Goal: Task Accomplishment & Management: Manage account settings

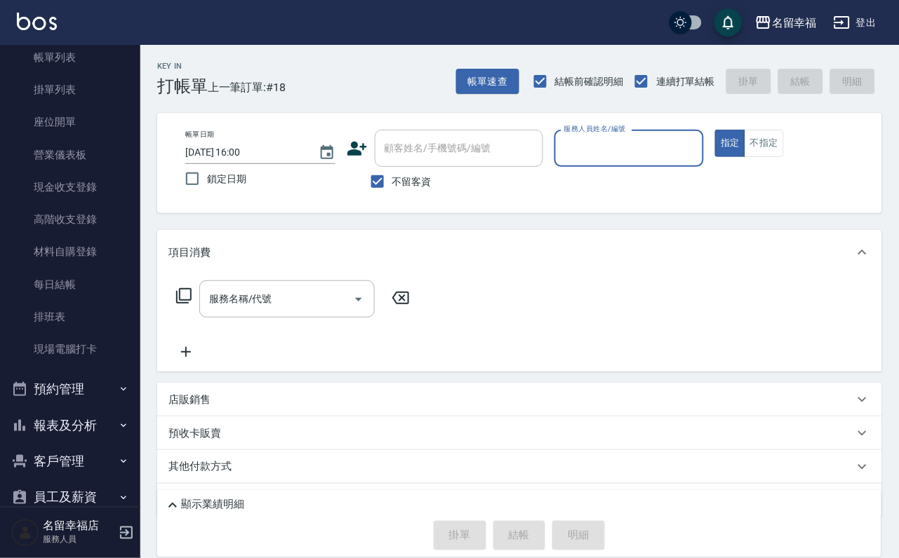
scroll to position [161, 0]
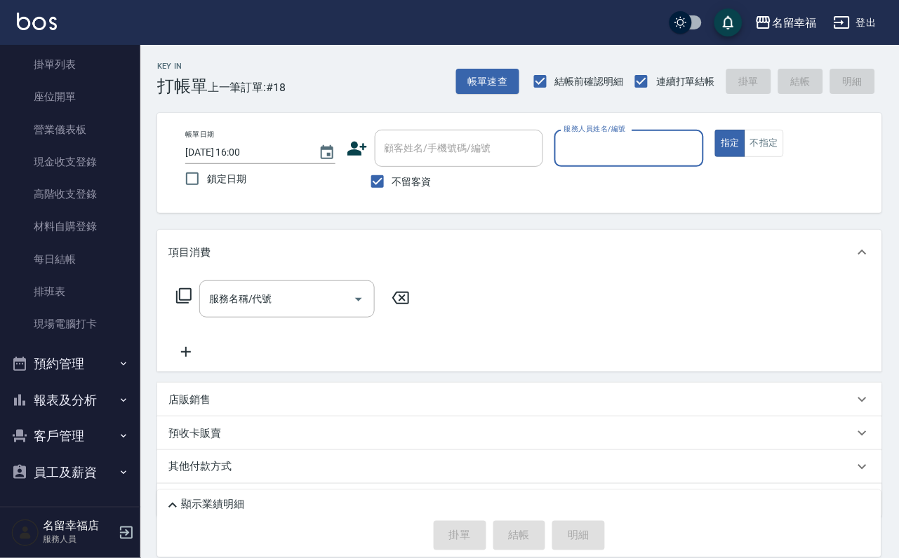
click at [70, 384] on button "報表及分析" at bounding box center [70, 400] width 129 height 36
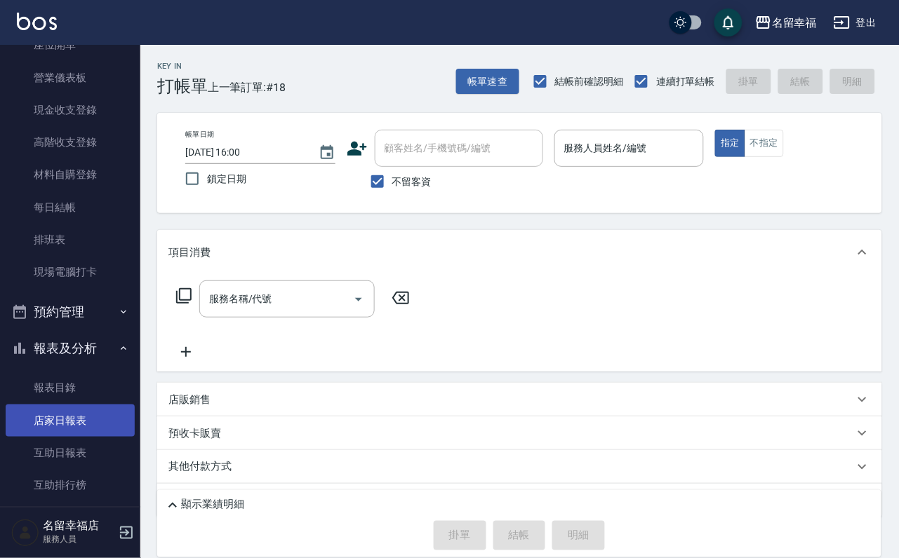
click at [70, 437] on link "店家日報表" at bounding box center [70, 421] width 129 height 32
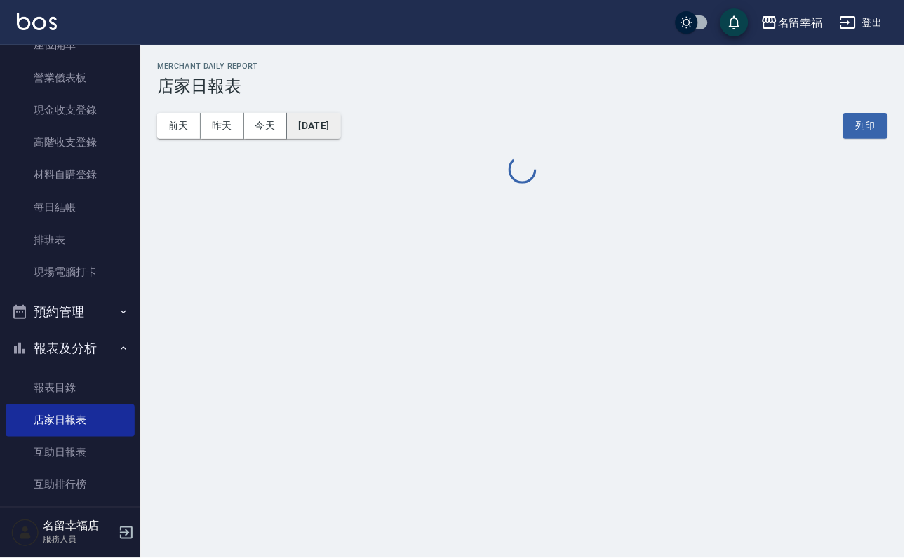
click at [340, 121] on button "[DATE]" at bounding box center [313, 126] width 53 height 26
click at [340, 130] on button "[DATE]" at bounding box center [313, 126] width 53 height 26
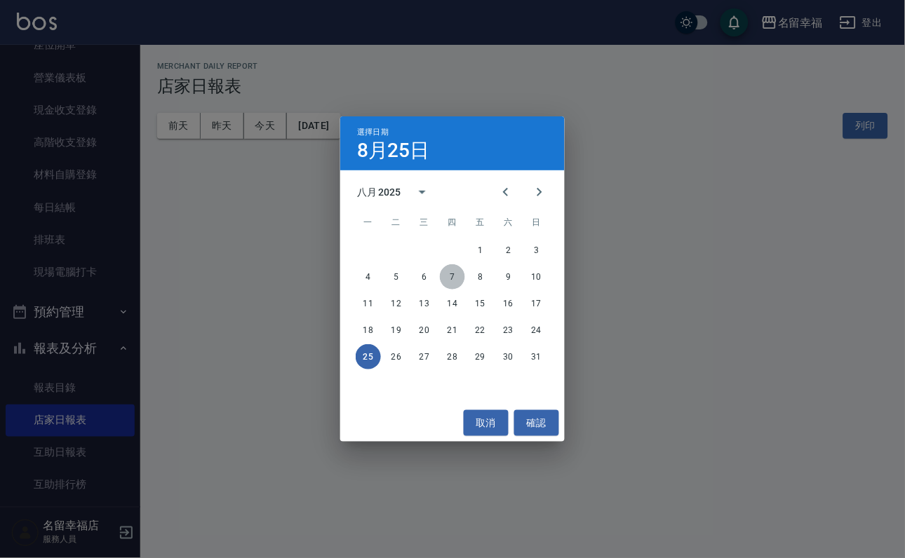
click at [452, 281] on button "7" at bounding box center [452, 276] width 25 height 25
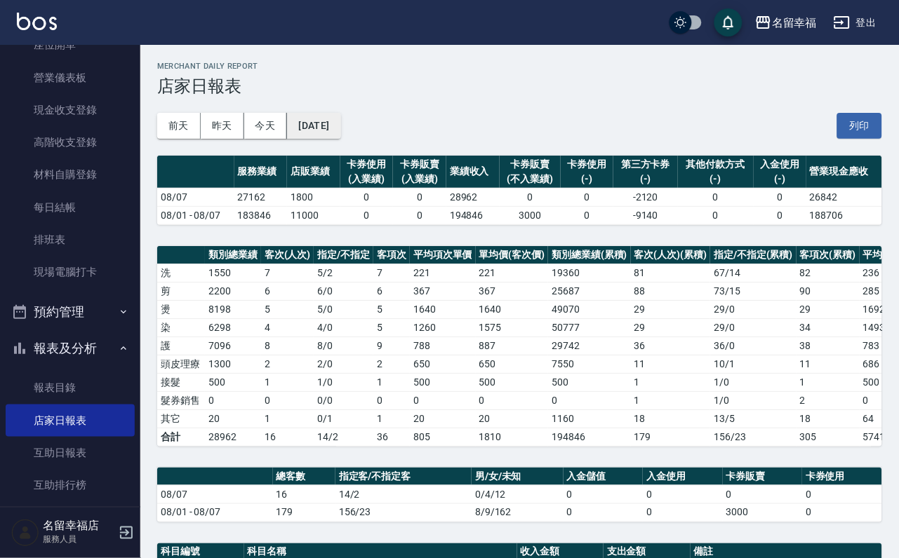
click at [340, 131] on button "[DATE]" at bounding box center [313, 126] width 53 height 26
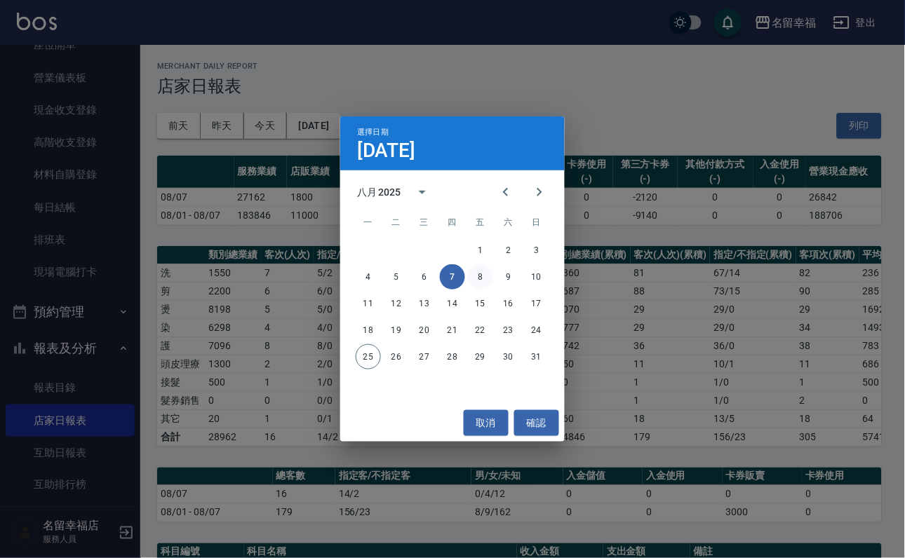
click at [474, 274] on button "8" at bounding box center [480, 276] width 25 height 25
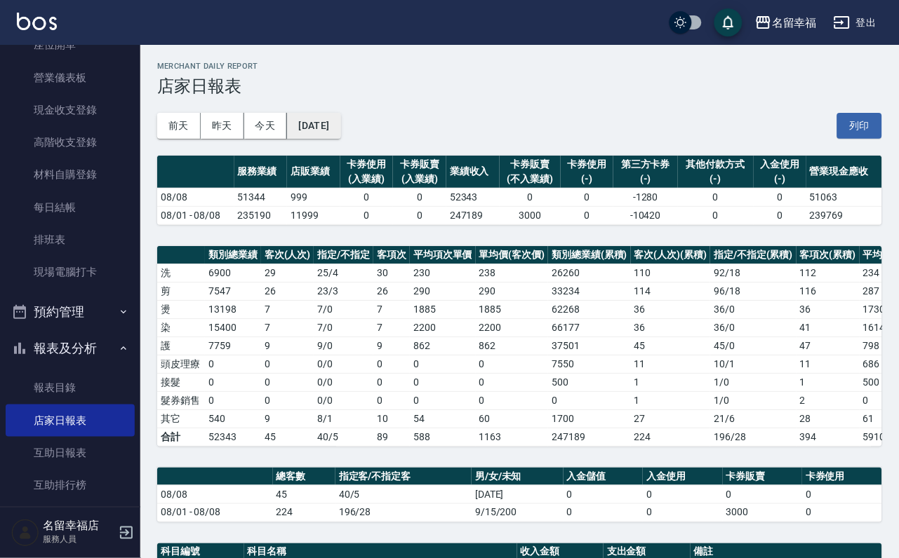
click at [340, 122] on button "[DATE]" at bounding box center [313, 126] width 53 height 26
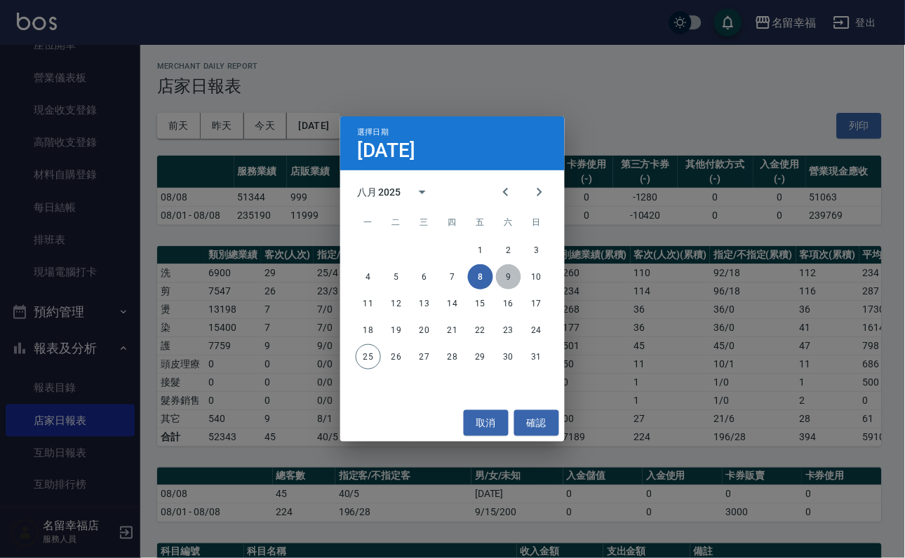
click at [507, 280] on button "9" at bounding box center [508, 276] width 25 height 25
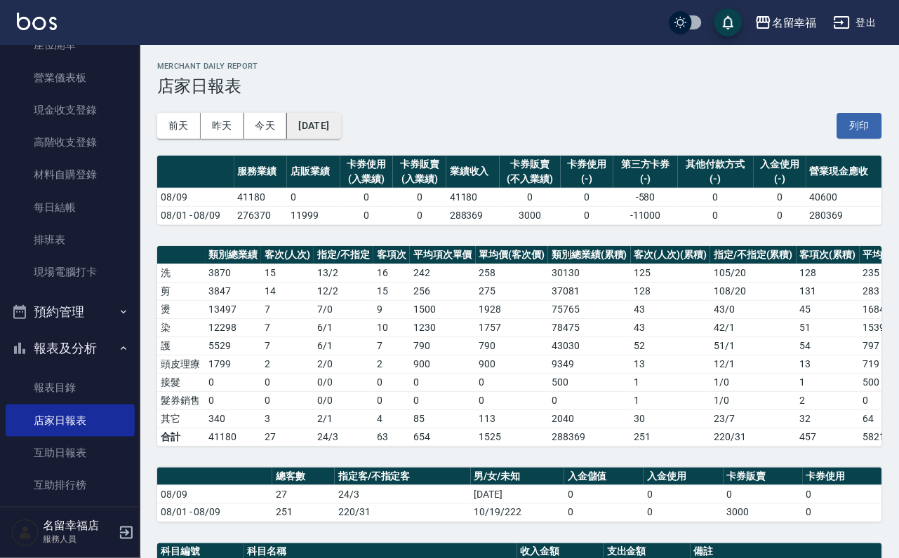
click at [340, 137] on button "[DATE]" at bounding box center [313, 126] width 53 height 26
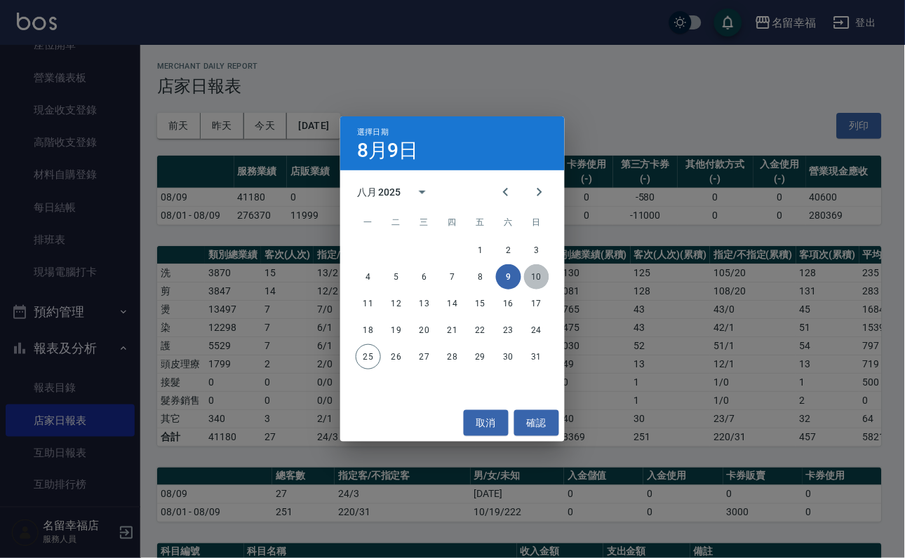
click at [539, 268] on button "10" at bounding box center [536, 276] width 25 height 25
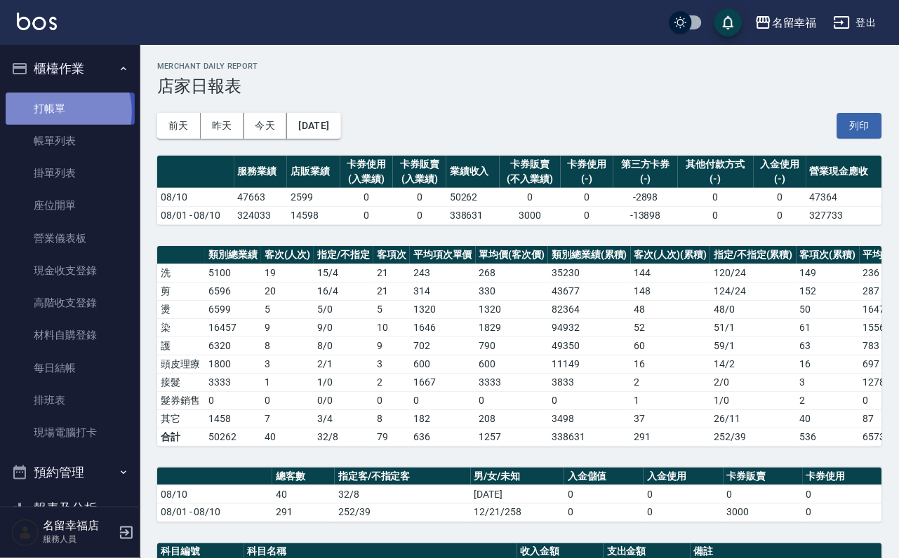
click at [59, 117] on link "打帳單" at bounding box center [70, 109] width 129 height 32
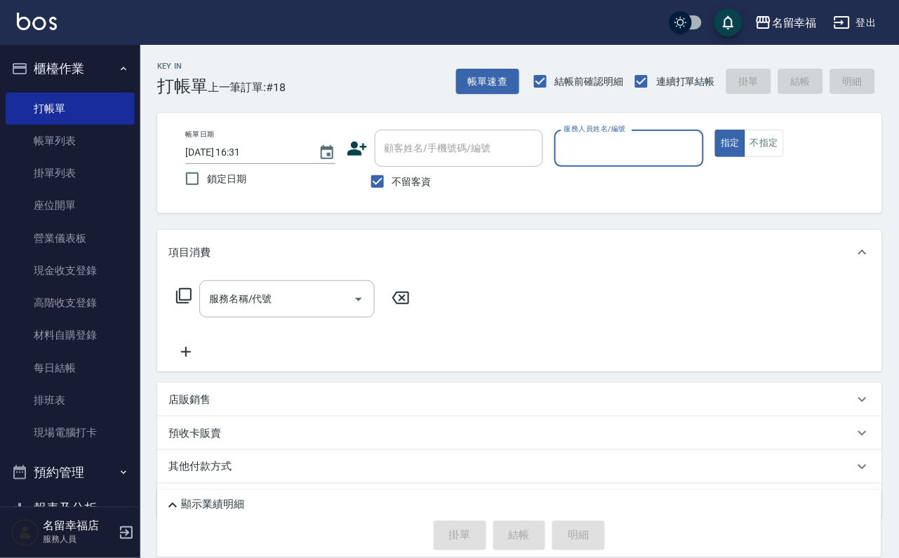
click at [698, 147] on input "服務人員姓名/編號" at bounding box center [628, 148] width 137 height 25
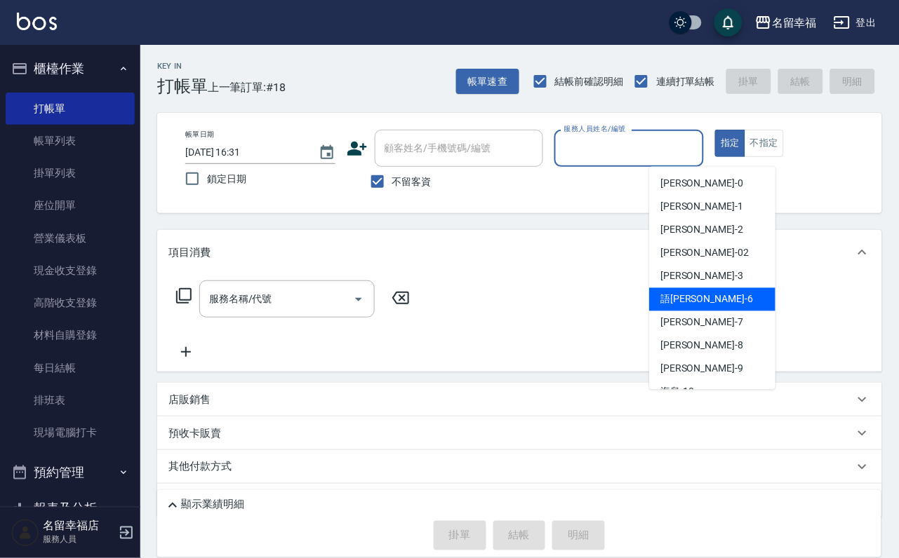
click at [743, 293] on div "語瑄 -6" at bounding box center [712, 299] width 126 height 23
type input "語瑄-6"
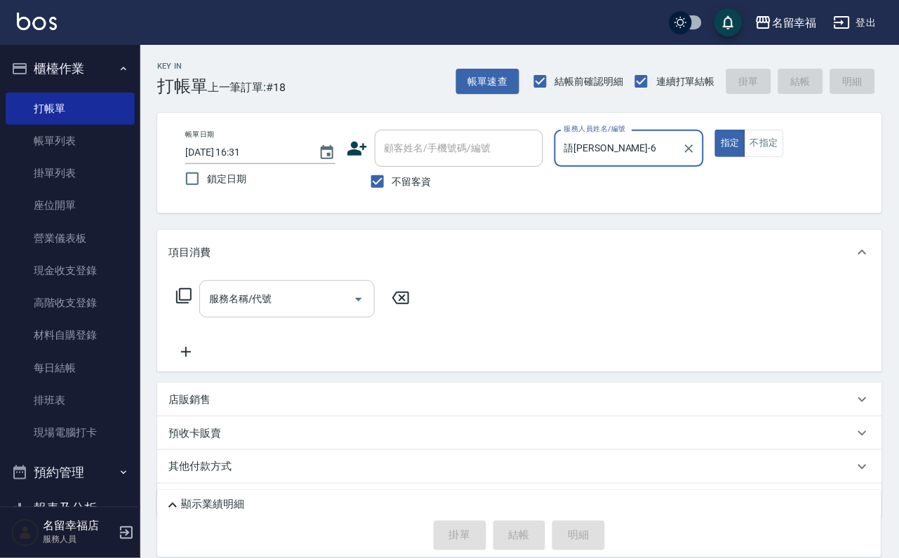
click at [350, 308] on icon "Open" at bounding box center [358, 299] width 17 height 17
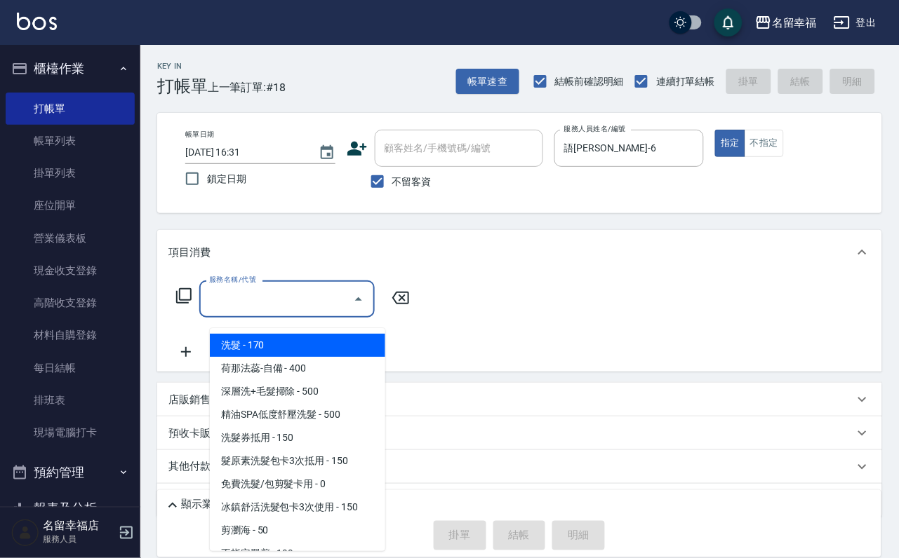
click at [353, 342] on span "洗髮 - 170" at bounding box center [297, 345] width 175 height 23
type input "洗髮(101)"
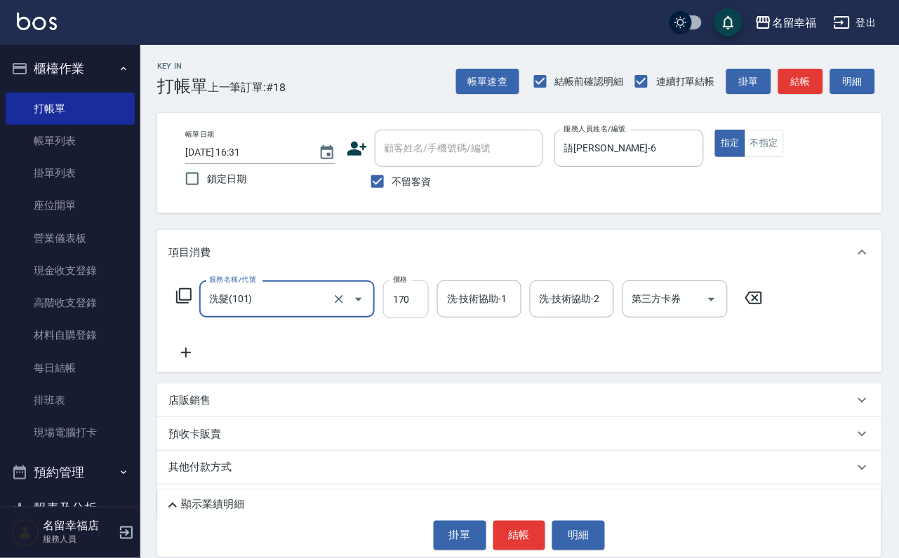
click at [429, 314] on input "170" at bounding box center [406, 300] width 46 height 38
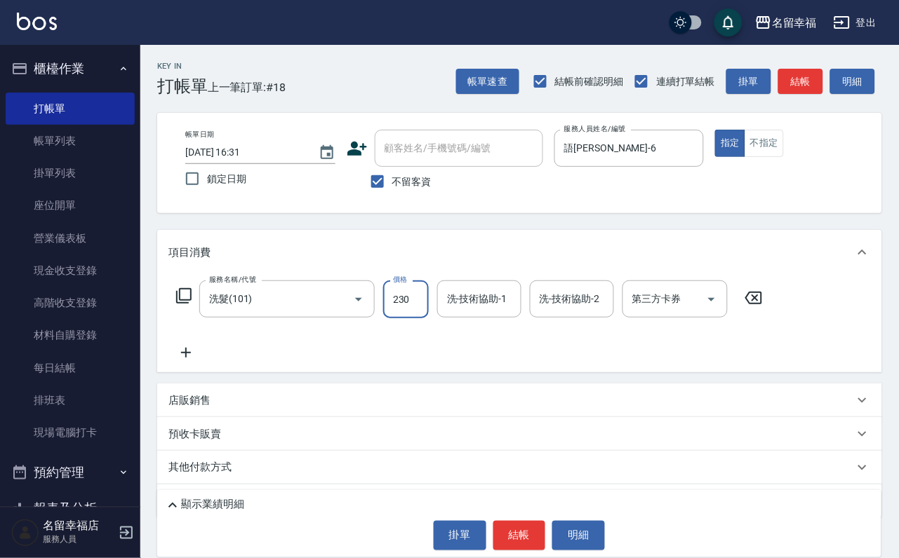
type input "230"
click at [509, 311] on input "洗-技術協助-1" at bounding box center [479, 299] width 72 height 25
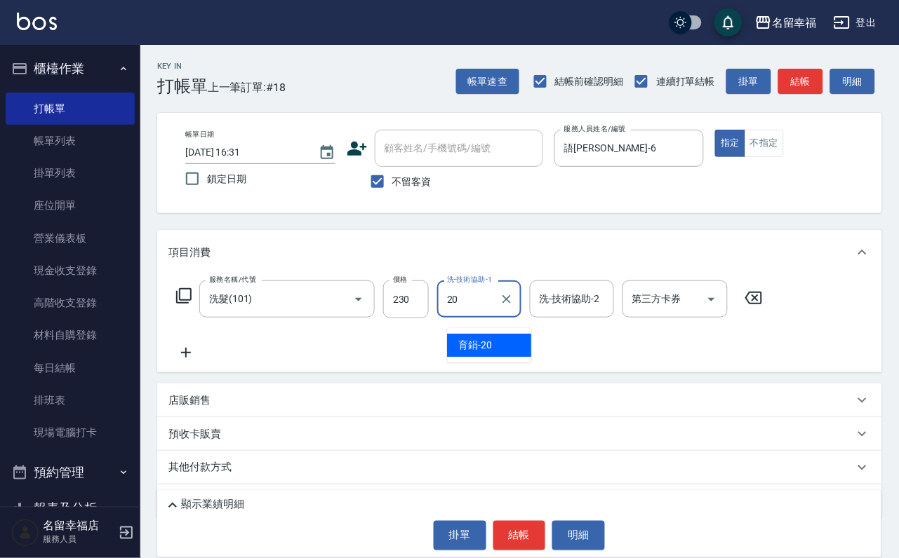
type input "育鋗-20"
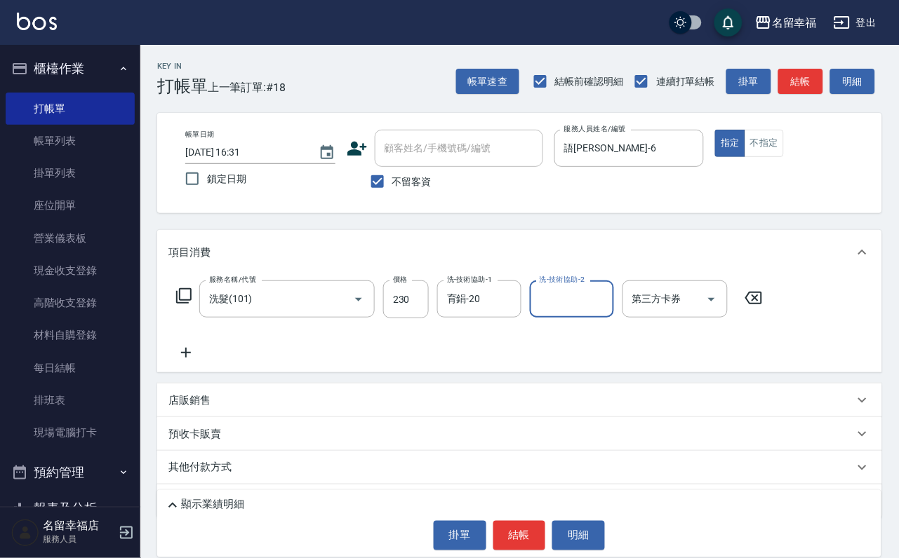
click at [192, 304] on icon at bounding box center [183, 296] width 17 height 17
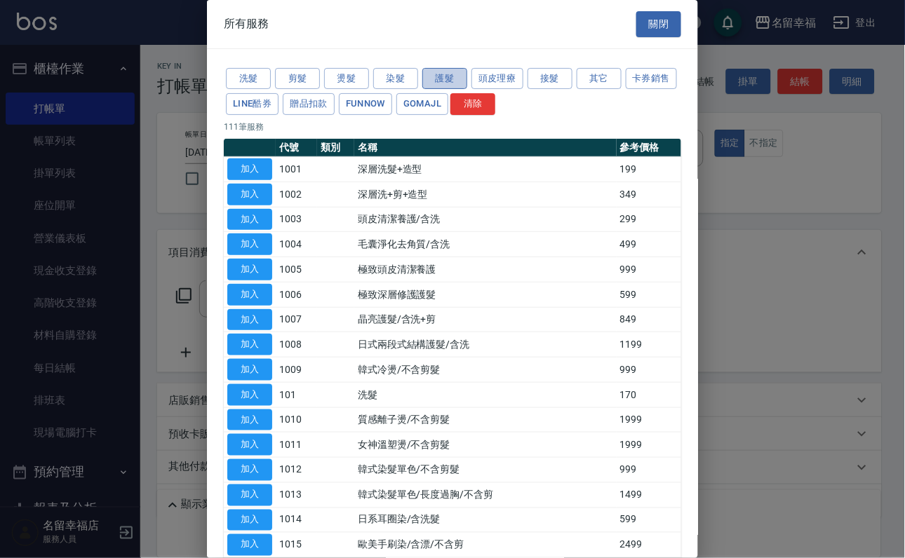
click at [435, 90] on button "護髮" at bounding box center [444, 79] width 45 height 22
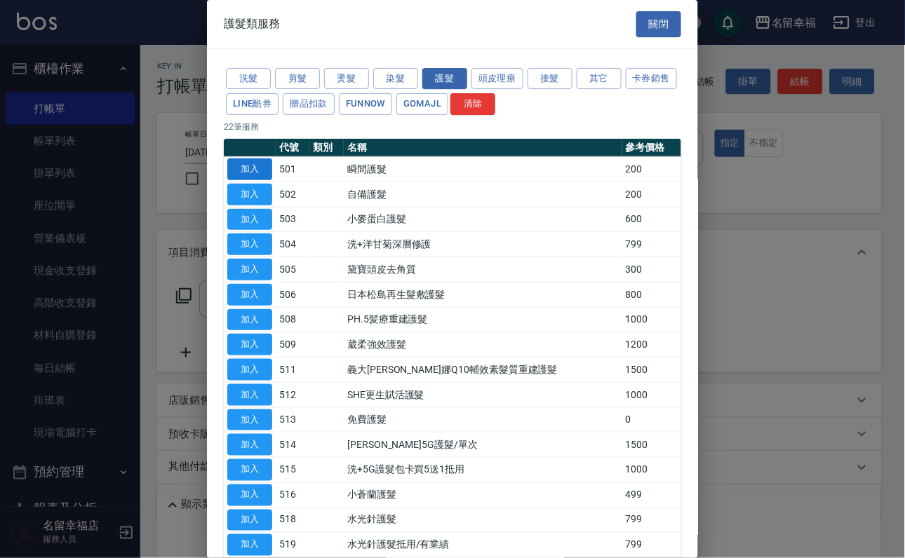
click at [253, 180] on button "加入" at bounding box center [249, 170] width 45 height 22
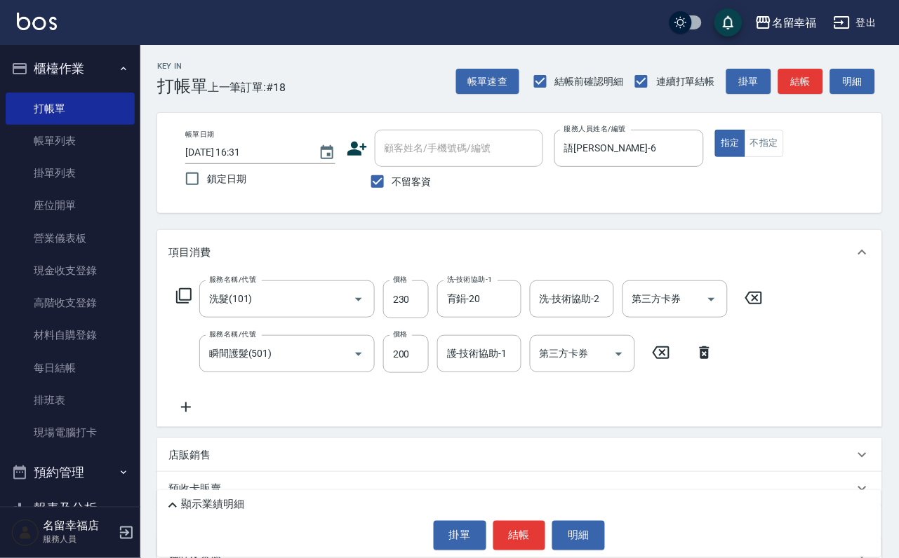
click at [454, 366] on input "護-技術協助-1" at bounding box center [479, 354] width 72 height 25
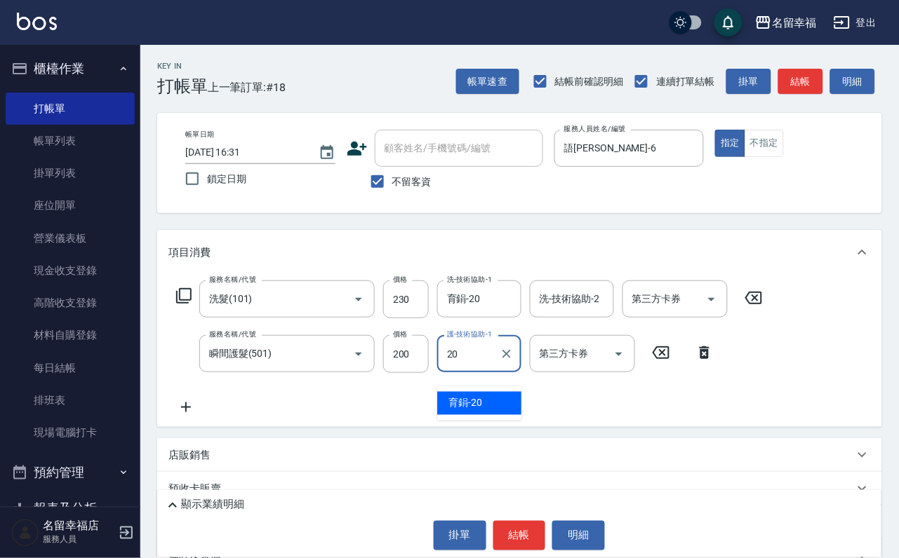
type input "育鋗-20"
click at [189, 304] on icon at bounding box center [183, 295] width 15 height 15
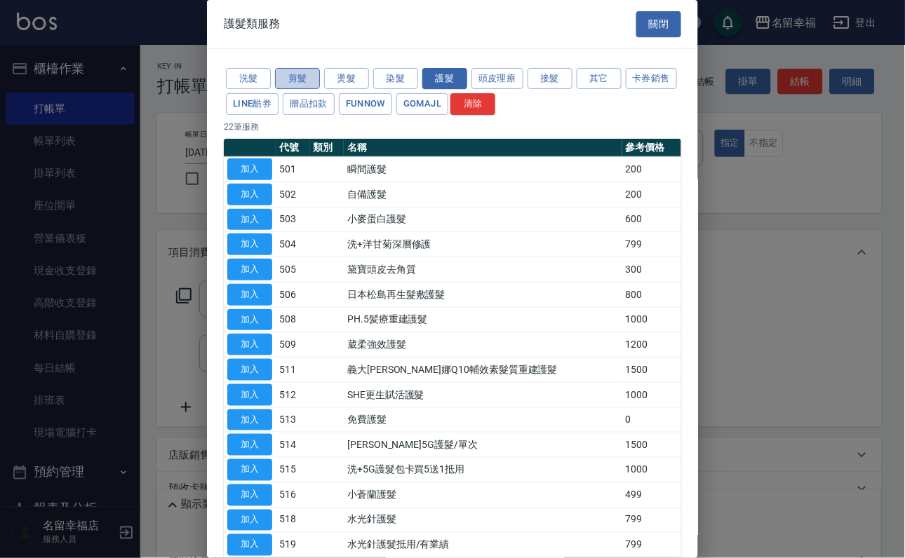
click at [302, 82] on button "剪髮" at bounding box center [297, 79] width 45 height 22
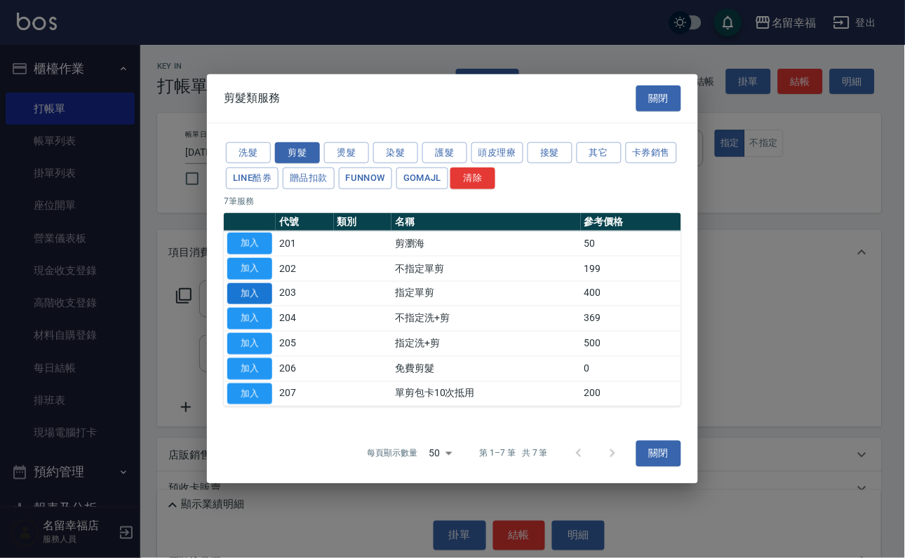
click at [243, 288] on button "加入" at bounding box center [249, 294] width 45 height 22
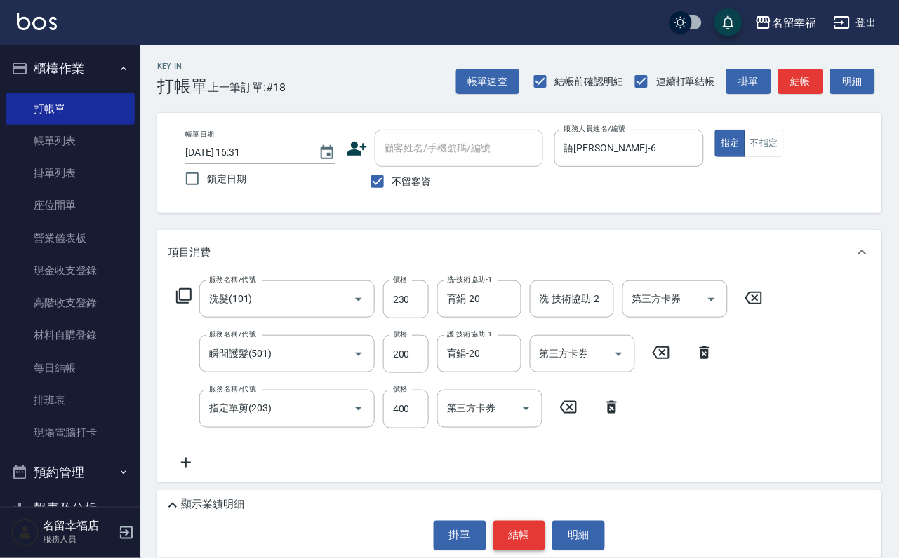
click at [517, 522] on button "結帳" at bounding box center [519, 535] width 53 height 29
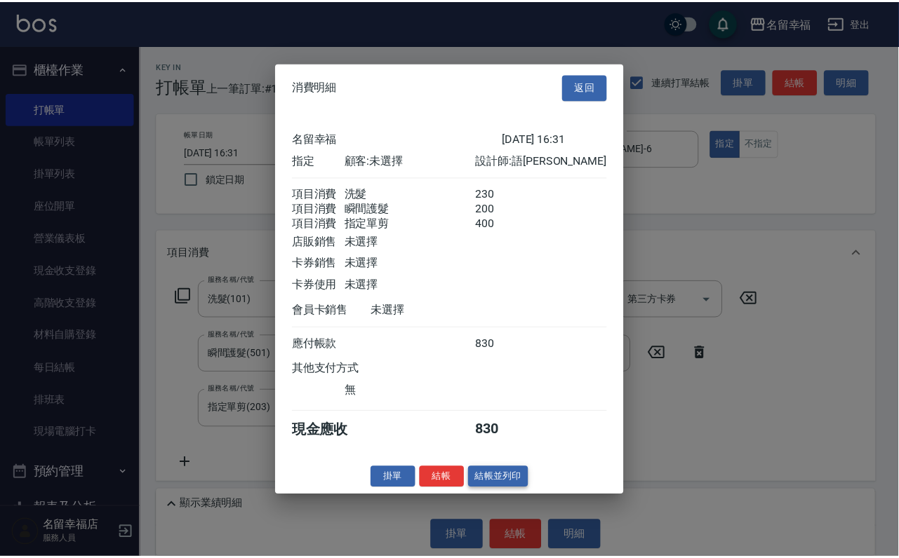
scroll to position [278, 0]
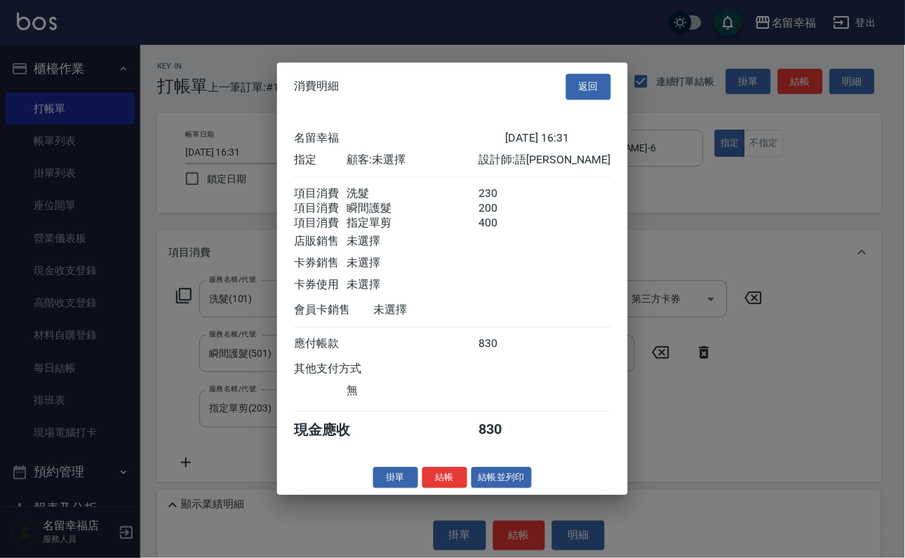
click at [507, 489] on button "結帳並列印" at bounding box center [501, 478] width 61 height 22
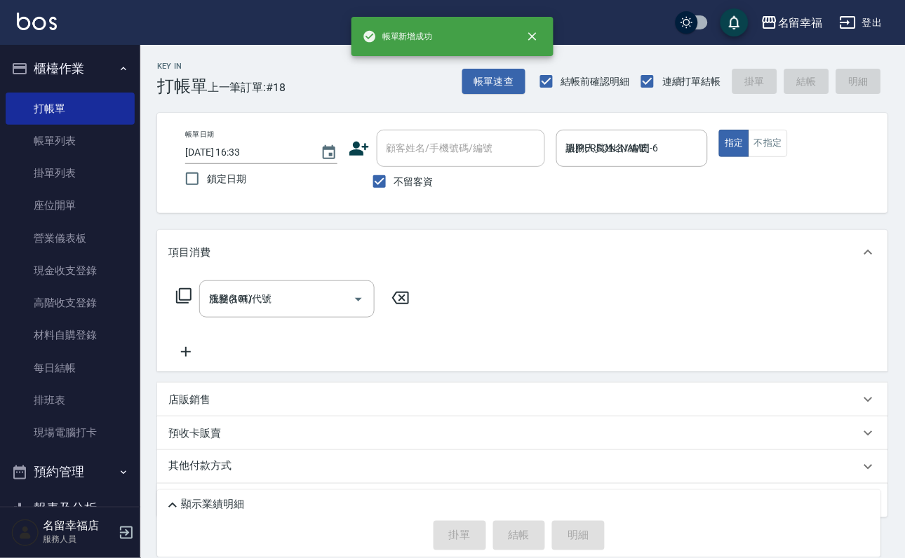
type input "2025/08/25 16:33"
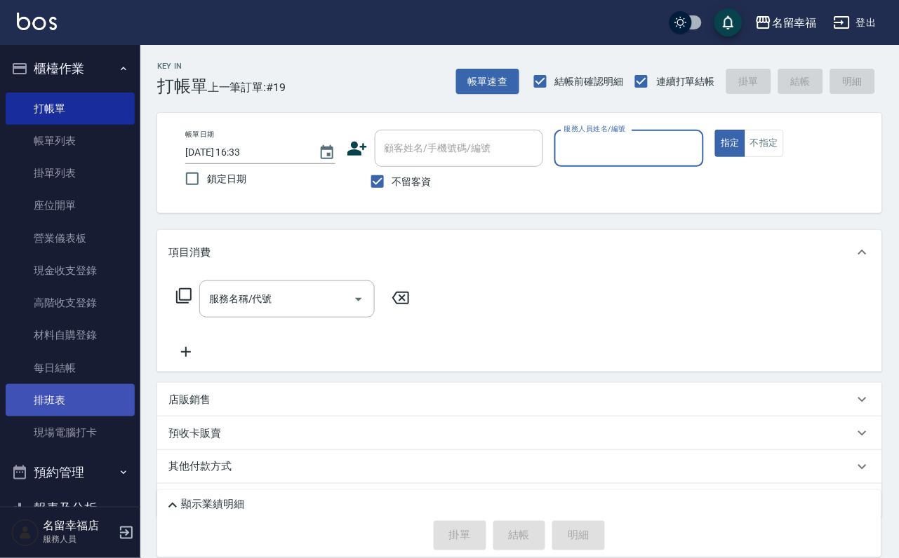
scroll to position [210, 0]
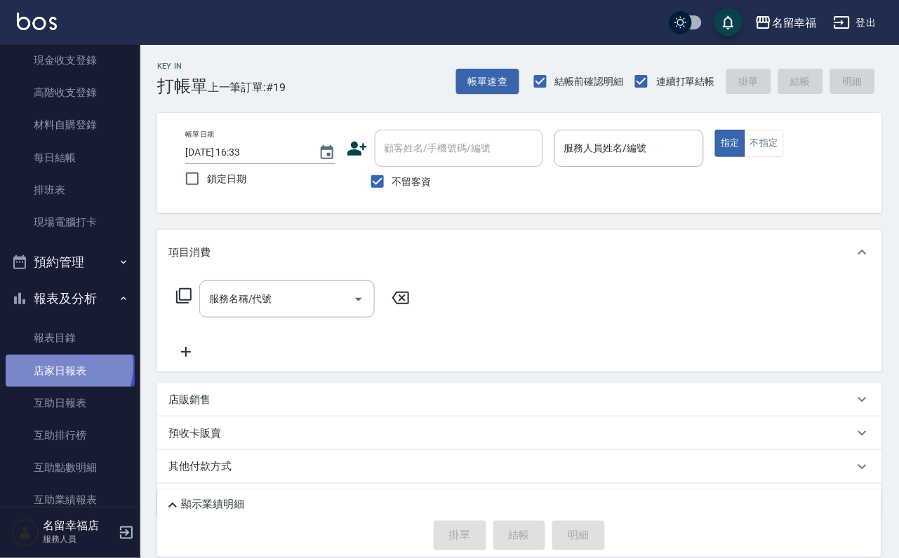
click at [62, 387] on link "店家日報表" at bounding box center [70, 371] width 129 height 32
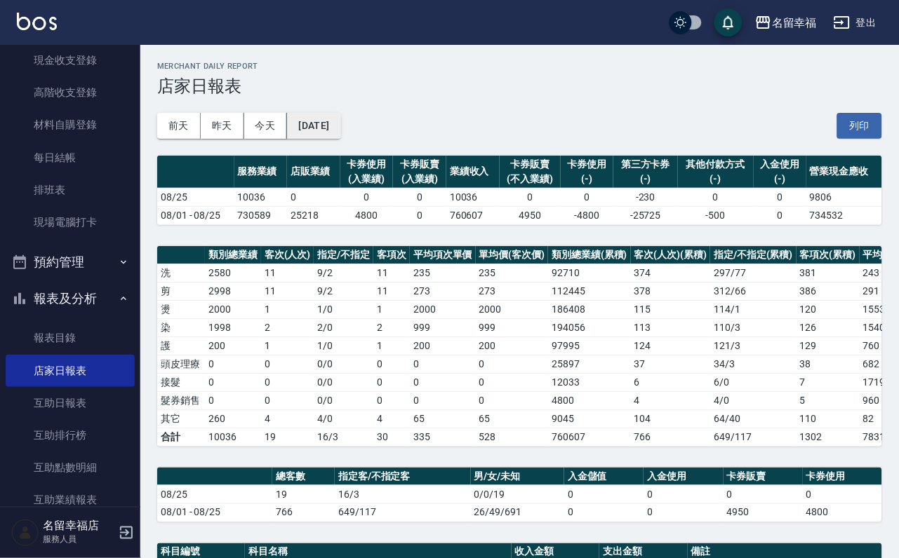
click at [340, 130] on button "[DATE]" at bounding box center [313, 126] width 53 height 26
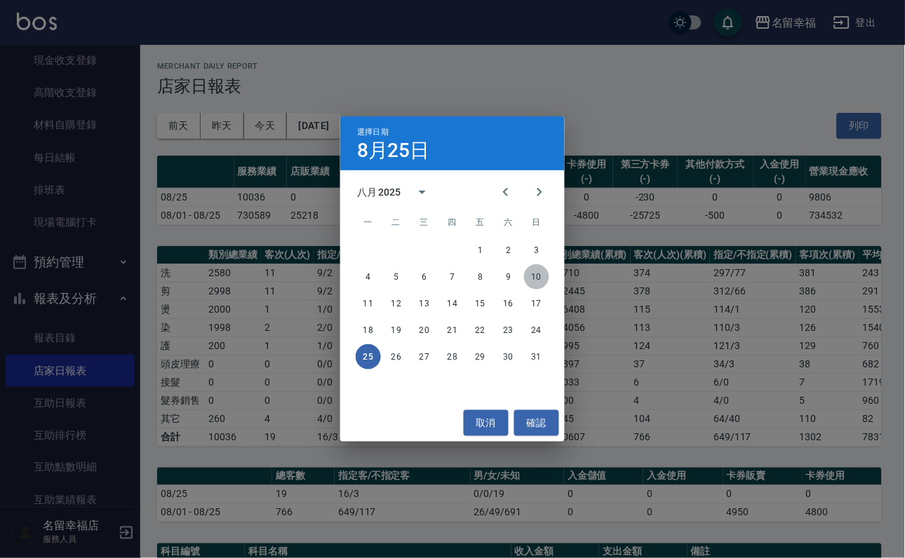
click at [537, 278] on button "10" at bounding box center [536, 276] width 25 height 25
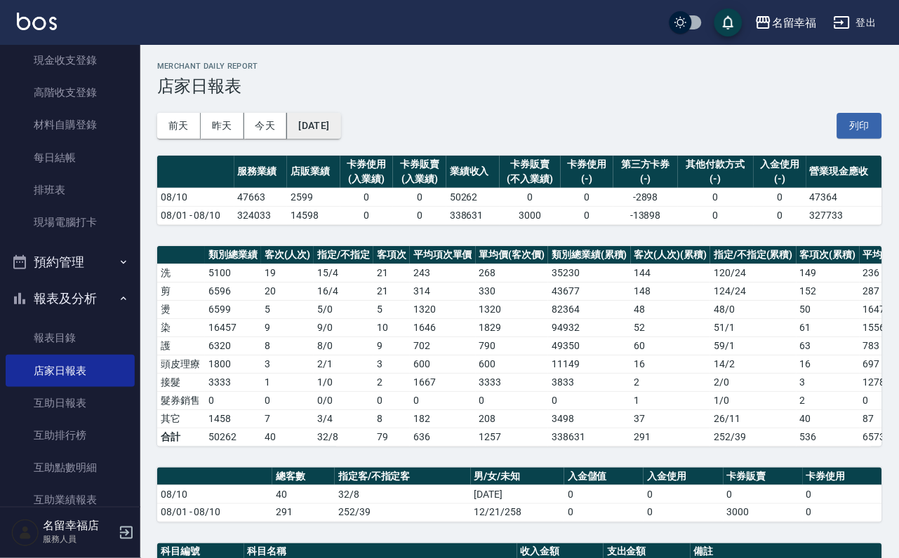
click at [340, 126] on button "[DATE]" at bounding box center [313, 126] width 53 height 26
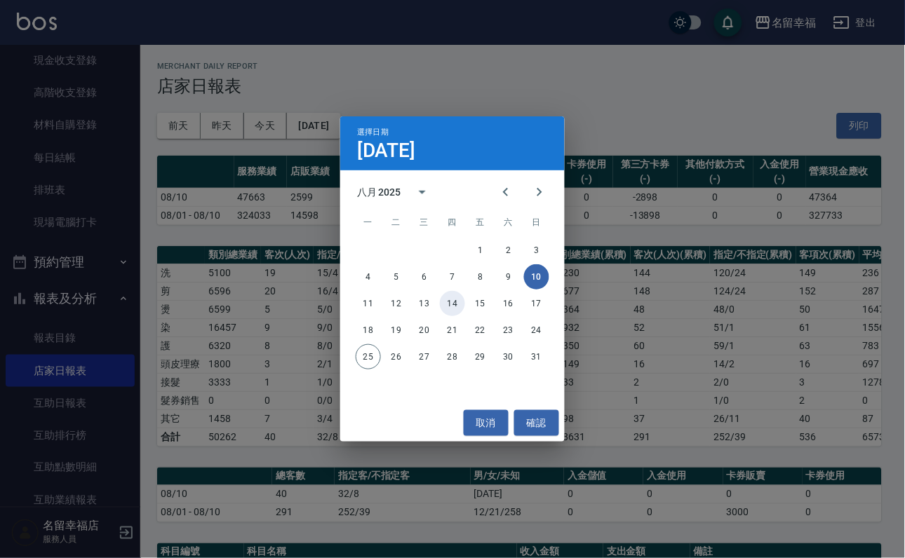
click at [463, 304] on button "14" at bounding box center [452, 303] width 25 height 25
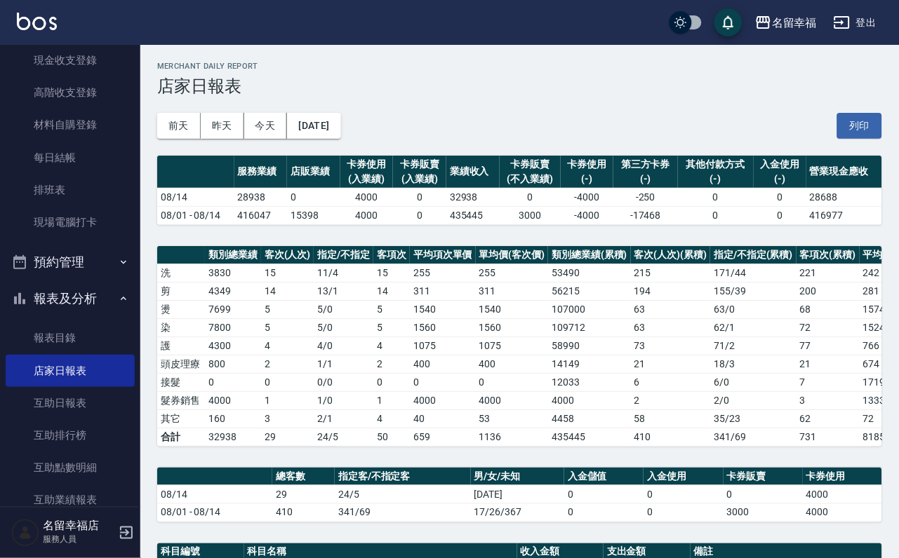
click at [323, 144] on div "前天 昨天 今天 2025/08/14 列印" at bounding box center [519, 126] width 725 height 60
click at [328, 135] on button "[DATE]" at bounding box center [313, 126] width 53 height 26
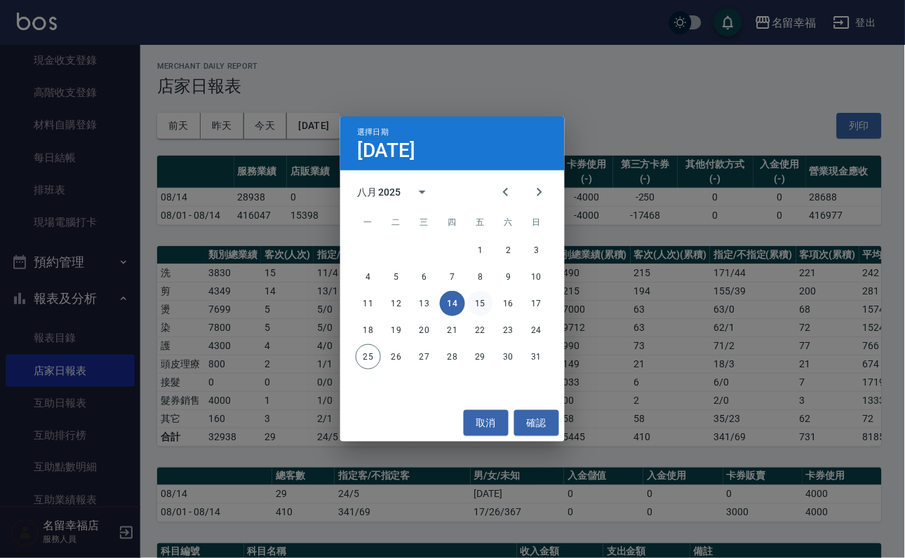
click at [475, 304] on button "15" at bounding box center [480, 303] width 25 height 25
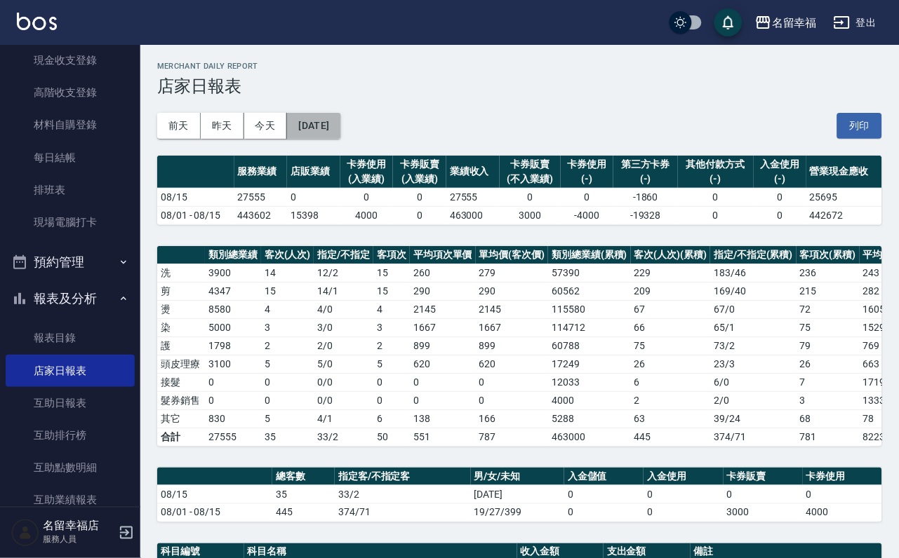
click at [340, 128] on button "[DATE]" at bounding box center [313, 126] width 53 height 26
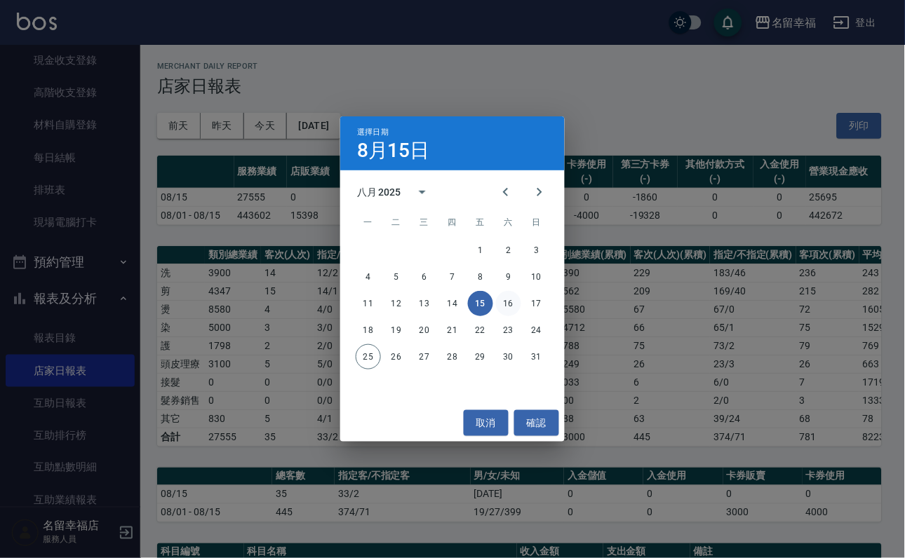
click at [500, 304] on button "16" at bounding box center [508, 303] width 25 height 25
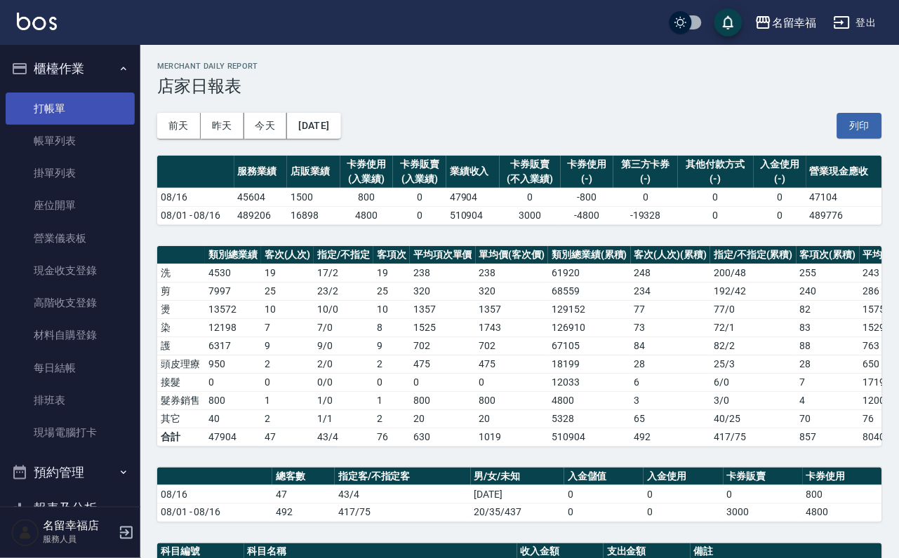
click at [59, 112] on link "打帳單" at bounding box center [70, 109] width 129 height 32
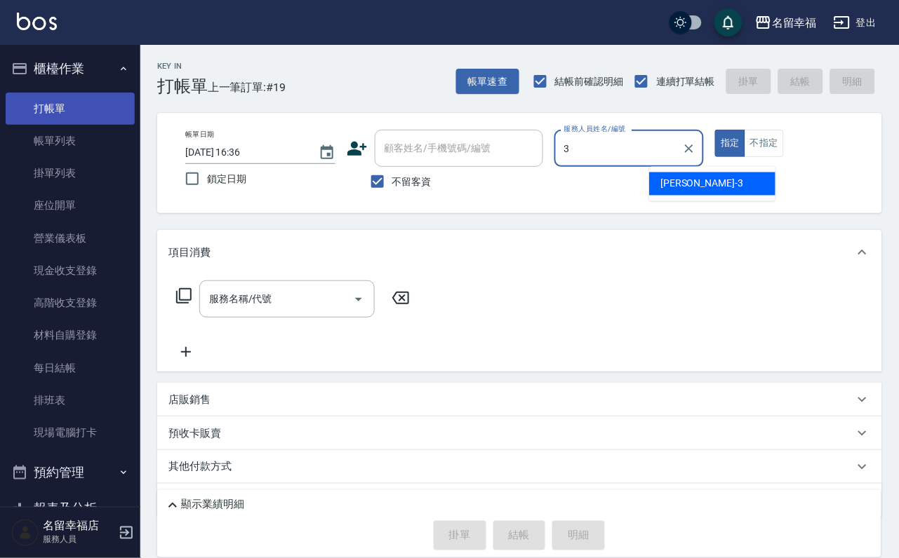
type input "[PERSON_NAME]-3"
type button "true"
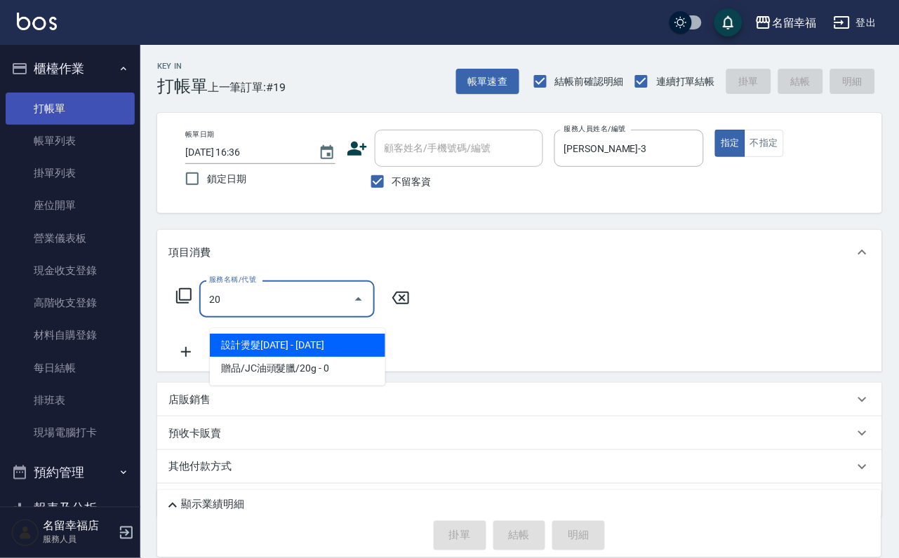
type input "2"
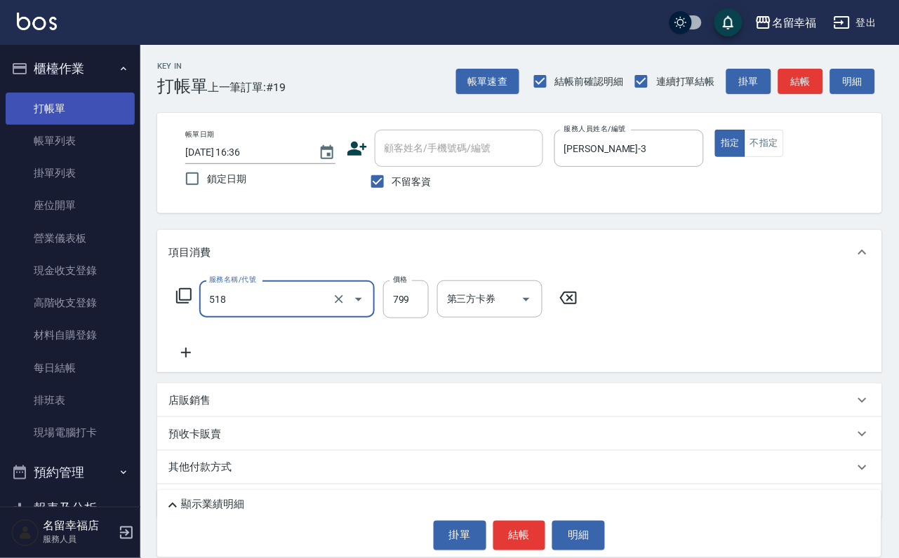
type input "水光針護髮(518)"
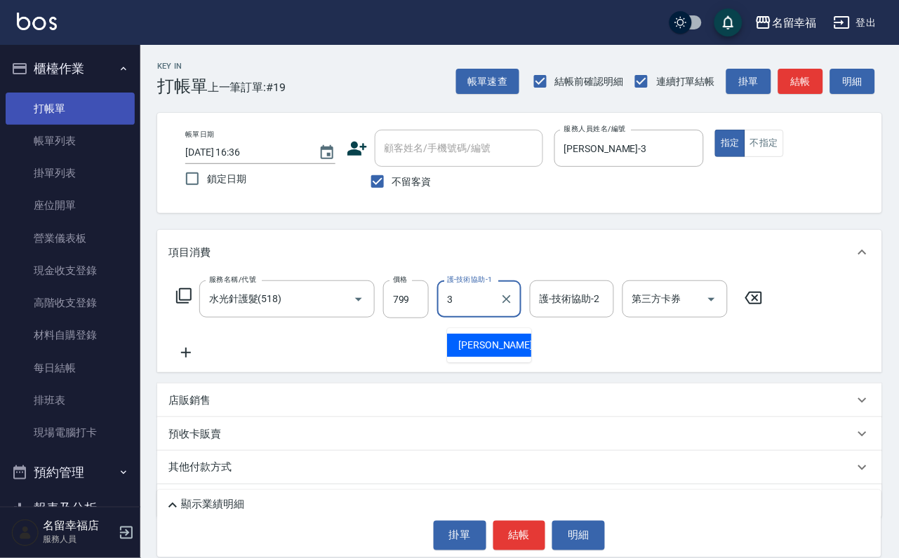
type input "[PERSON_NAME]-3"
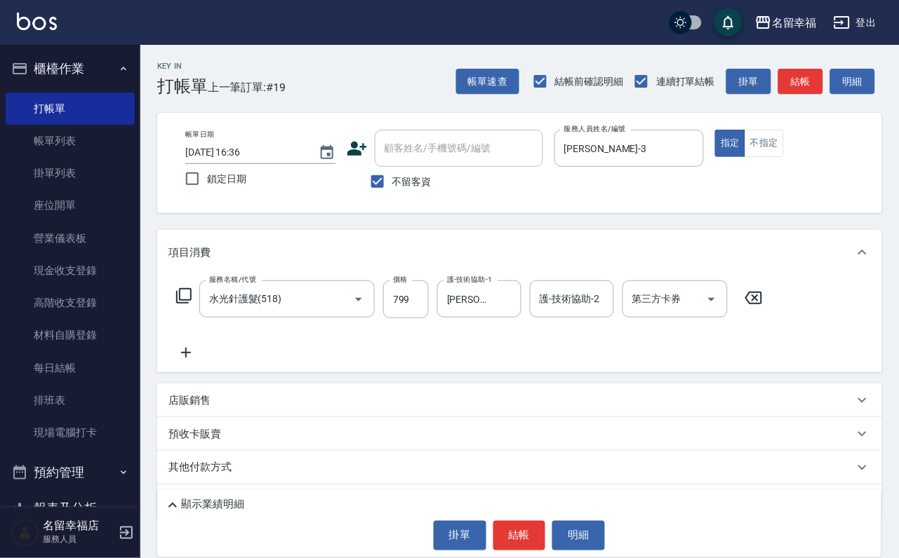
click at [187, 361] on icon at bounding box center [185, 352] width 35 height 17
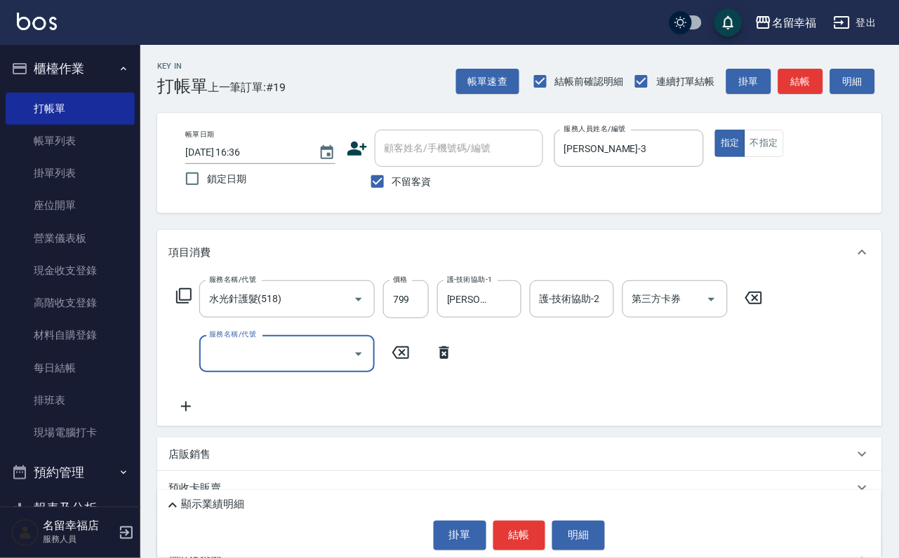
click at [241, 366] on input "服務名稱/代號" at bounding box center [277, 354] width 142 height 25
type input "設計燙髮1500(305)"
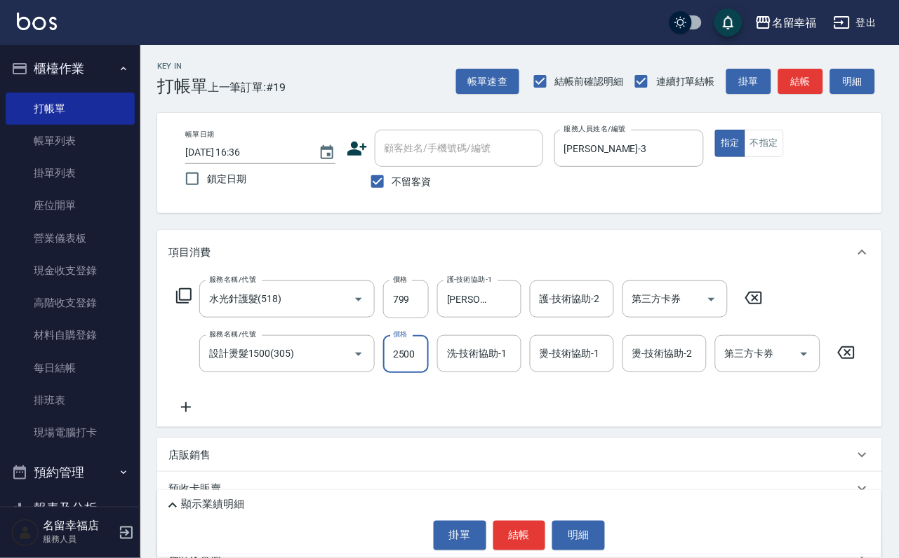
scroll to position [0, 1]
type input "2500"
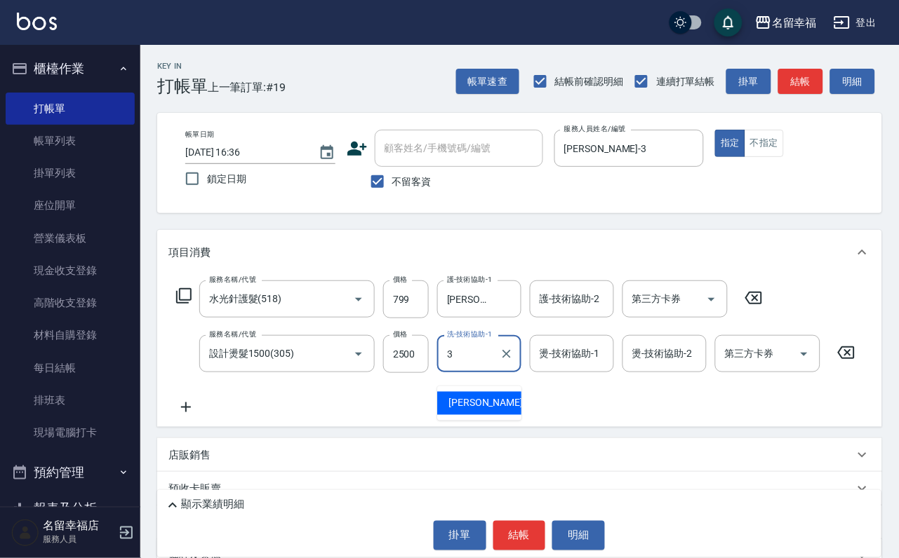
type input "[PERSON_NAME]-3"
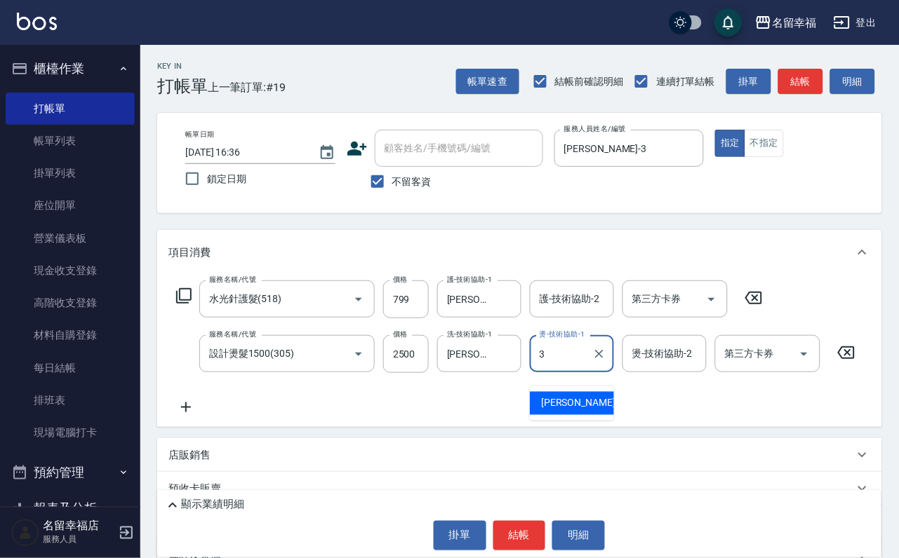
type input "[PERSON_NAME]-3"
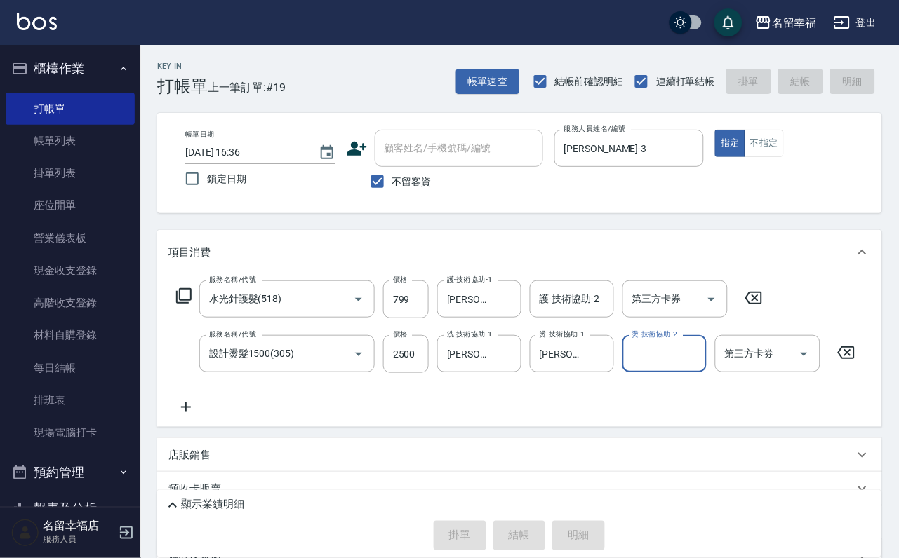
type input "2025/08/25 16:42"
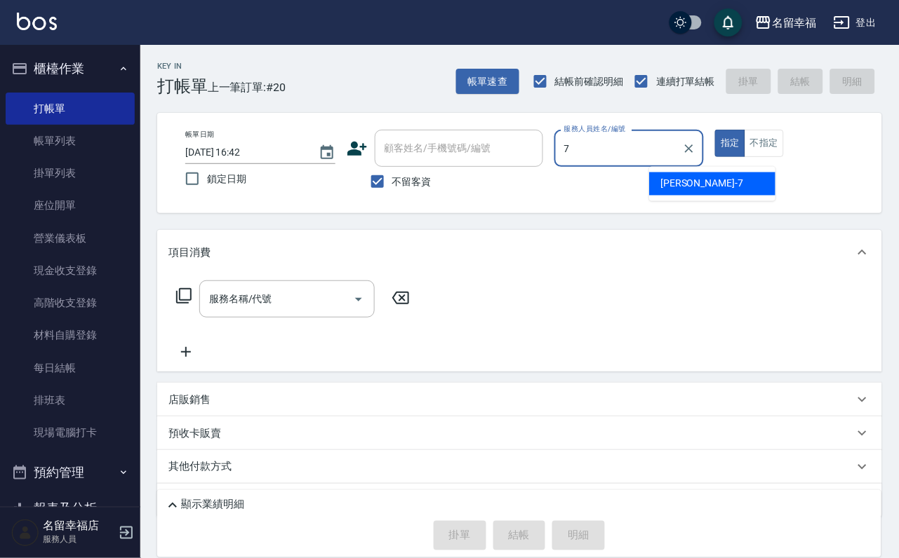
type input "瑜瑜-7"
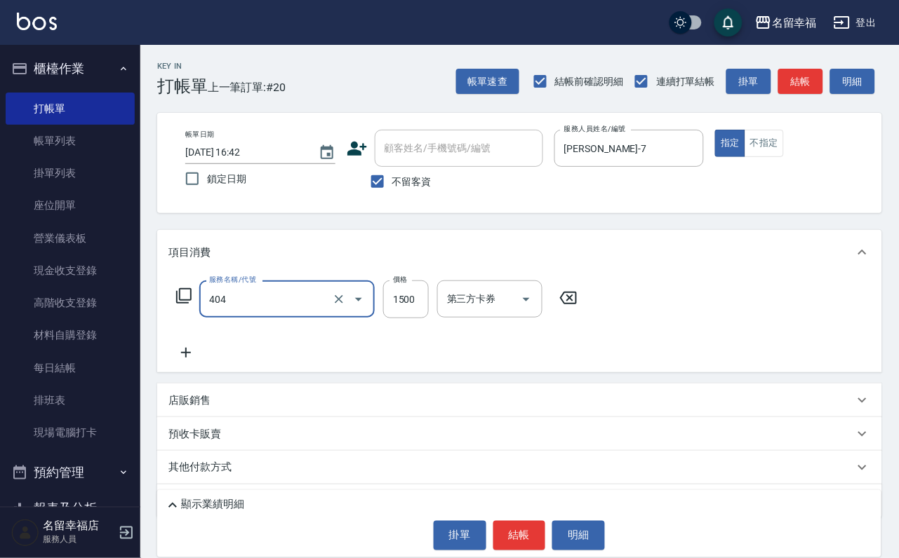
type input "設計染髮(404)"
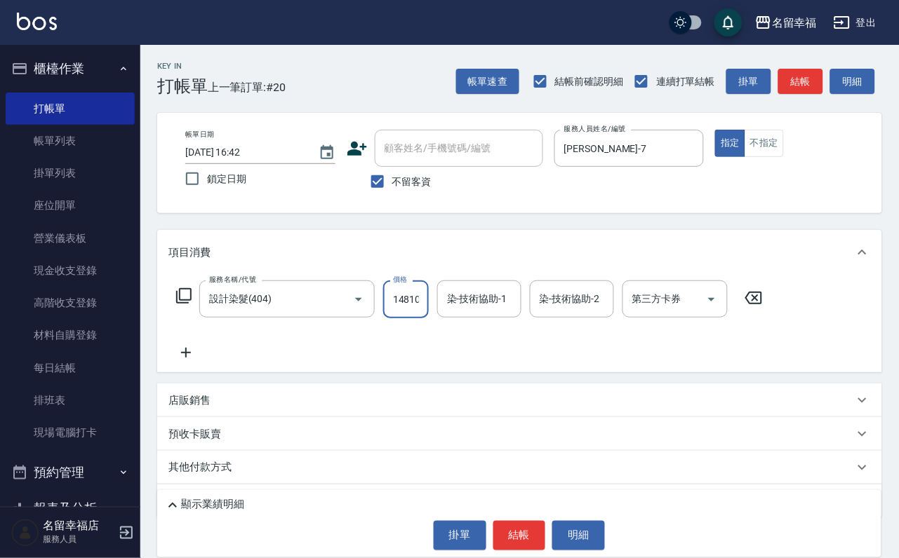
click at [419, 306] on input "14810" at bounding box center [406, 300] width 46 height 38
type input "1480"
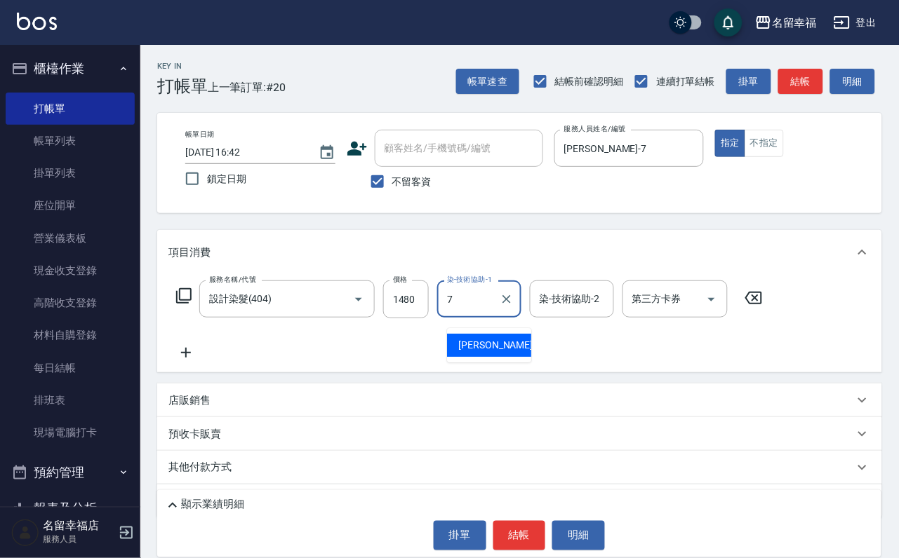
type input "瑜瑜-7"
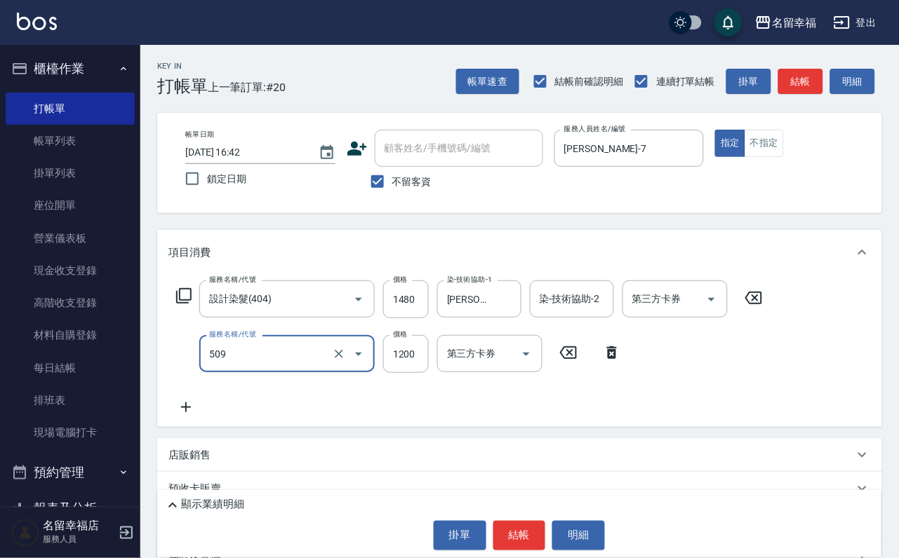
type input "葳柔強效護髮(509)"
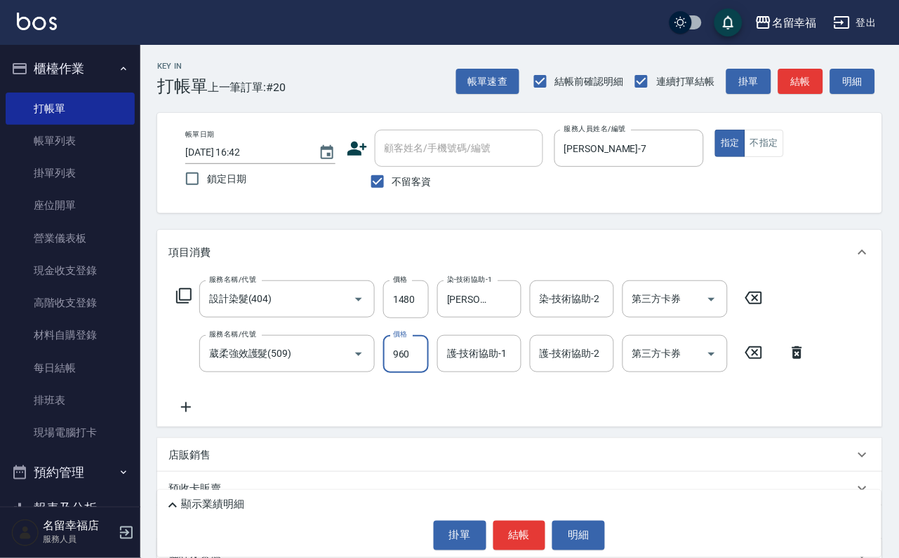
type input "960"
type input "瑜瑜-7"
click at [605, 525] on button "明細" at bounding box center [578, 535] width 53 height 29
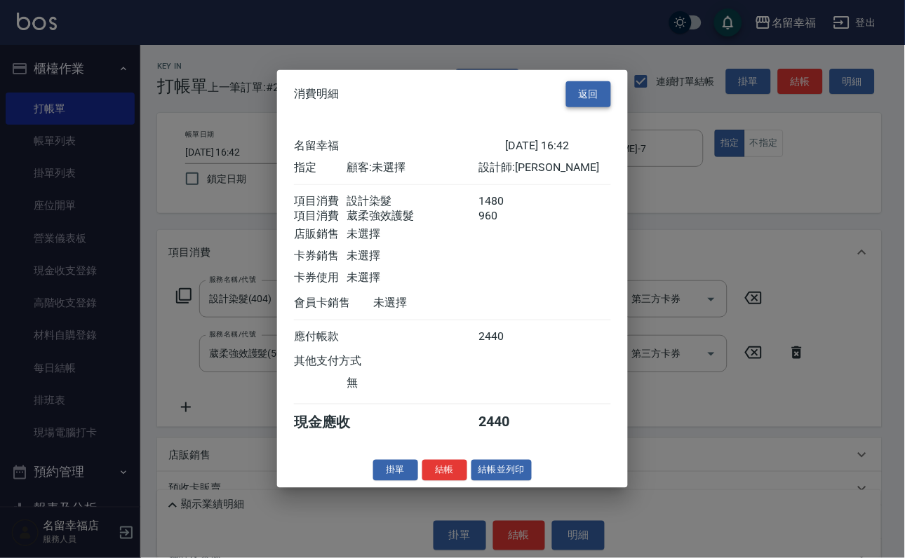
click at [584, 81] on button "返回" at bounding box center [588, 94] width 45 height 26
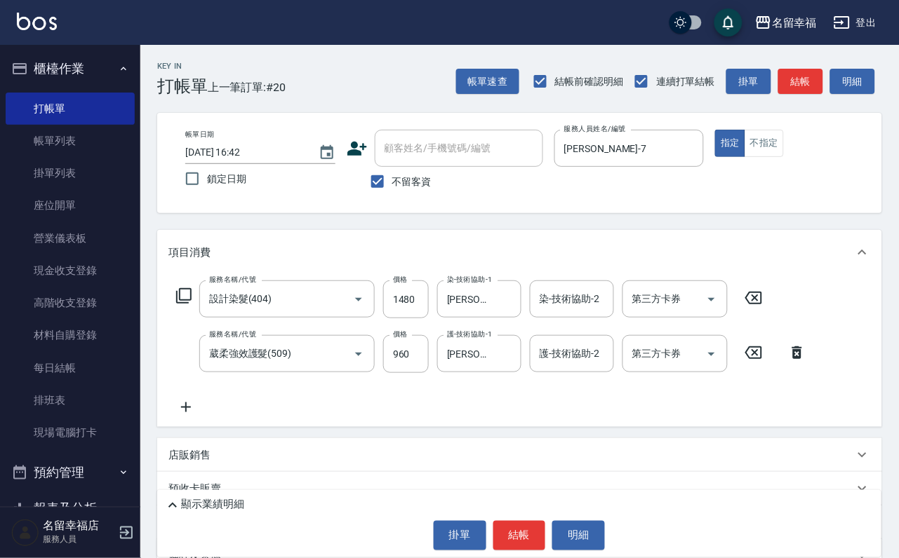
click at [430, 196] on label "不留客資" at bounding box center [397, 181] width 69 height 29
click at [392, 196] on input "不留客資" at bounding box center [377, 181] width 29 height 29
checkbox input "false"
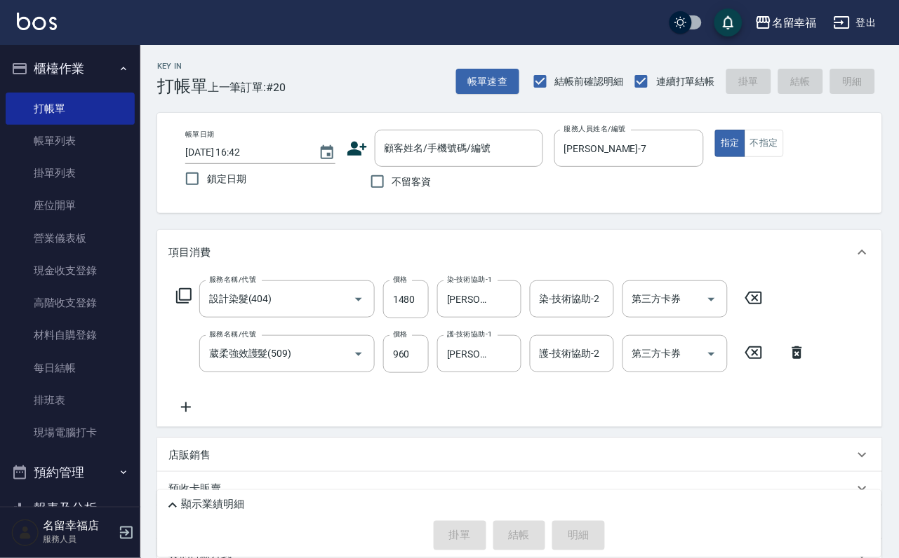
click at [436, 166] on div "顧客姓名/手機號碼/編號" at bounding box center [459, 148] width 168 height 37
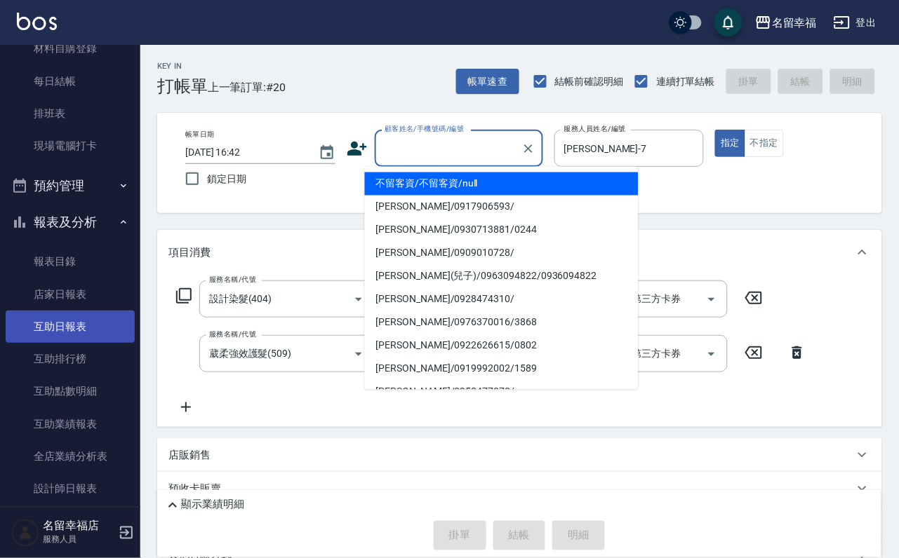
scroll to position [316, 0]
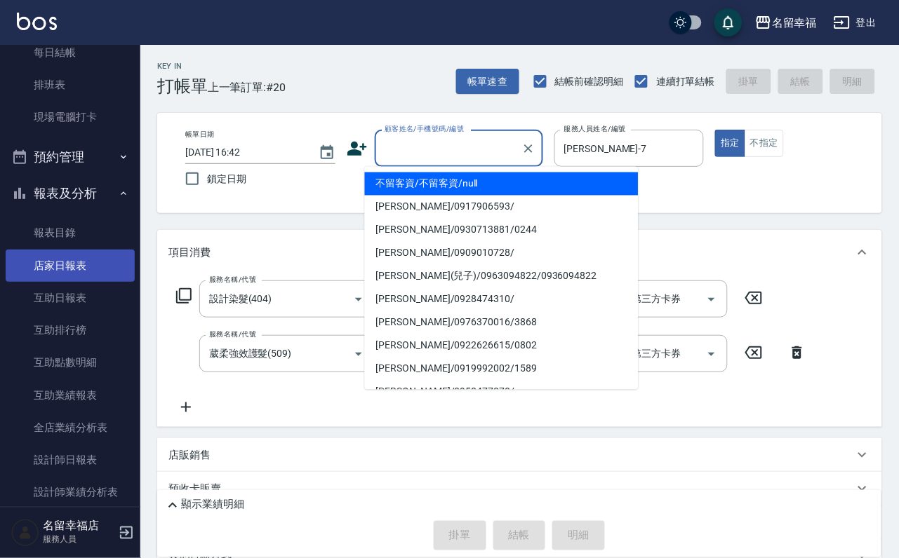
click at [60, 282] on link "店家日報表" at bounding box center [70, 266] width 129 height 32
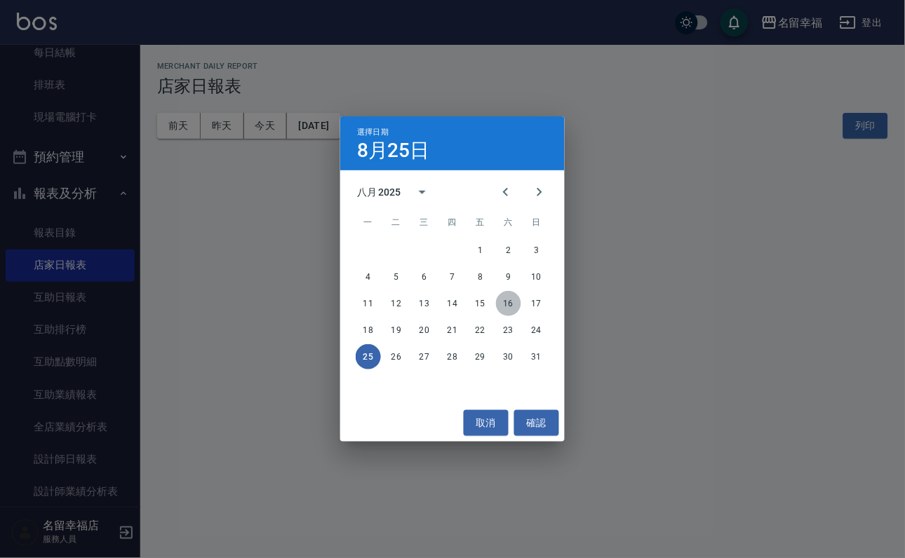
click at [511, 298] on button "16" at bounding box center [508, 303] width 25 height 25
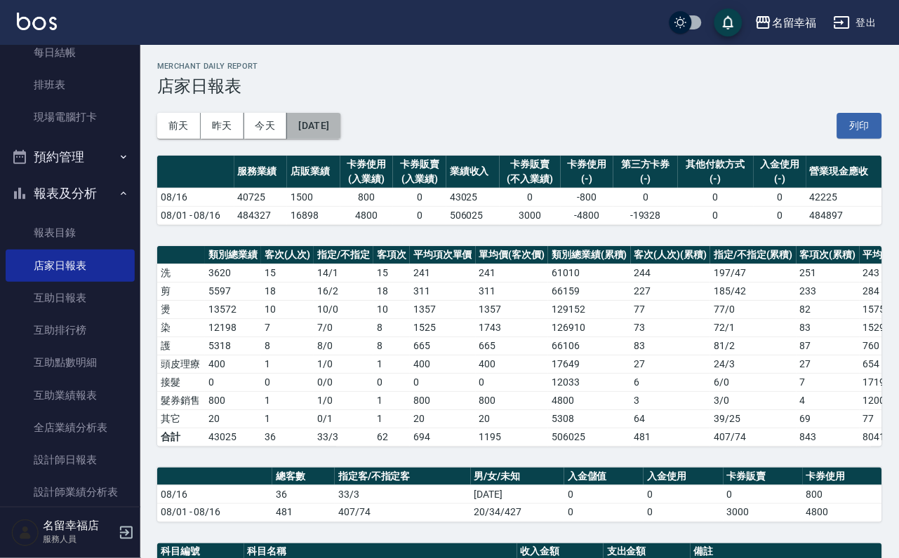
click at [338, 127] on button "[DATE]" at bounding box center [313, 126] width 53 height 26
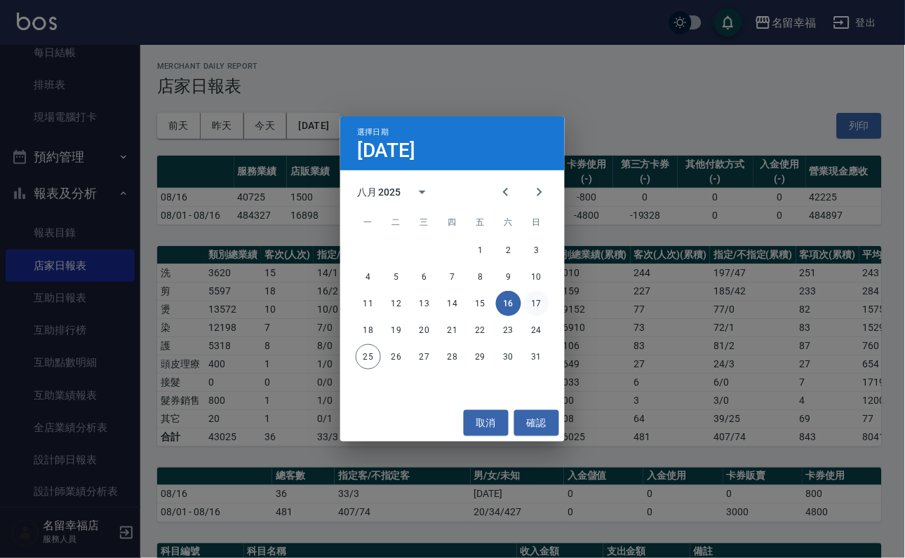
click at [538, 301] on button "17" at bounding box center [536, 303] width 25 height 25
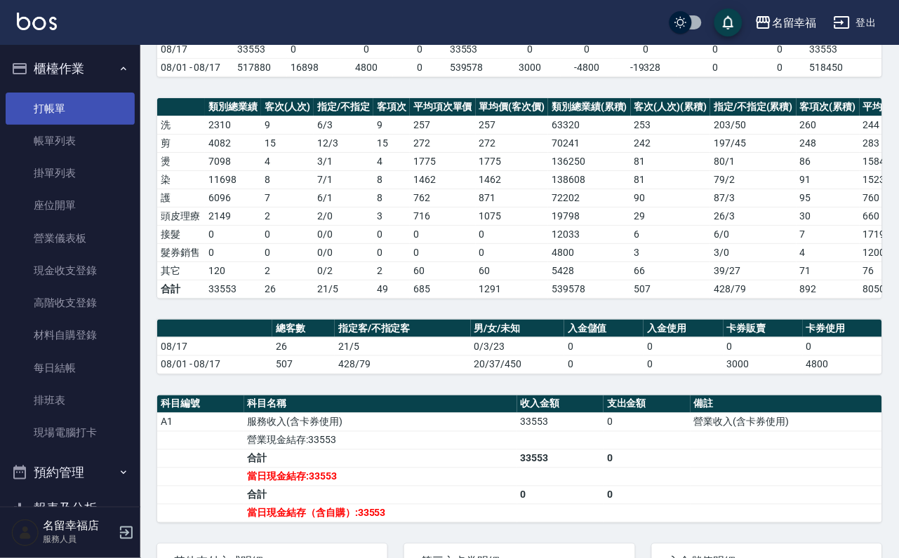
drag, startPoint x: 71, startPoint y: 117, endPoint x: 65, endPoint y: 121, distance: 7.2
click at [71, 117] on link "打帳單" at bounding box center [70, 109] width 129 height 32
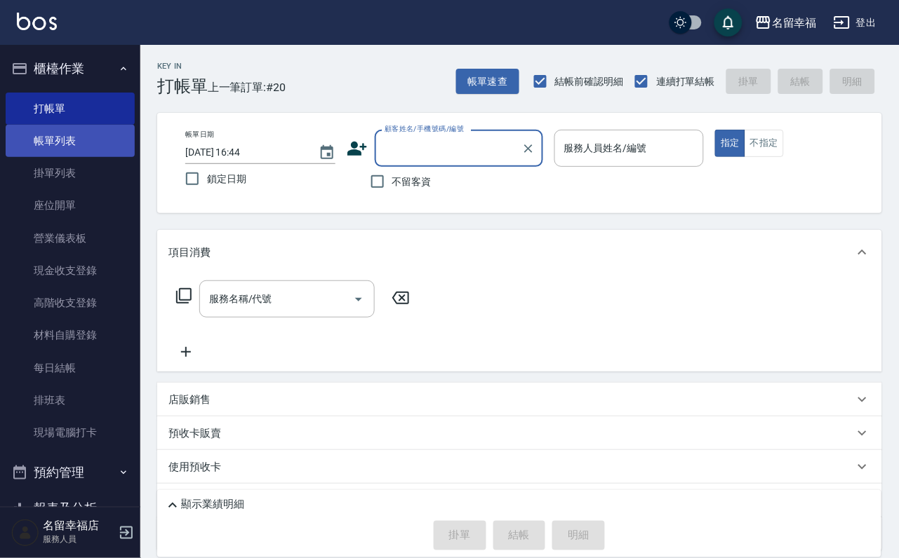
click at [79, 157] on link "帳單列表" at bounding box center [70, 141] width 129 height 32
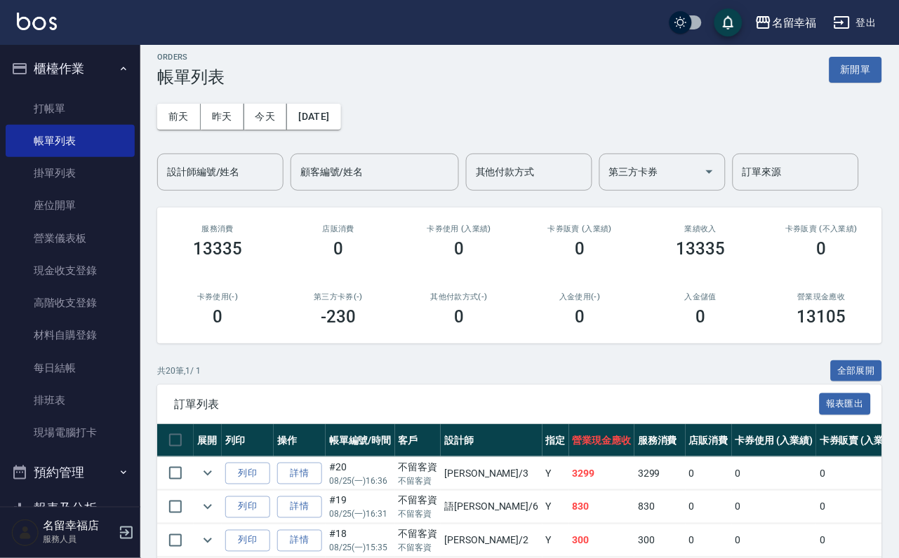
scroll to position [105, 0]
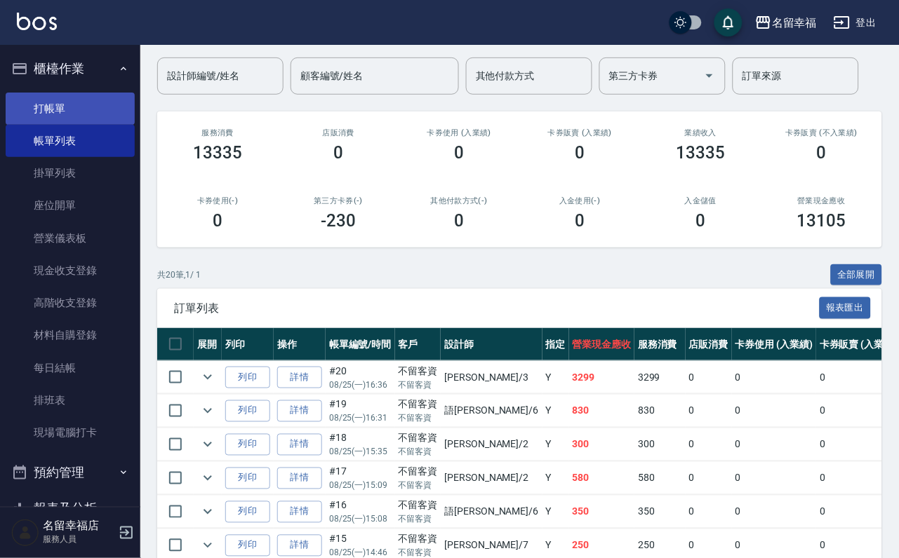
click at [54, 125] on link "打帳單" at bounding box center [70, 109] width 129 height 32
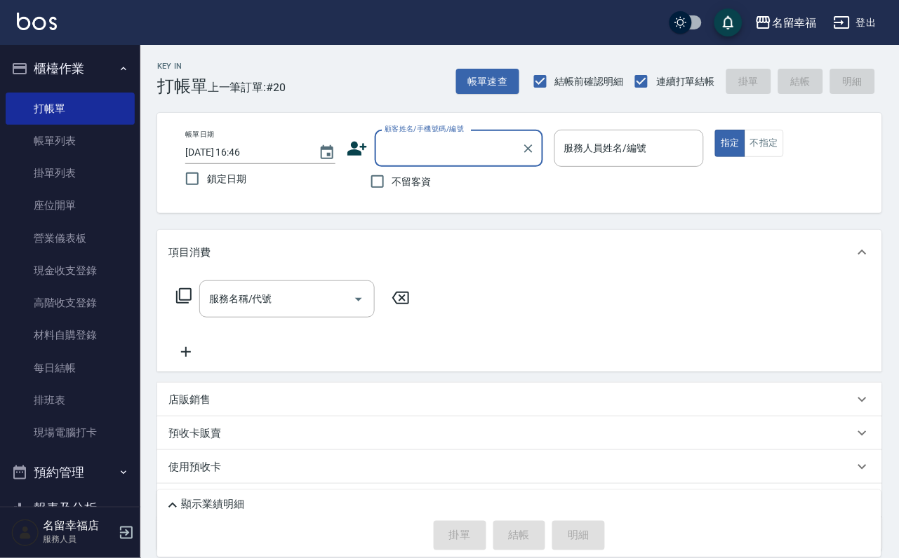
click at [402, 189] on span "不留客資" at bounding box center [411, 182] width 39 height 15
click at [392, 192] on input "不留客資" at bounding box center [377, 181] width 29 height 29
checkbox input "true"
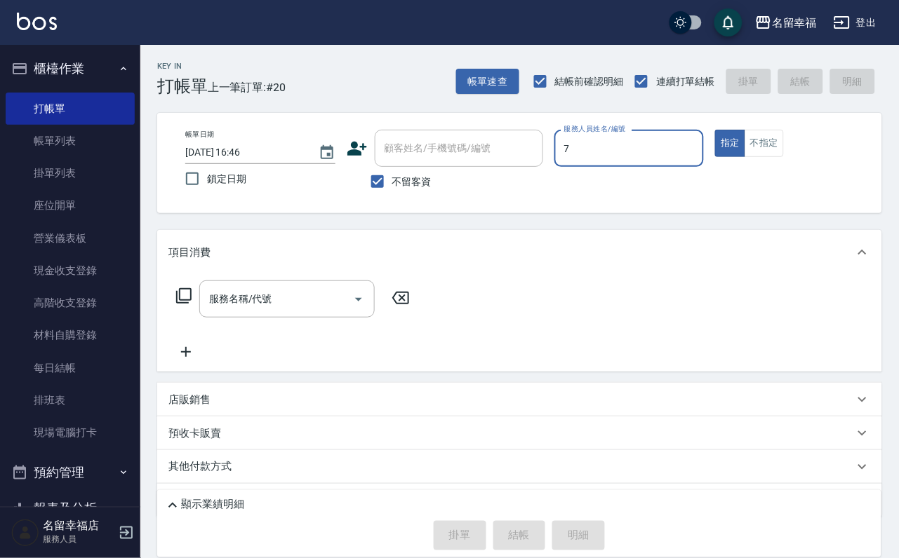
type input "瑜瑜-7"
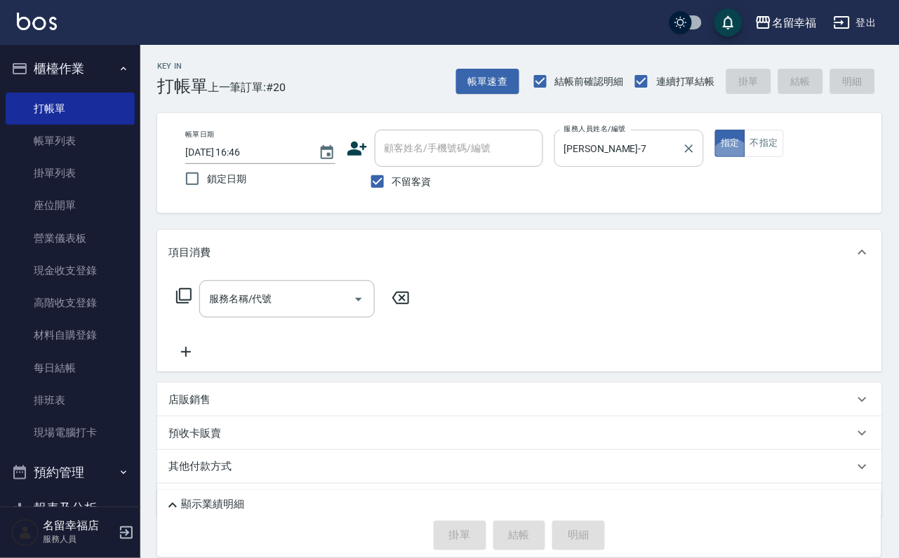
type button "true"
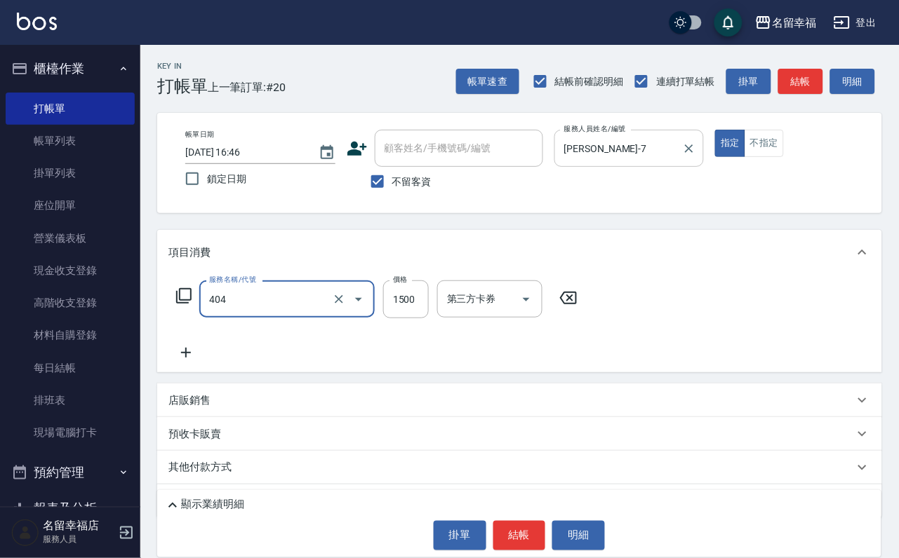
type input "設計染髮(404)"
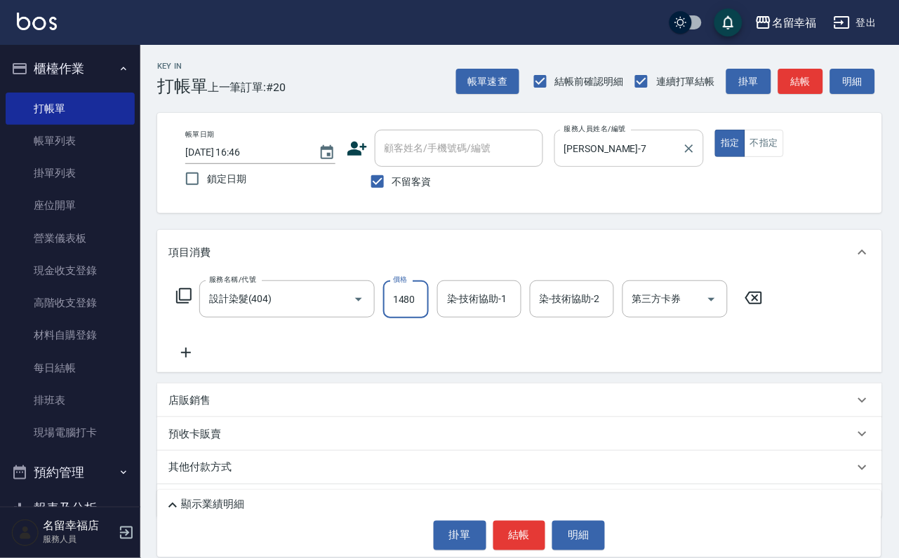
scroll to position [0, 1]
type input "1480"
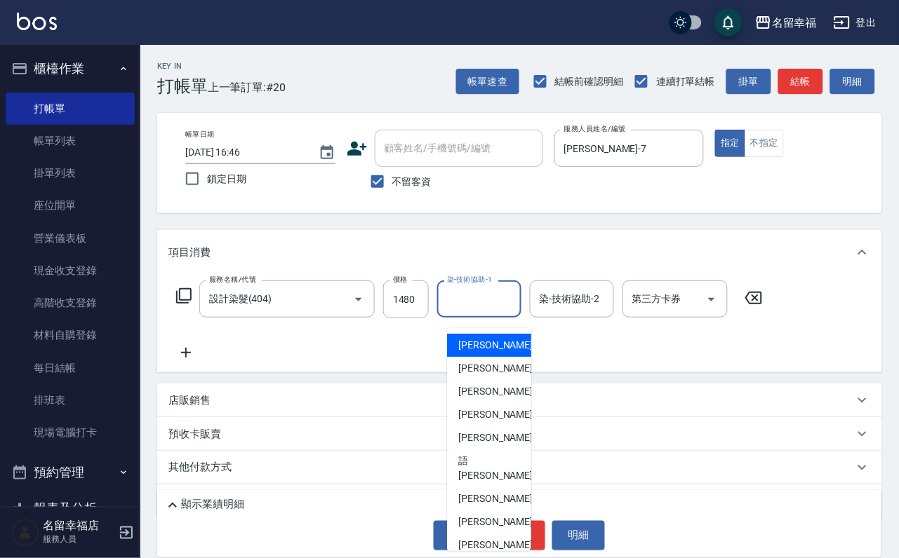
click at [515, 311] on input "染-技術協助-1" at bounding box center [479, 299] width 72 height 25
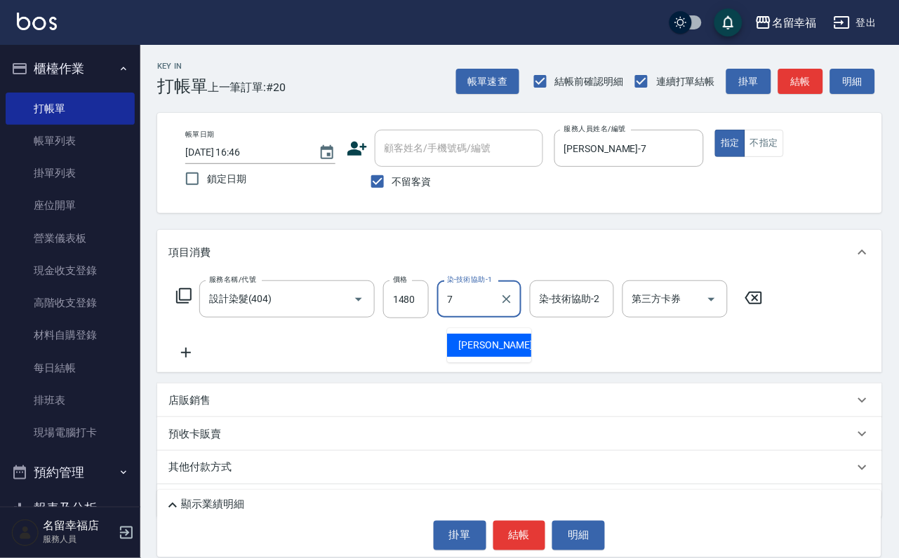
type input "瑜瑜-7"
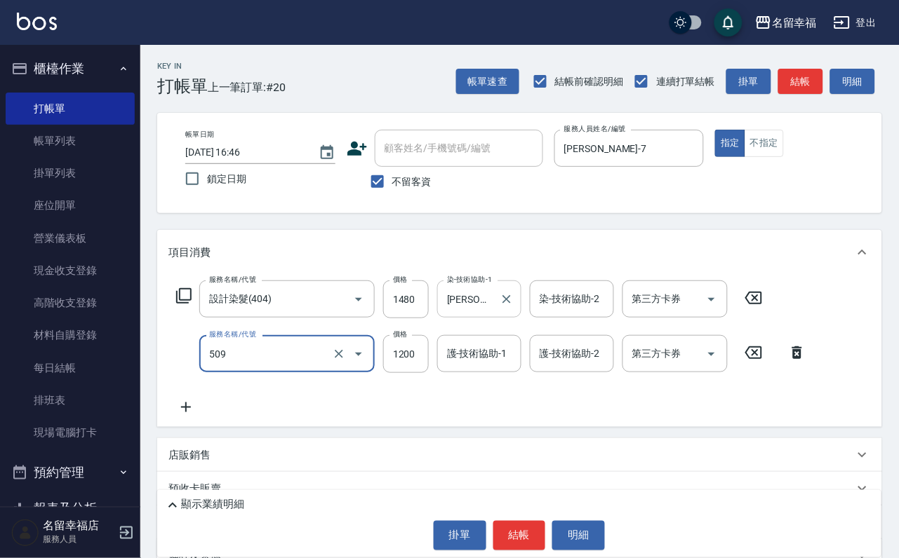
type input "葳柔強效護髮(509)"
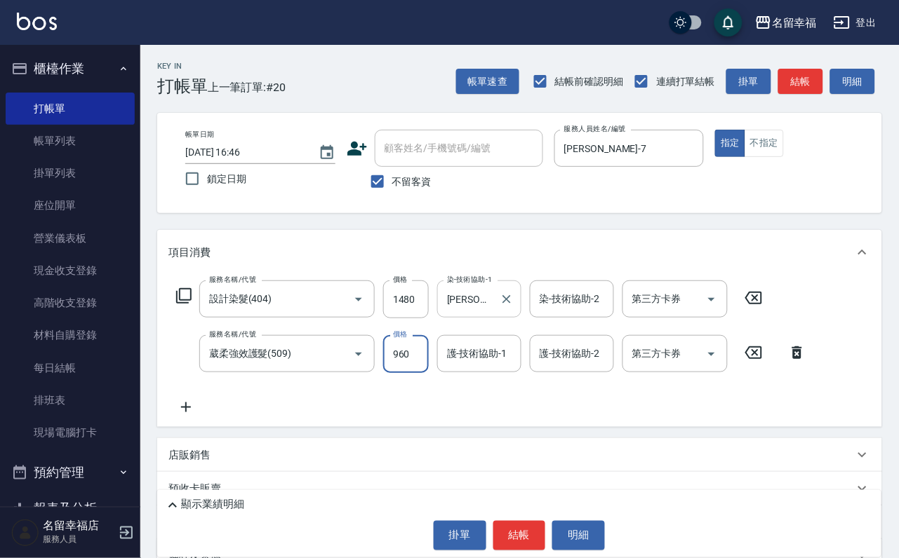
type input "960"
type input "瑜瑜-7"
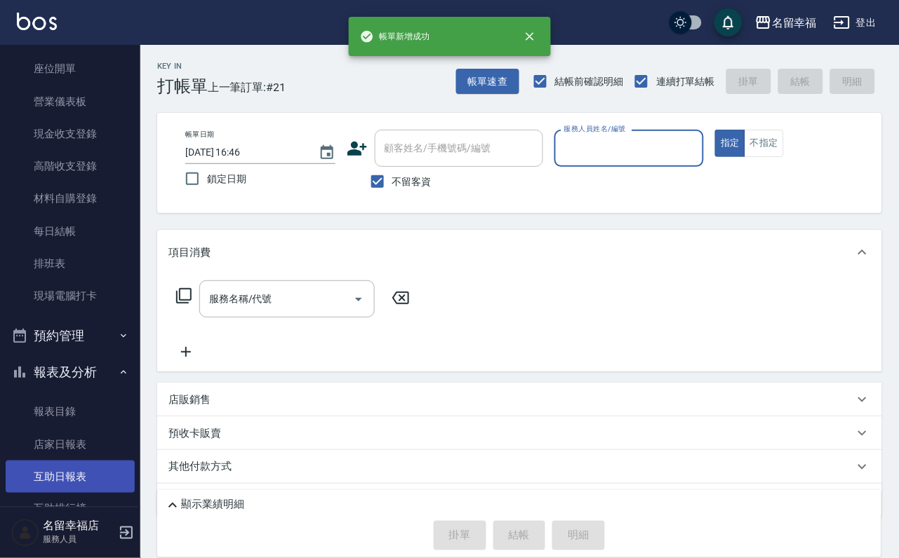
scroll to position [316, 0]
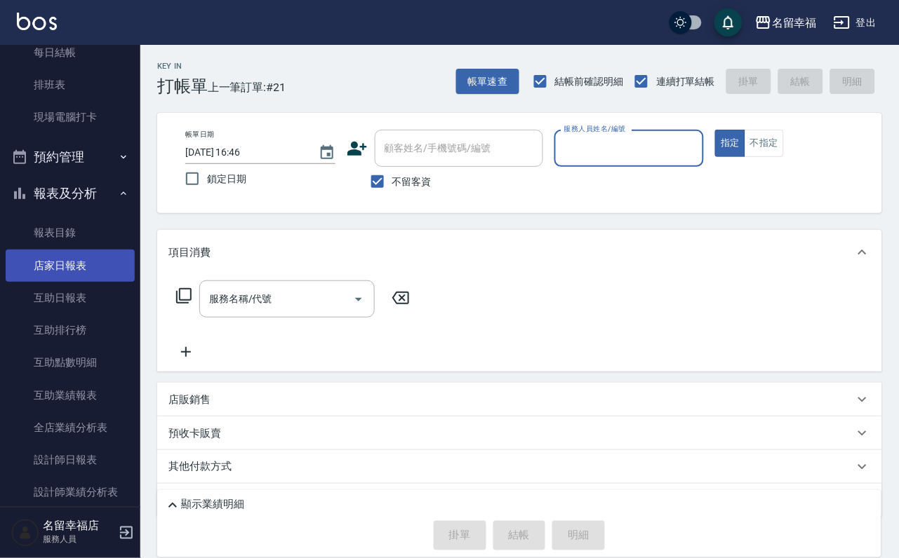
click at [67, 282] on link "店家日報表" at bounding box center [70, 266] width 129 height 32
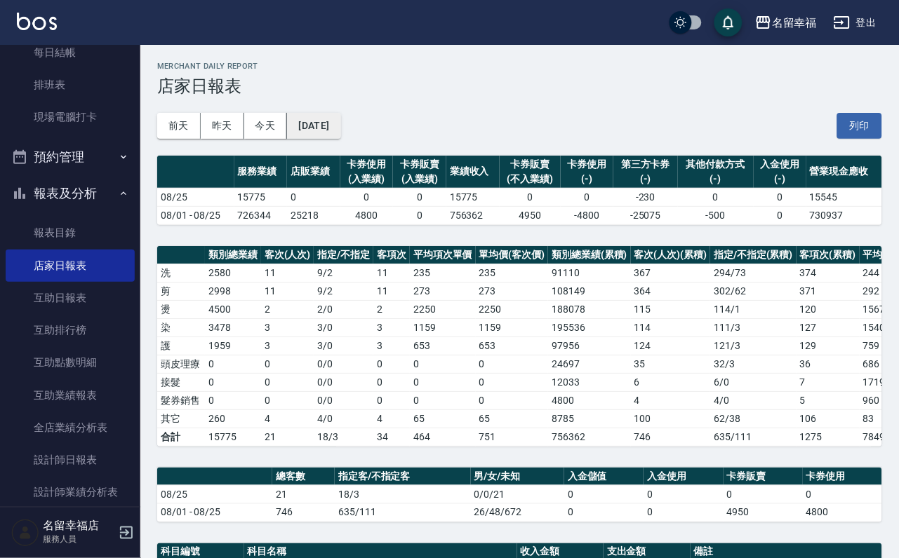
click at [340, 139] on button "[DATE]" at bounding box center [313, 126] width 53 height 26
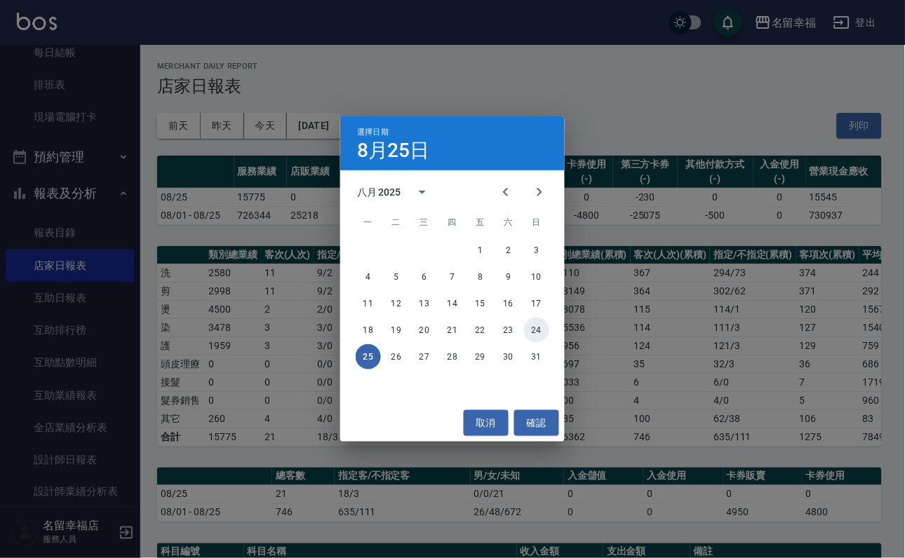
click at [528, 328] on button "24" at bounding box center [536, 330] width 25 height 25
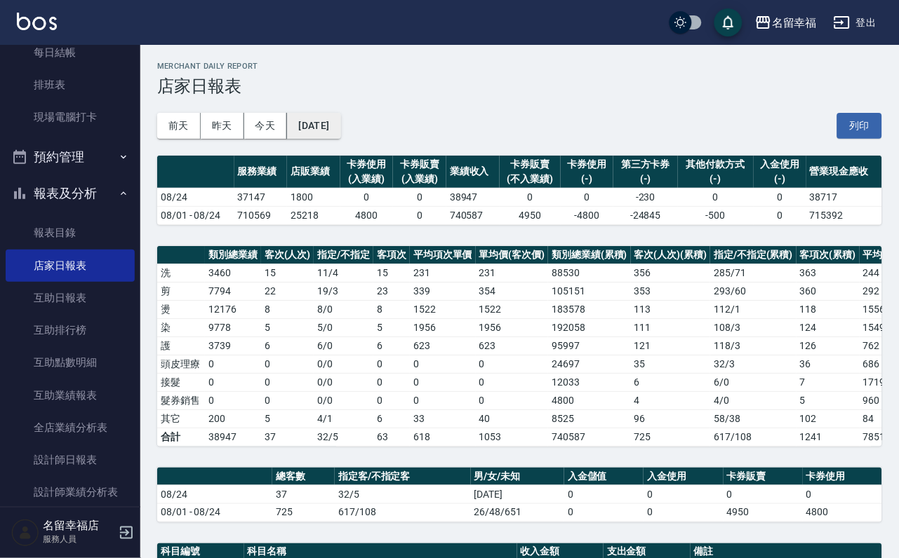
click at [340, 131] on button "[DATE]" at bounding box center [313, 126] width 53 height 26
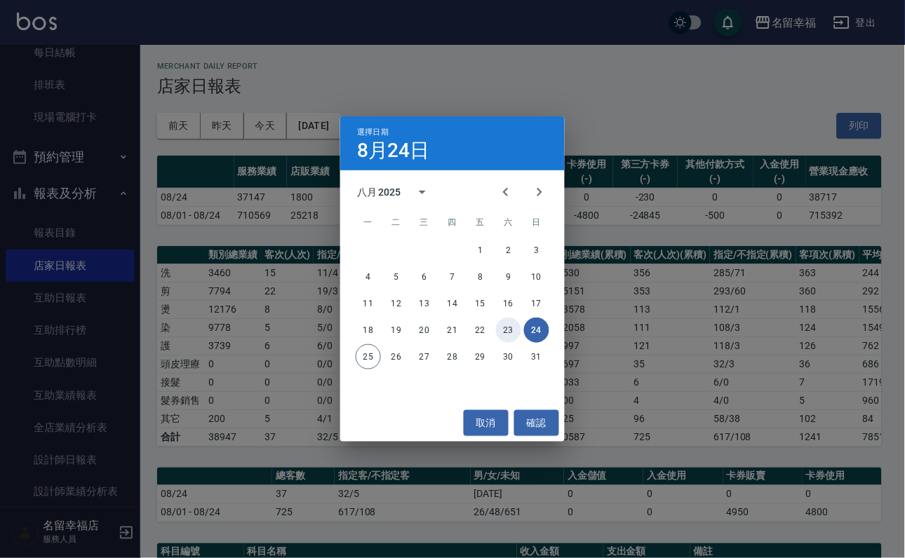
click at [506, 330] on button "23" at bounding box center [508, 330] width 25 height 25
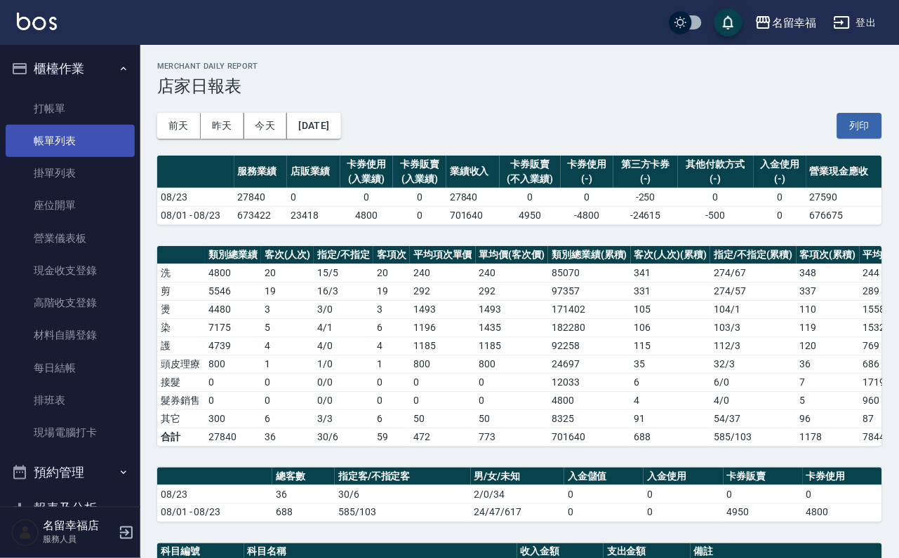
click at [58, 154] on link "帳單列表" at bounding box center [70, 141] width 129 height 32
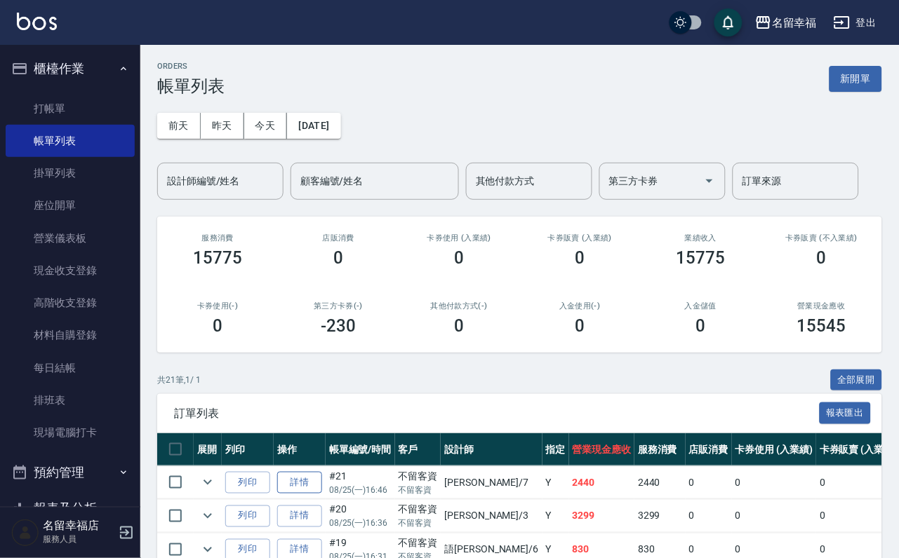
click at [322, 494] on link "詳情" at bounding box center [299, 483] width 45 height 22
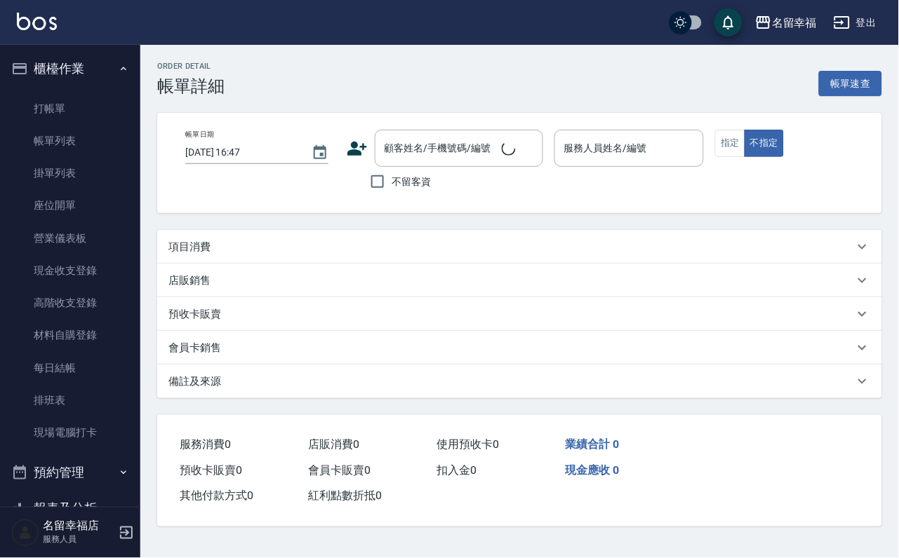
type input "2025/08/25 16:46"
checkbox input "true"
type input "瑜瑜-7"
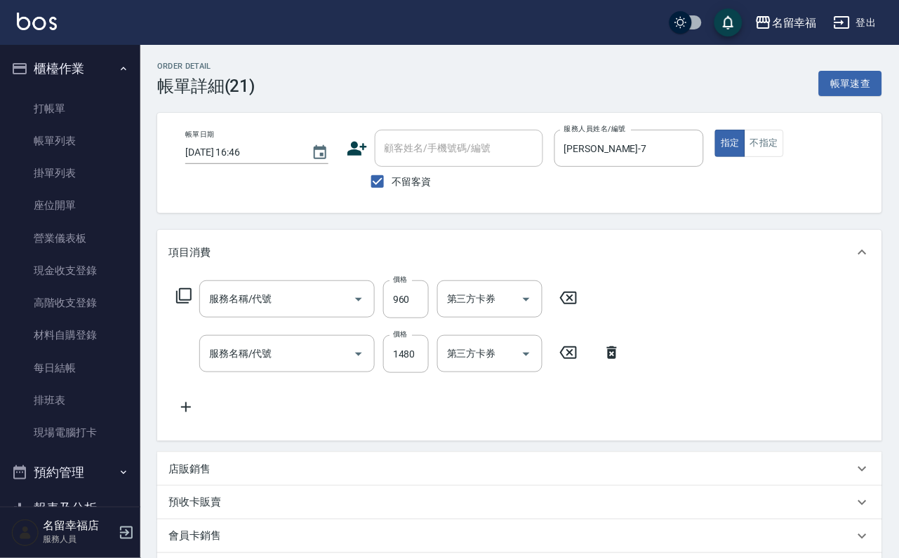
type input "葳柔強效護髮(509)"
type input "設計染髮(404)"
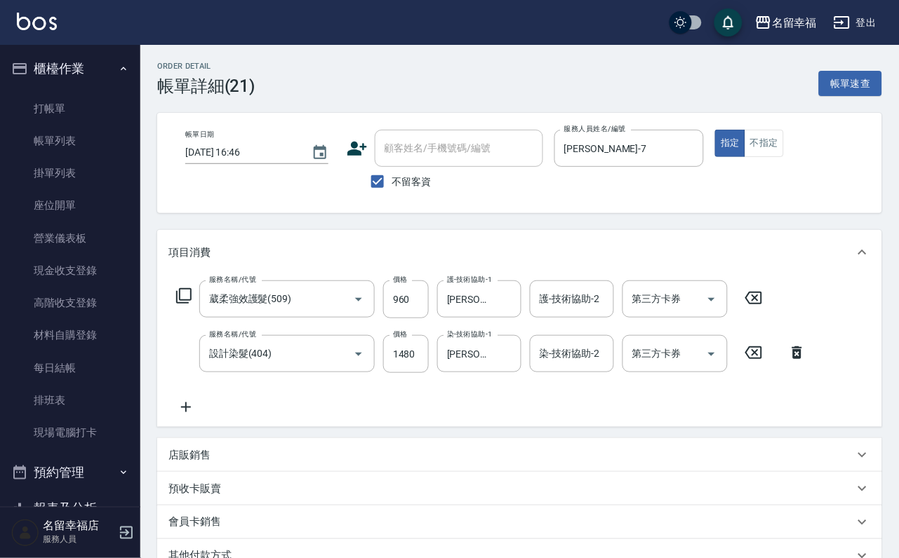
click at [425, 196] on label "不留客資" at bounding box center [397, 181] width 69 height 29
click at [392, 196] on input "不留客資" at bounding box center [377, 181] width 29 height 29
checkbox input "false"
click at [414, 147] on input "顧客姓名/手機號碼/編號" at bounding box center [448, 148] width 135 height 25
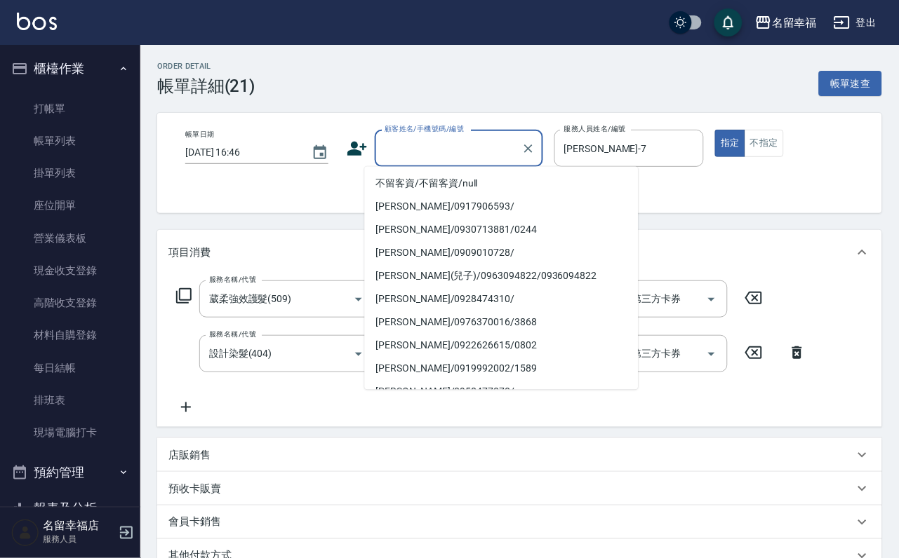
click at [349, 166] on div "顧客姓名/手機號碼/編號 顧客姓名/手機號碼/編號" at bounding box center [445, 148] width 196 height 37
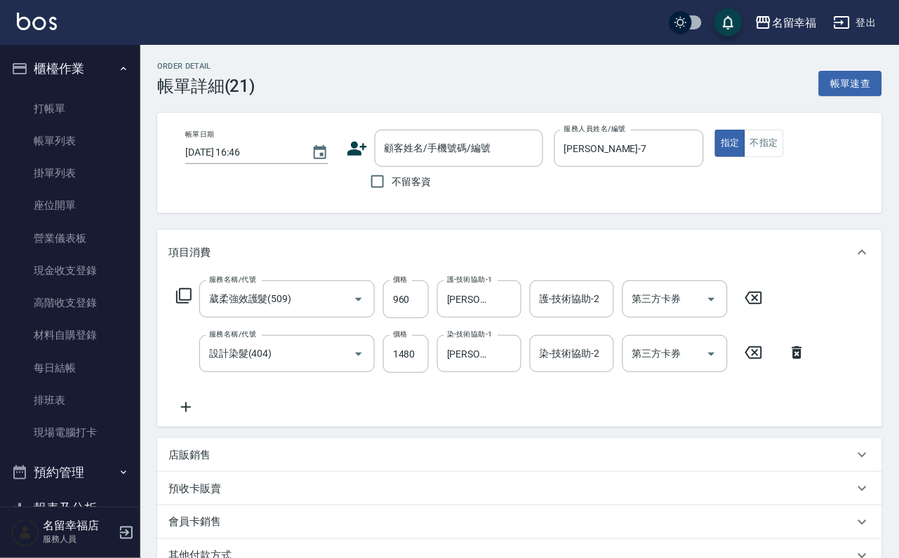
click at [351, 154] on icon at bounding box center [357, 149] width 20 height 14
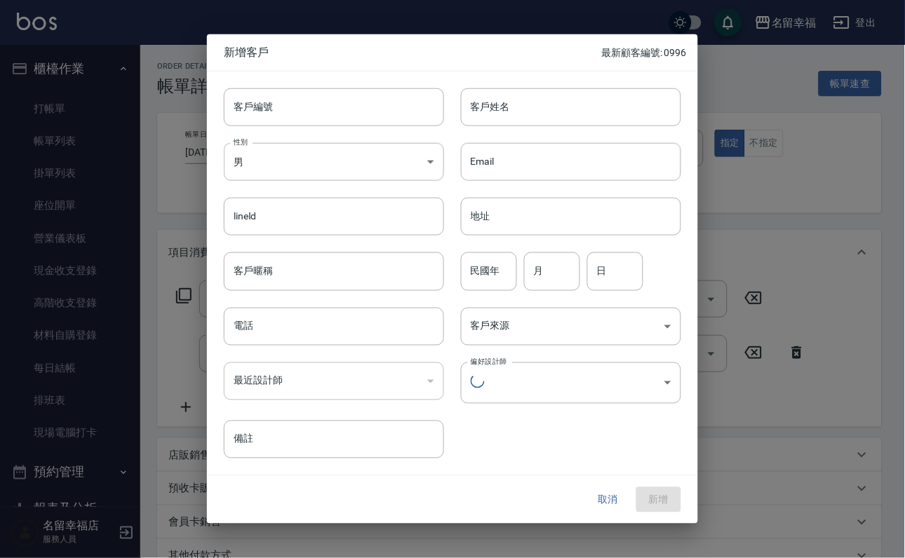
click at [568, 126] on div "客戶編號 客戶編號 客戶姓名 客戶姓名 性別 男 MALE 性別 Email Email lineId lineId 地址 地址 客戶暱稱 客戶暱稱 民國年 …" at bounding box center [444, 265] width 474 height 387
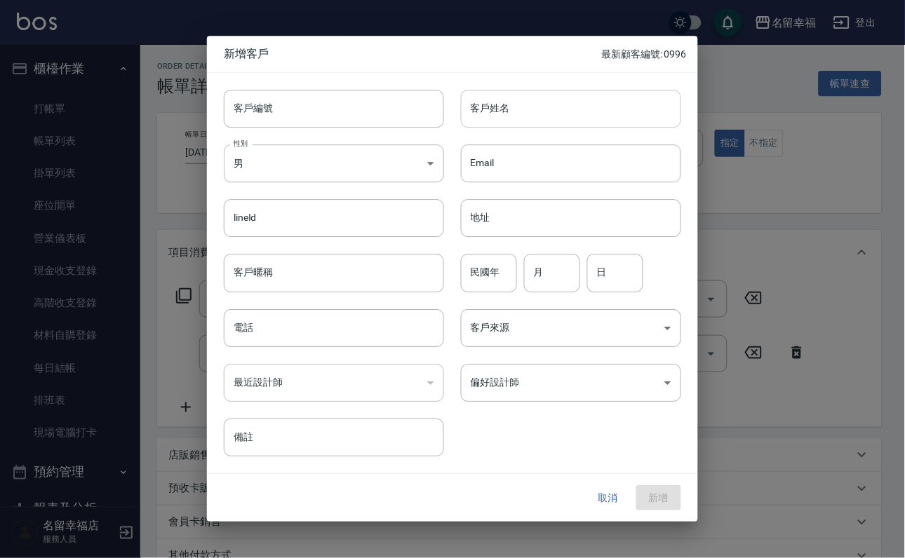
click at [565, 112] on input "客戶姓名" at bounding box center [571, 109] width 220 height 38
type input "t"
type input "[PERSON_NAME]"
click at [287, 383] on div "​" at bounding box center [334, 383] width 220 height 38
click at [312, 335] on input "電話" at bounding box center [334, 328] width 220 height 38
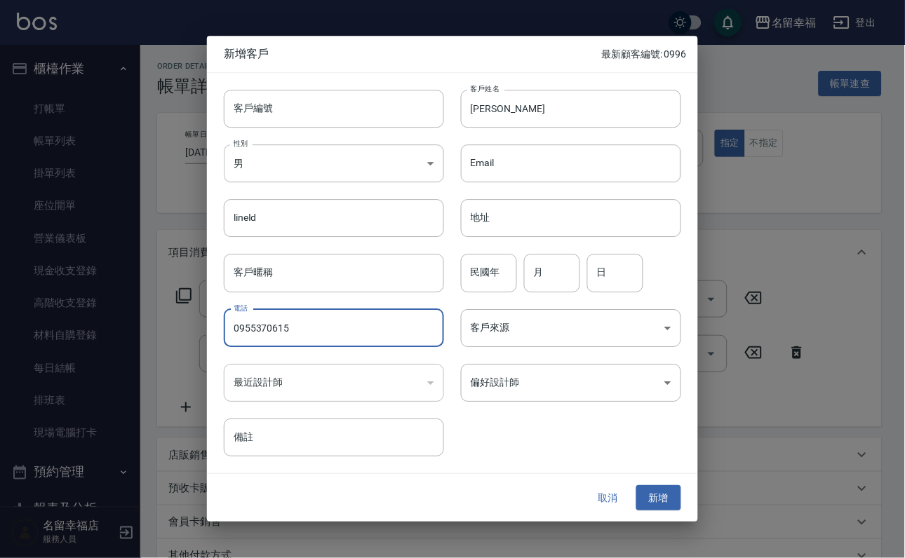
type input "0955370615"
click at [624, 376] on body "名留幸福 登出 櫃檯作業 打帳單 帳單列表 掛單列表 座位開單 營業儀表板 現金收支登錄 高階收支登錄 材料自購登錄 每日結帳 排班表 現場電腦打卡 預約管理…" at bounding box center [452, 376] width 905 height 752
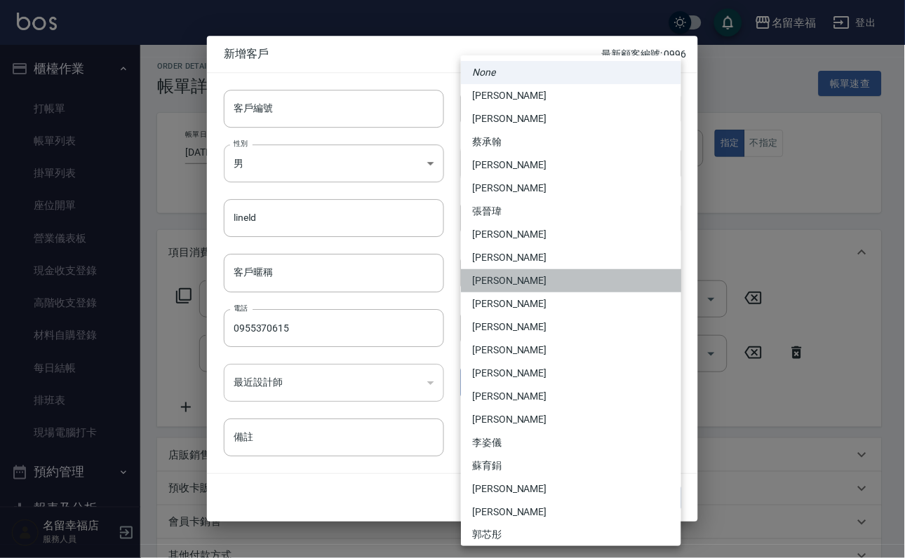
click at [586, 288] on li "[PERSON_NAME]" at bounding box center [571, 280] width 220 height 23
type input "eb3ddb63-0da1-47a8-bfe2-b9e1aeff1b5a"
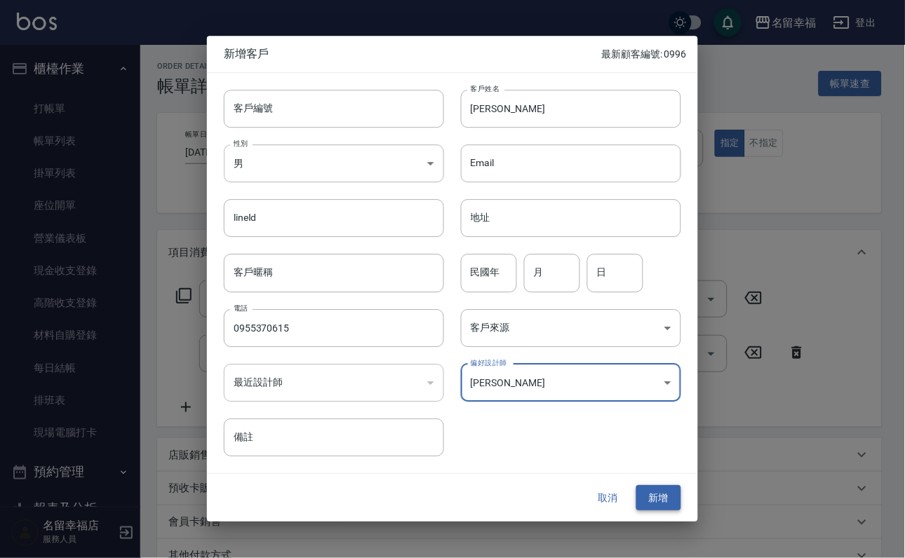
click at [675, 492] on button "新增" at bounding box center [658, 498] width 45 height 26
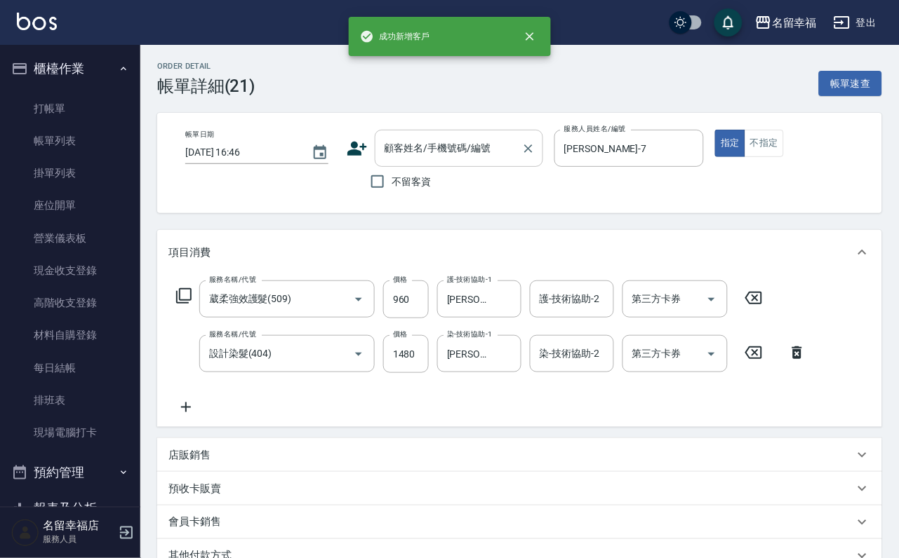
click at [450, 161] on div "顧客姓名/手機號碼/編號" at bounding box center [459, 148] width 168 height 37
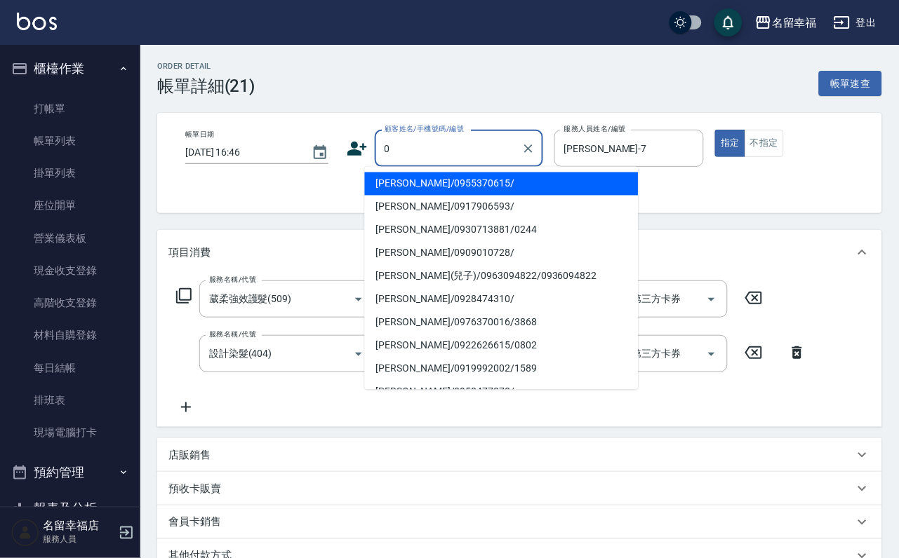
click at [410, 177] on li "陳藝丰/0955370615/" at bounding box center [502, 184] width 274 height 23
type input "陳藝丰/0955370615/"
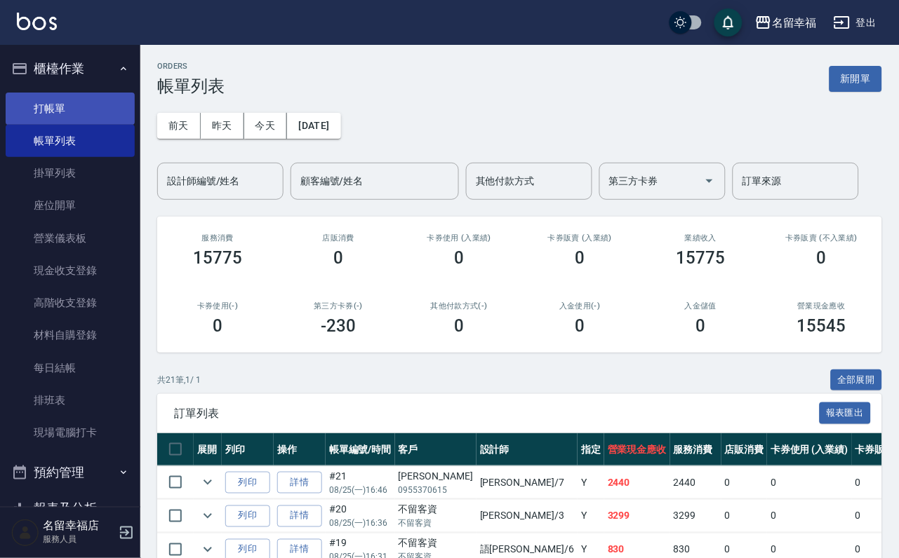
click at [80, 116] on link "打帳單" at bounding box center [70, 109] width 129 height 32
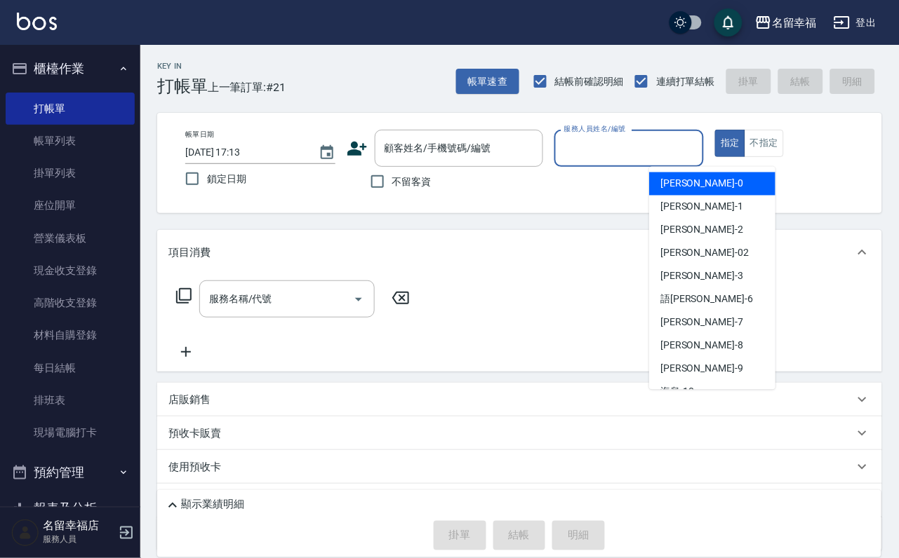
click at [698, 147] on input "服務人員姓名/編號" at bounding box center [628, 148] width 137 height 25
click at [403, 177] on label "不留客資" at bounding box center [397, 181] width 69 height 29
click at [392, 177] on input "不留客資" at bounding box center [377, 181] width 29 height 29
checkbox input "true"
drag, startPoint x: 718, startPoint y: 152, endPoint x: 716, endPoint y: 164, distance: 12.8
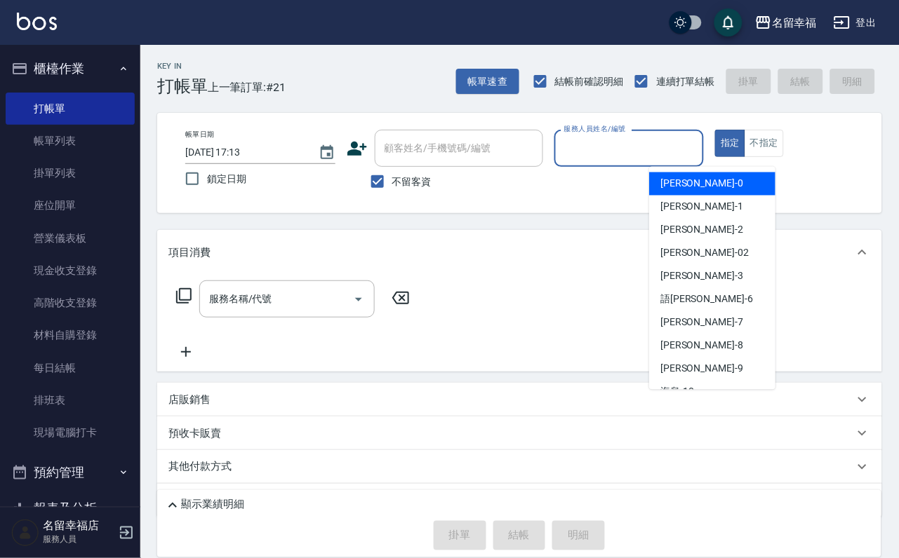
click at [698, 155] on input "服務人員姓名/編號" at bounding box center [628, 148] width 137 height 25
click at [714, 181] on div "小靜 -0" at bounding box center [712, 184] width 126 height 23
type input "小靜-0"
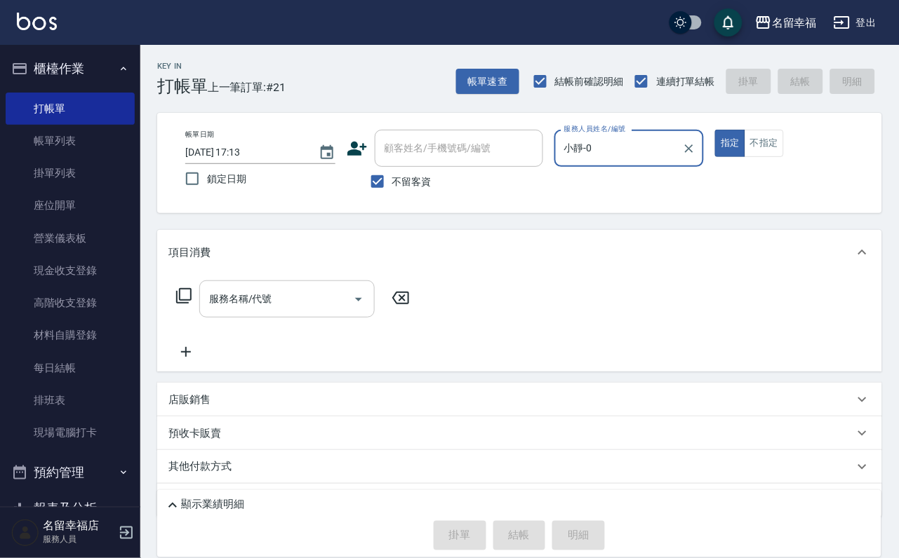
click at [224, 305] on div "服務名稱/代號 服務名稱/代號" at bounding box center [286, 299] width 175 height 37
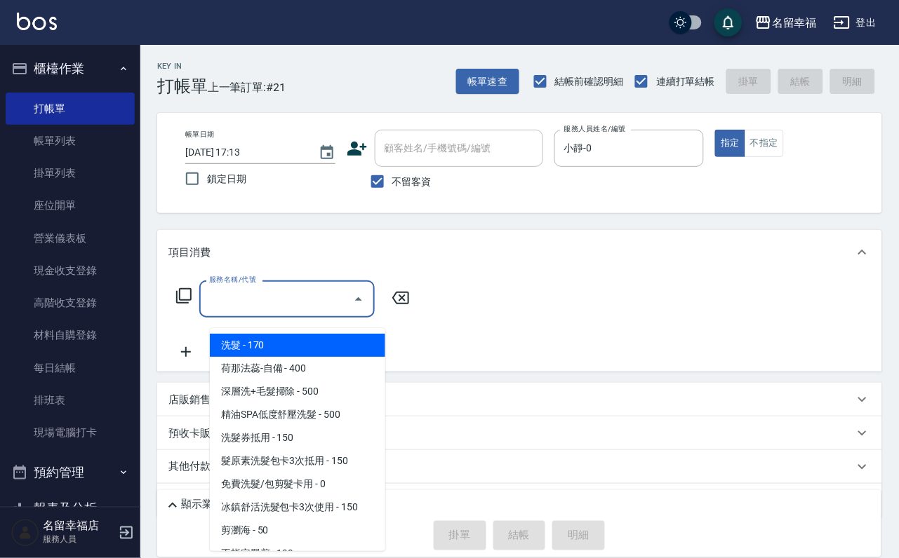
click at [276, 347] on span "洗髮 - 170" at bounding box center [297, 345] width 175 height 23
type input "洗髮(101)"
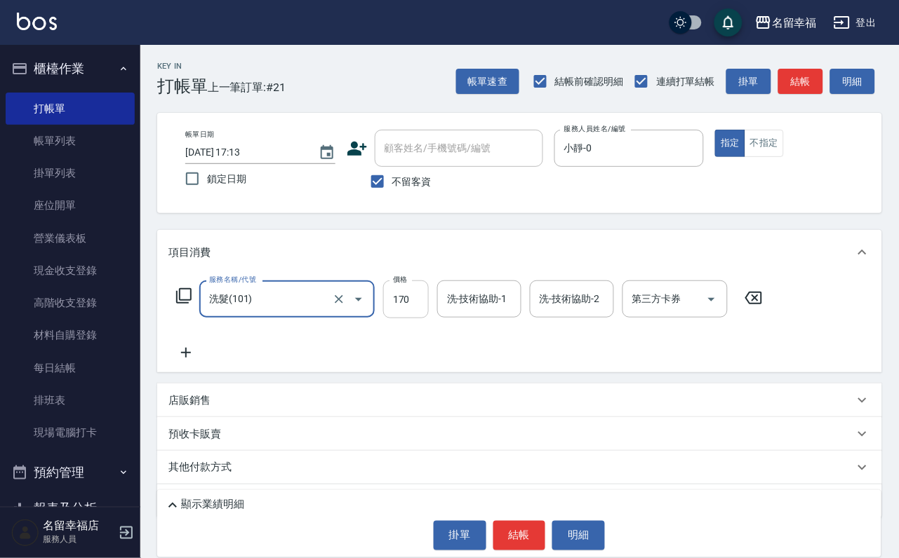
click at [402, 318] on input "170" at bounding box center [406, 300] width 46 height 38
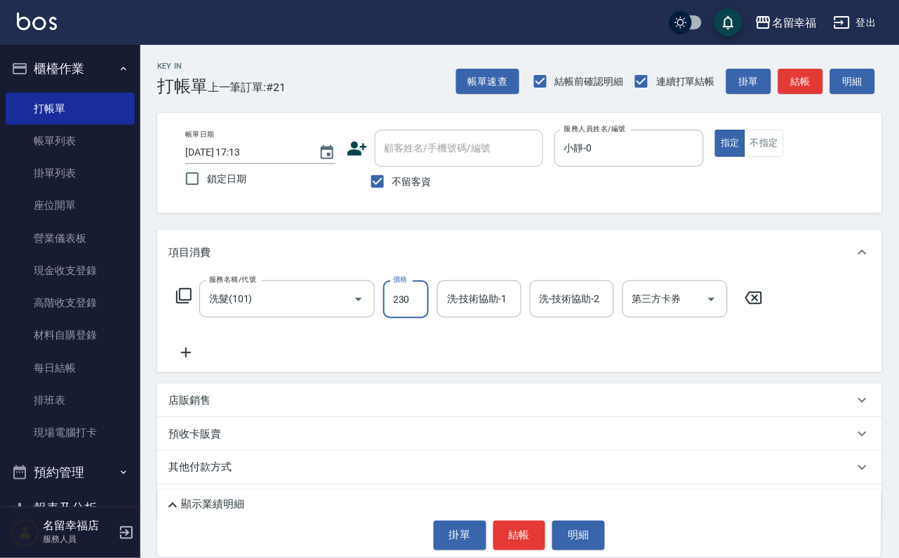
type input "230"
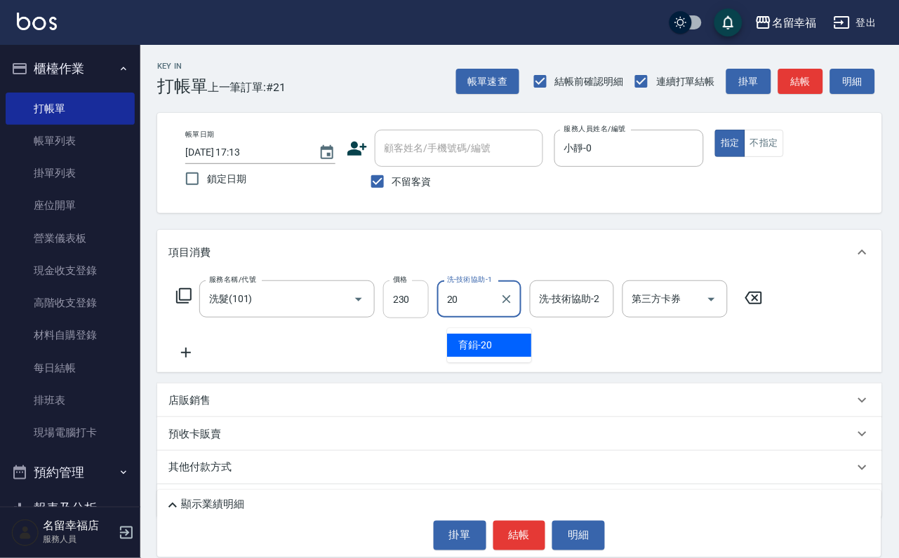
type input "育鋗-20"
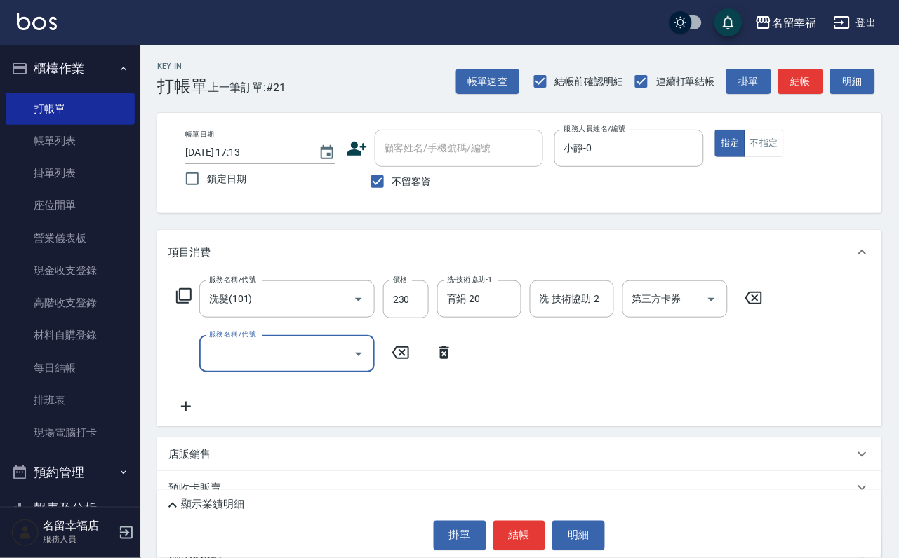
click at [355, 356] on icon "Open" at bounding box center [358, 355] width 7 height 4
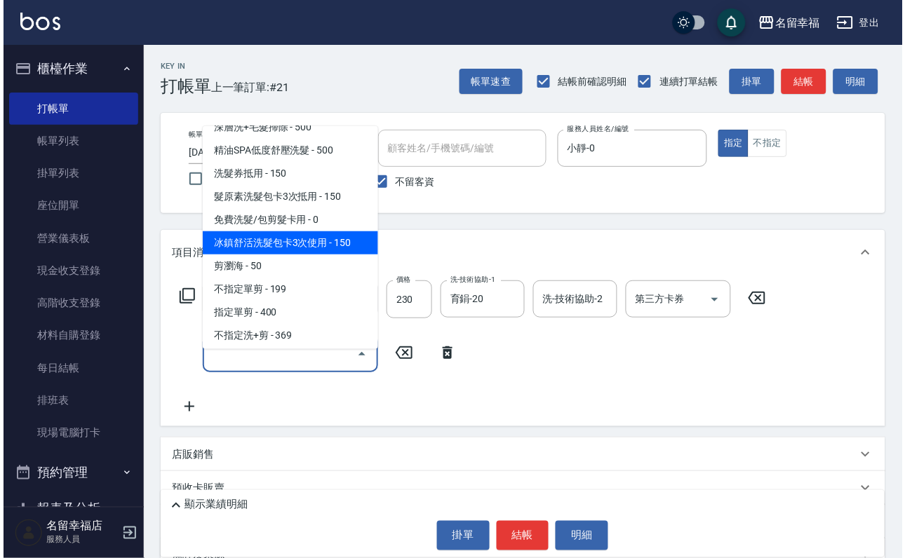
scroll to position [105, 0]
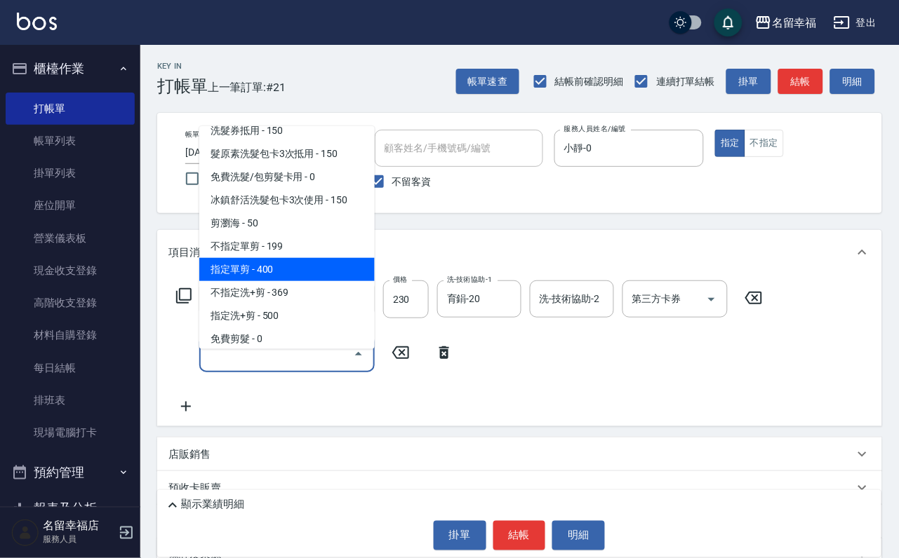
click at [290, 281] on span "指定單剪 - 400" at bounding box center [286, 269] width 175 height 23
type input "指定單剪(203)"
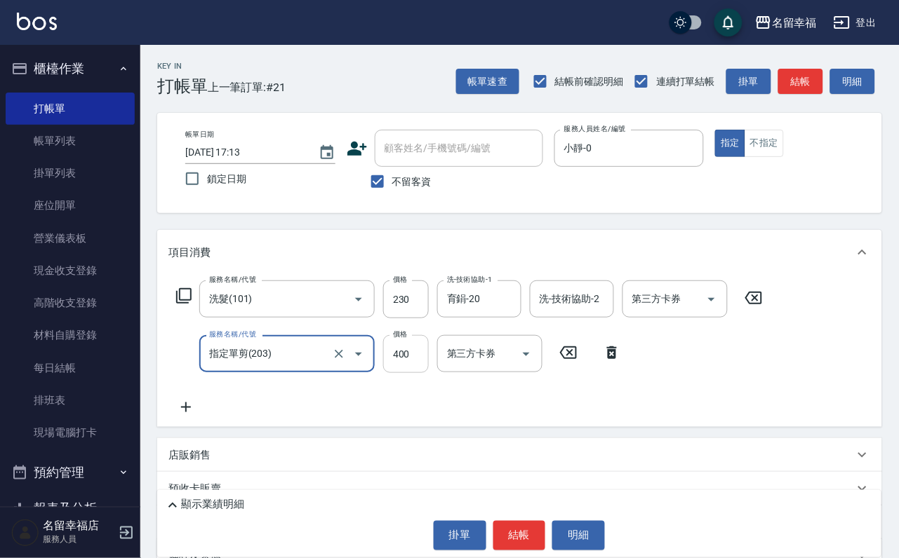
click at [428, 361] on input "400" at bounding box center [406, 354] width 46 height 38
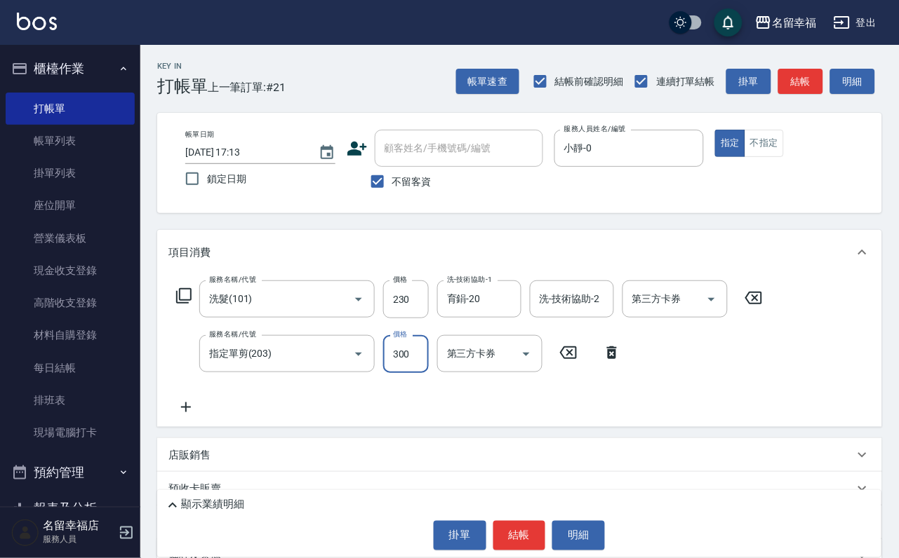
type input "300"
drag, startPoint x: 521, startPoint y: 533, endPoint x: 509, endPoint y: 506, distance: 29.2
click at [525, 538] on button "結帳" at bounding box center [519, 535] width 53 height 29
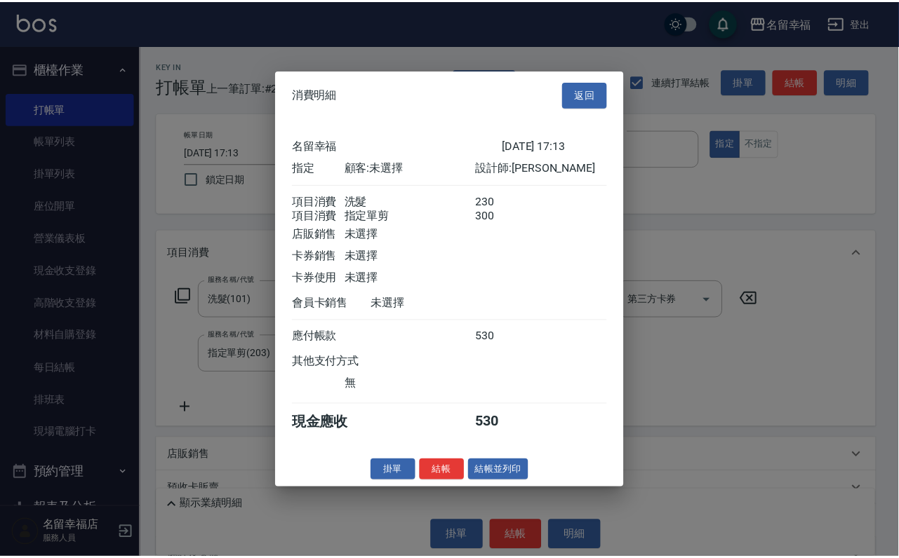
scroll to position [226, 0]
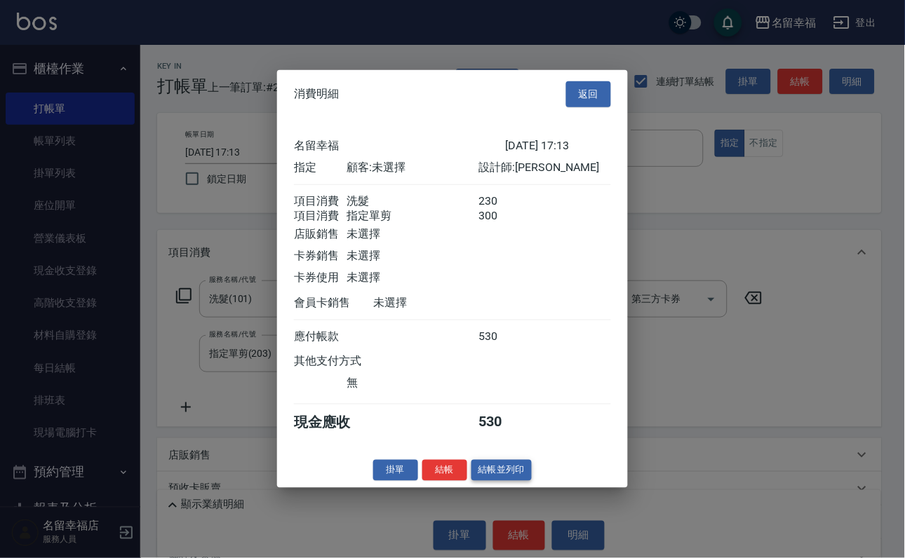
click at [509, 481] on button "結帳並列印" at bounding box center [501, 470] width 61 height 22
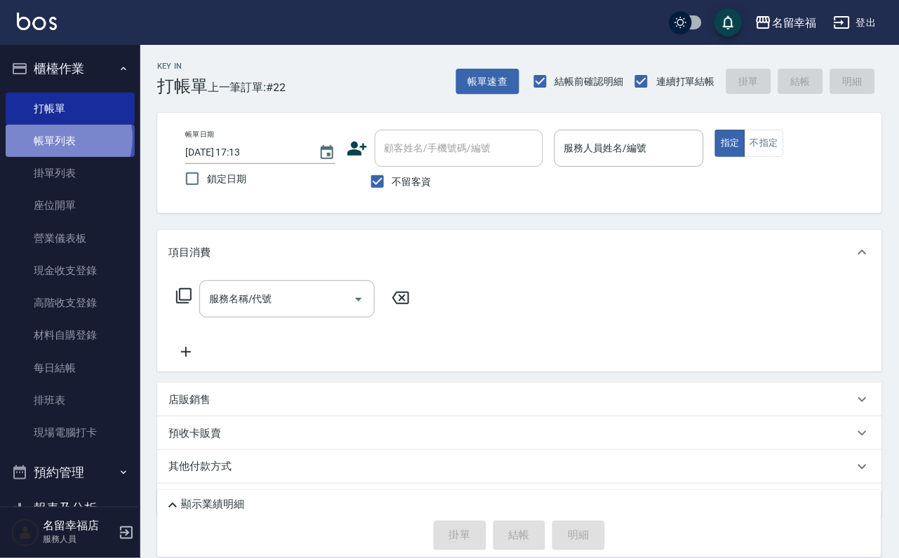
click at [58, 146] on link "帳單列表" at bounding box center [70, 141] width 129 height 32
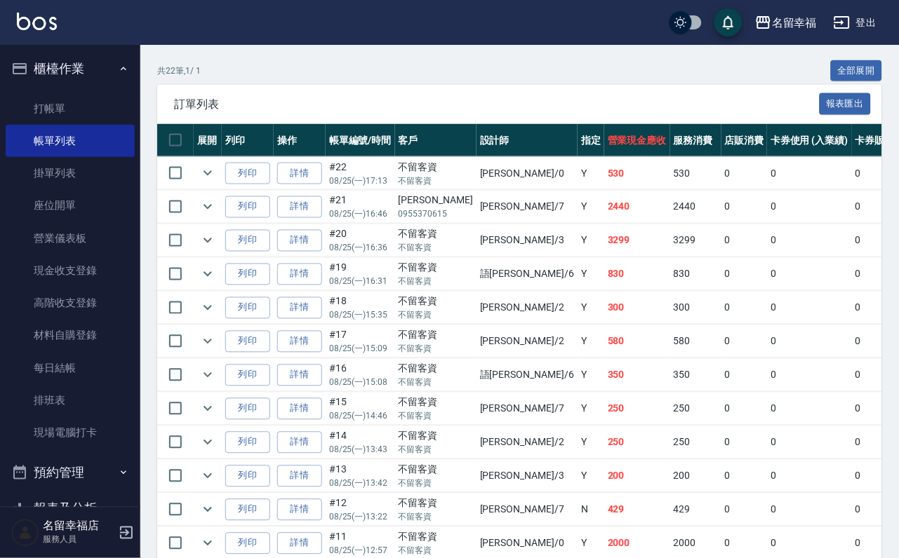
scroll to position [316, 0]
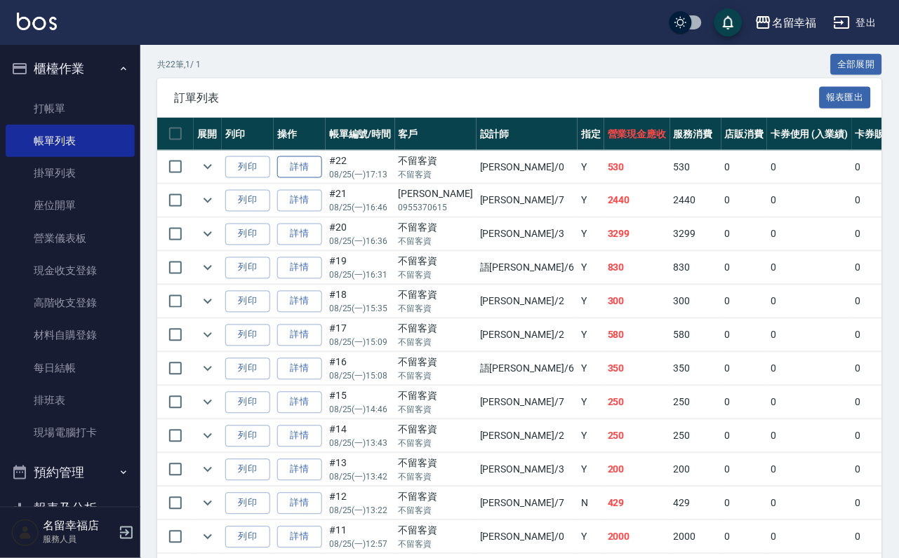
click at [313, 178] on link "詳情" at bounding box center [299, 167] width 45 height 22
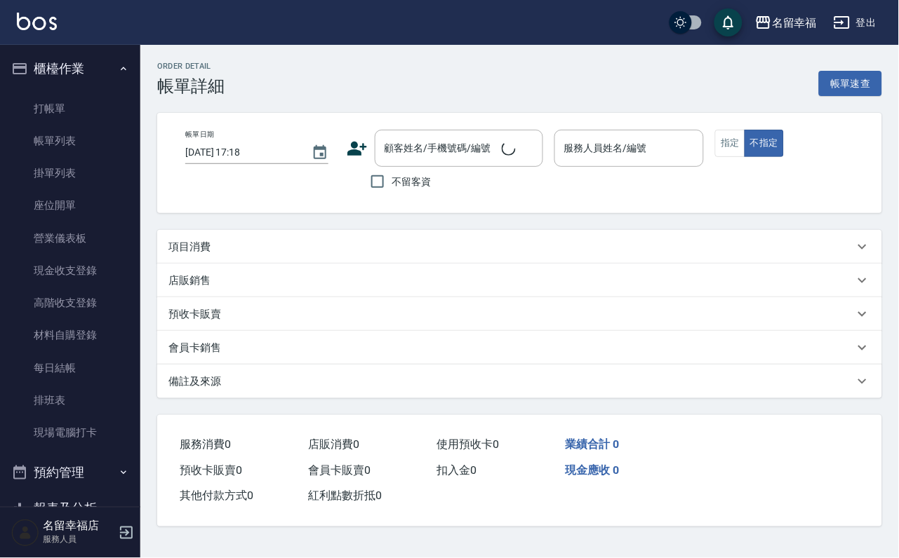
type input "2025/08/25 17:13"
checkbox input "true"
type input "小靜-0"
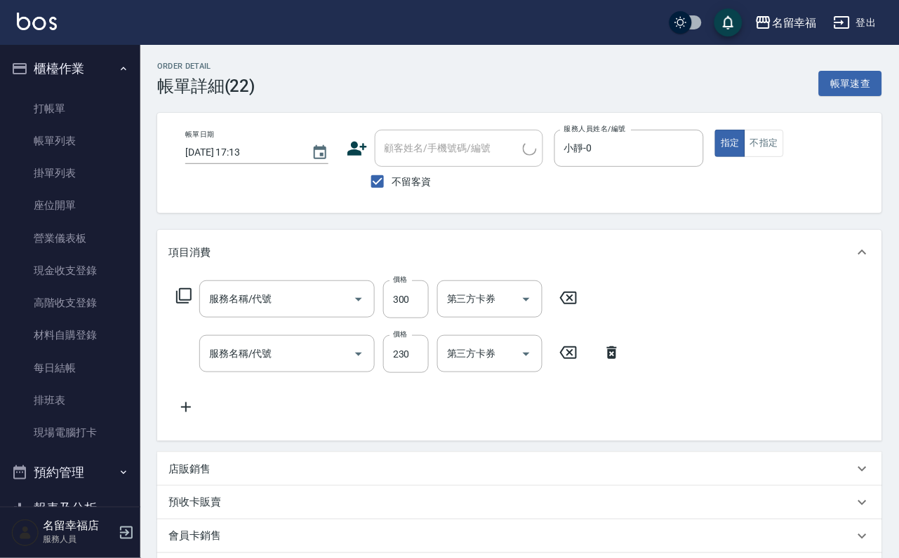
type input "指定單剪(203)"
type input "洗髮(101)"
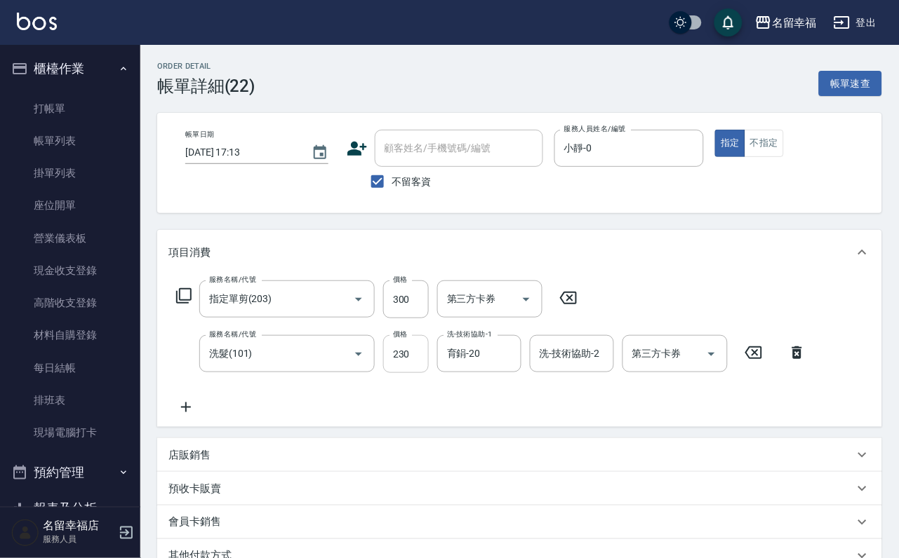
click at [407, 367] on input "230" at bounding box center [406, 354] width 46 height 38
type input "200"
click at [412, 310] on input "300" at bounding box center [406, 300] width 46 height 38
click at [408, 311] on input "300" at bounding box center [406, 300] width 46 height 38
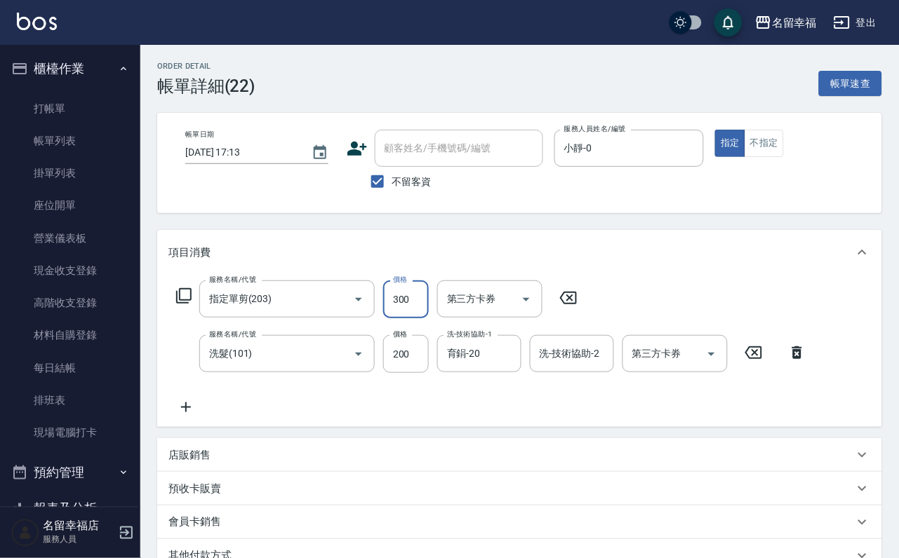
click at [410, 311] on input "300" at bounding box center [406, 300] width 46 height 38
click at [417, 304] on input "220" at bounding box center [406, 300] width 46 height 38
click at [429, 308] on input "200" at bounding box center [406, 300] width 46 height 38
type input "200"
click at [716, 275] on div "項目消費" at bounding box center [519, 252] width 725 height 45
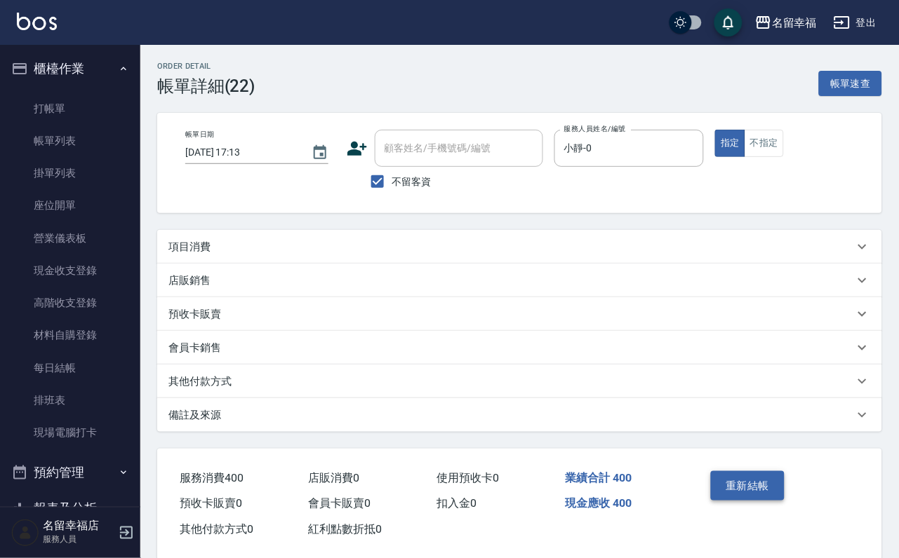
click at [763, 488] on button "重新結帳" at bounding box center [748, 485] width 74 height 29
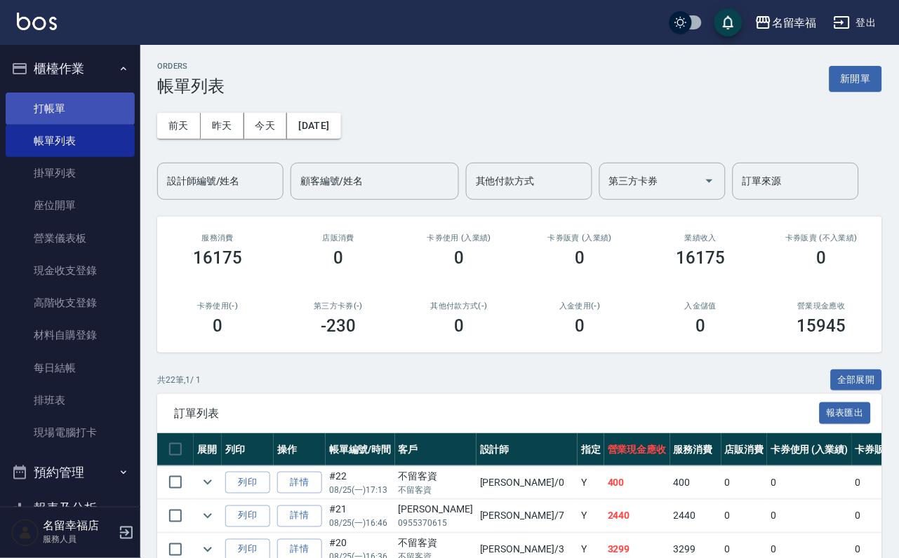
click at [61, 109] on link "打帳單" at bounding box center [70, 109] width 129 height 32
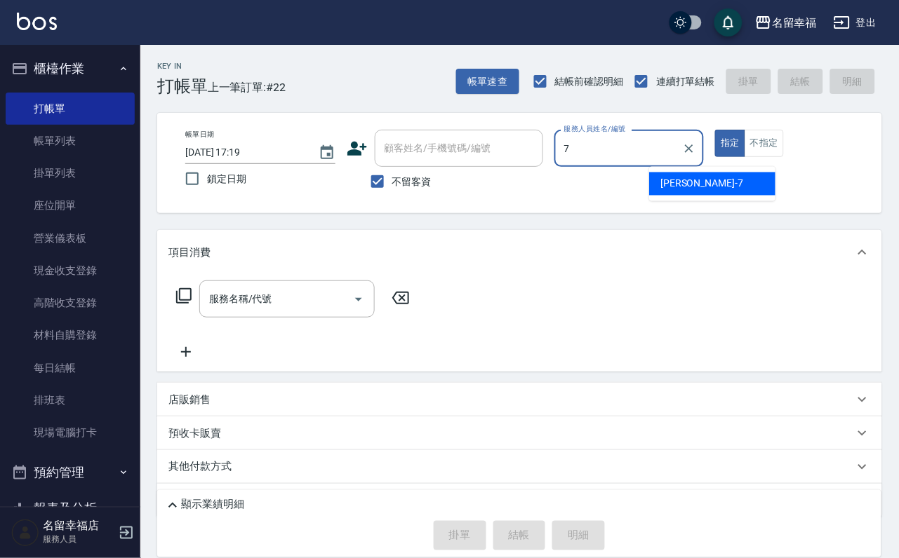
type input "瑜瑜-7"
type button "true"
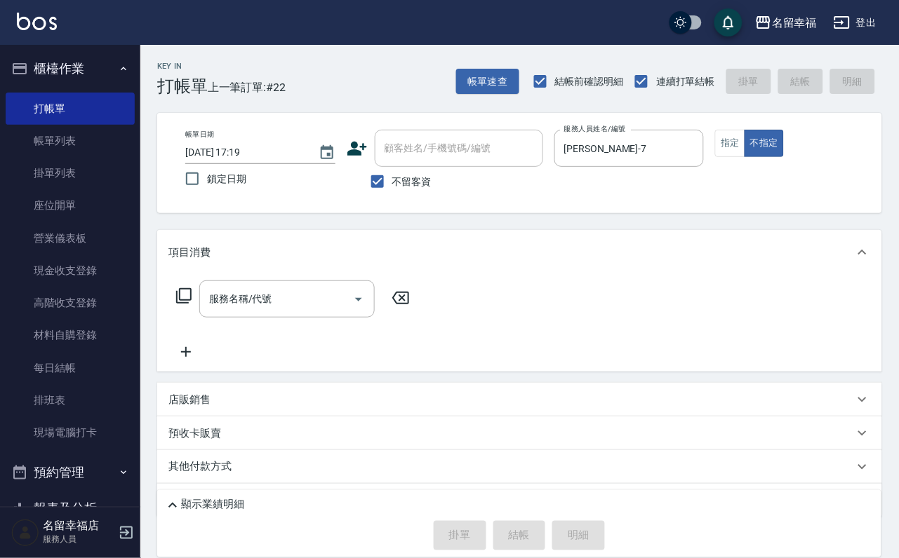
click at [182, 296] on div "服務名稱/代號 服務名稱/代號" at bounding box center [293, 299] width 250 height 37
click at [181, 304] on icon at bounding box center [183, 295] width 15 height 15
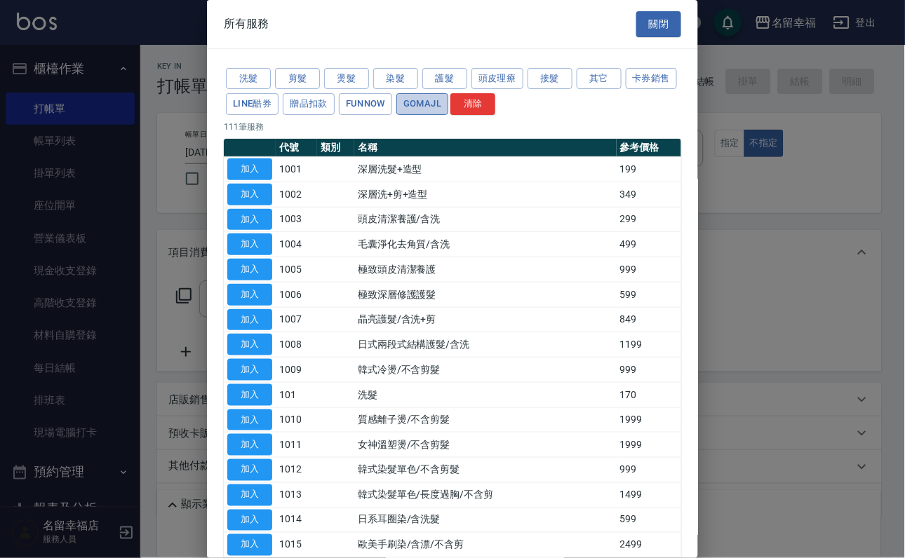
click at [448, 115] on button "GOMAJL" at bounding box center [422, 104] width 52 height 22
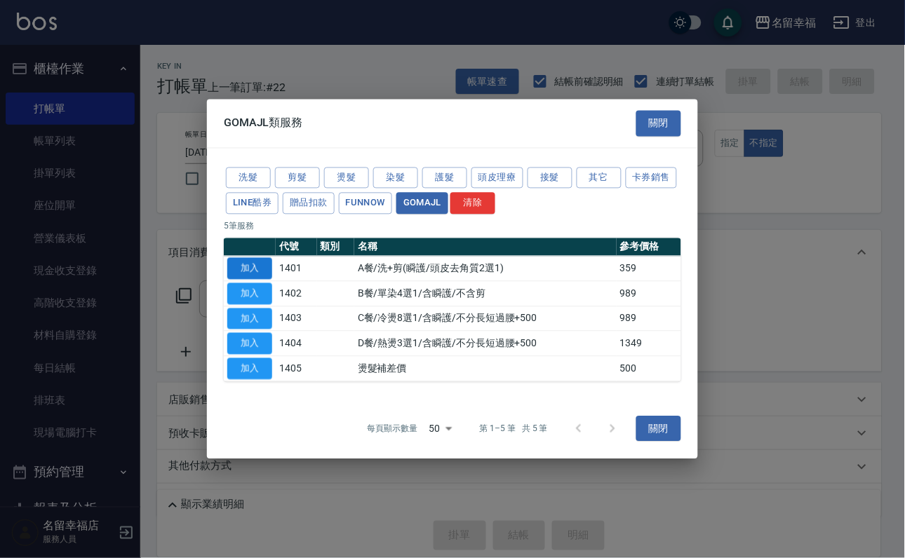
click at [243, 258] on button "加入" at bounding box center [249, 269] width 45 height 22
type input "A餐/洗+剪(瞬護/頭皮去角質2選1)(1401)"
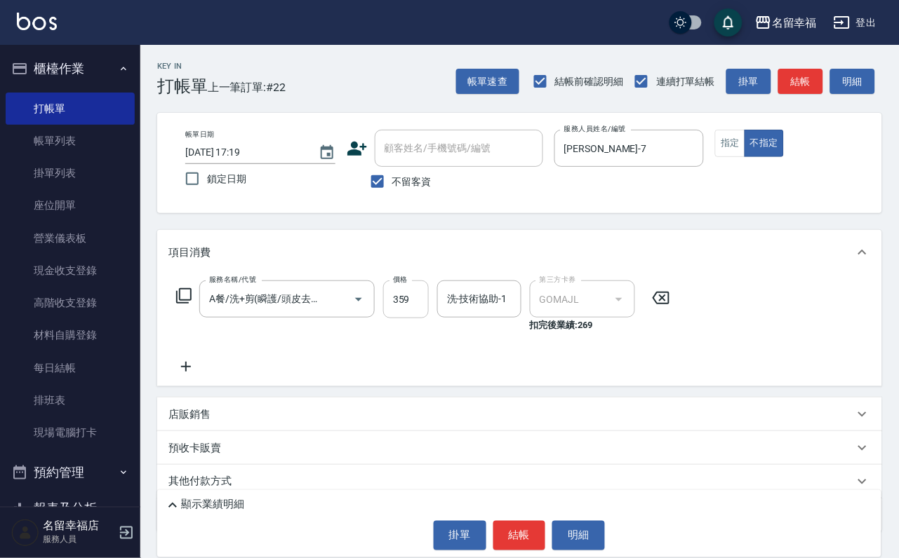
click at [409, 318] on input "359" at bounding box center [406, 300] width 46 height 38
type input "499"
type input "瑜瑜-7"
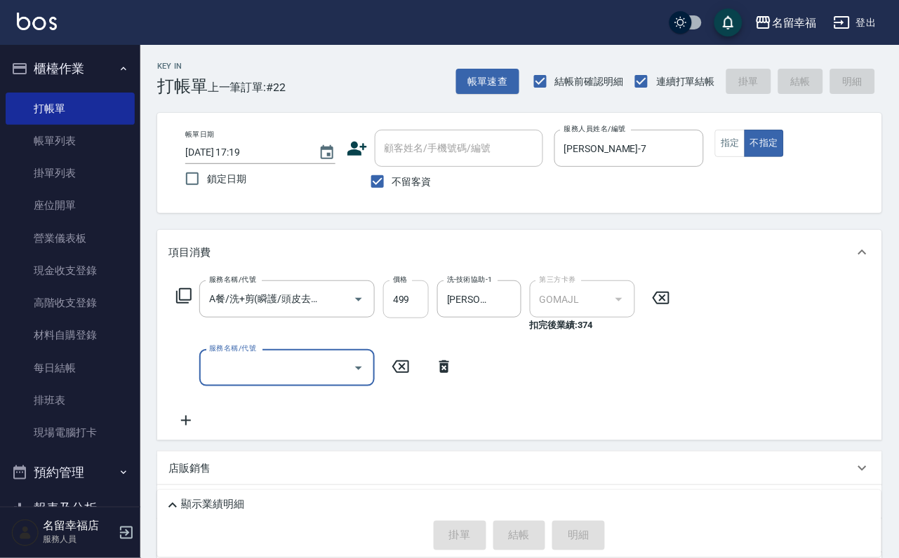
type input "2025/08/25 18:00"
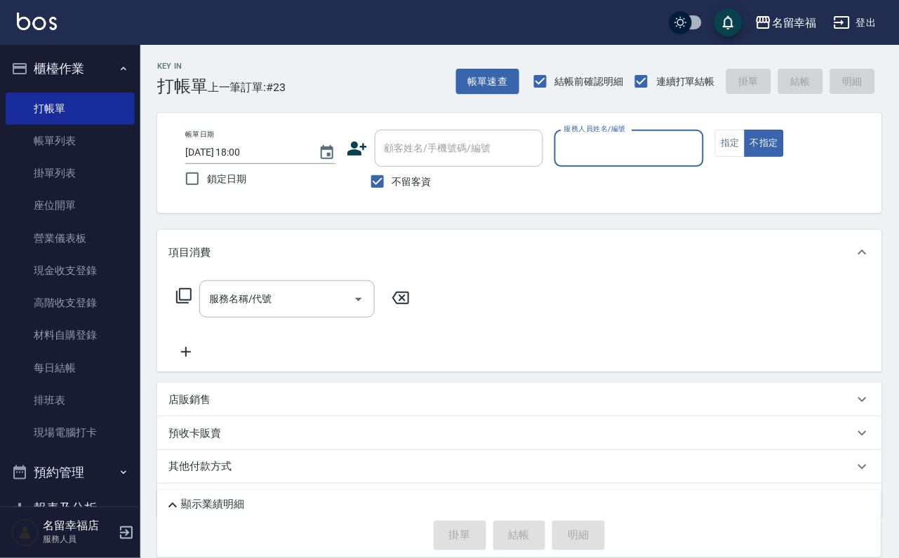
click at [666, 165] on div "服務人員姓名/編號" at bounding box center [629, 148] width 150 height 37
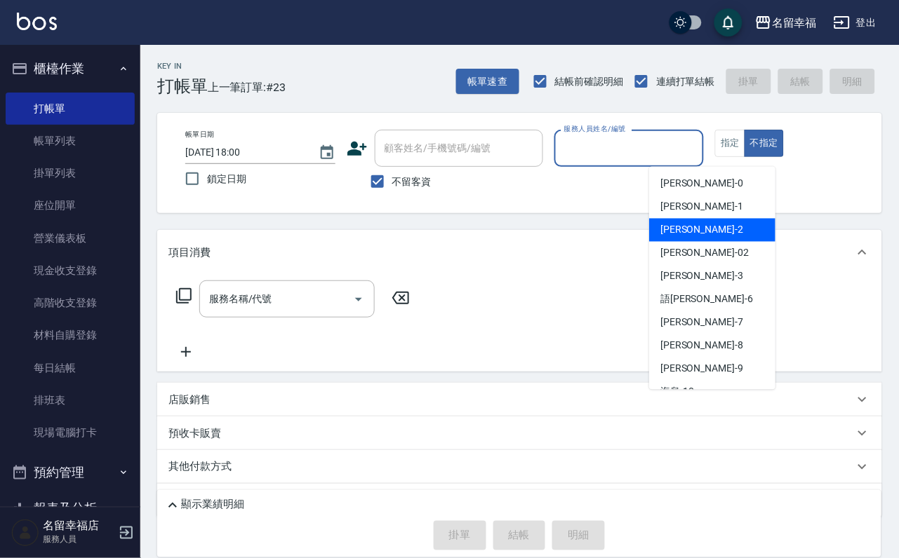
click at [683, 227] on span "碧涵 -2" at bounding box center [701, 230] width 83 height 15
type input "碧涵-2"
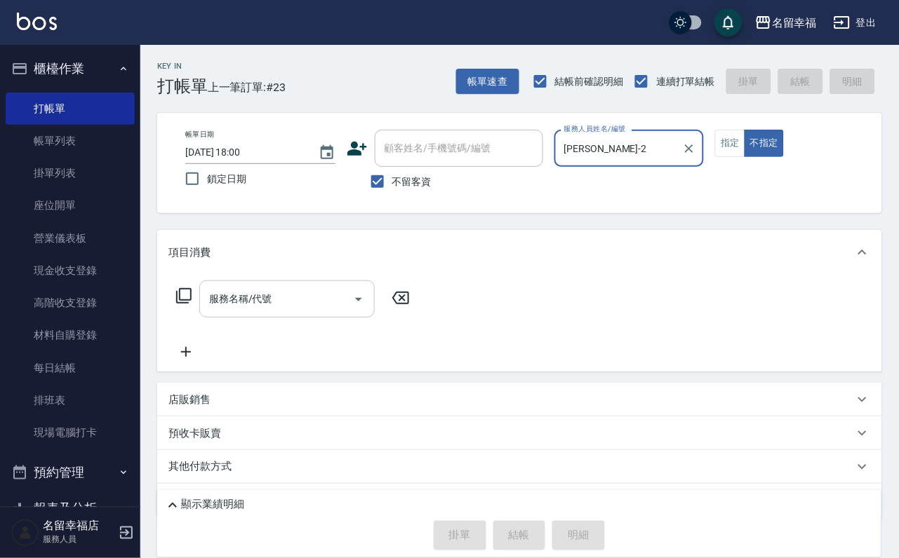
click at [348, 318] on div at bounding box center [357, 299] width 21 height 37
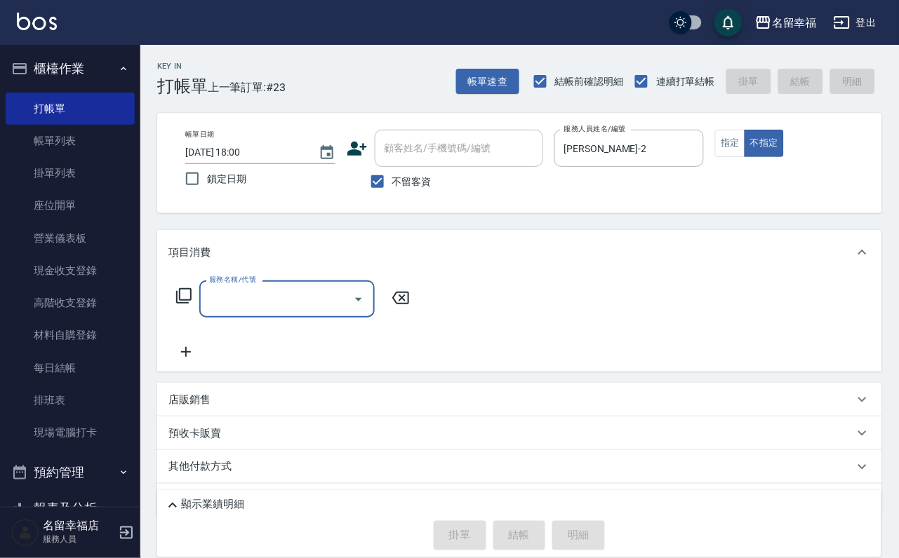
click at [365, 308] on icon "Open" at bounding box center [358, 299] width 17 height 17
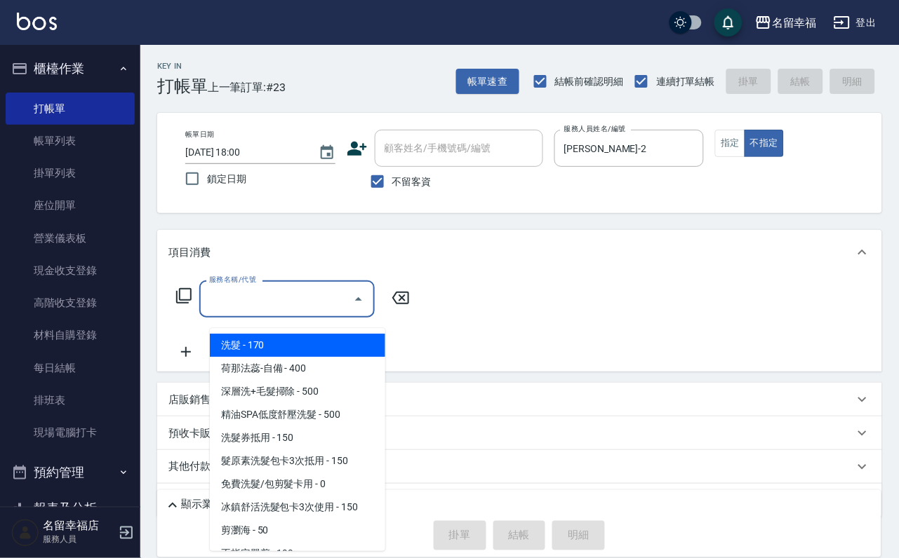
click at [367, 342] on span "洗髮 - 170" at bounding box center [297, 345] width 175 height 23
type input "洗髮(101)"
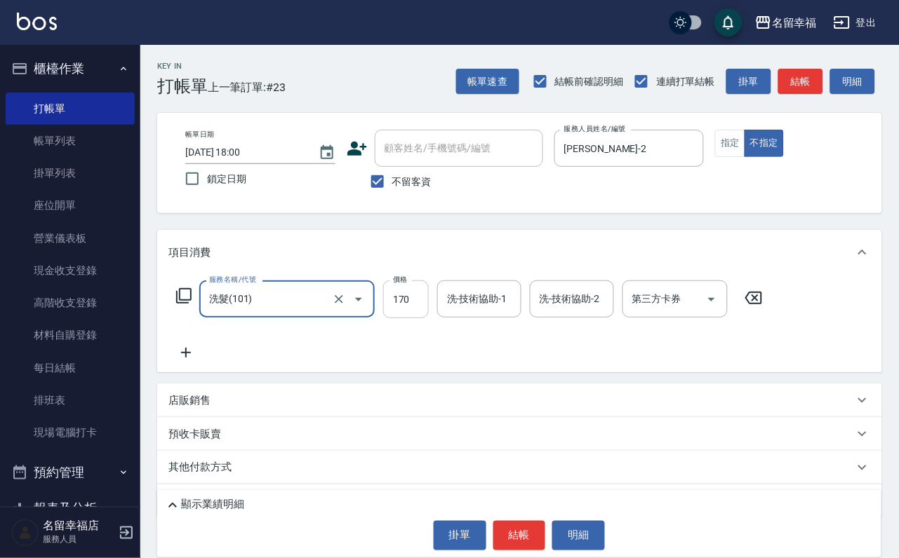
click at [409, 314] on input "170" at bounding box center [406, 300] width 46 height 38
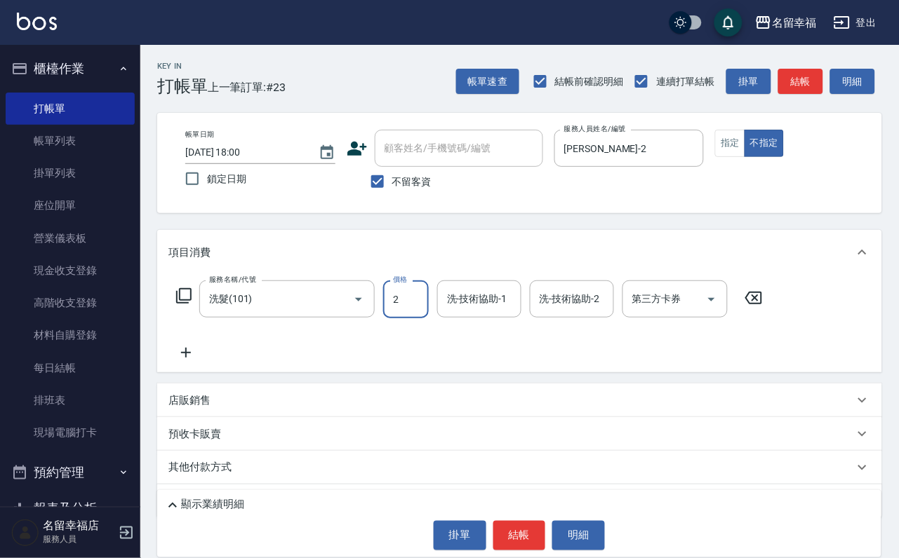
type input "230"
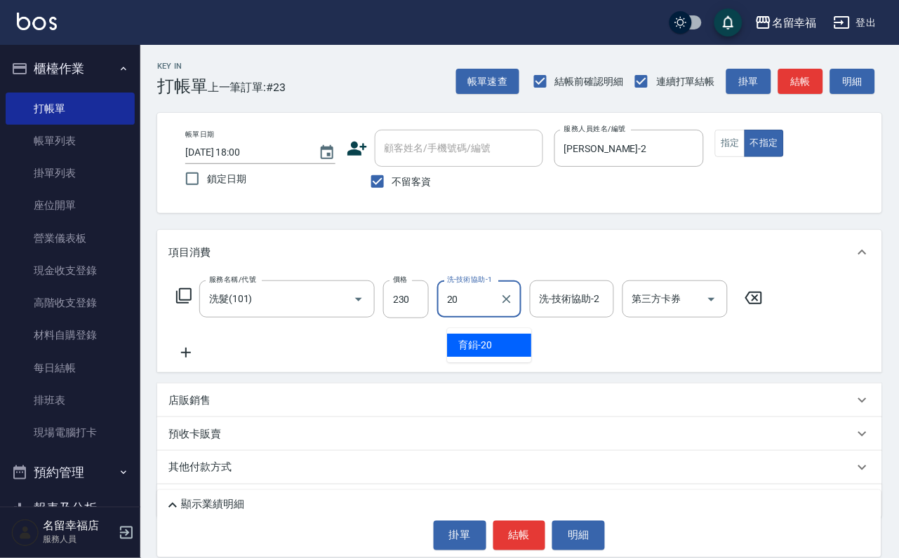
type input "育鋗-20"
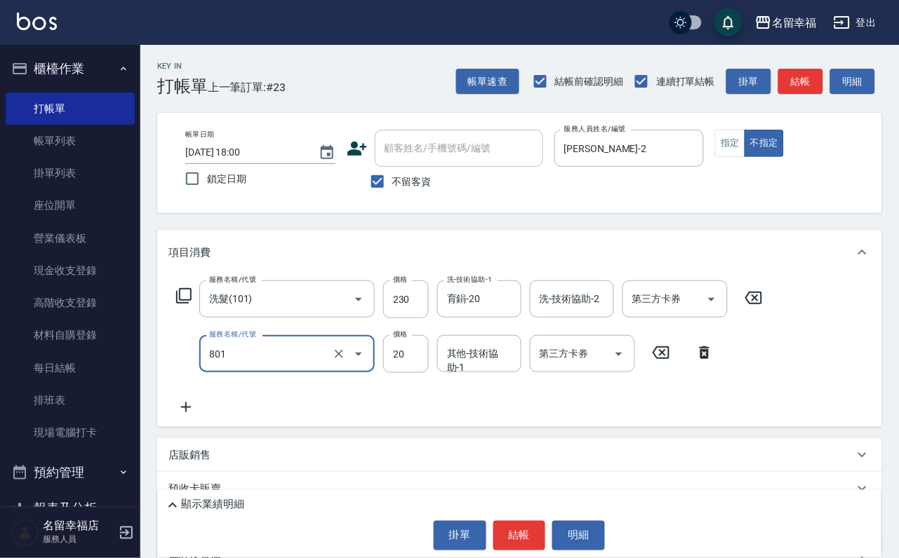
type input "2"
type input "潤絲(801)"
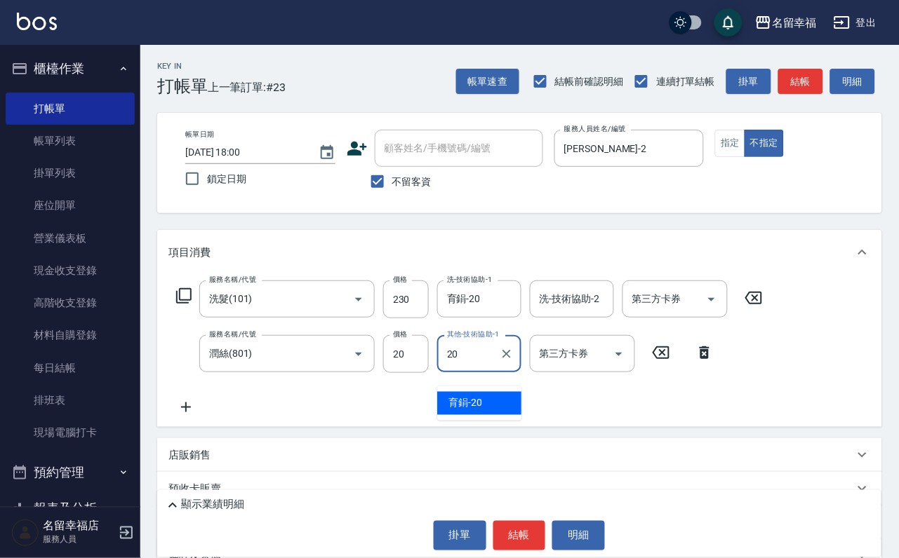
type input "育鋗-20"
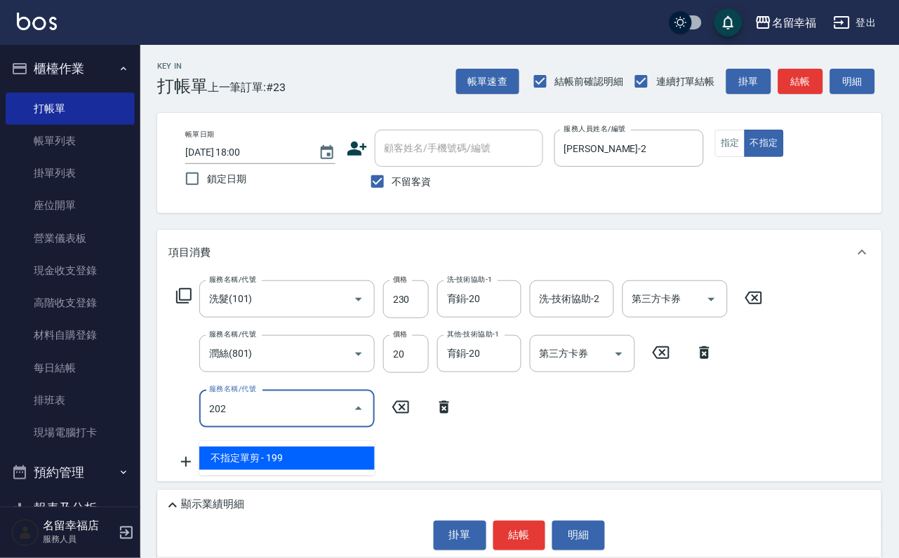
click at [286, 457] on span "不指定單剪 - 199" at bounding box center [286, 458] width 175 height 23
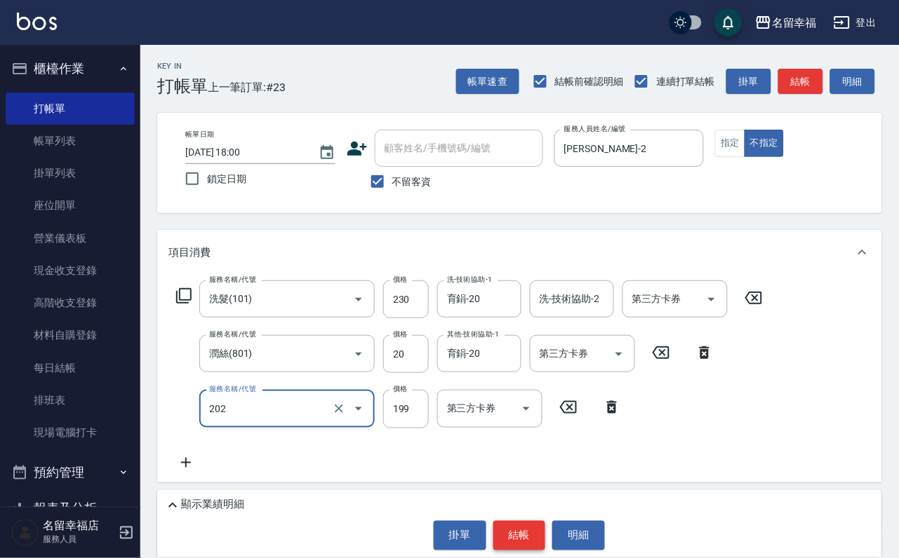
type input "不指定單剪(202)"
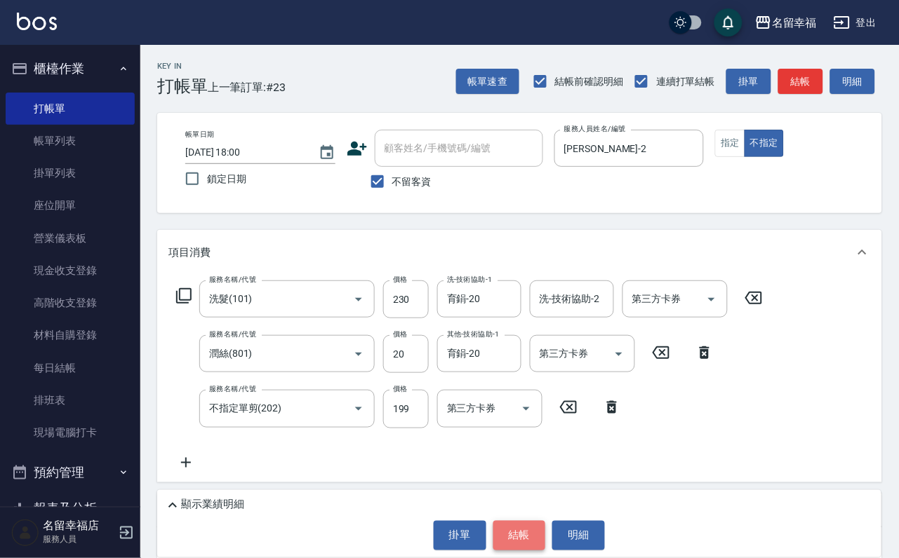
click at [522, 524] on button "結帳" at bounding box center [519, 535] width 53 height 29
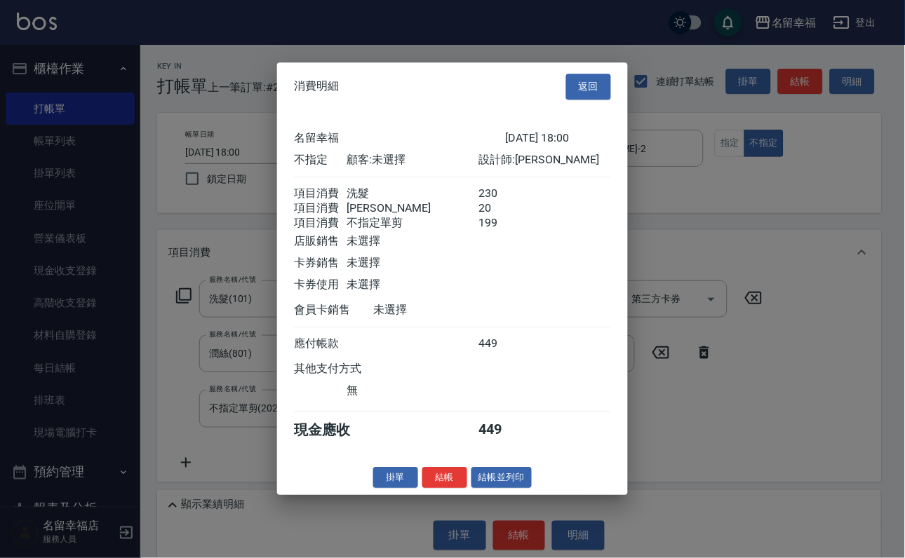
scroll to position [304, 0]
click at [500, 489] on button "結帳並列印" at bounding box center [501, 478] width 61 height 22
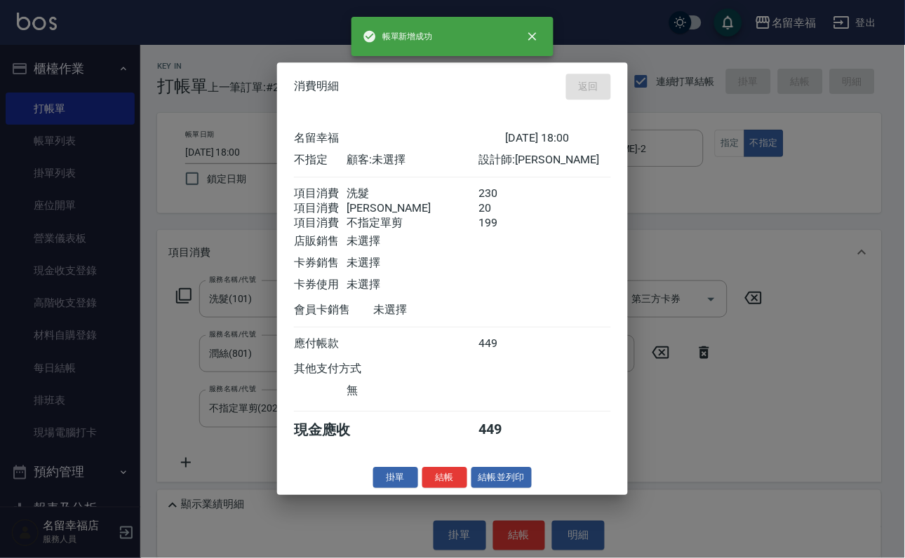
type input "2025/08/25 18:11"
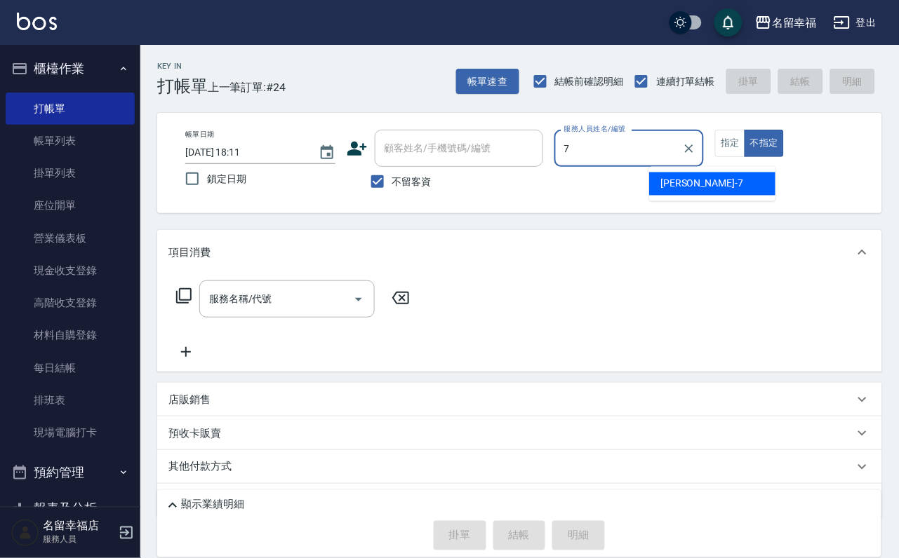
type input "瑜瑜-7"
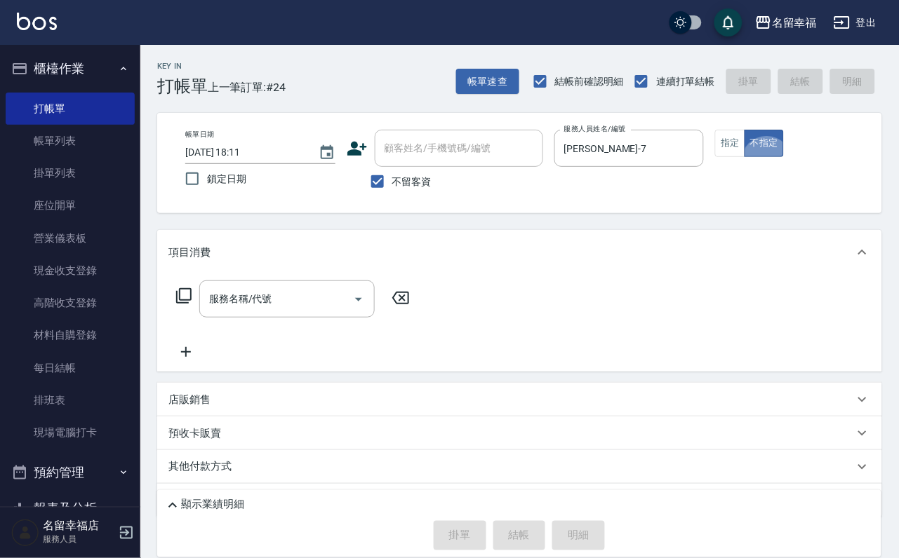
type button "false"
click at [745, 157] on button "指定" at bounding box center [730, 143] width 30 height 27
click at [292, 293] on div "服務名稱/代號" at bounding box center [286, 299] width 175 height 37
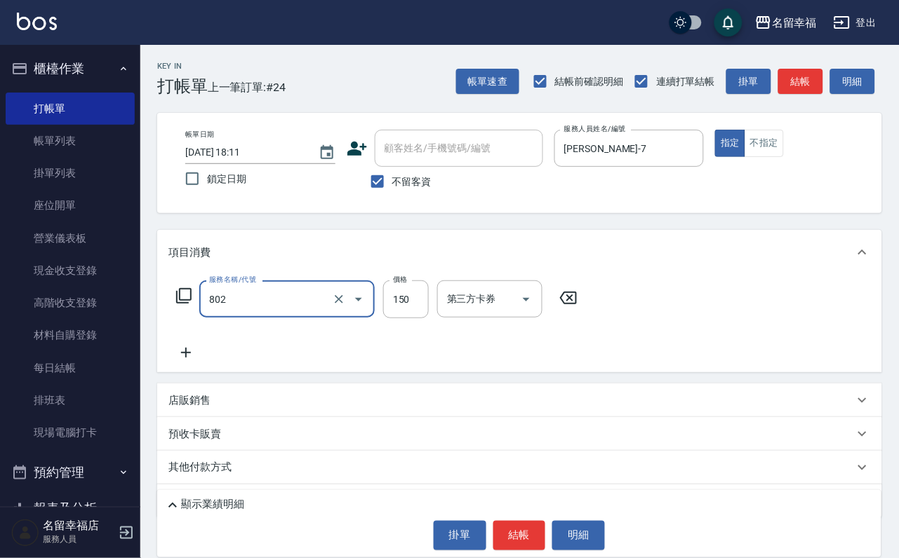
type input "單梳(802)"
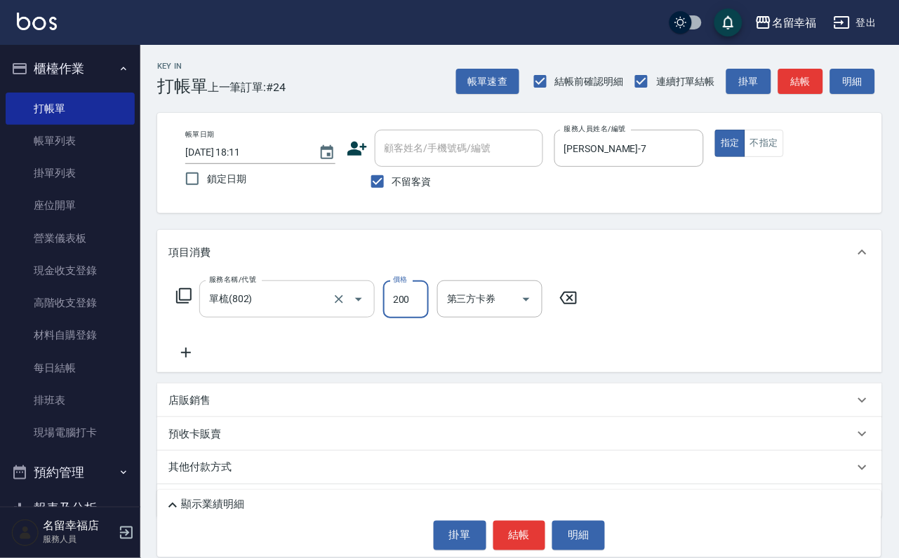
type input "200"
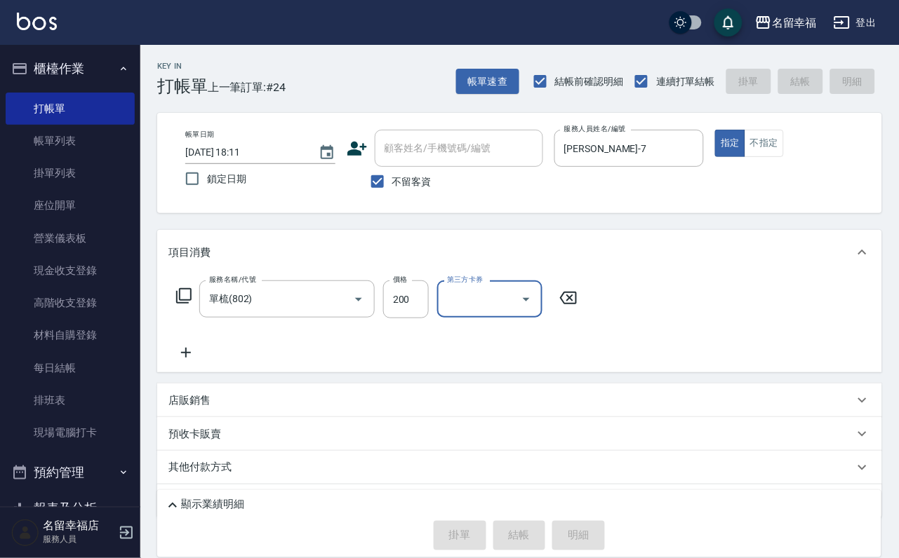
type input "2025/08/25 18:30"
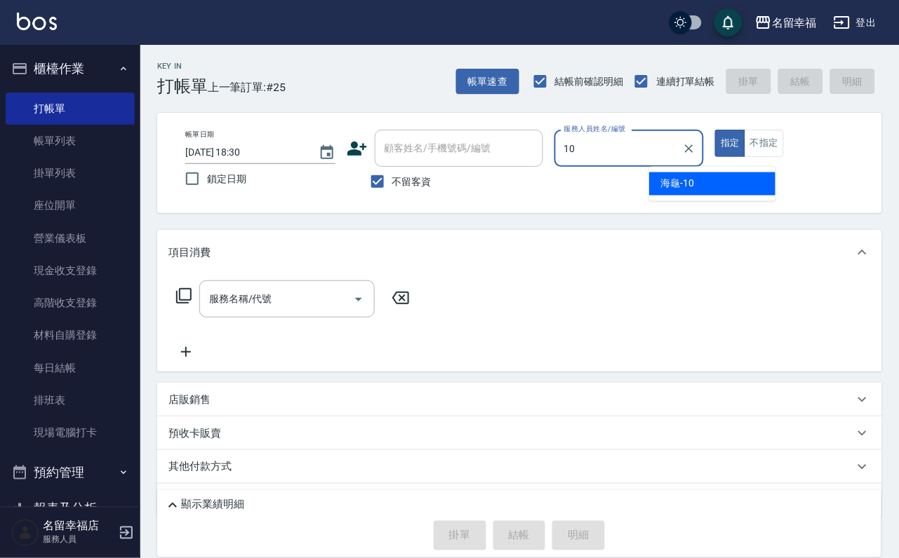
type input "海龜-10"
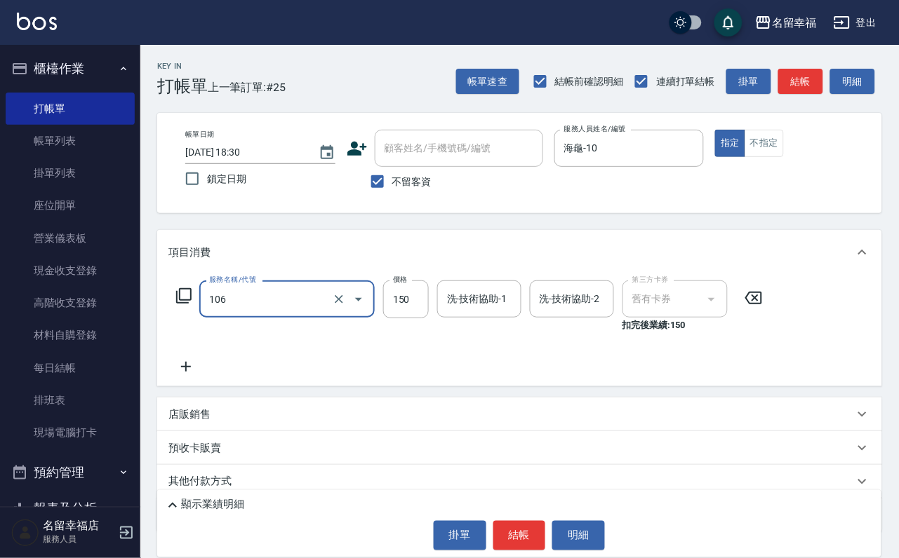
type input "洗髮券抵用(106)"
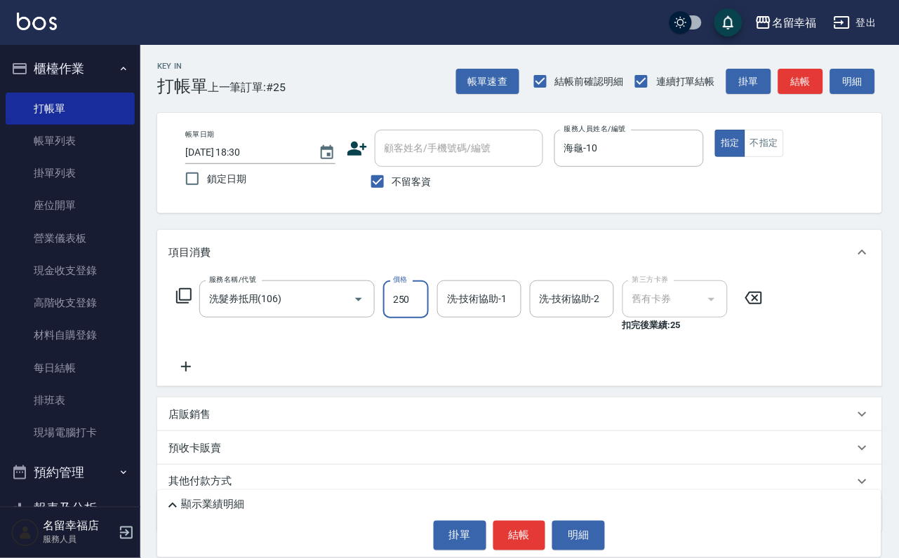
type input "250"
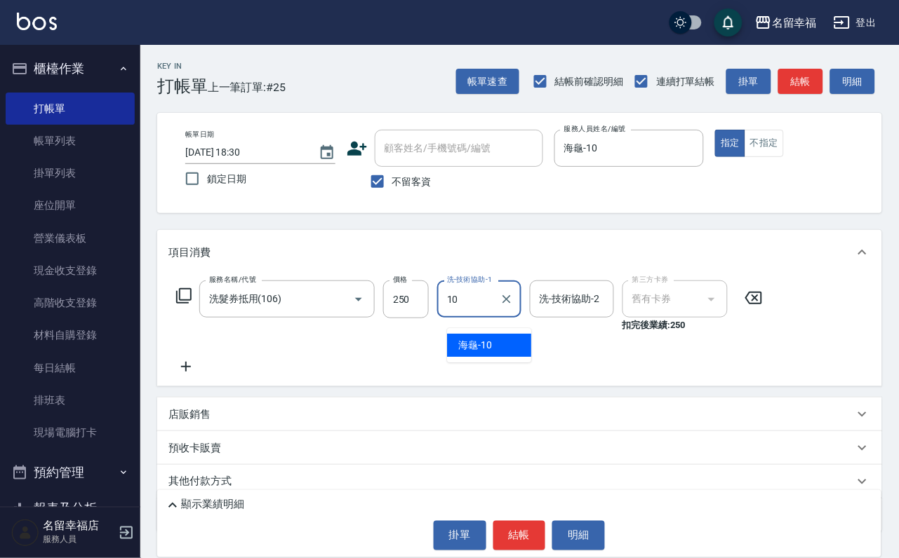
type input "海龜-10"
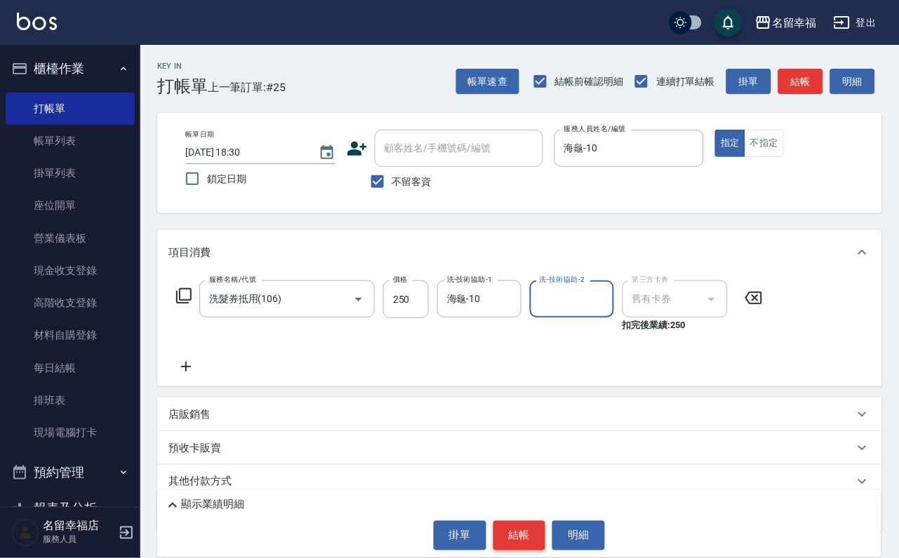
click at [502, 538] on button "結帳" at bounding box center [519, 535] width 53 height 29
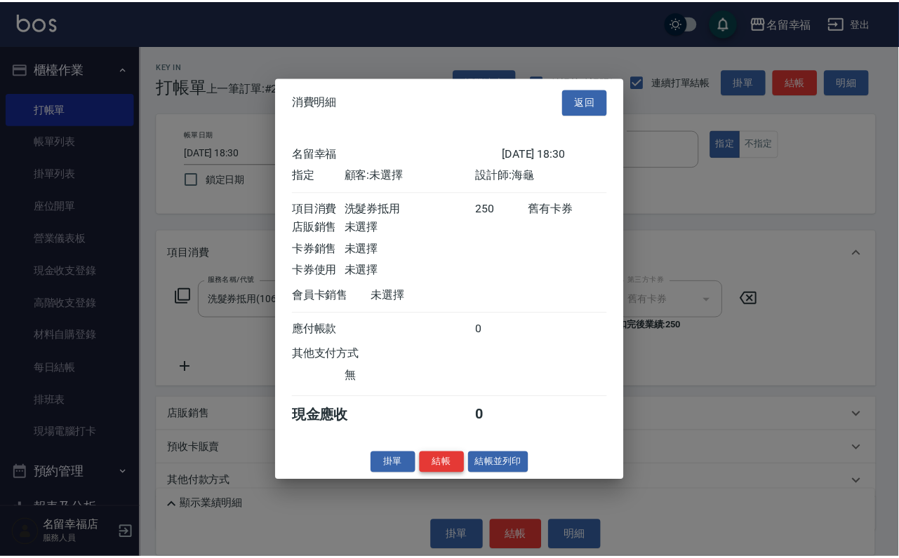
scroll to position [173, 0]
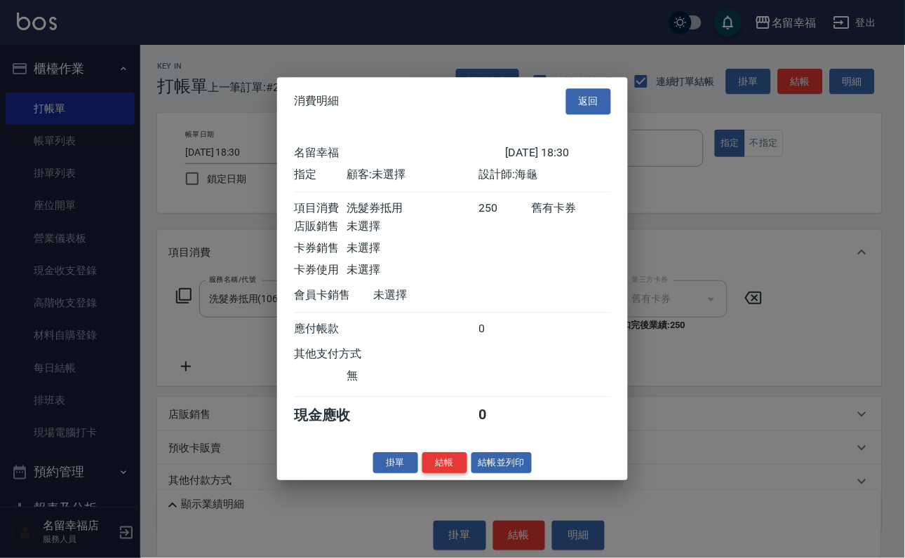
click at [422, 474] on button "結帳" at bounding box center [444, 463] width 45 height 22
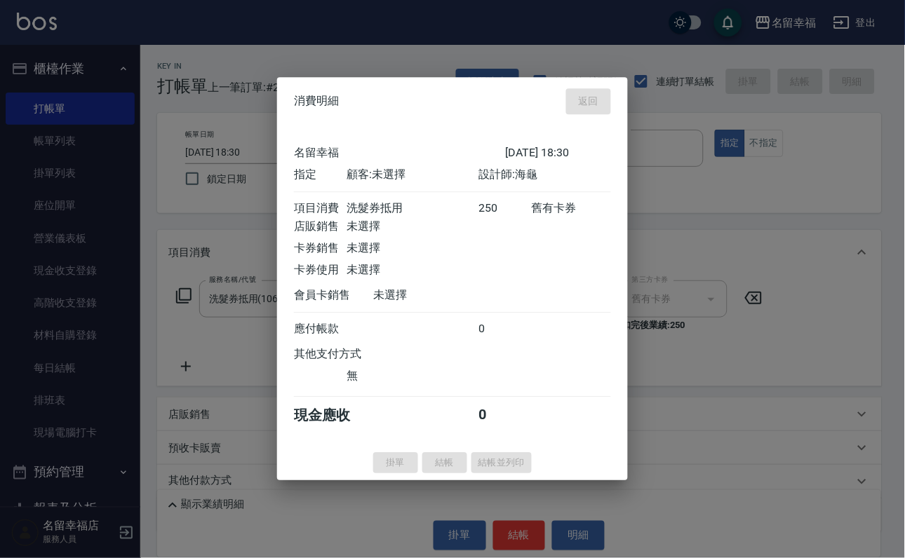
type input "2025/08/25 18:35"
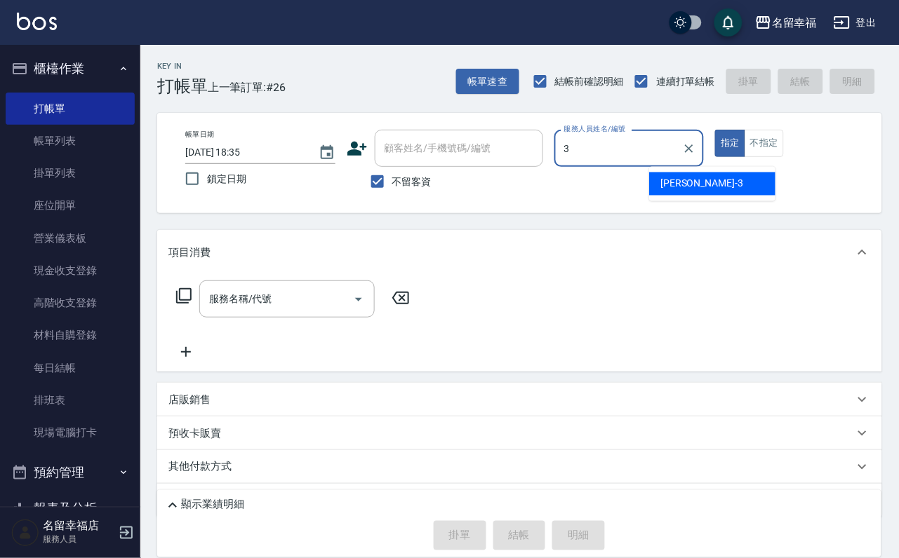
type input "[PERSON_NAME]-3"
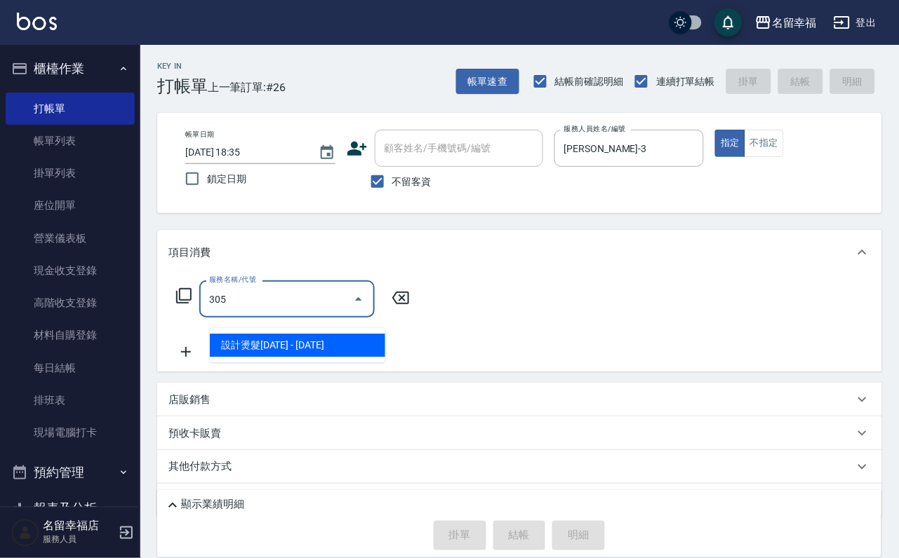
type input "設計燙髮1500(305)"
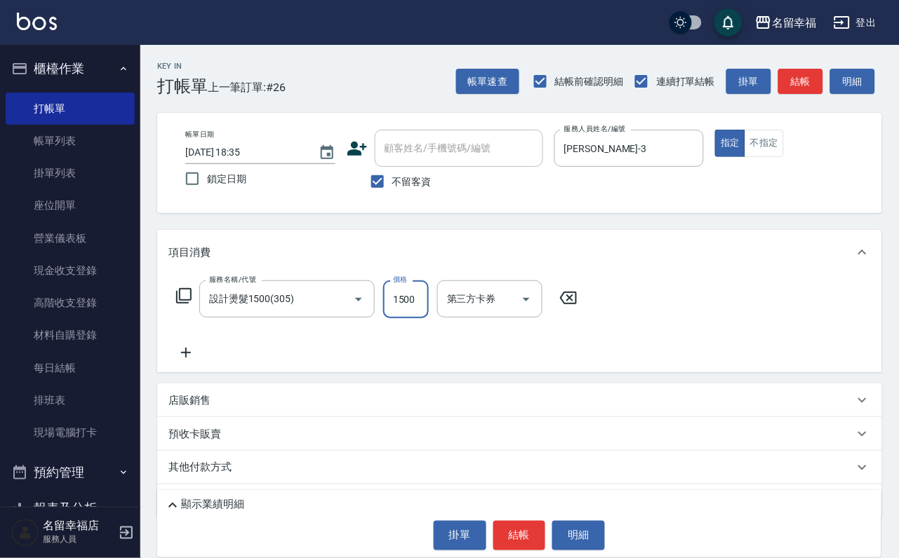
scroll to position [0, 0]
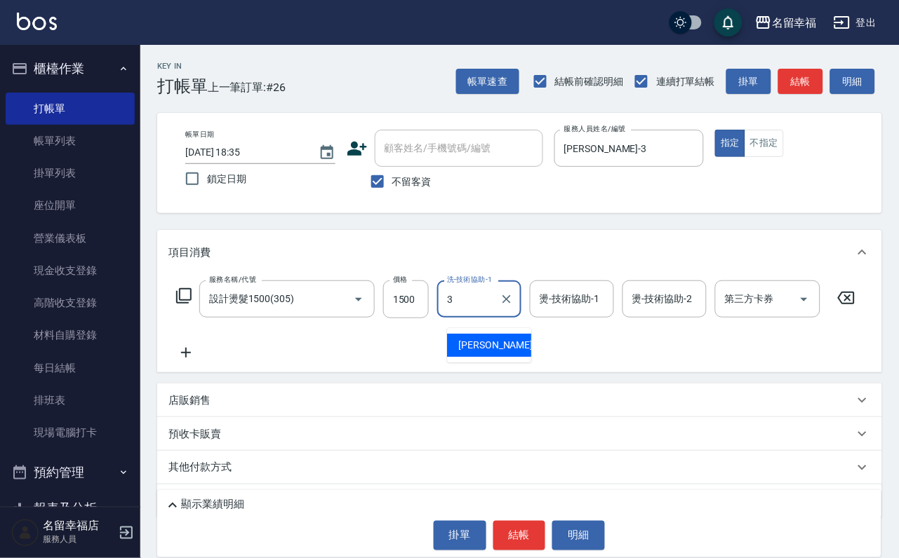
type input "[PERSON_NAME]-3"
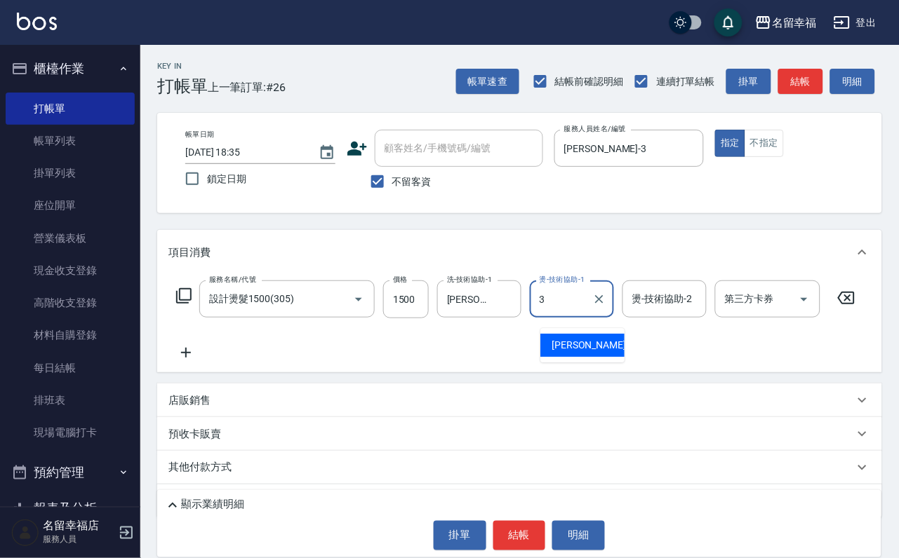
type input "[PERSON_NAME]-3"
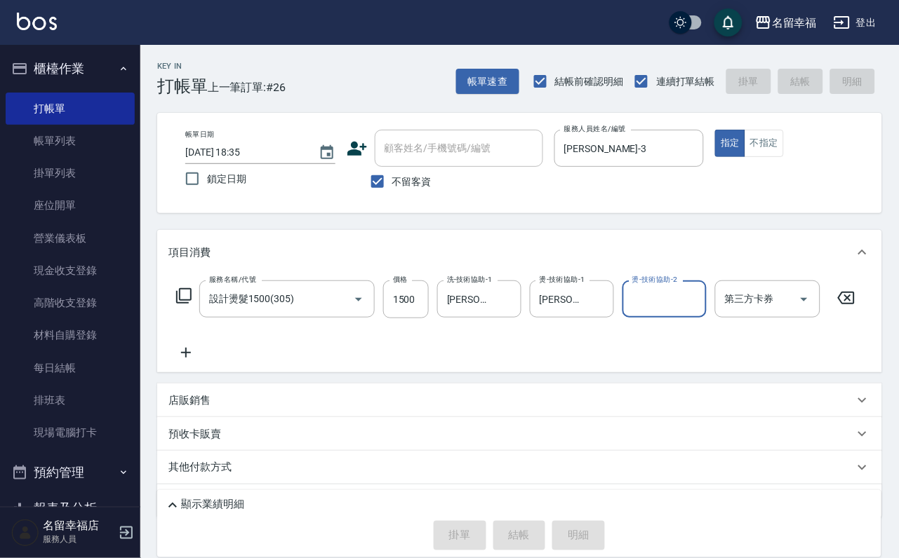
type input "2025/08/25 18:37"
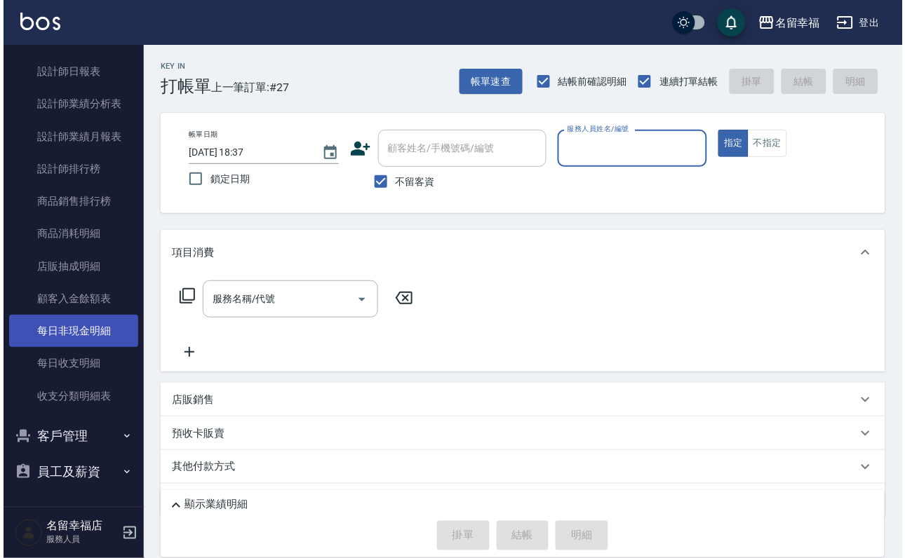
scroll to position [842, 0]
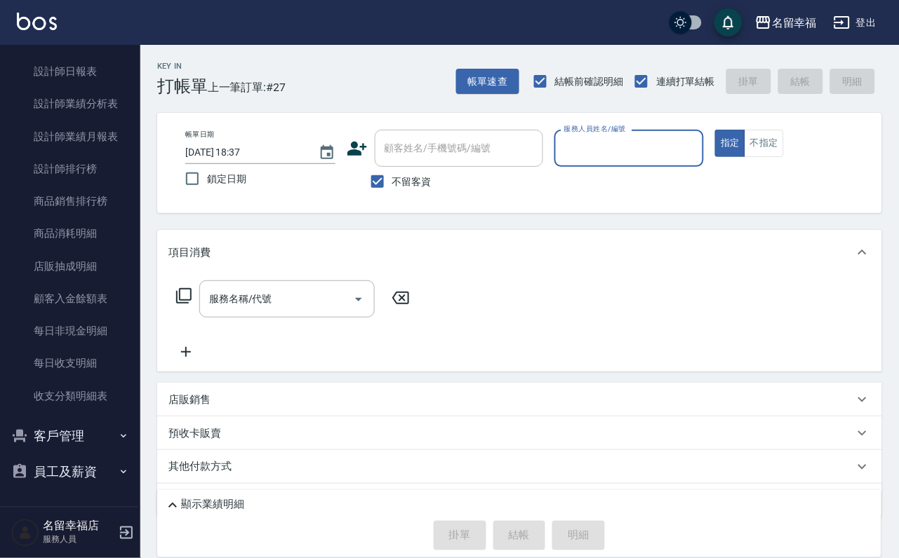
click at [66, 429] on button "客戶管理" at bounding box center [70, 436] width 129 height 36
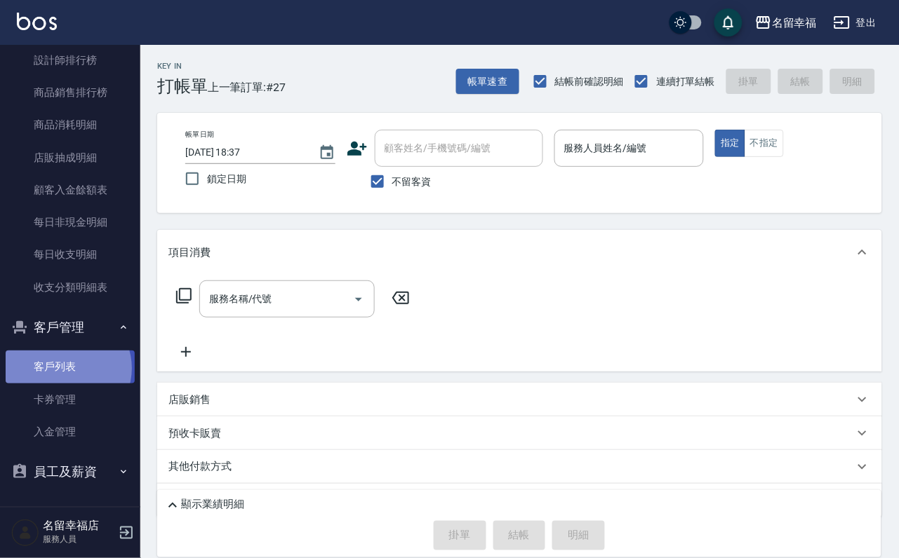
click at [67, 383] on link "客戶列表" at bounding box center [70, 367] width 129 height 32
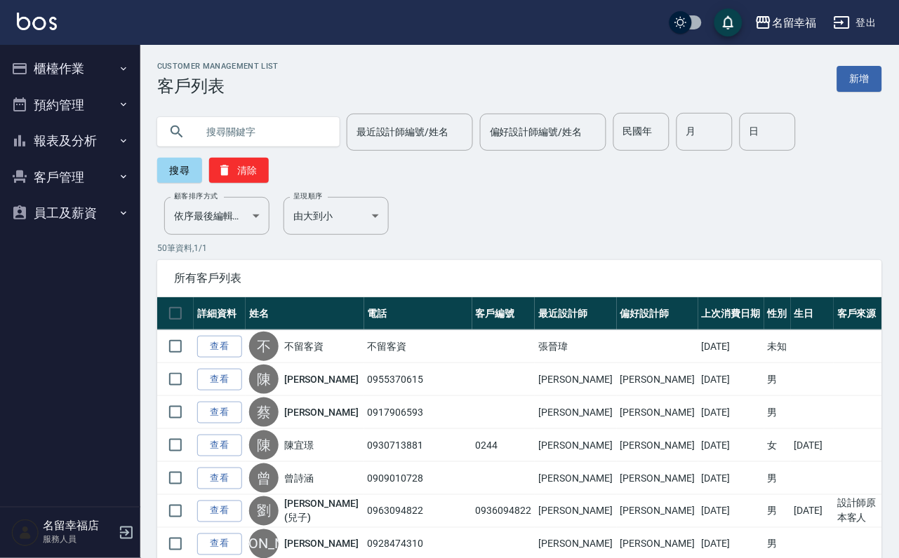
click at [239, 139] on input "text" at bounding box center [262, 132] width 132 height 38
type input "張玉"
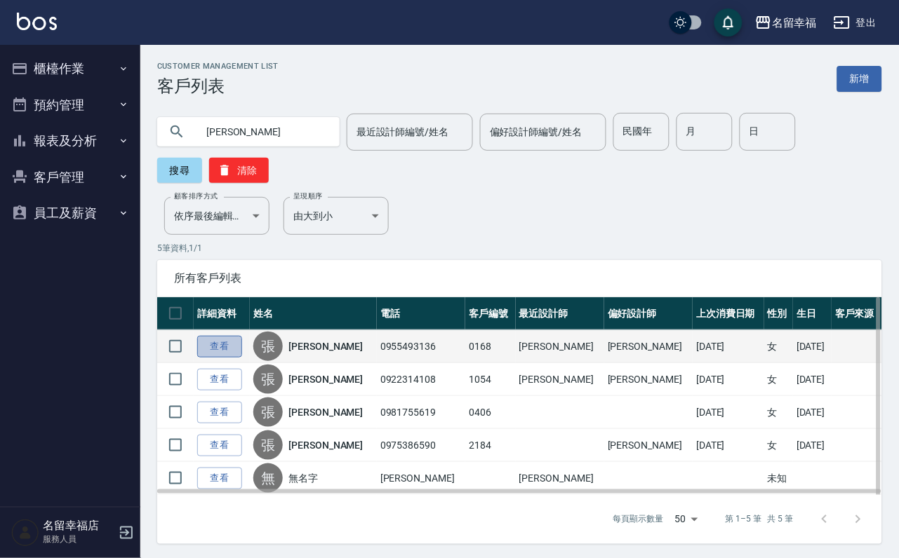
click at [238, 358] on link "查看" at bounding box center [219, 347] width 45 height 22
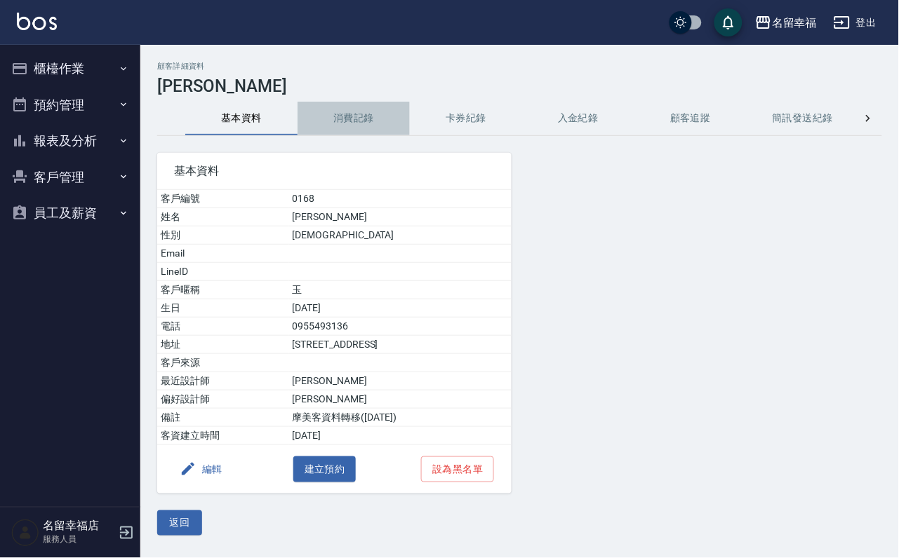
click at [351, 112] on button "消費記錄" at bounding box center [353, 119] width 112 height 34
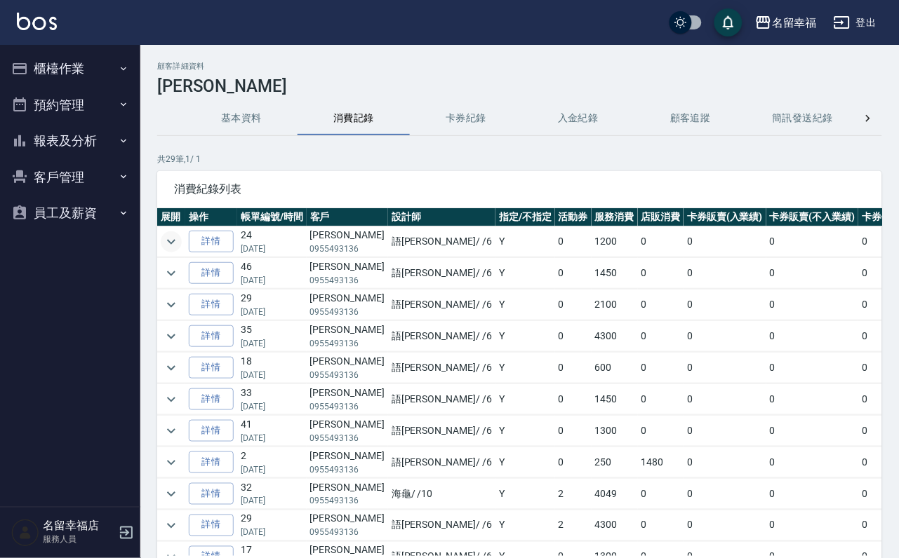
click at [175, 244] on icon "expand row" at bounding box center [171, 241] width 8 height 5
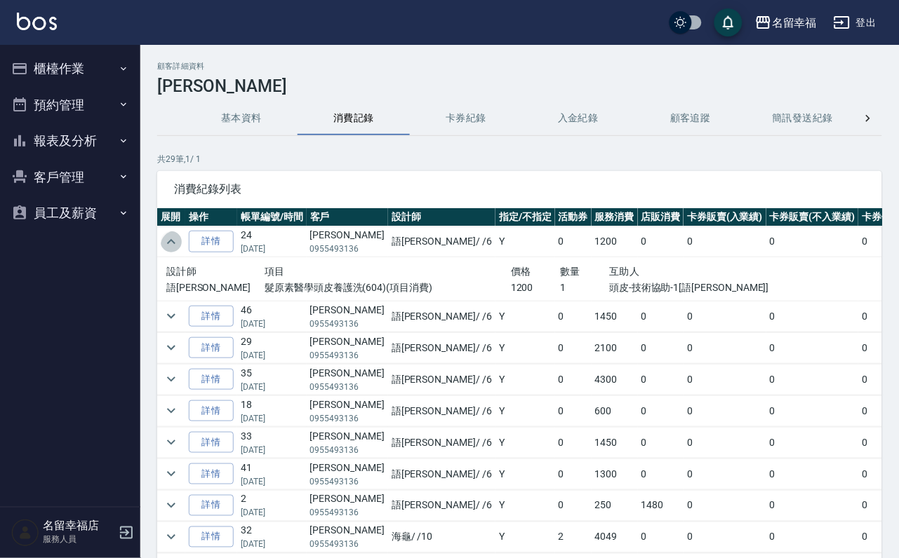
click at [169, 245] on icon "expand row" at bounding box center [171, 242] width 17 height 17
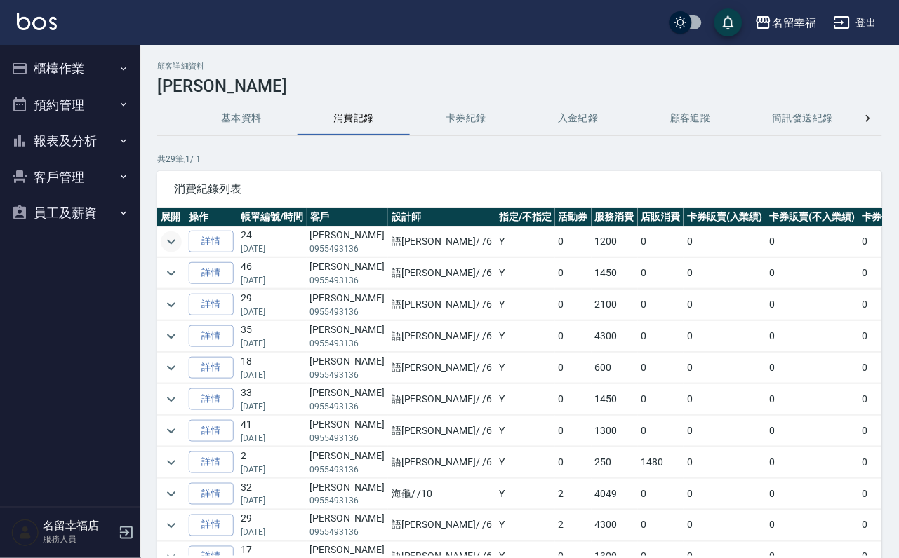
click at [169, 245] on icon "expand row" at bounding box center [171, 242] width 17 height 17
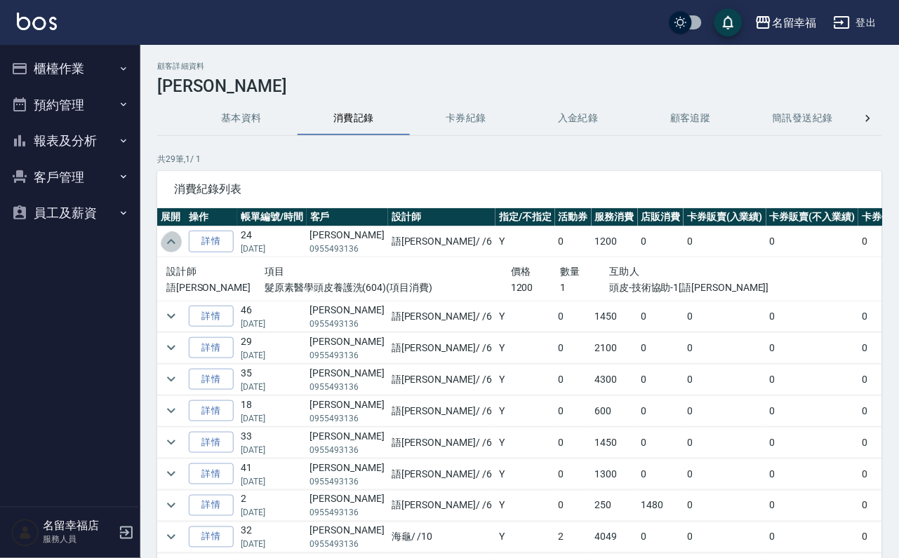
click at [180, 245] on icon "expand row" at bounding box center [171, 242] width 17 height 17
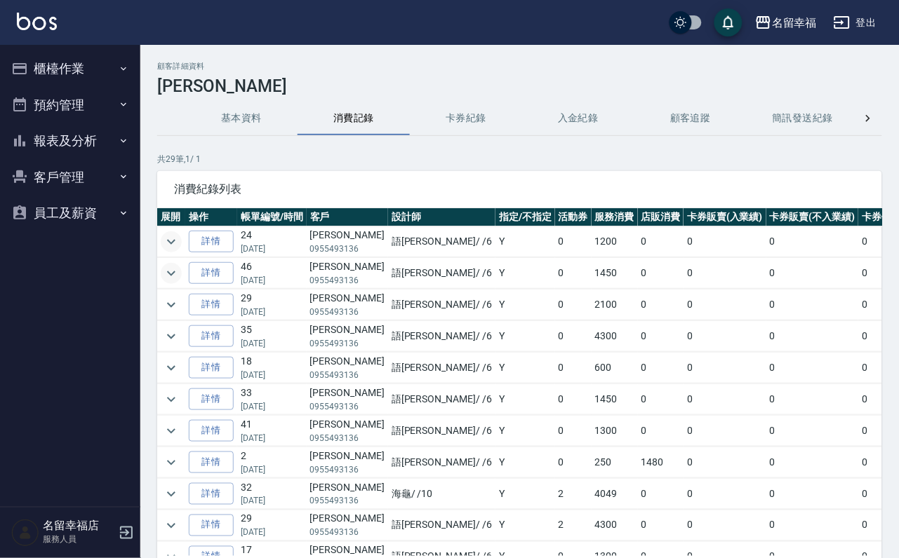
click at [175, 276] on icon "expand row" at bounding box center [171, 273] width 8 height 5
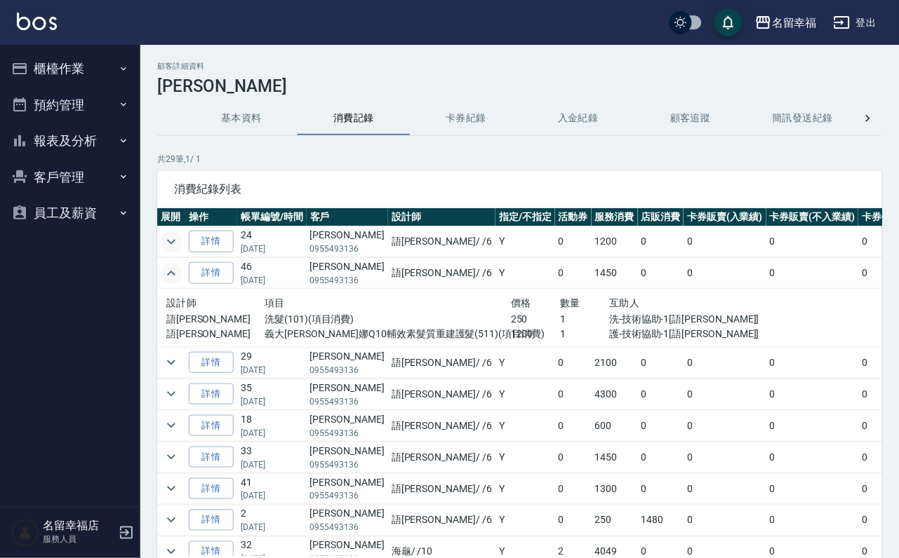
click at [177, 281] on icon "expand row" at bounding box center [171, 273] width 17 height 17
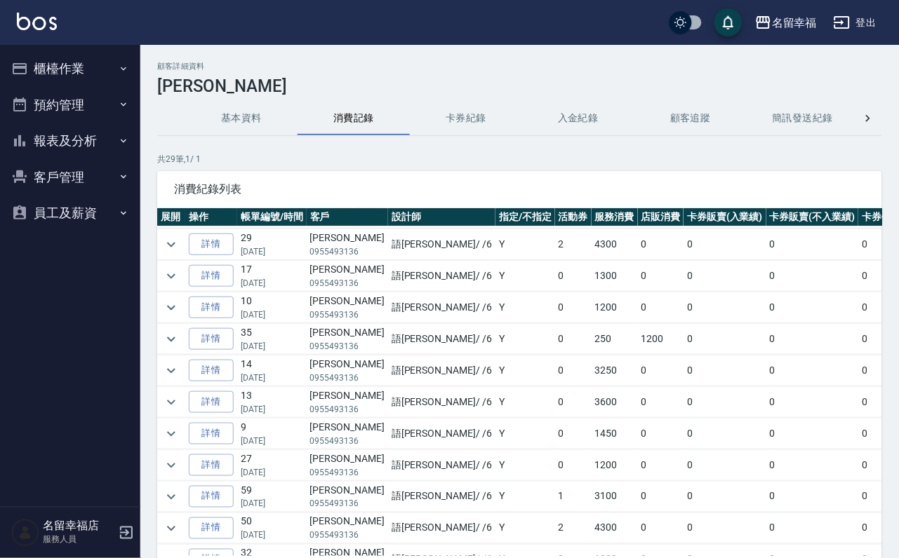
scroll to position [316, 0]
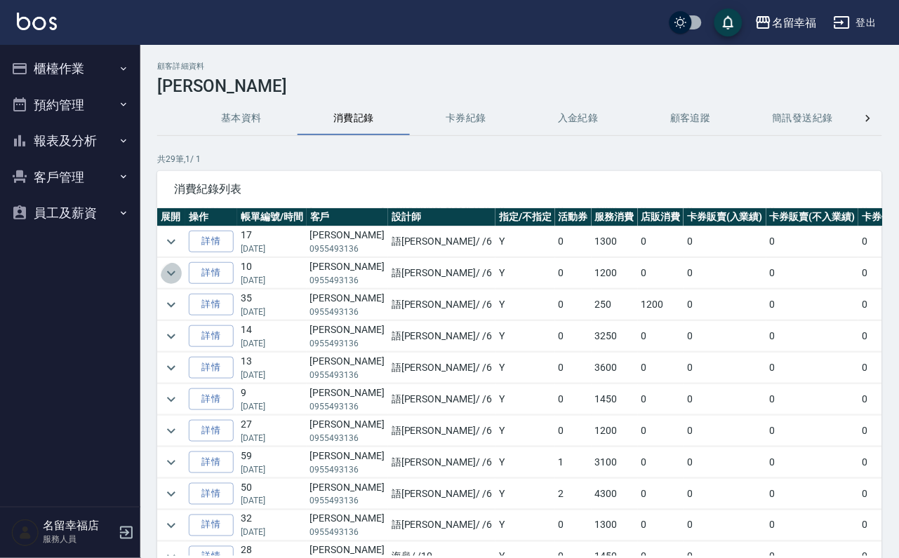
click at [176, 282] on icon "expand row" at bounding box center [171, 273] width 17 height 17
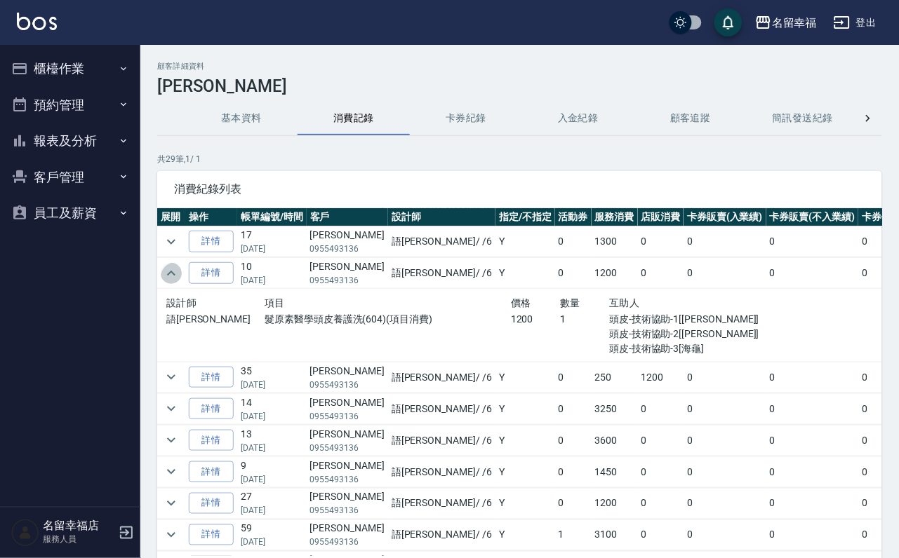
click at [176, 282] on icon "expand row" at bounding box center [171, 273] width 17 height 17
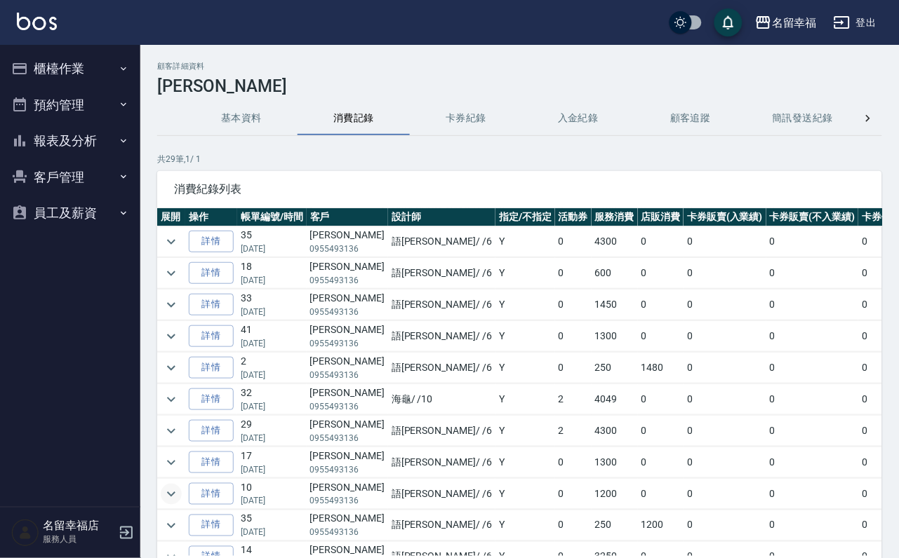
scroll to position [0, 0]
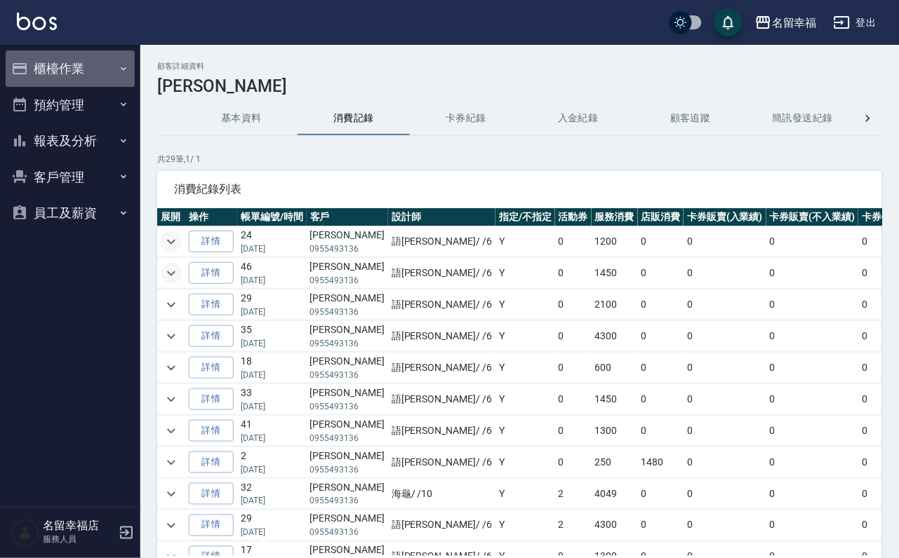
click at [81, 81] on button "櫃檯作業" at bounding box center [70, 69] width 129 height 36
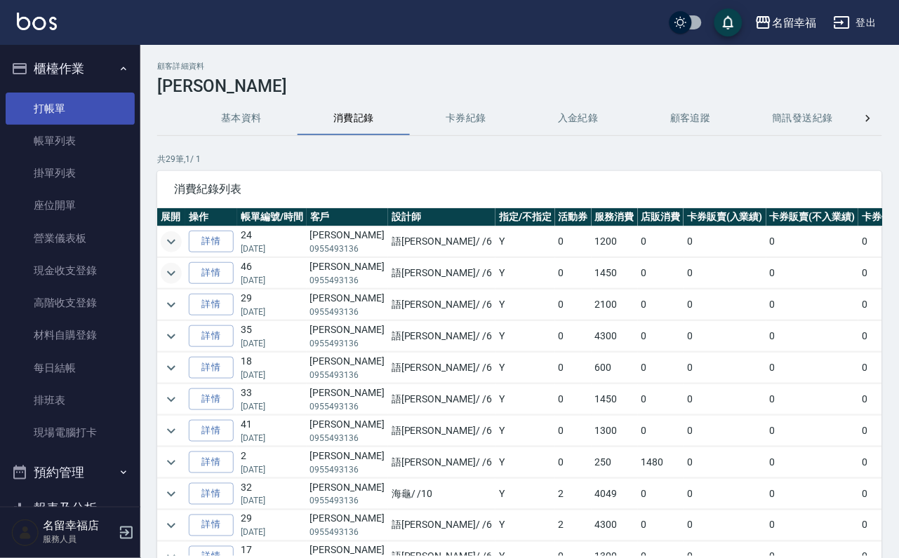
click at [70, 125] on link "打帳單" at bounding box center [70, 109] width 129 height 32
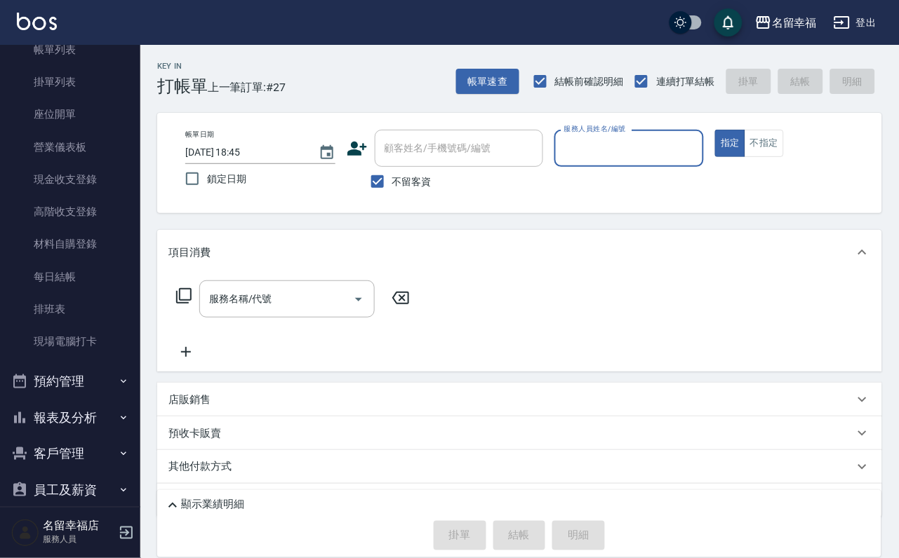
scroll to position [161, 0]
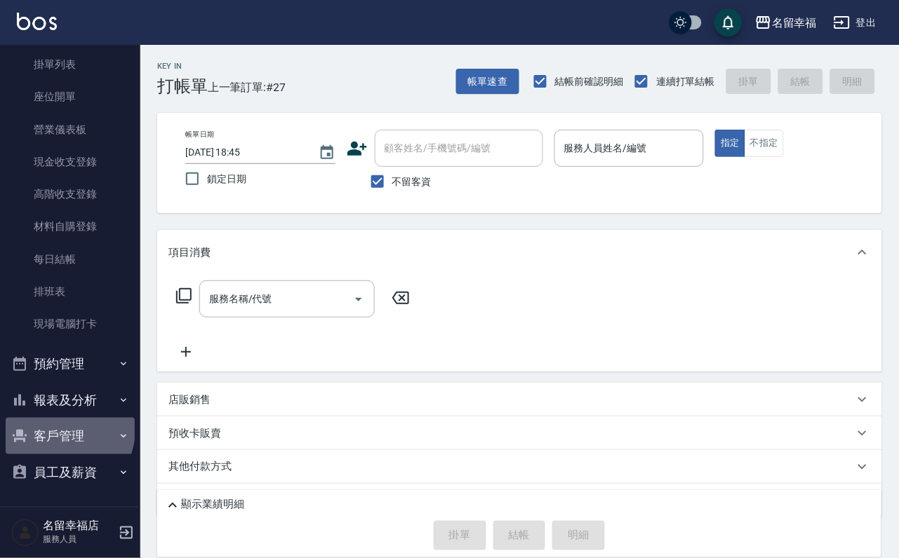
click at [60, 420] on button "客戶管理" at bounding box center [70, 436] width 129 height 36
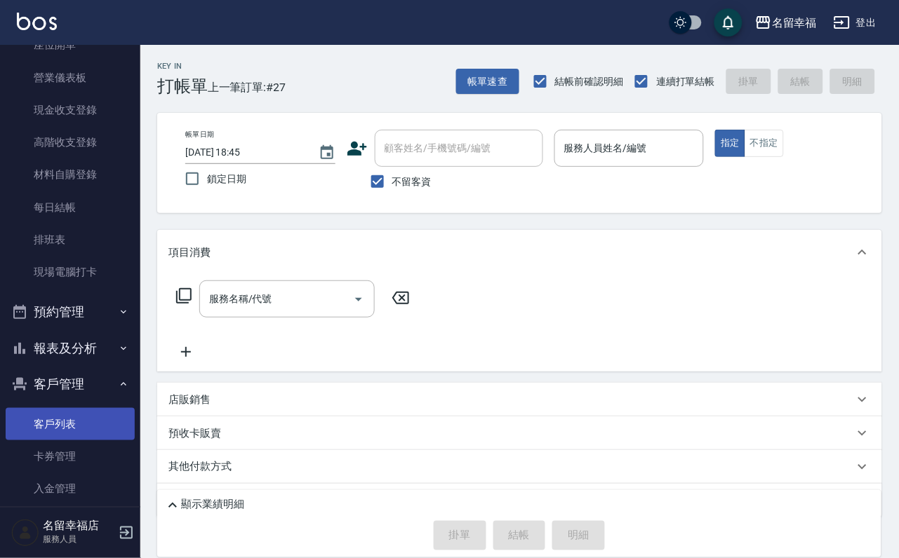
drag, startPoint x: 77, startPoint y: 452, endPoint x: 76, endPoint y: 459, distance: 7.0
click at [77, 295] on ul "客戶列表 卡券管理 入金管理" at bounding box center [70, 110] width 129 height 368
click at [74, 441] on link "客戶列表" at bounding box center [70, 424] width 129 height 32
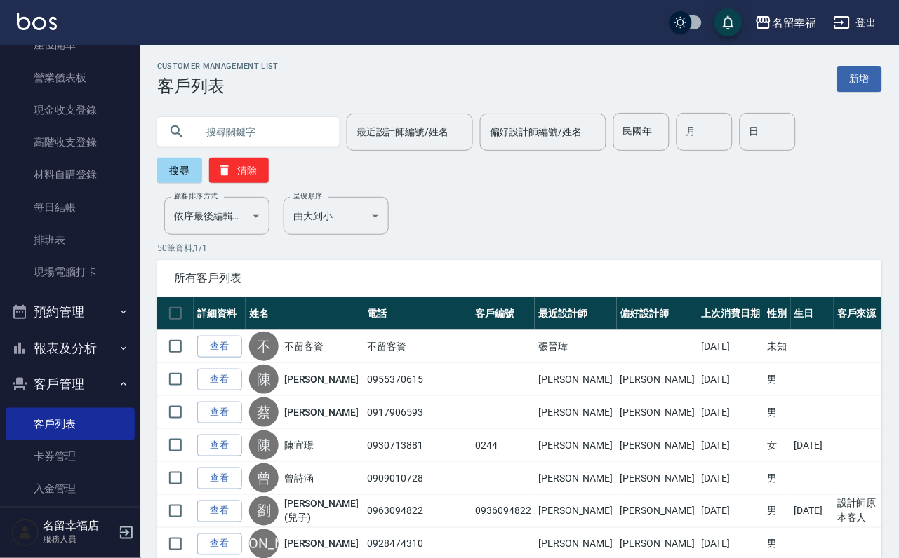
click at [302, 130] on input "text" at bounding box center [262, 132] width 132 height 38
type input "莊"
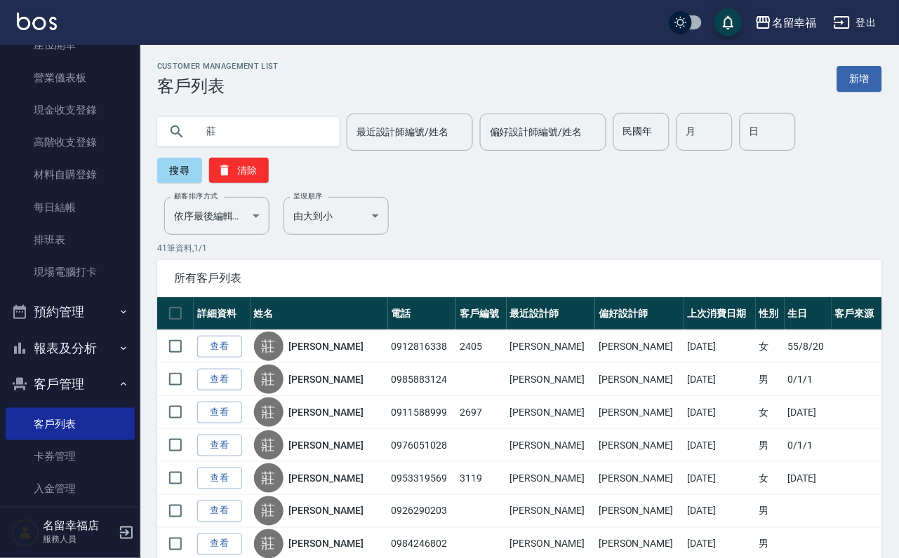
click at [229, 490] on link "查看" at bounding box center [219, 479] width 45 height 22
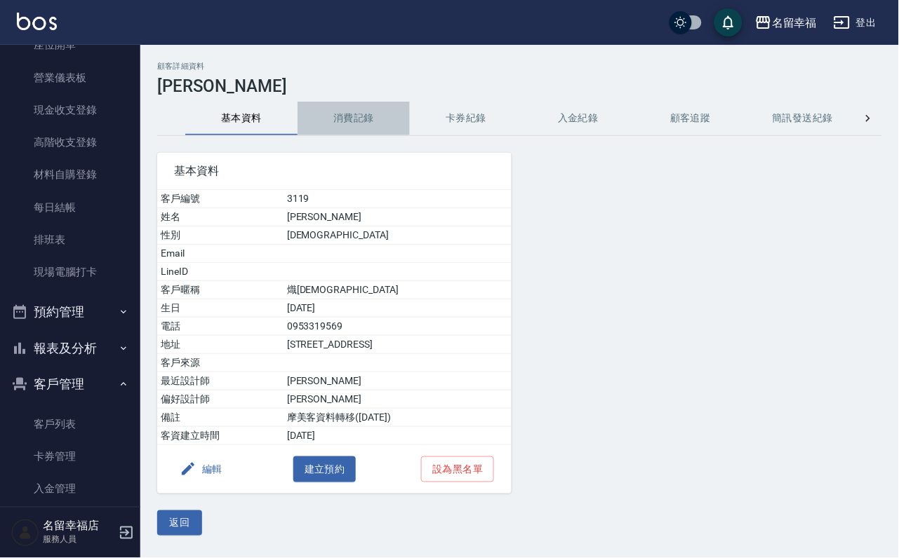
click at [373, 119] on button "消費記錄" at bounding box center [353, 119] width 112 height 34
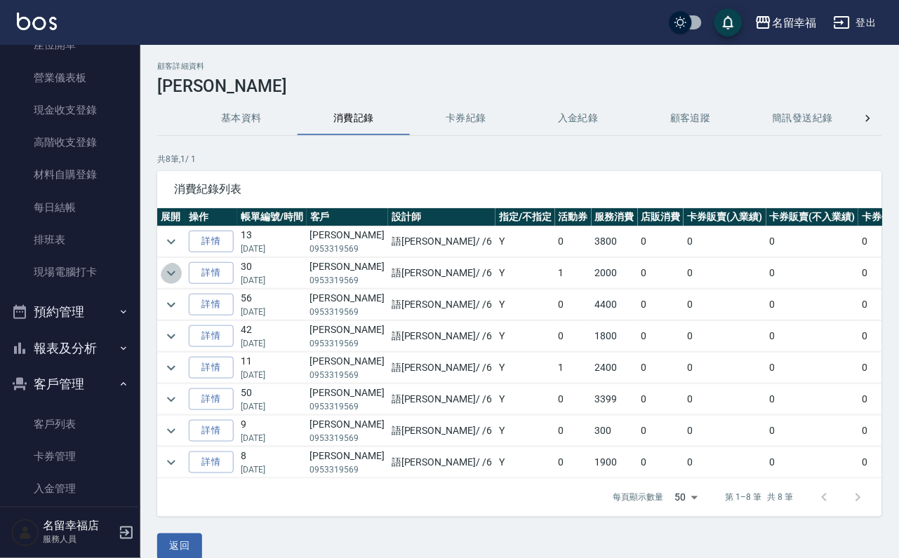
click at [180, 276] on icon "expand row" at bounding box center [171, 273] width 17 height 17
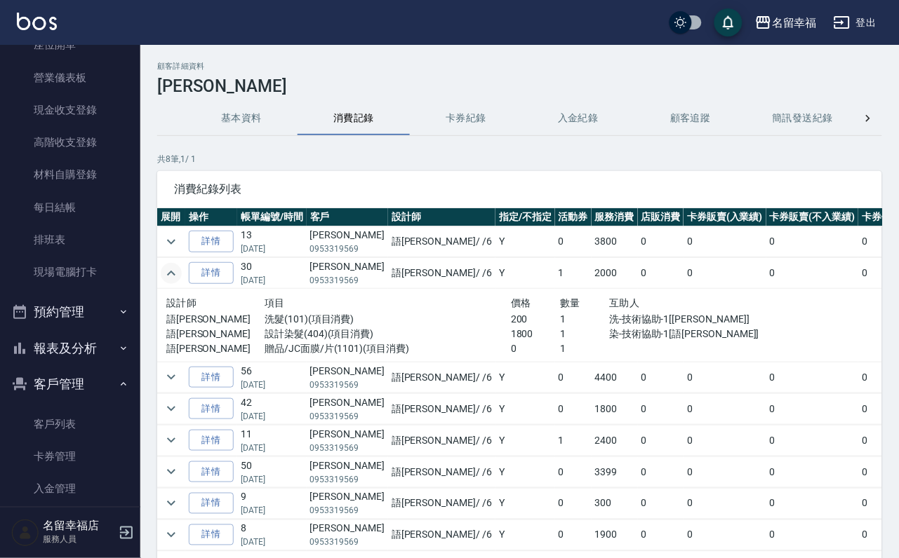
click at [174, 271] on icon "expand row" at bounding box center [171, 273] width 17 height 17
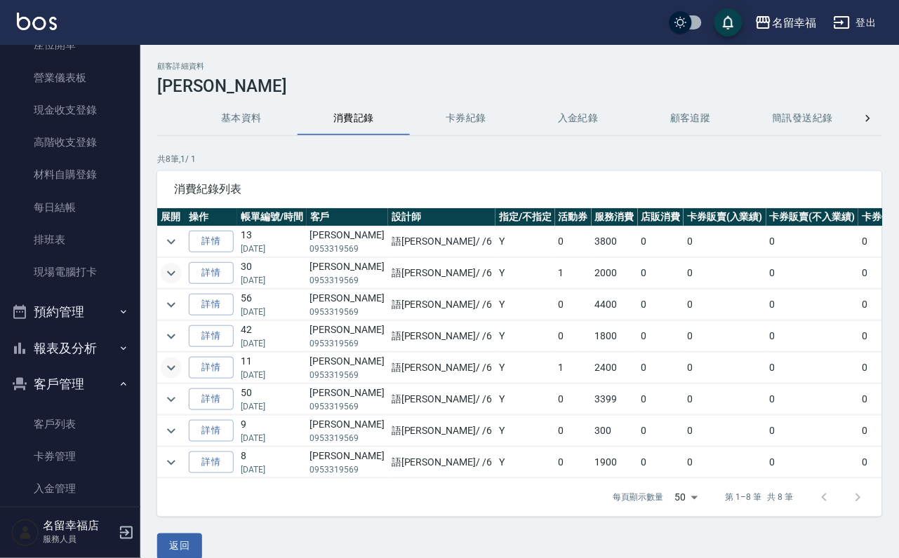
click at [169, 377] on icon "expand row" at bounding box center [171, 368] width 17 height 17
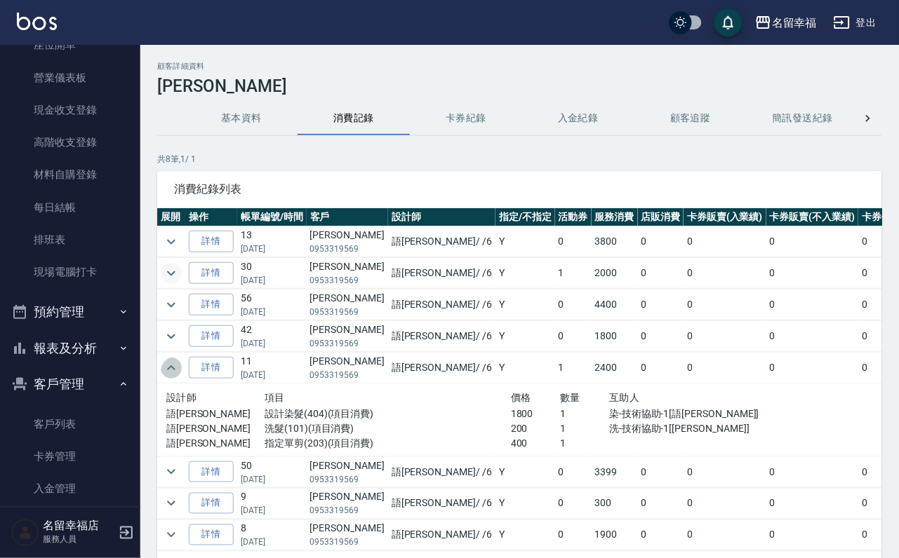
click at [169, 377] on icon "expand row" at bounding box center [171, 368] width 17 height 17
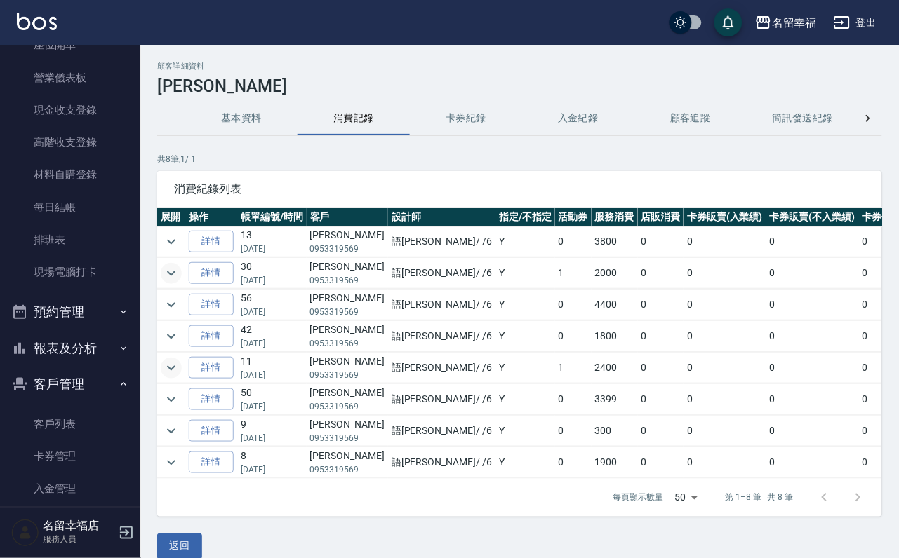
click at [175, 371] on button "expand row" at bounding box center [171, 368] width 21 height 21
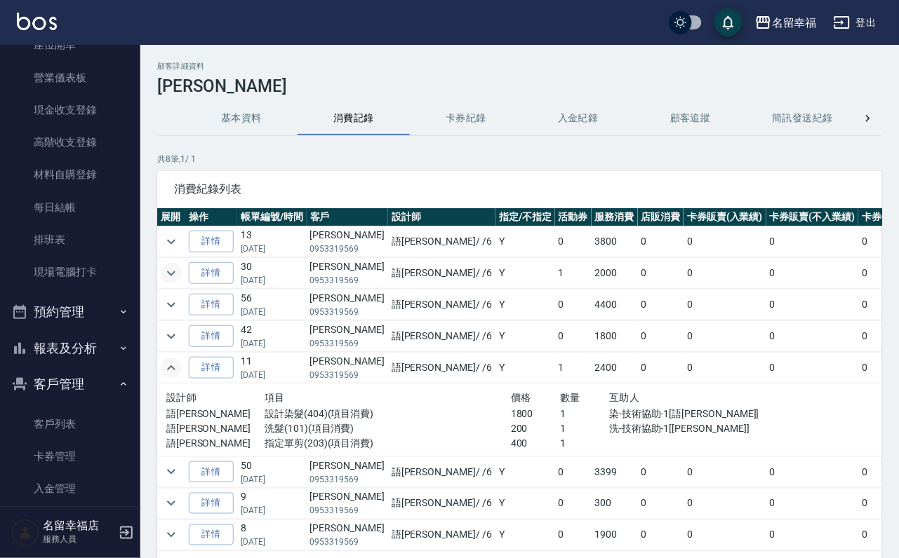
click at [175, 370] on icon "expand row" at bounding box center [171, 367] width 8 height 5
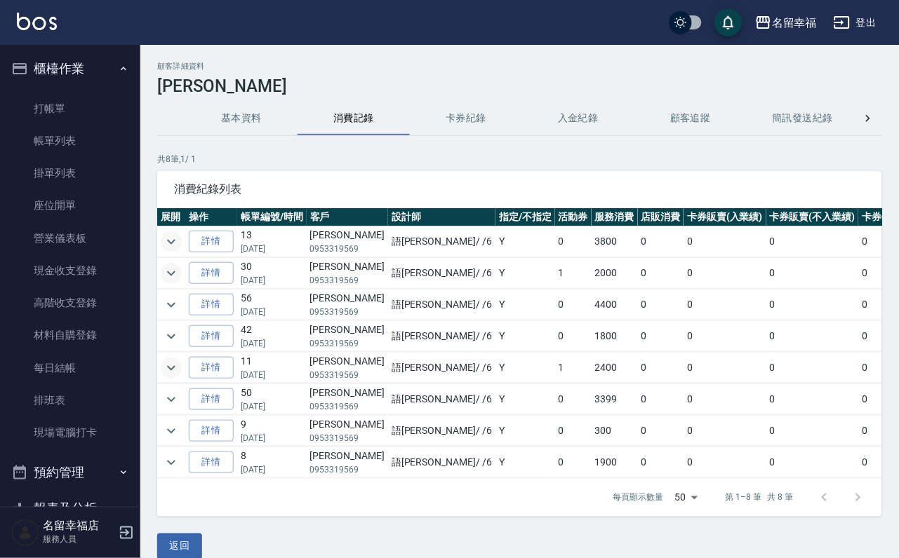
click at [180, 237] on icon "expand row" at bounding box center [171, 242] width 17 height 17
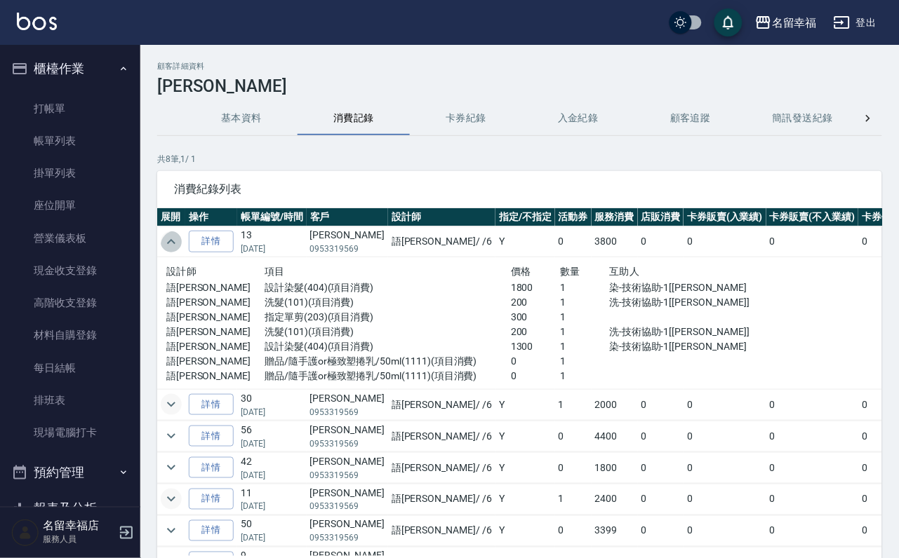
click at [180, 237] on icon "expand row" at bounding box center [171, 242] width 17 height 17
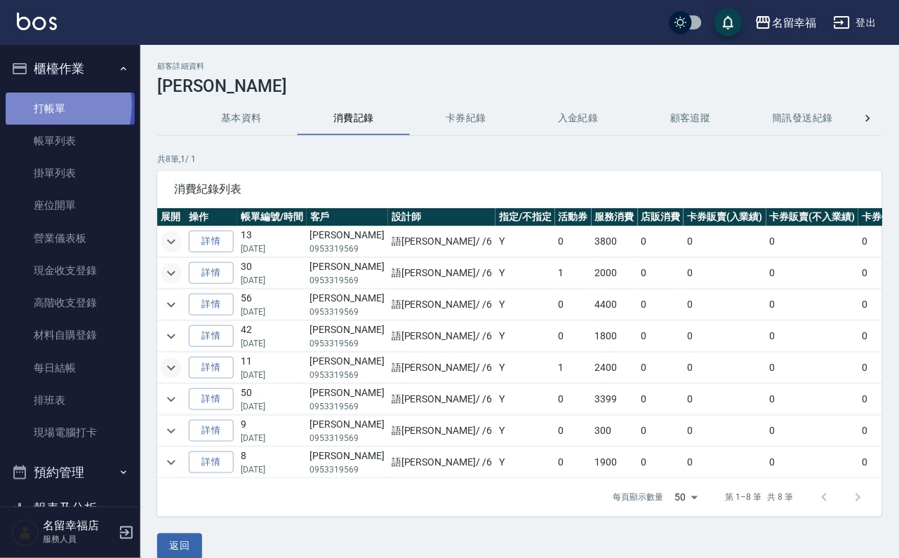
click at [41, 111] on link "打帳單" at bounding box center [70, 109] width 129 height 32
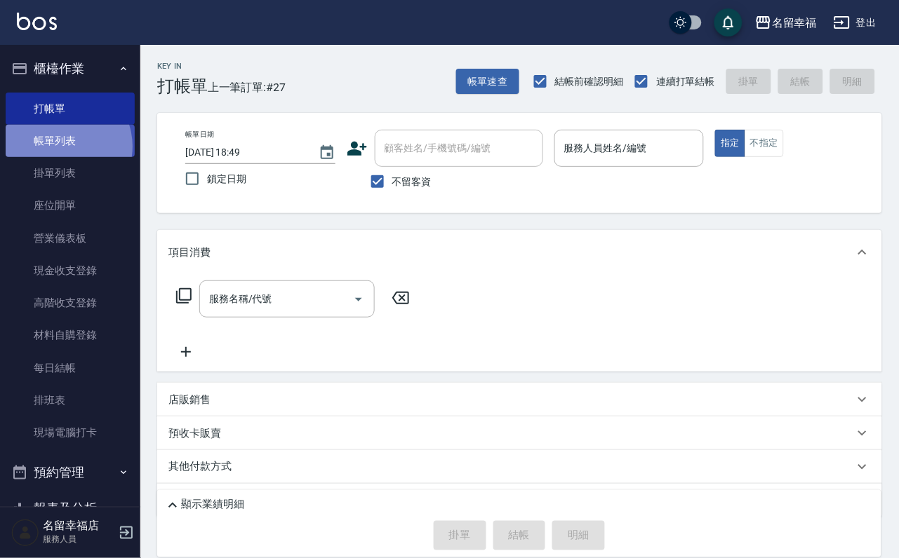
click at [60, 154] on link "帳單列表" at bounding box center [70, 141] width 129 height 32
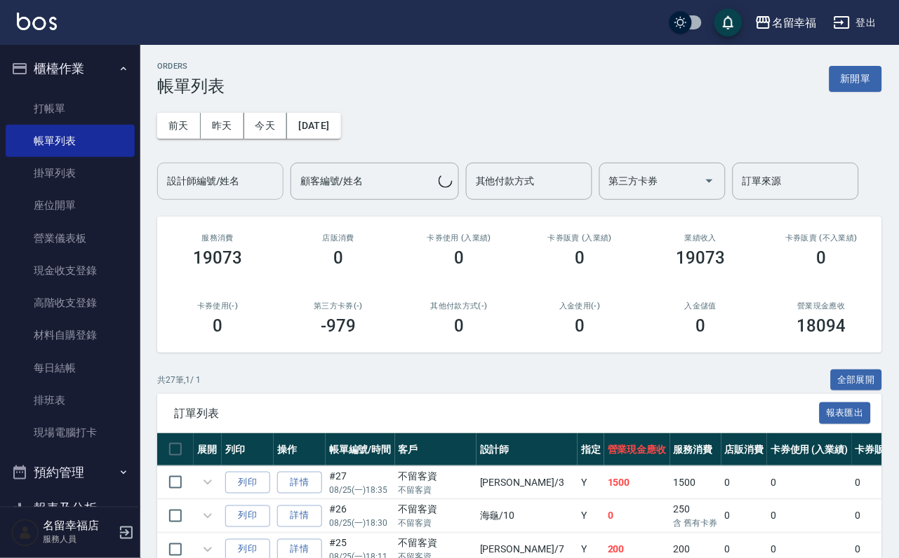
click at [213, 200] on div "設計師編號/姓名" at bounding box center [220, 181] width 126 height 37
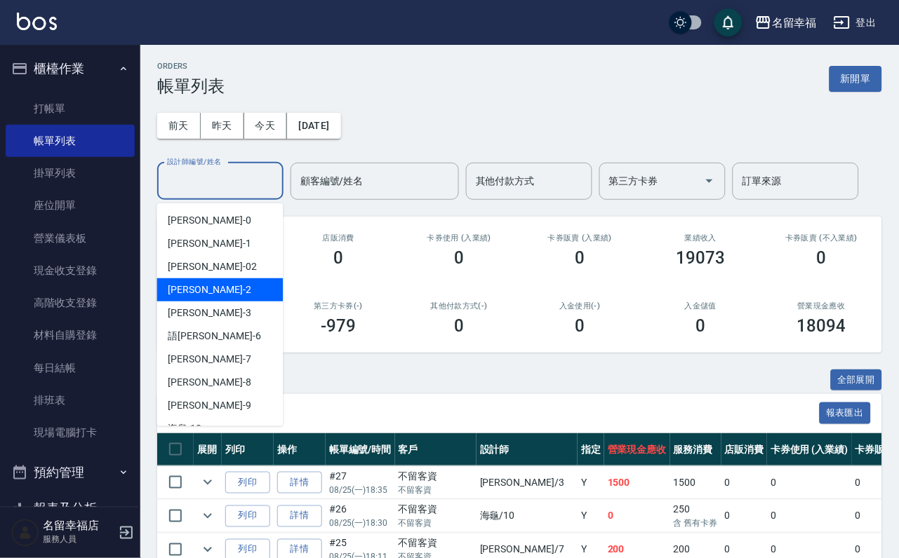
click at [201, 281] on div "碧涵 -2" at bounding box center [220, 289] width 126 height 23
type input "碧涵-2"
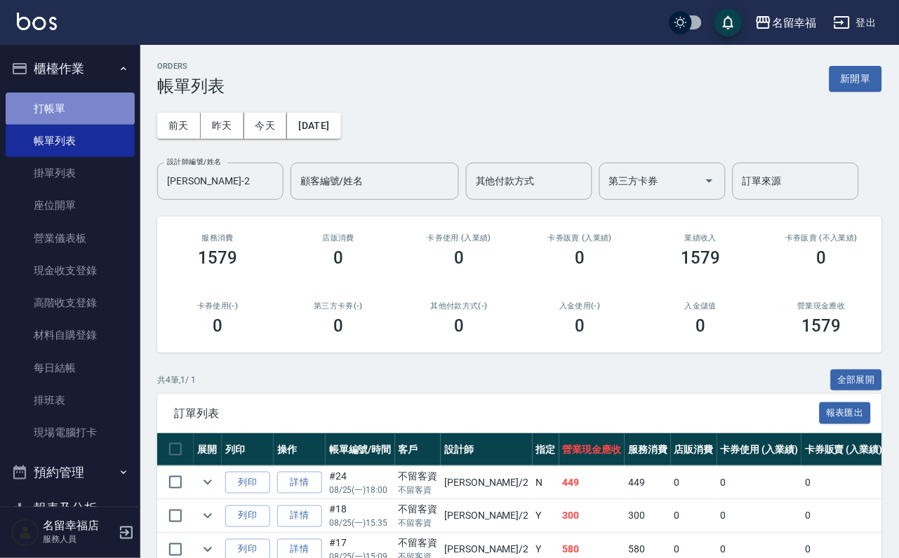
click at [72, 112] on link "打帳單" at bounding box center [70, 109] width 129 height 32
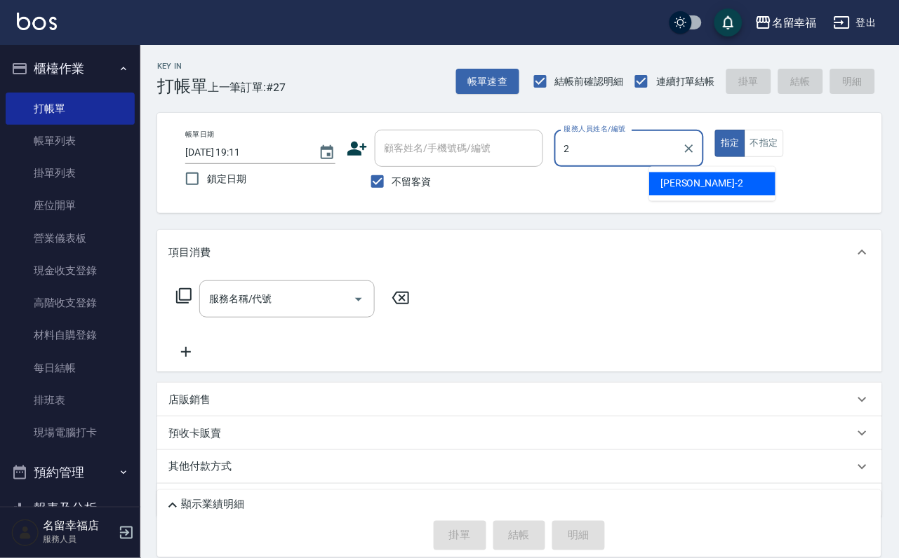
type input "碧涵-2"
type button "true"
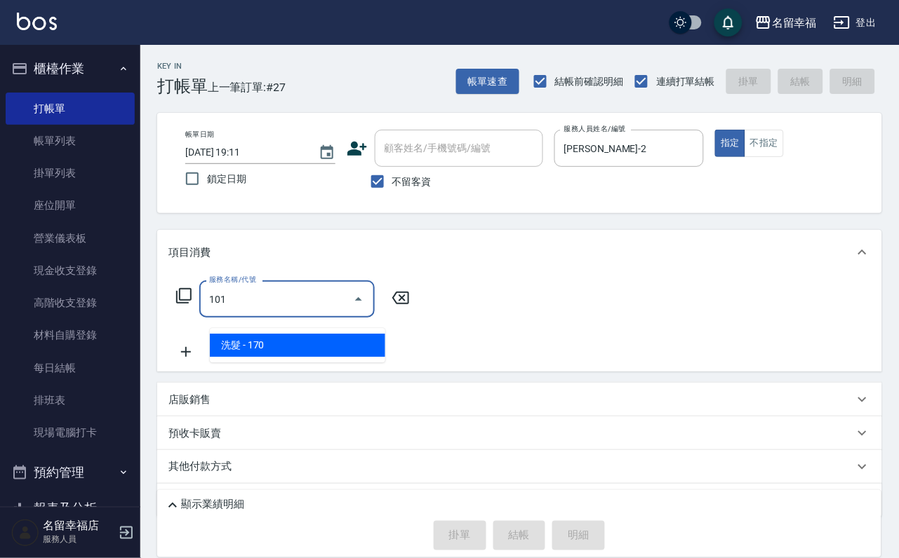
type input "洗髮(101)"
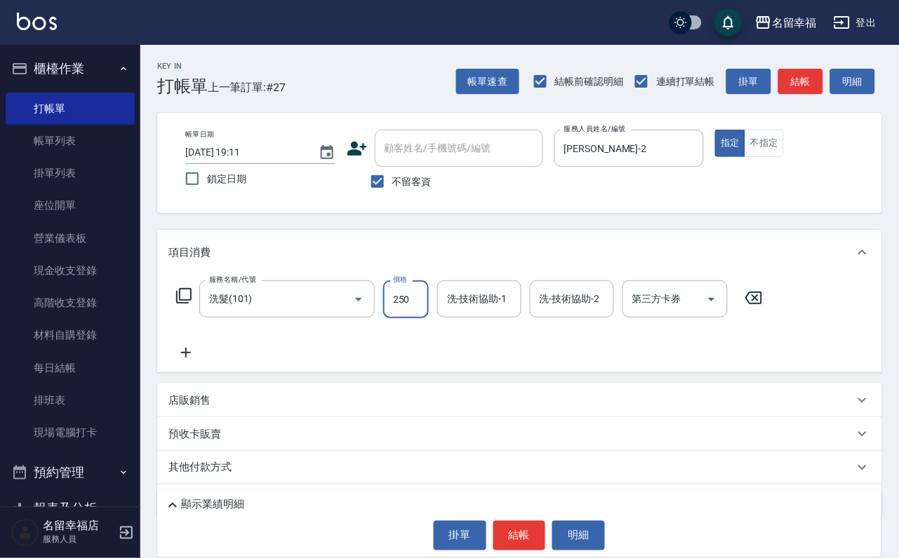
type input "250"
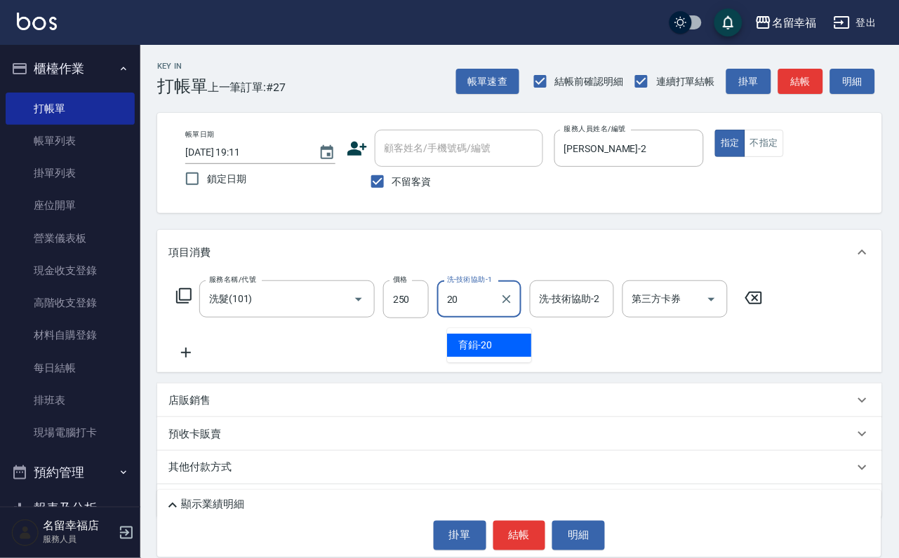
type input "育鋗-20"
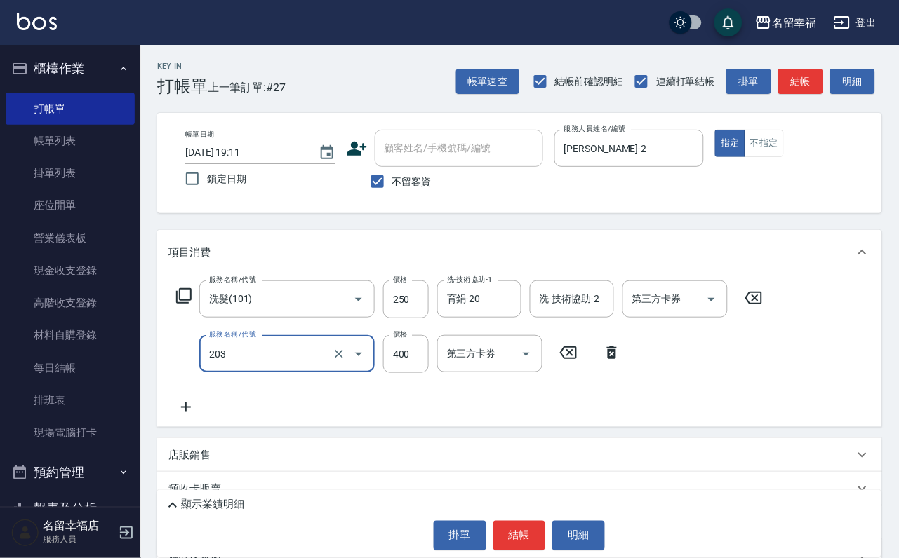
type input "指定單剪(203)"
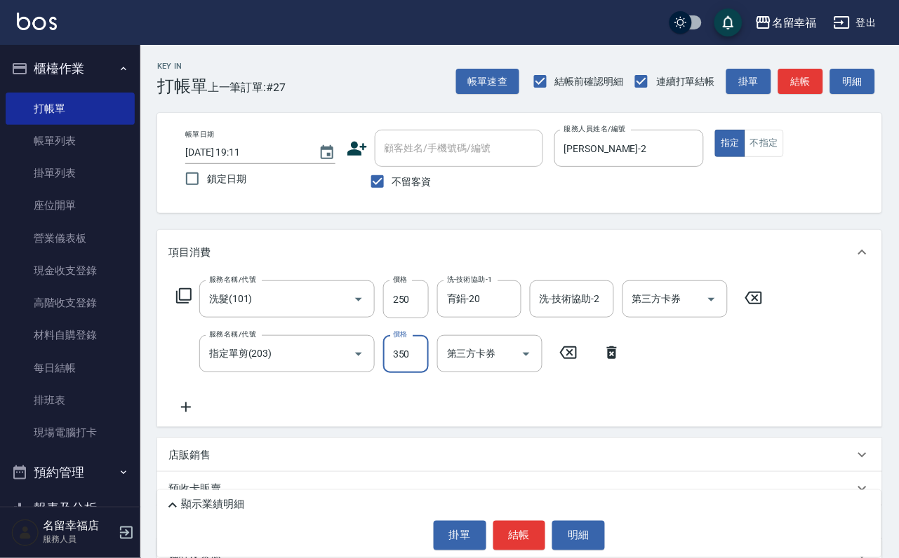
type input "350"
click at [516, 522] on button "結帳" at bounding box center [519, 535] width 53 height 29
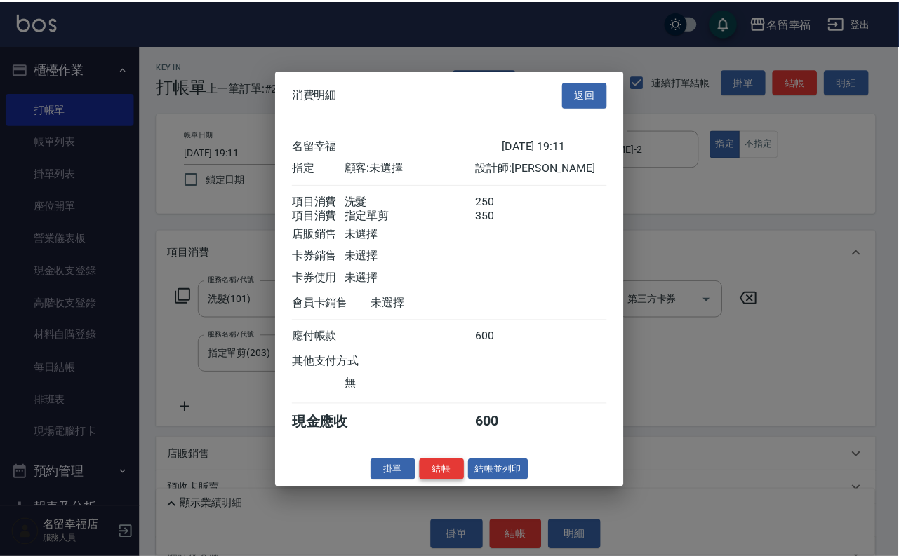
scroll to position [226, 0]
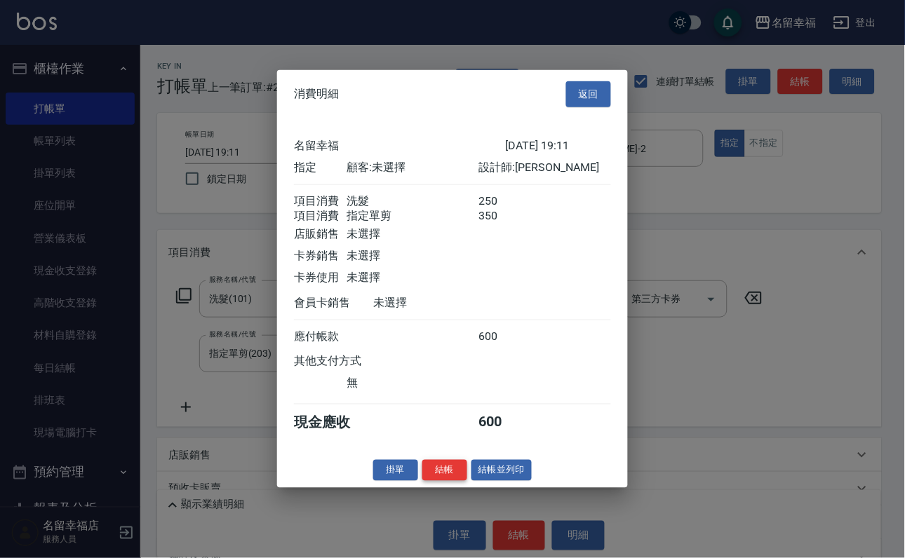
click at [427, 481] on button "結帳" at bounding box center [444, 470] width 45 height 22
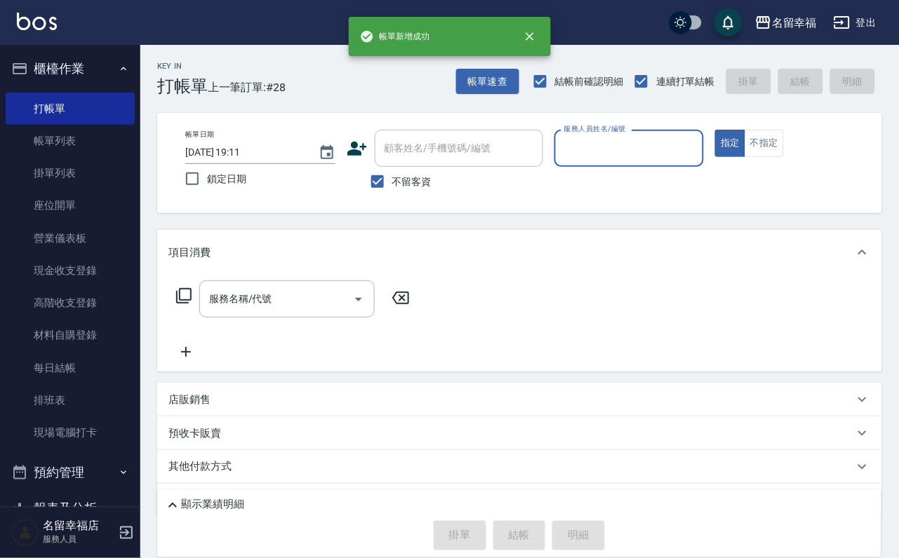
drag, startPoint x: 61, startPoint y: 147, endPoint x: 270, endPoint y: 198, distance: 215.2
click at [61, 147] on link "帳單列表" at bounding box center [70, 141] width 129 height 32
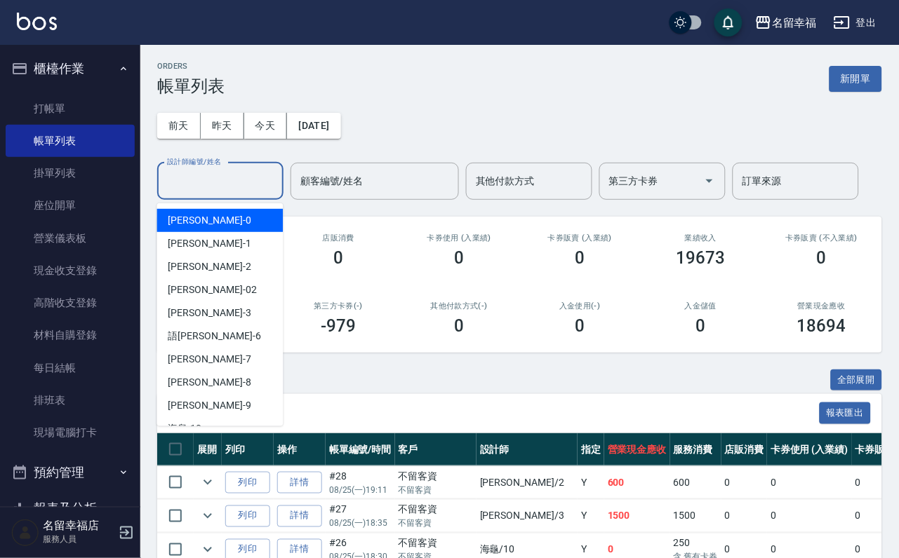
click at [215, 175] on input "設計師編號/姓名" at bounding box center [220, 181] width 114 height 25
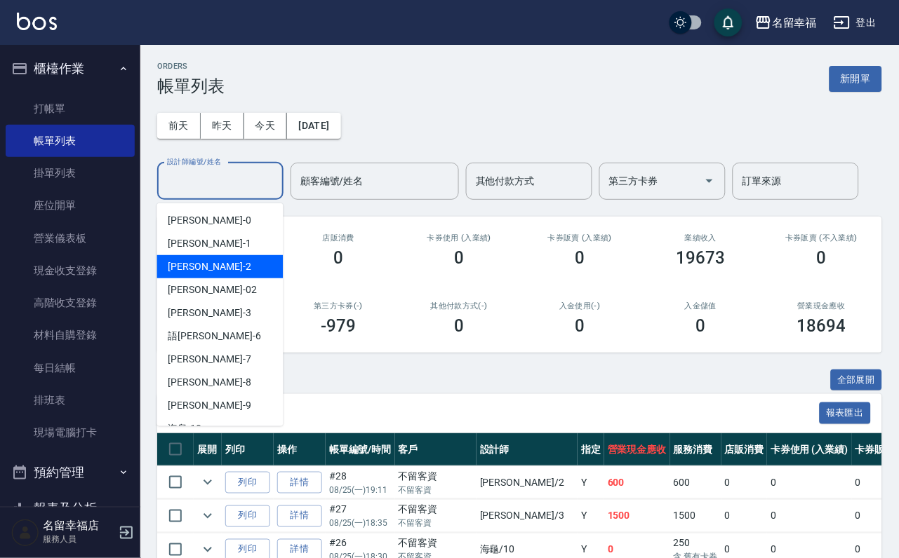
click at [191, 265] on span "碧涵 -2" at bounding box center [209, 267] width 83 height 15
type input "碧涵-2"
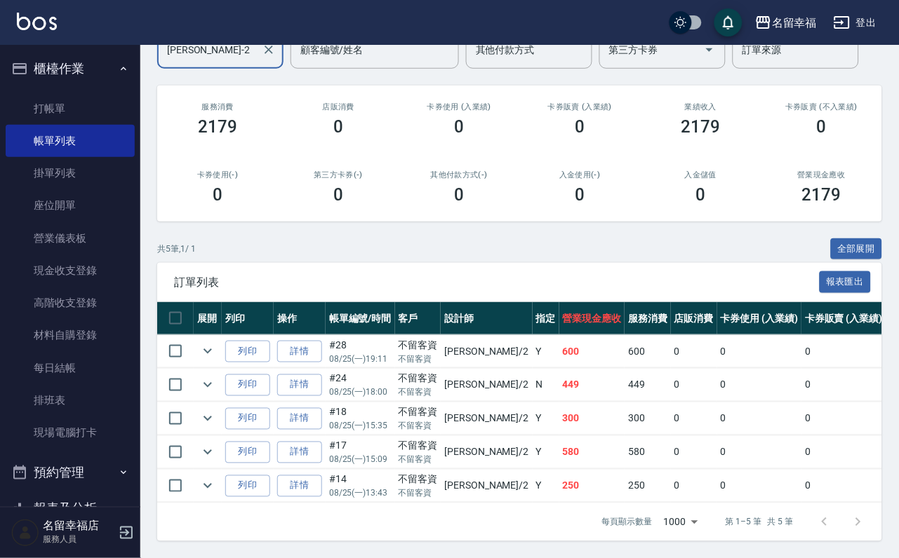
scroll to position [250, 0]
click at [38, 112] on link "打帳單" at bounding box center [70, 109] width 129 height 32
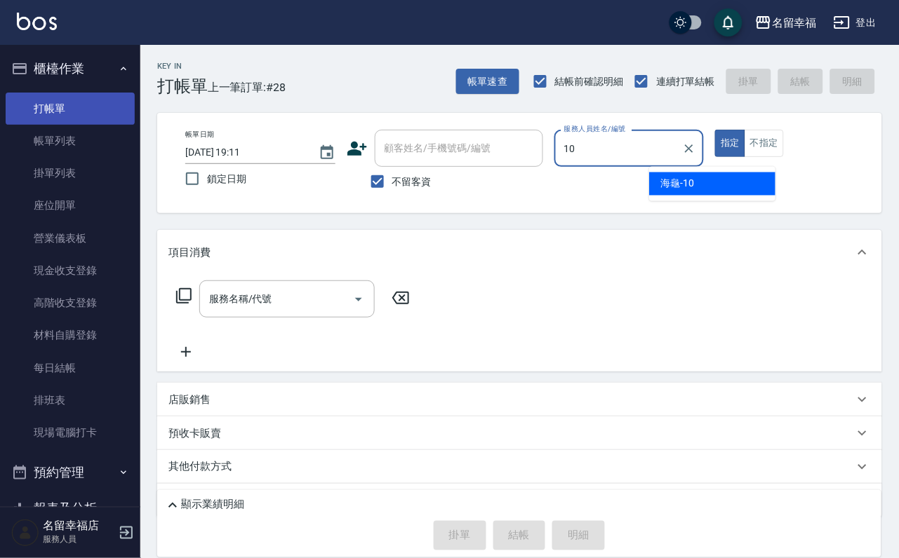
type input "海龜-10"
type button "true"
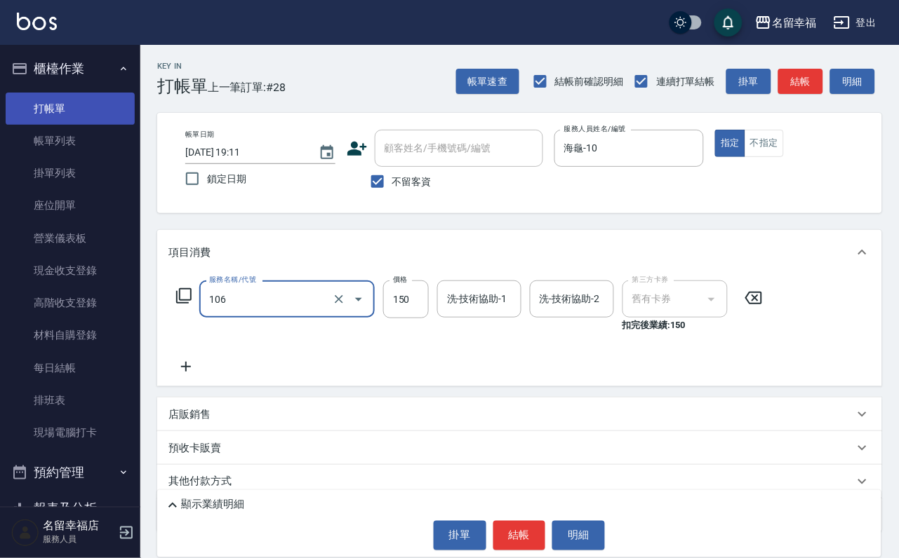
type input "洗髮券抵用(106)"
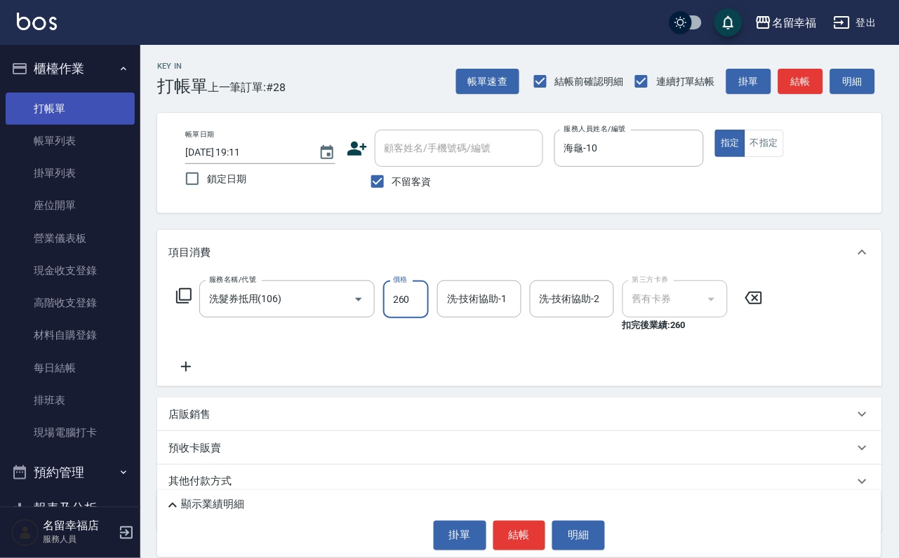
type input "260"
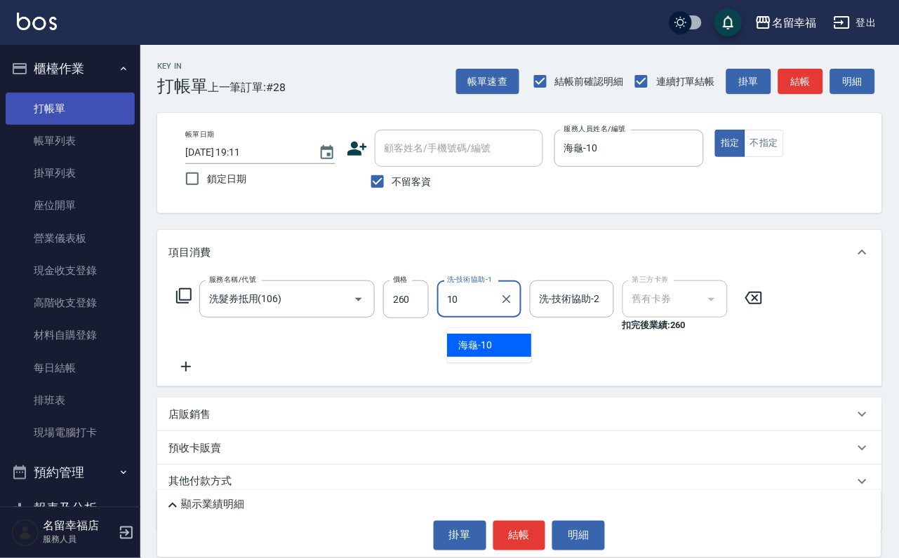
type input "海龜-10"
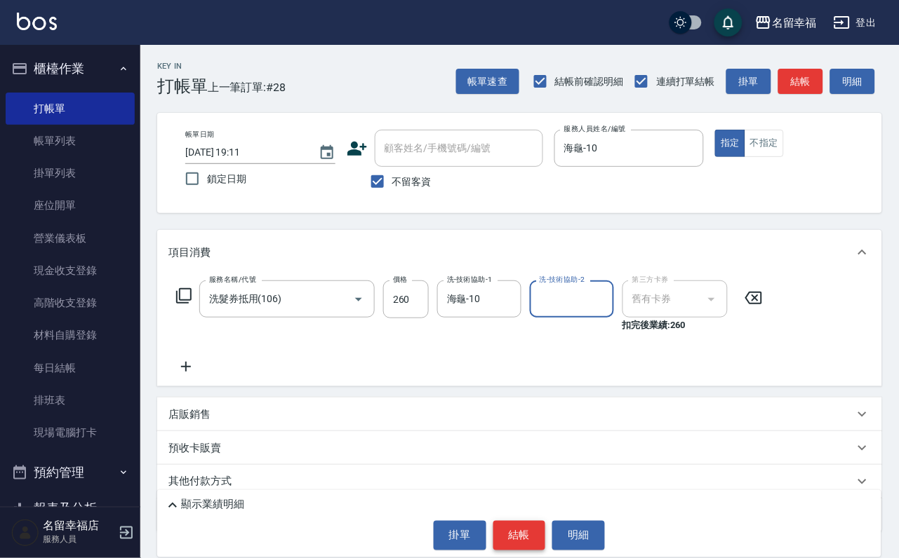
click at [543, 536] on button "結帳" at bounding box center [519, 535] width 53 height 29
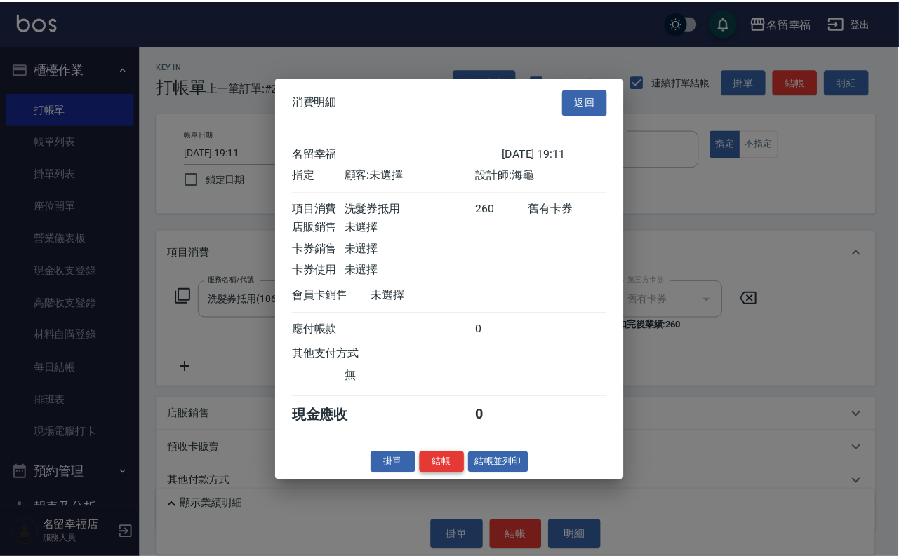
scroll to position [173, 0]
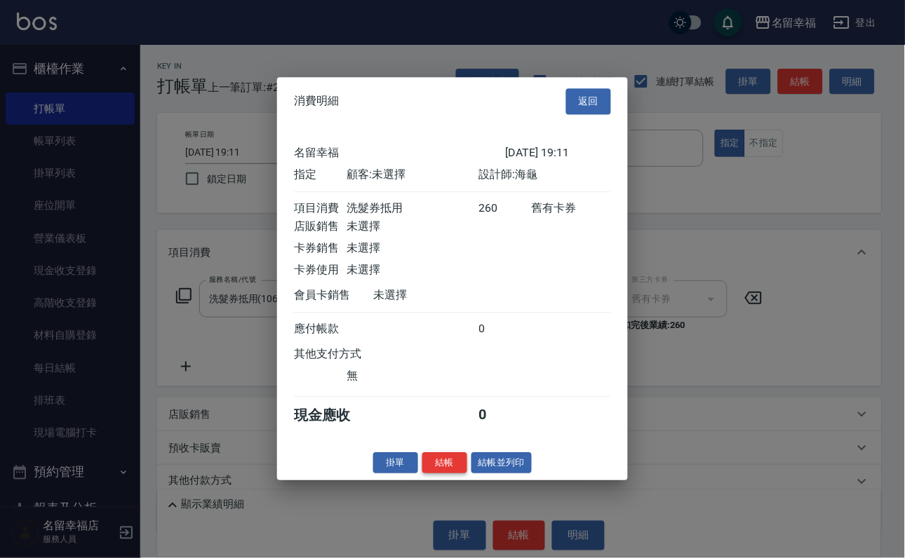
click at [435, 474] on button "結帳" at bounding box center [444, 463] width 45 height 22
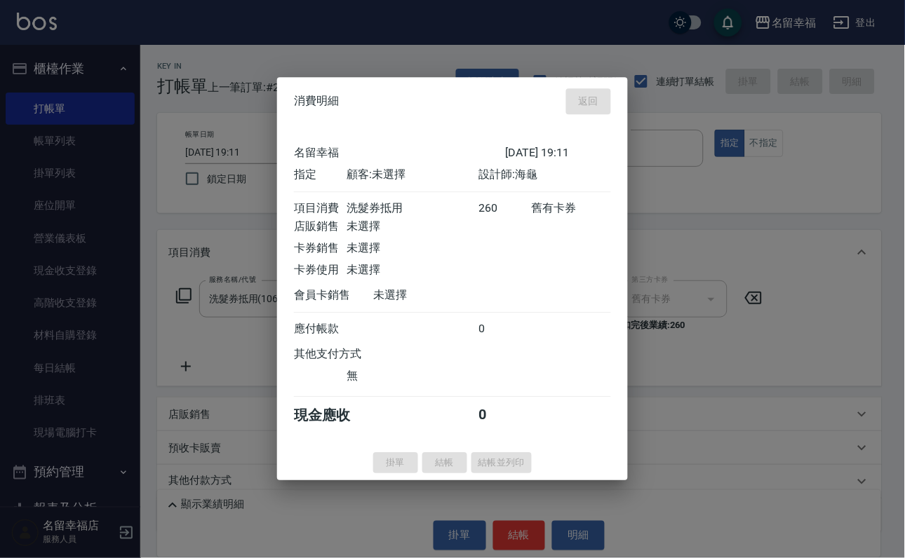
type input "2025/08/25 19:13"
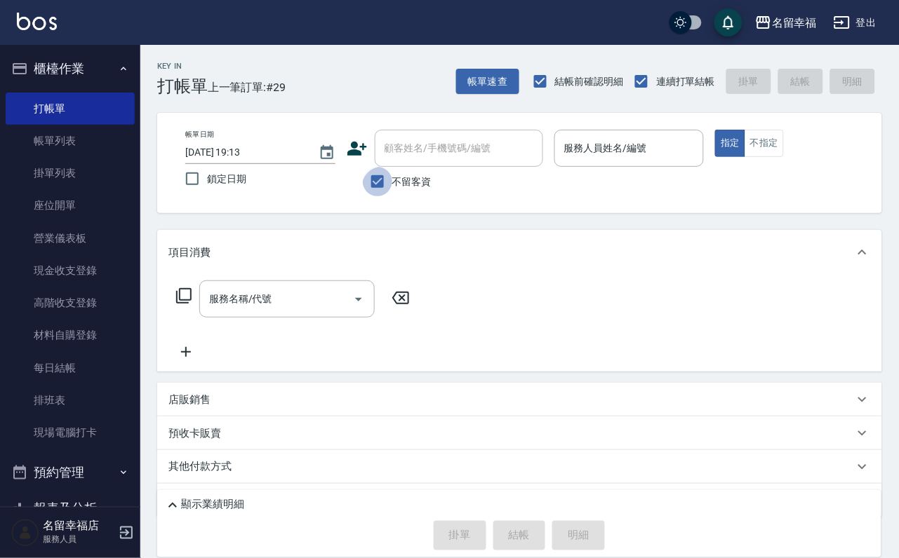
drag, startPoint x: 375, startPoint y: 193, endPoint x: 401, endPoint y: 144, distance: 55.5
click at [375, 192] on input "不留客資" at bounding box center [377, 181] width 29 height 29
checkbox input "false"
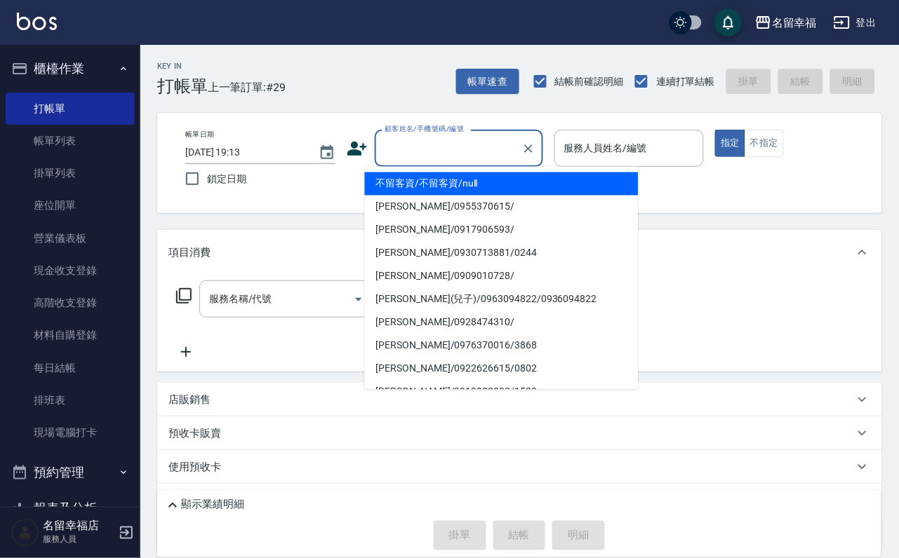
click at [400, 156] on input "顧客姓名/手機號碼/編號" at bounding box center [448, 148] width 135 height 25
click at [456, 184] on li "黎明雪/0953231552/0822" at bounding box center [502, 184] width 274 height 23
type input "黎明雪/0953231552/0822"
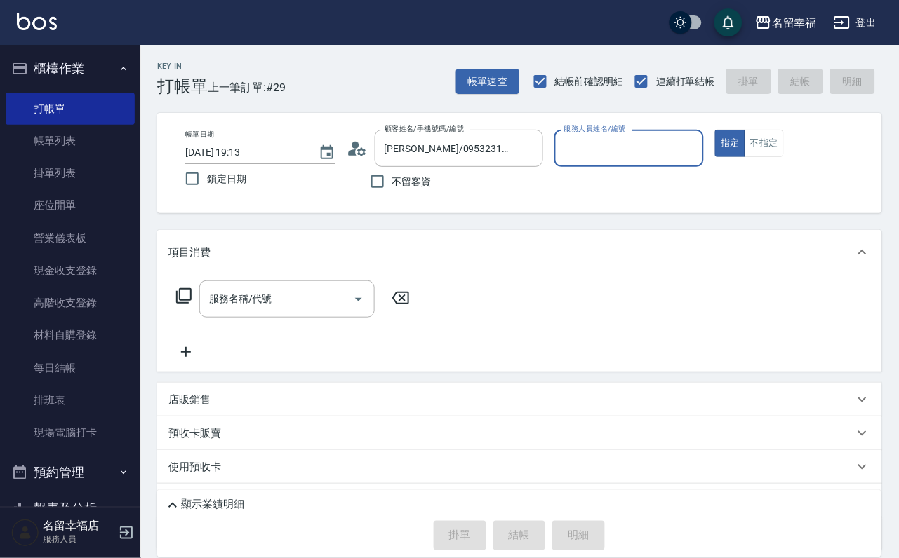
type input "語瑄-6"
click at [192, 304] on icon at bounding box center [183, 296] width 17 height 17
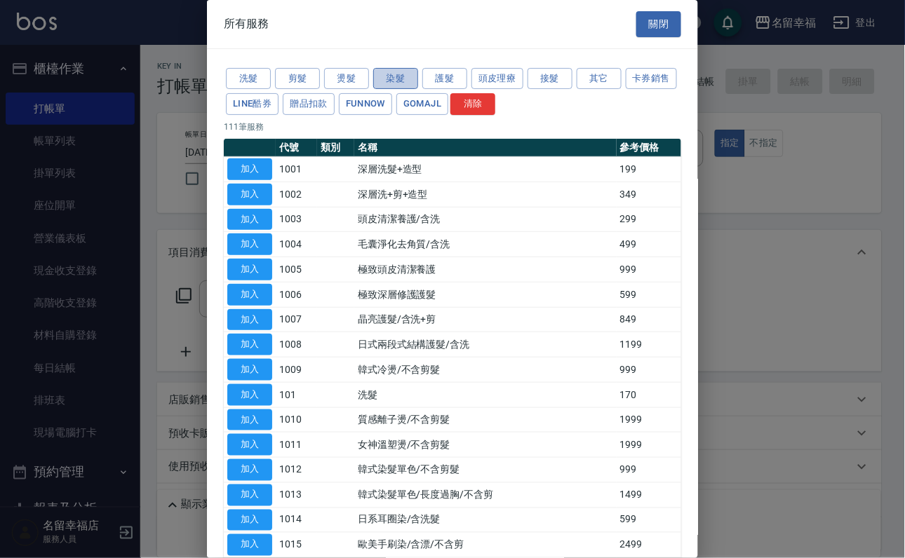
click at [402, 86] on button "染髮" at bounding box center [395, 79] width 45 height 22
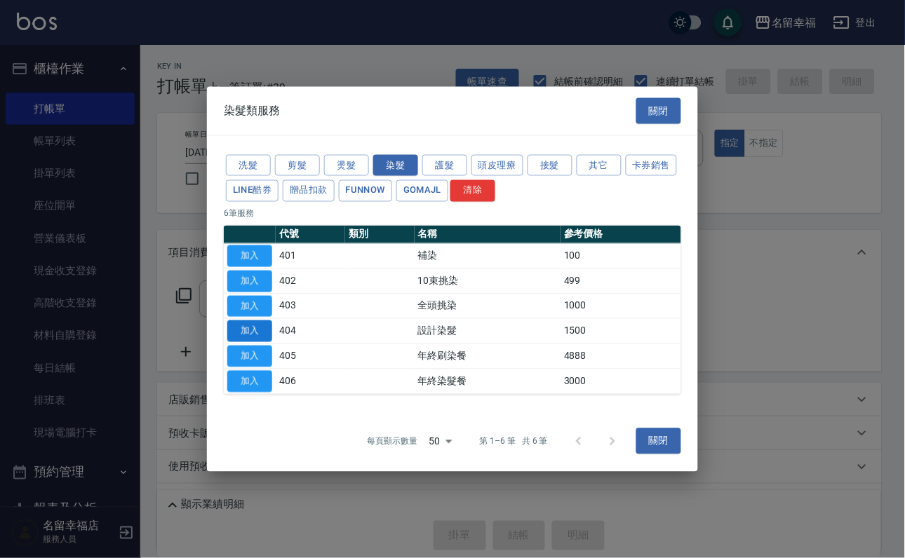
click at [252, 342] on button "加入" at bounding box center [249, 332] width 45 height 22
type input "設計染髮(404)"
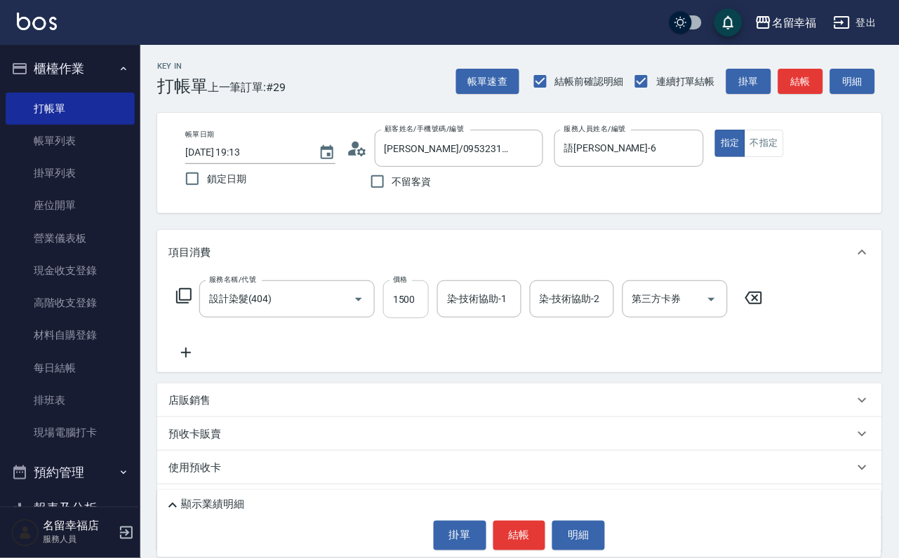
click at [411, 317] on input "1500" at bounding box center [406, 300] width 46 height 38
type input "1200"
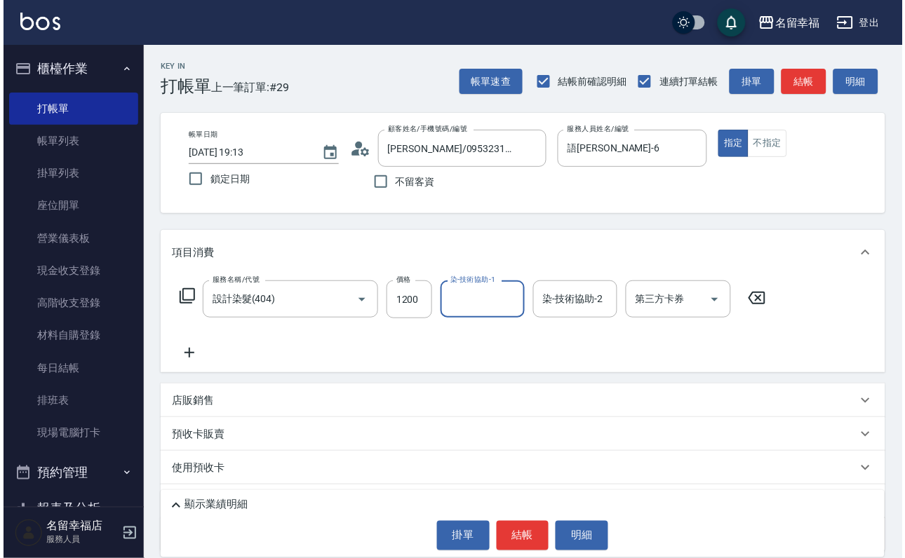
scroll to position [0, 0]
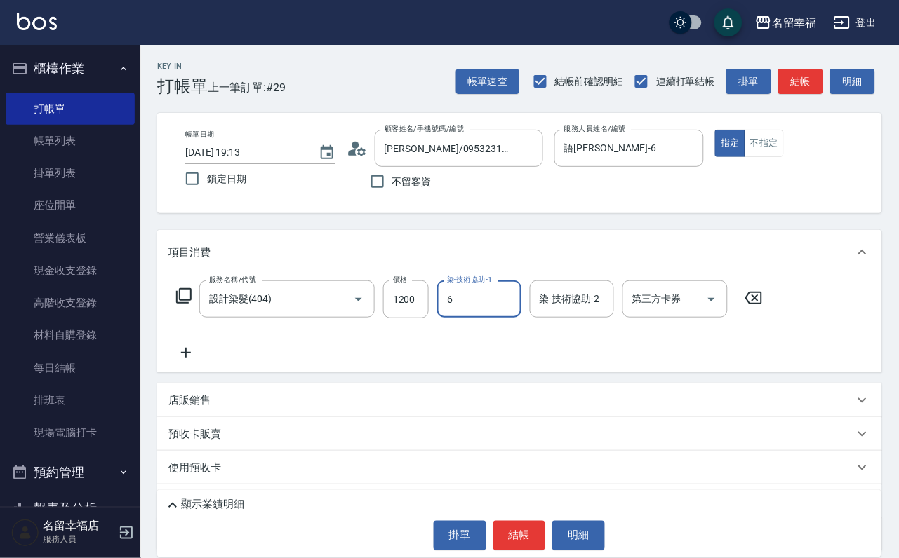
type input "語瑄-6"
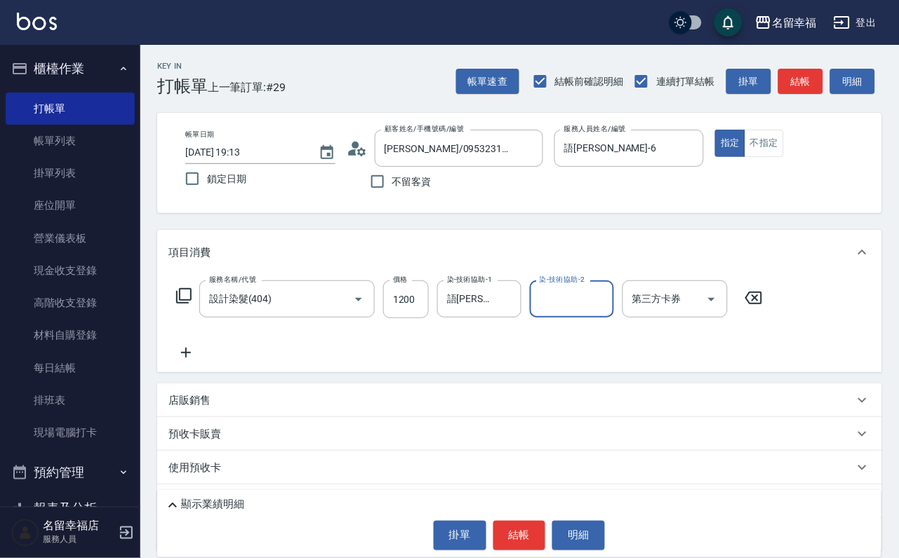
click at [190, 304] on icon at bounding box center [183, 296] width 17 height 17
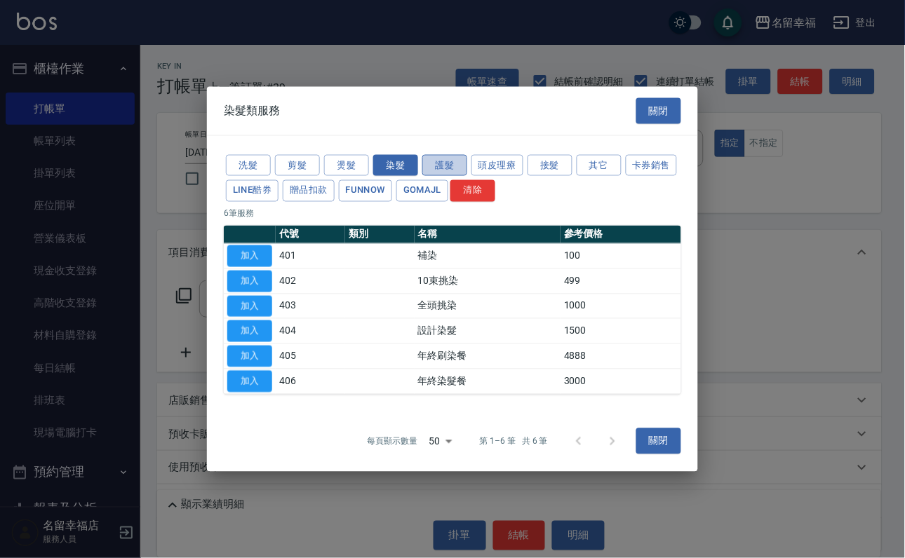
click at [456, 154] on button "護髮" at bounding box center [444, 165] width 45 height 22
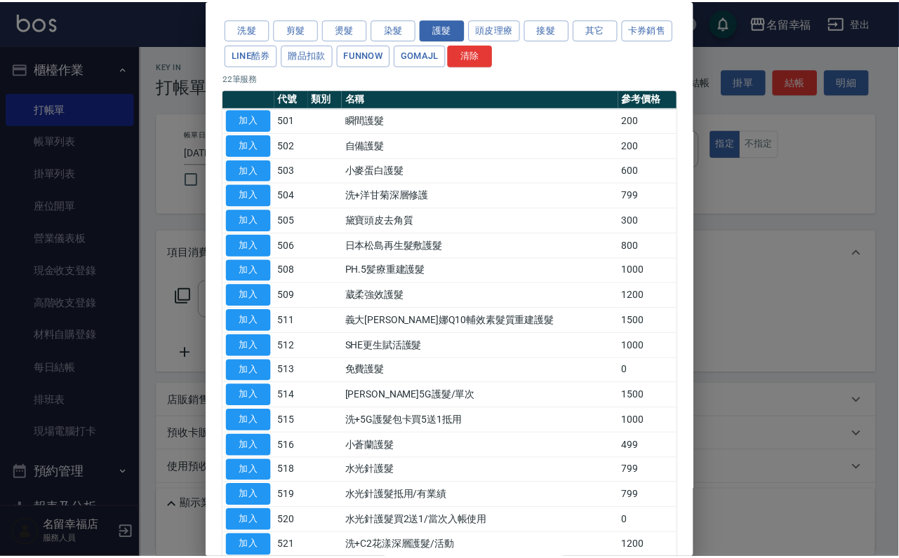
scroll to position [105, 0]
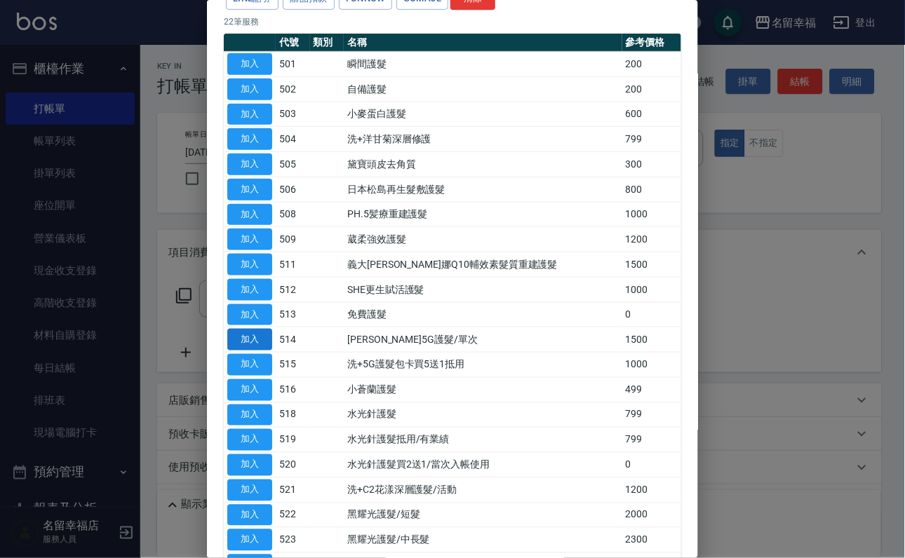
click at [257, 351] on button "加入" at bounding box center [249, 340] width 45 height 22
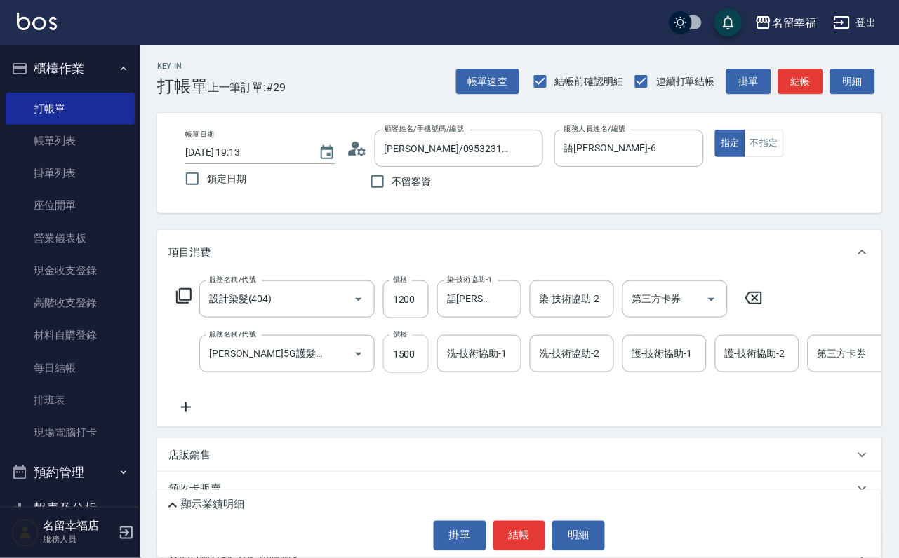
click at [419, 373] on input "1500" at bounding box center [406, 354] width 46 height 38
type input "999"
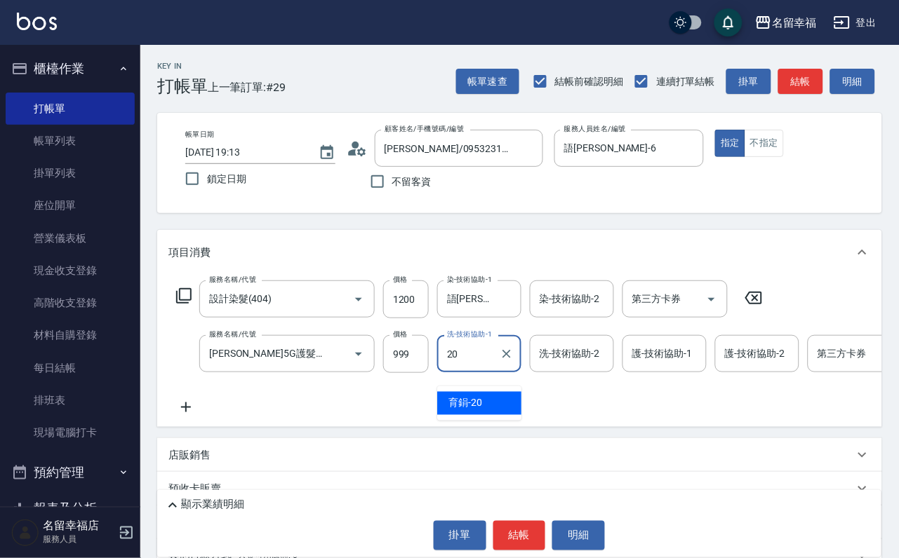
type input "育鋗-20"
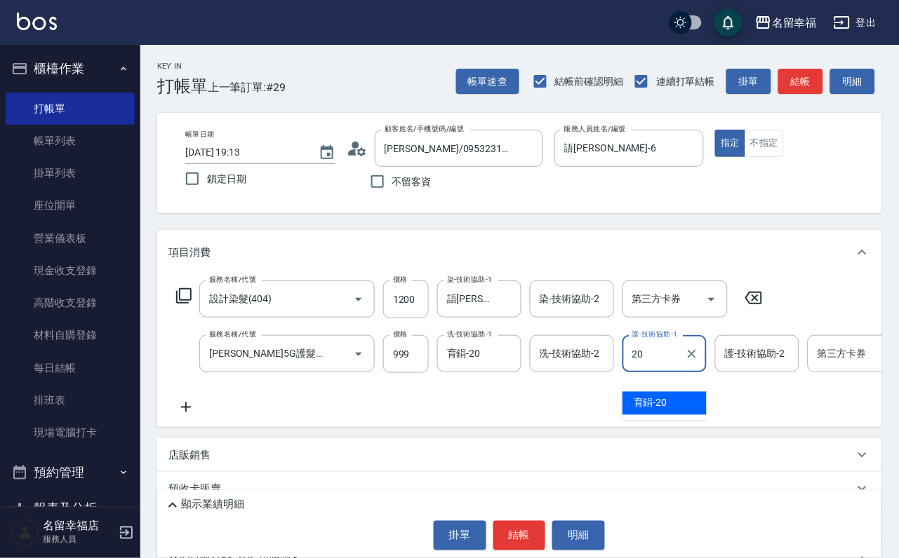
type input "育鋗-20"
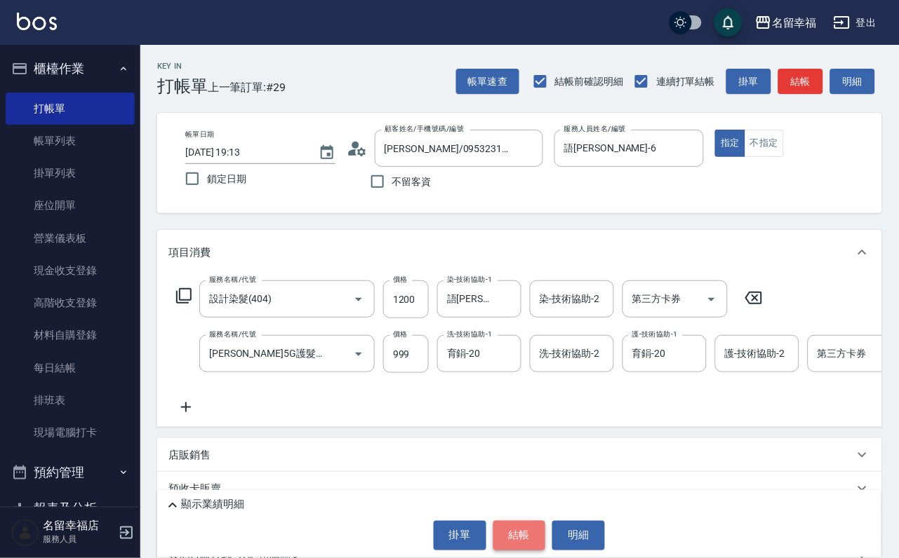
click at [524, 526] on button "結帳" at bounding box center [519, 535] width 53 height 29
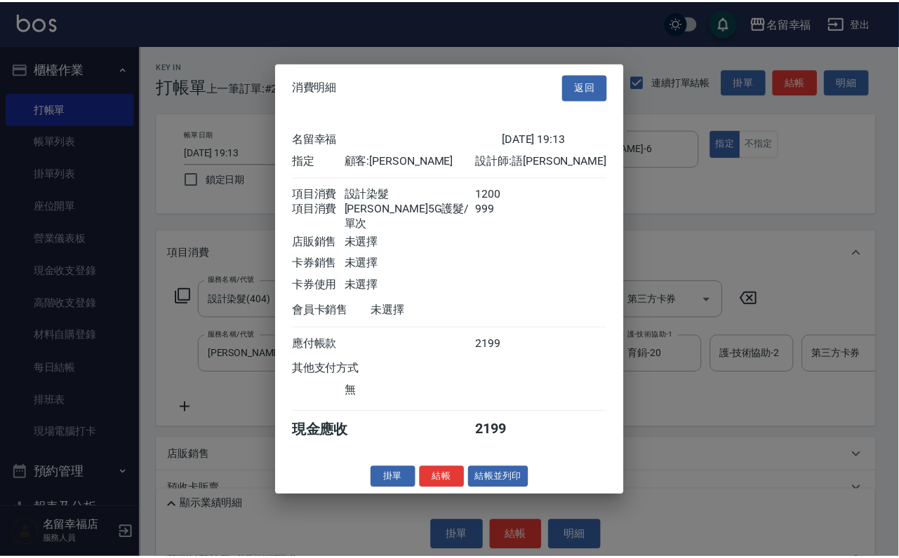
scroll to position [226, 0]
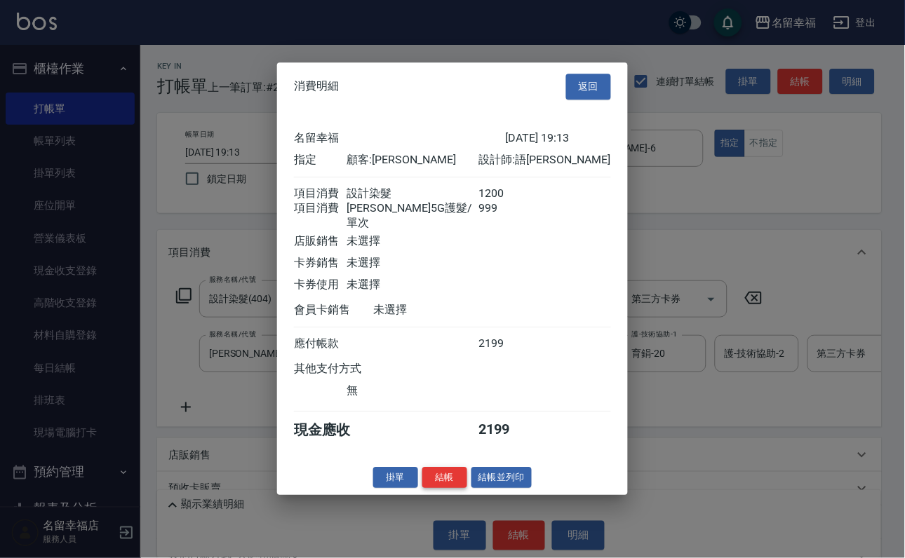
click at [422, 489] on button "結帳" at bounding box center [444, 478] width 45 height 22
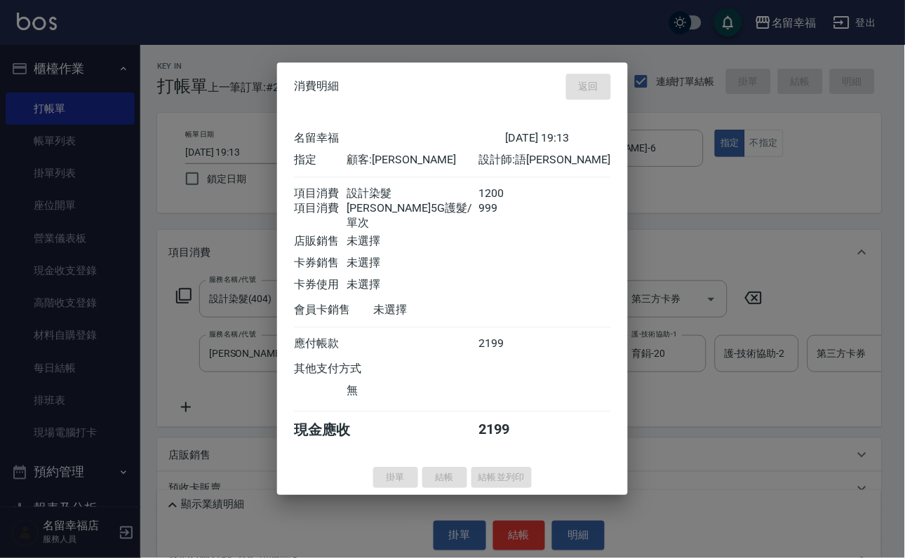
type input "2025/08/25 19:35"
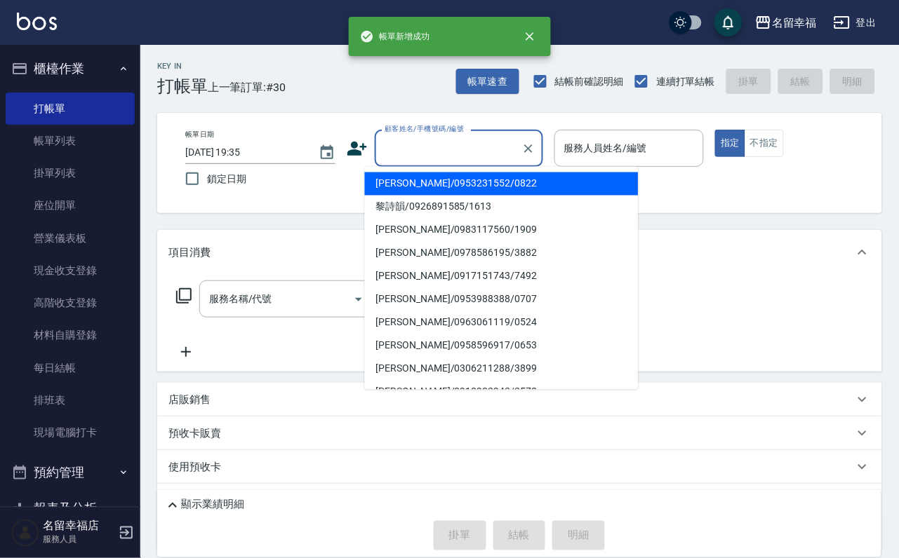
click at [490, 147] on input "顧客姓名/手機號碼/編號" at bounding box center [448, 148] width 135 height 25
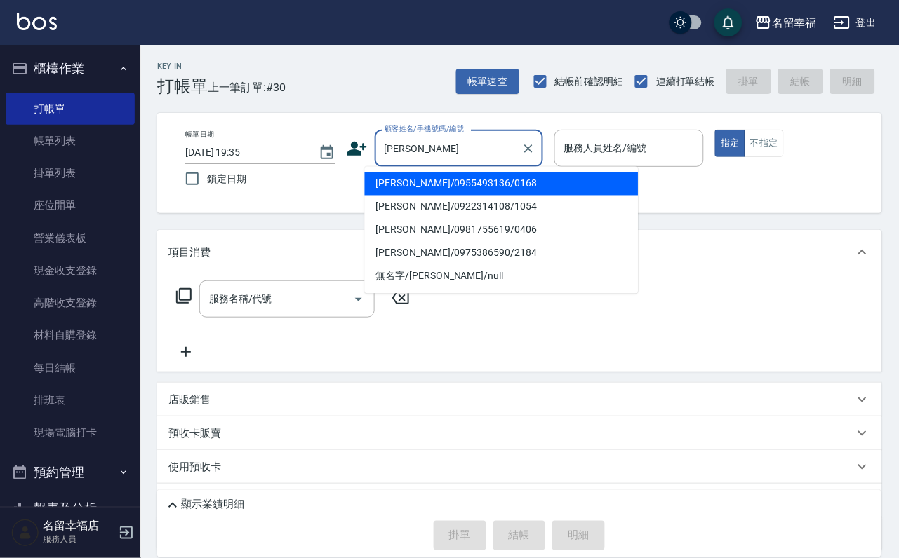
click at [466, 190] on li "張玉/0955493136/0168" at bounding box center [502, 184] width 274 height 23
type input "張玉/0955493136/0168"
type input "語瑄-6"
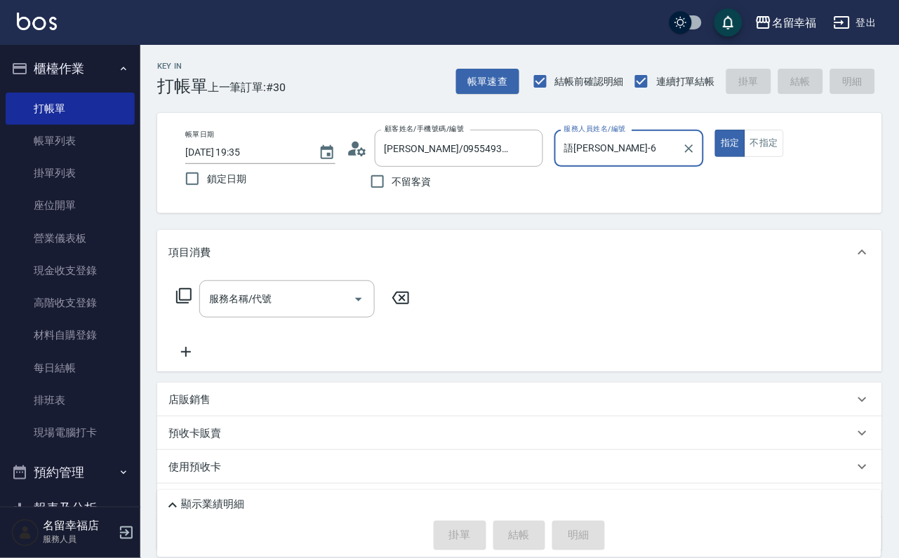
click at [190, 304] on icon at bounding box center [183, 296] width 17 height 17
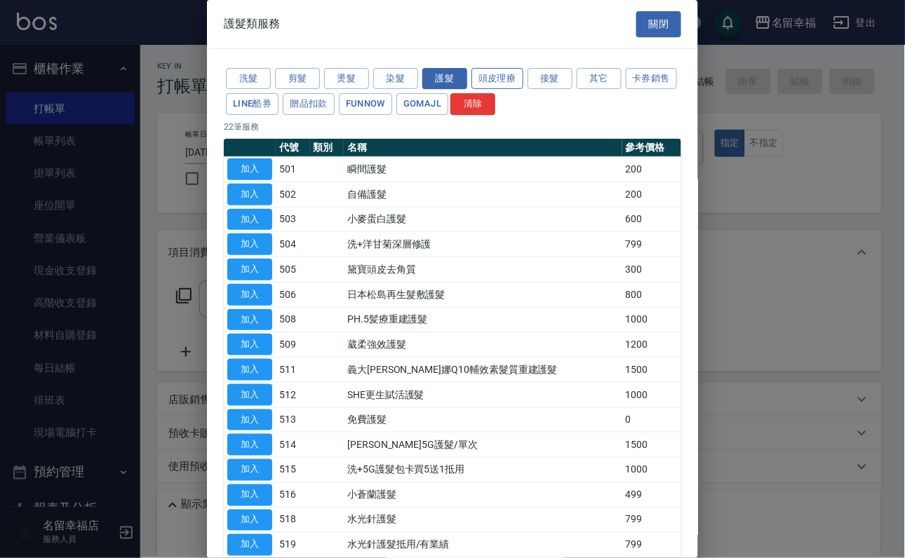
drag, startPoint x: 516, startPoint y: 75, endPoint x: 515, endPoint y: 83, distance: 8.5
click at [516, 76] on button "頭皮理療" at bounding box center [497, 79] width 52 height 22
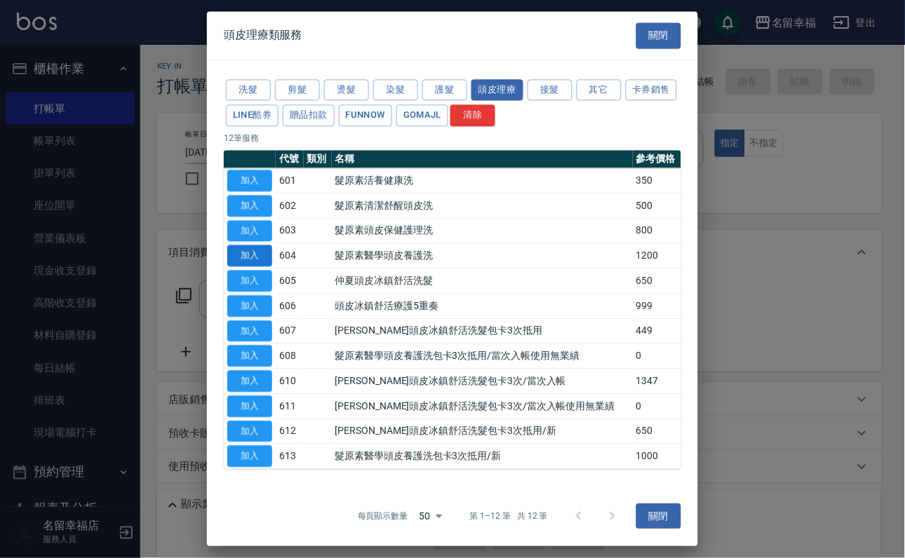
click at [255, 267] on button "加入" at bounding box center [249, 257] width 45 height 22
type input "髮原素醫學頭皮養護洗(604)"
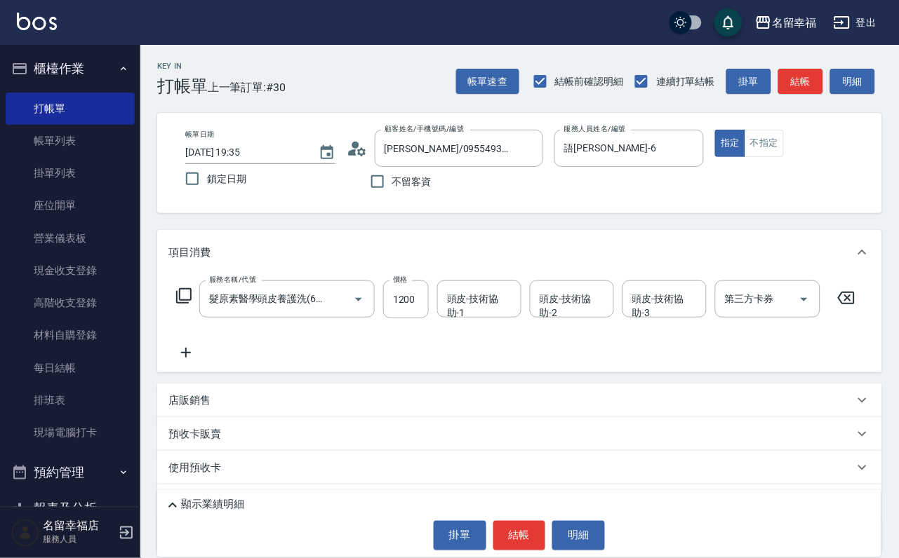
click at [486, 318] on div "頭皮-技術協助-1" at bounding box center [479, 299] width 84 height 37
type input "育鋗-20"
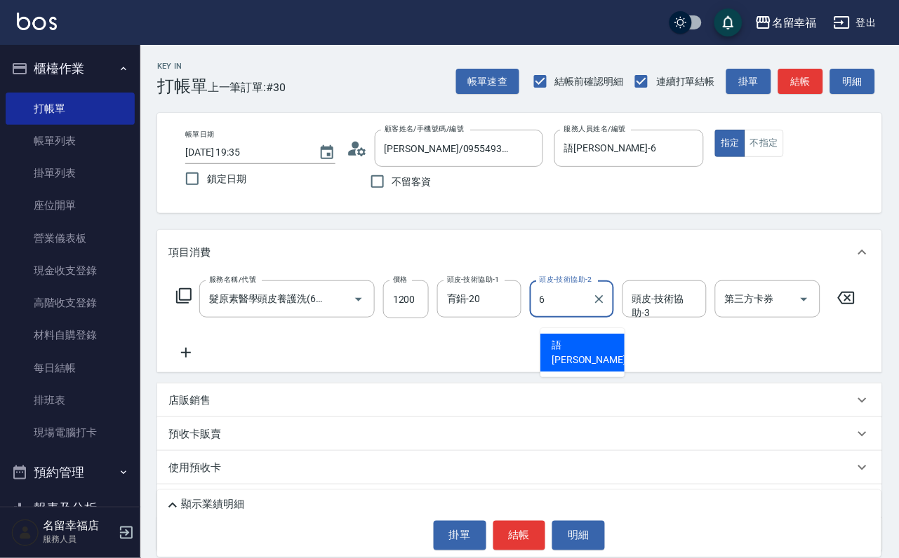
type input "語瑄-6"
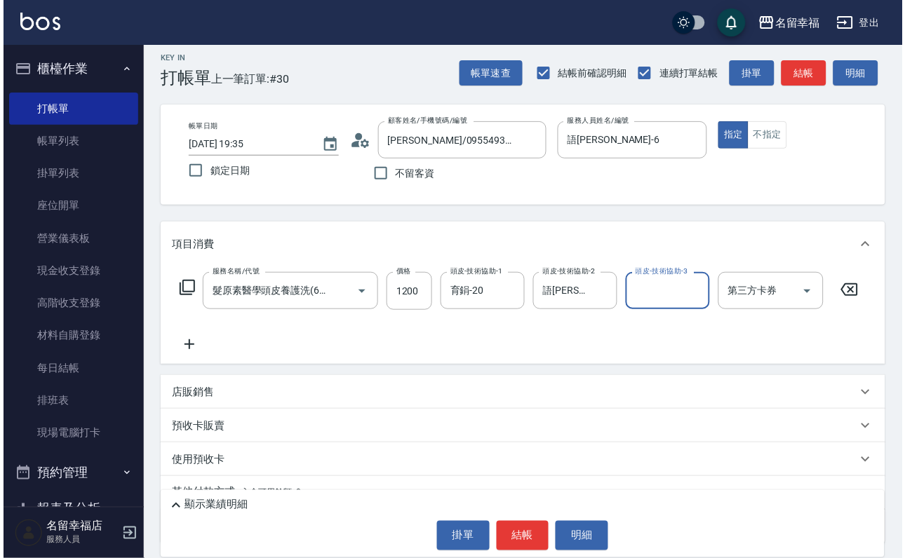
scroll to position [0, 0]
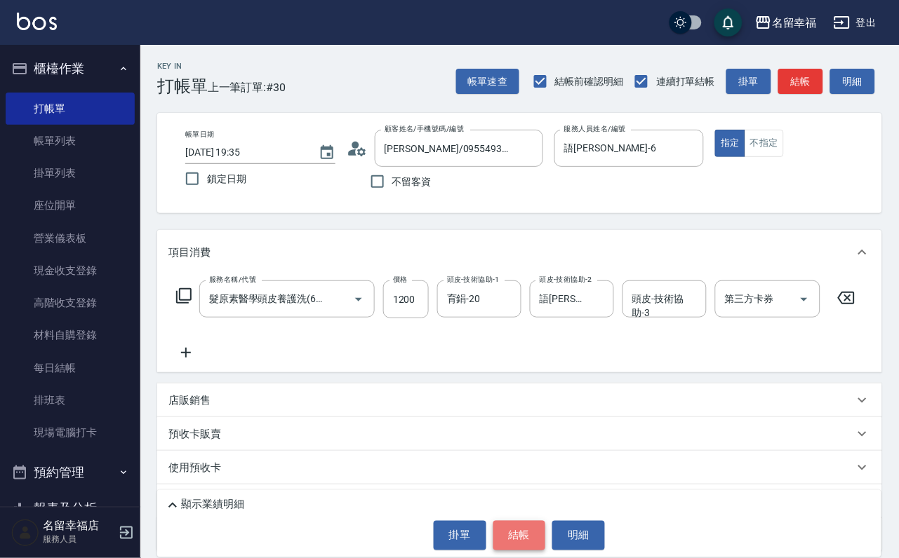
click at [536, 537] on button "結帳" at bounding box center [519, 535] width 53 height 29
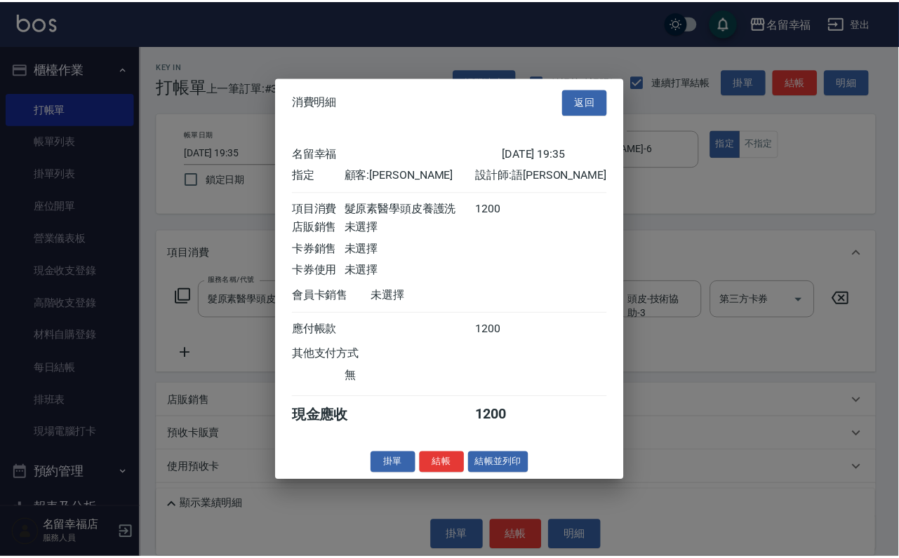
scroll to position [173, 0]
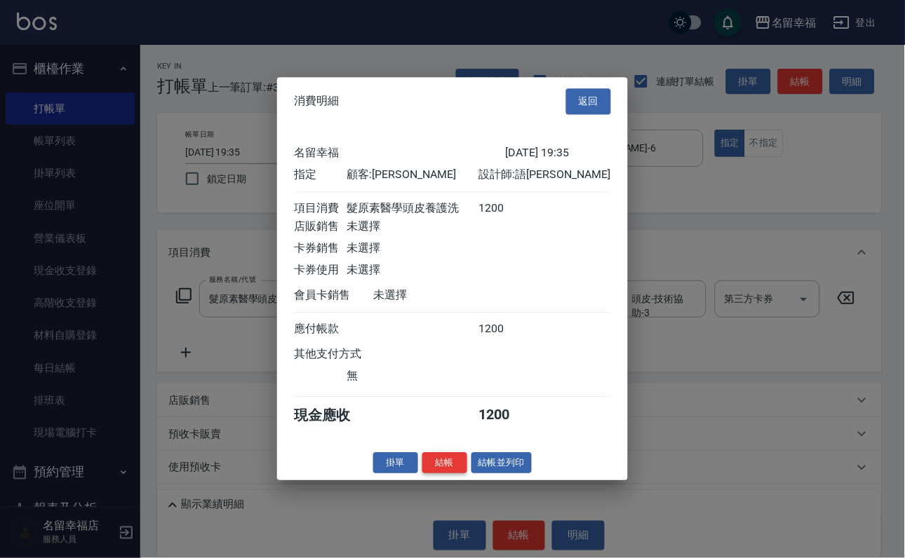
click at [425, 474] on button "結帳" at bounding box center [444, 463] width 45 height 22
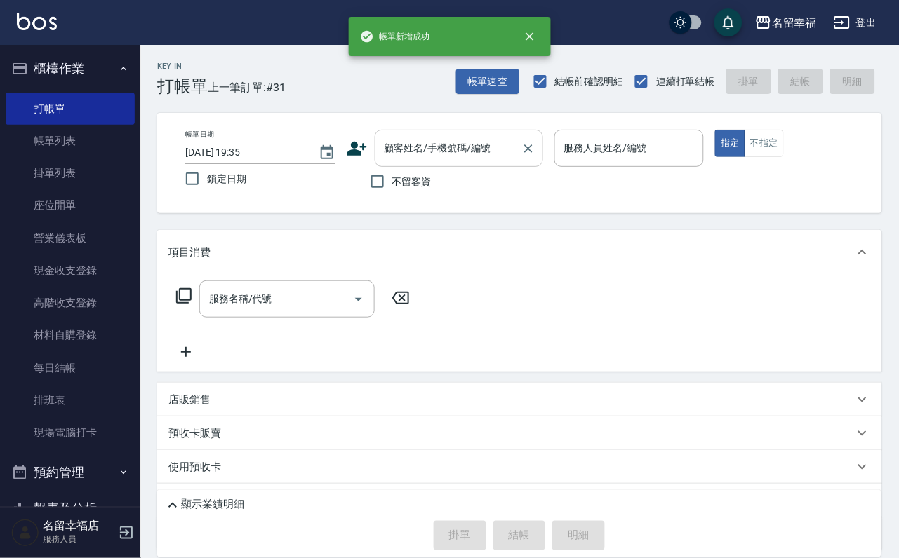
click at [405, 151] on input "顧客姓名/手機號碼/編號" at bounding box center [448, 148] width 135 height 25
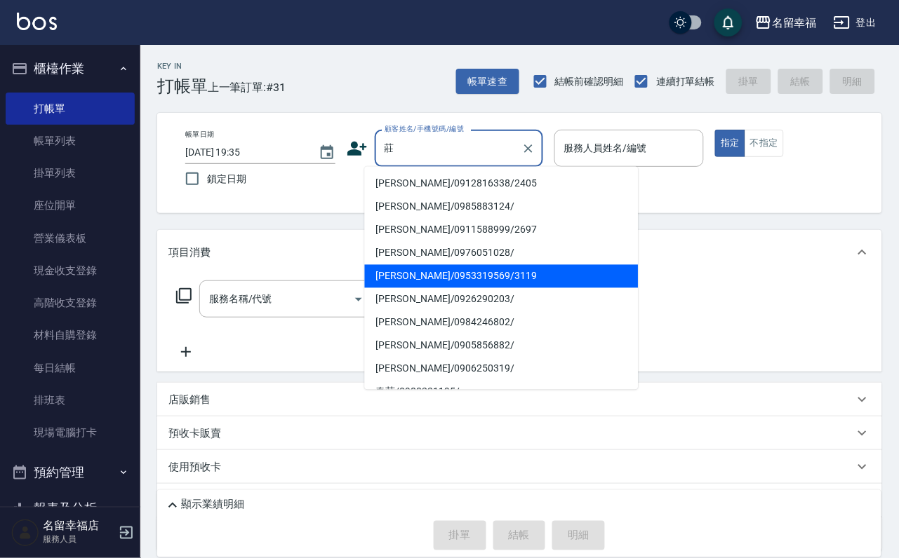
click at [589, 272] on li "莊熾翎/0953319569/3119" at bounding box center [502, 276] width 274 height 23
type input "莊熾翎/0953319569/3119"
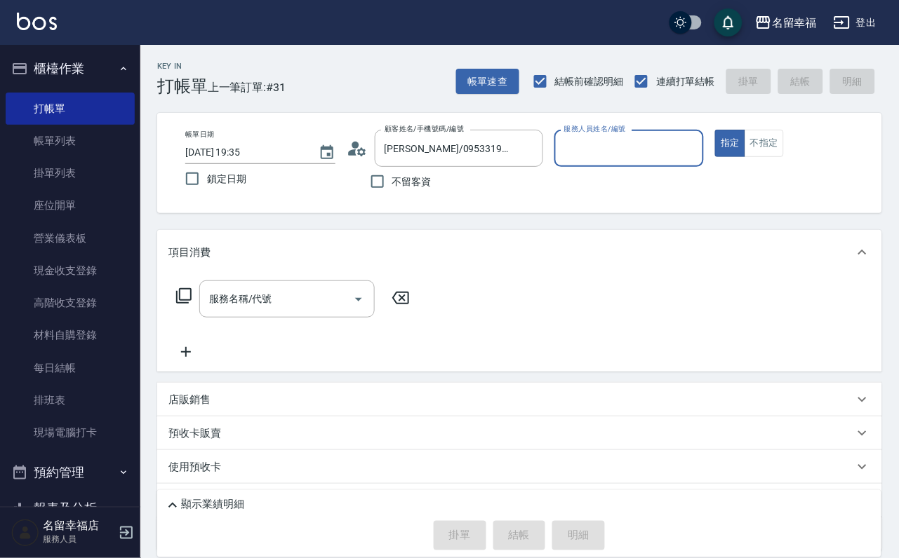
type input "語瑄-6"
click at [189, 304] on icon at bounding box center [183, 296] width 17 height 17
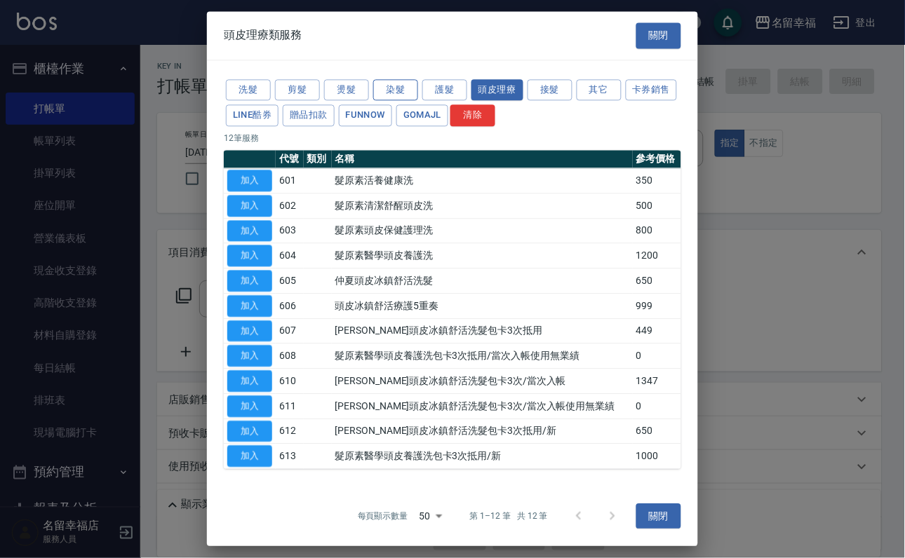
click at [406, 92] on button "染髮" at bounding box center [395, 90] width 45 height 22
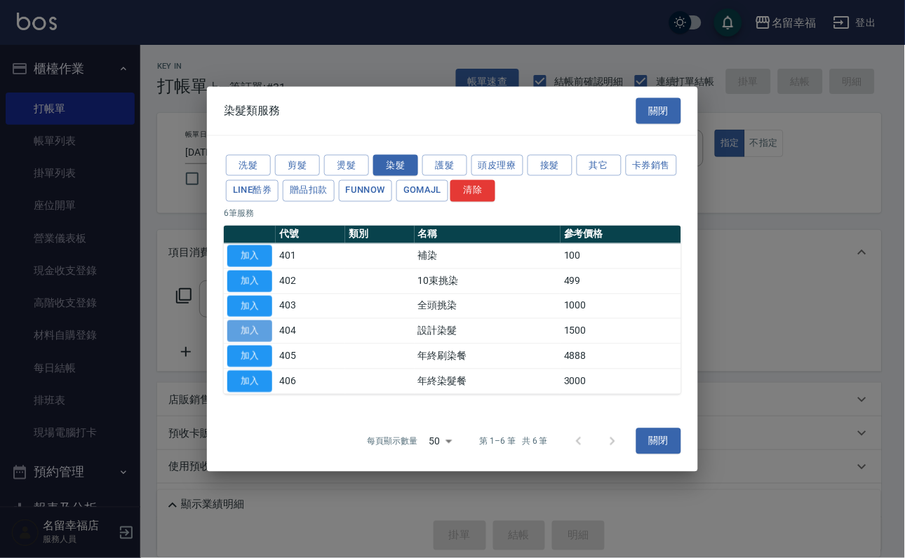
click at [255, 342] on button "加入" at bounding box center [249, 332] width 45 height 22
type input "設計染髮(404)"
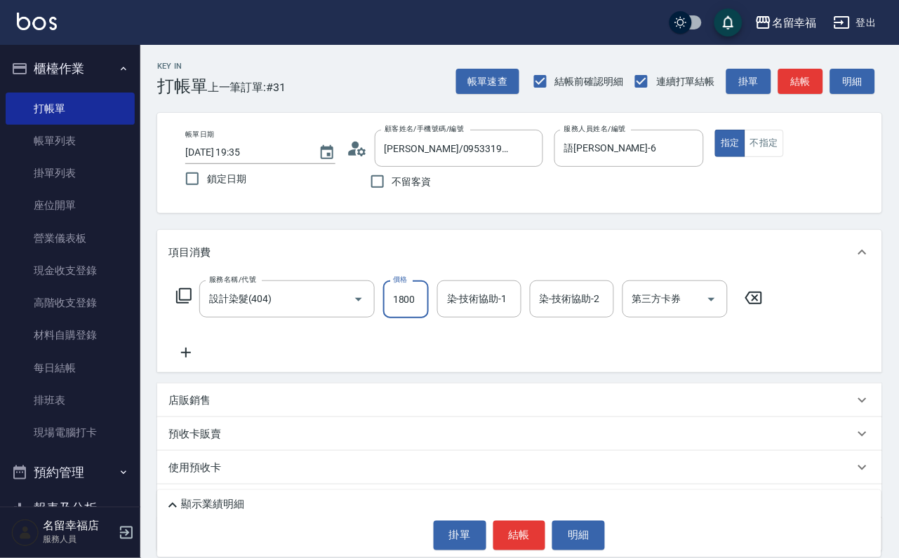
scroll to position [0, 1]
type input "1800"
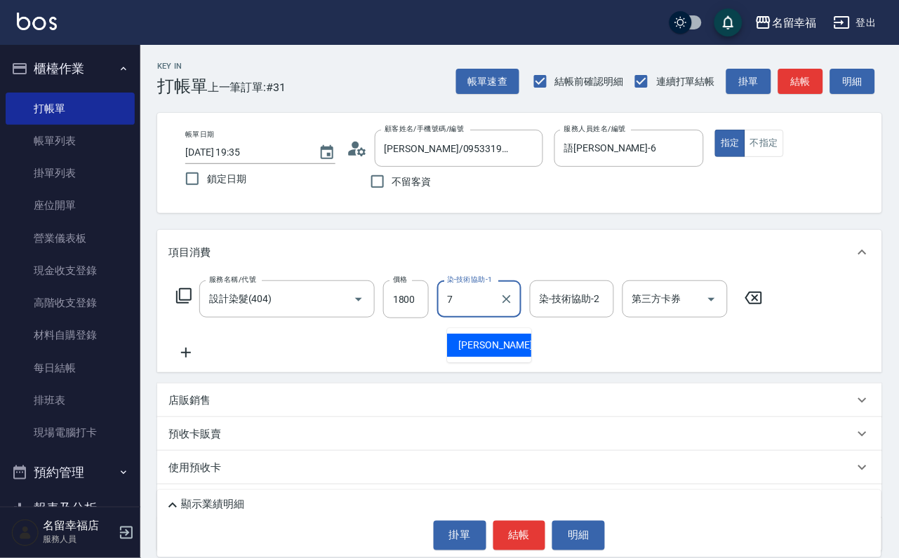
type input "瑜瑜-7"
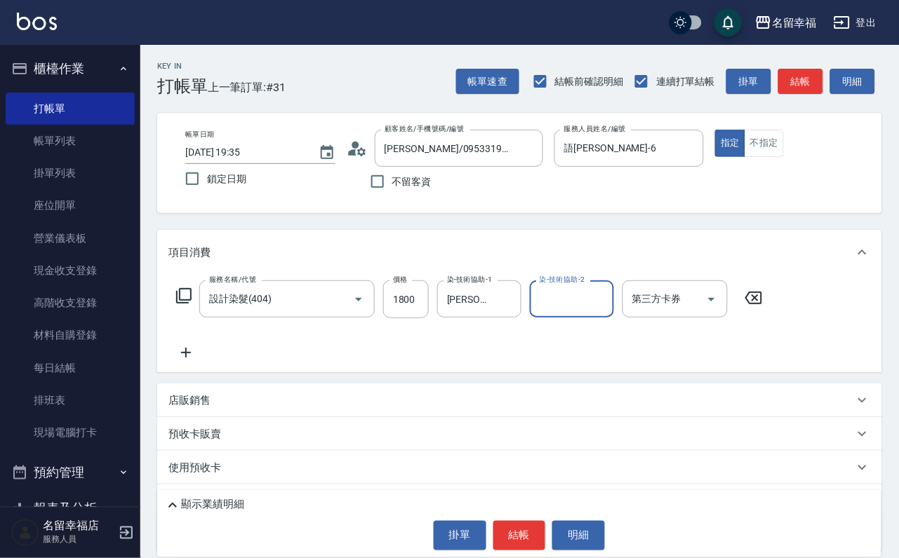
click at [192, 304] on icon at bounding box center [183, 296] width 17 height 17
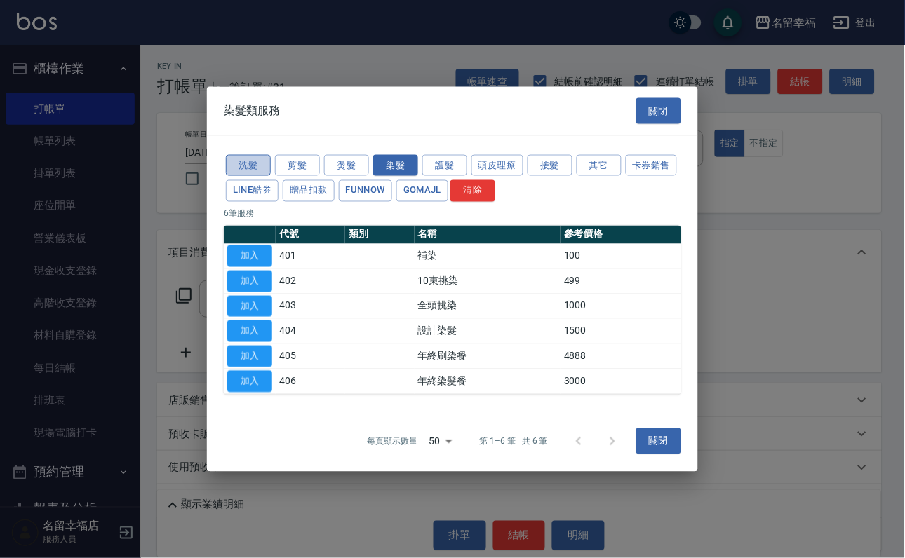
drag, startPoint x: 252, startPoint y: 127, endPoint x: 254, endPoint y: 135, distance: 8.7
click at [253, 154] on button "洗髮" at bounding box center [248, 165] width 45 height 22
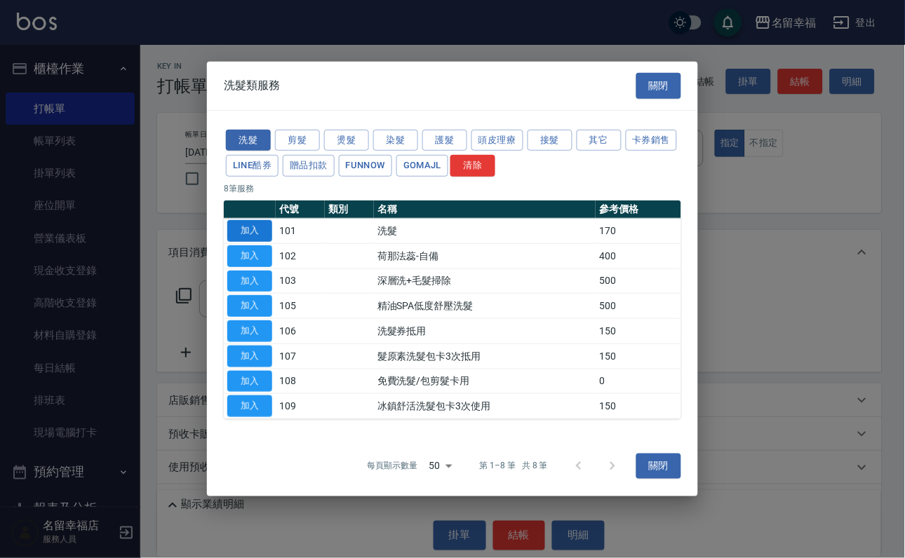
click at [254, 220] on button "加入" at bounding box center [249, 231] width 45 height 22
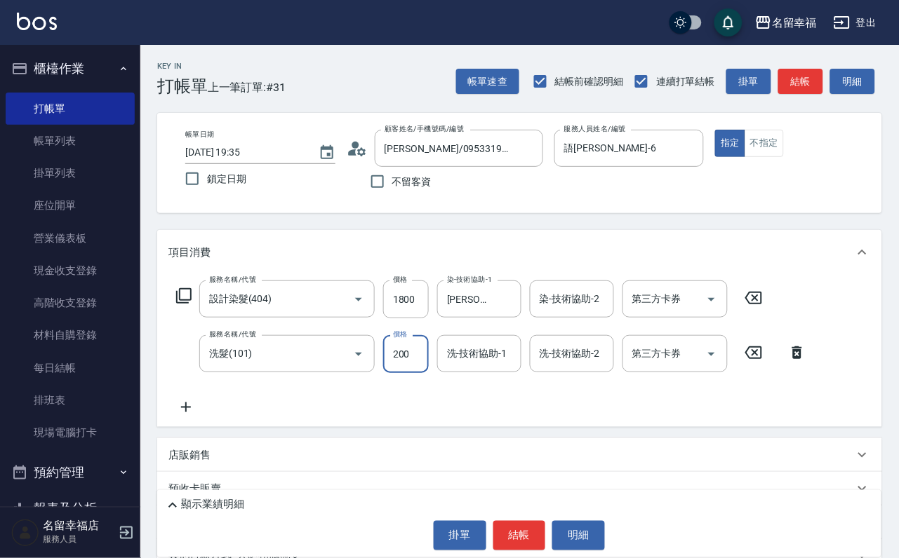
type input "200"
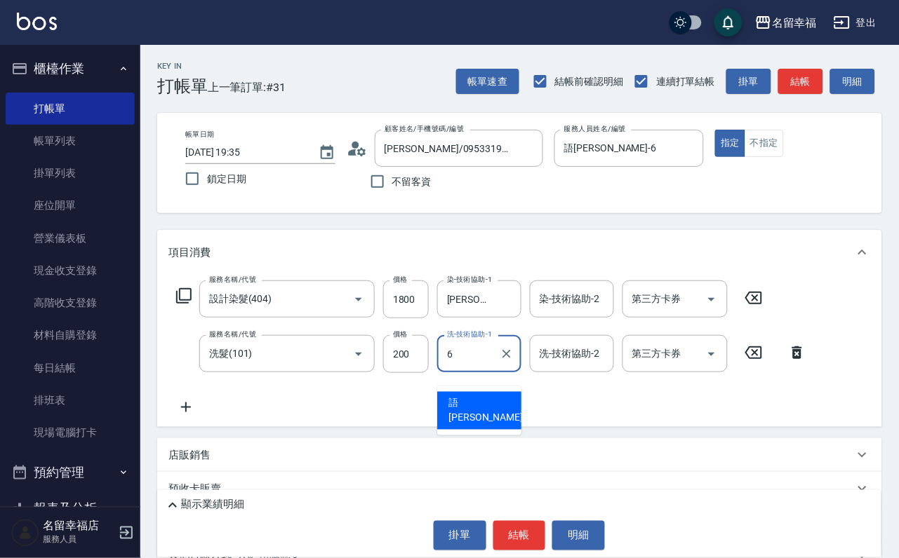
type input "語瑄-6"
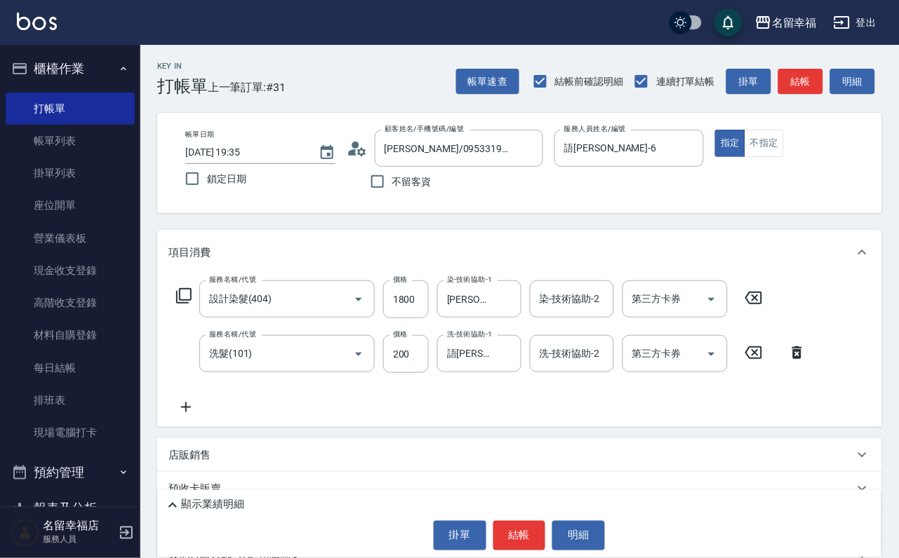
click at [189, 304] on icon at bounding box center [183, 296] width 17 height 17
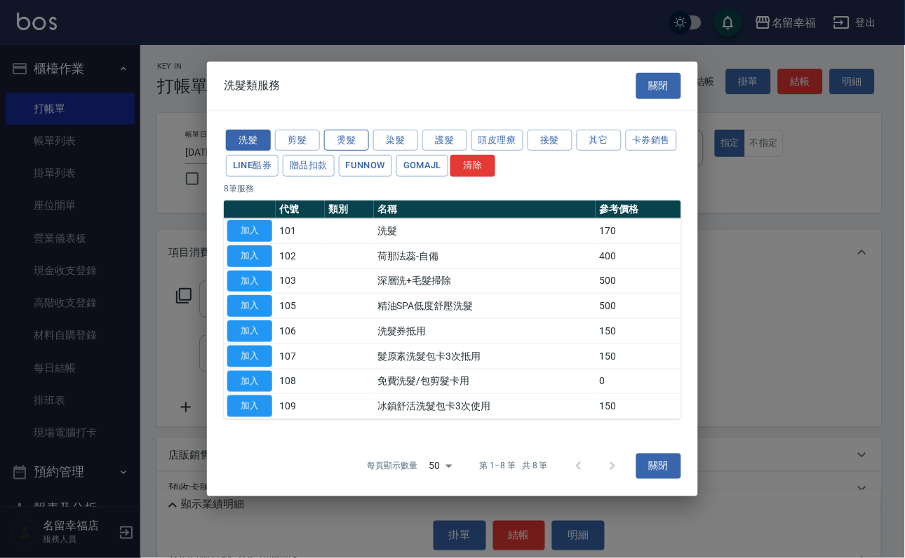
click at [346, 129] on button "燙髮" at bounding box center [346, 140] width 45 height 22
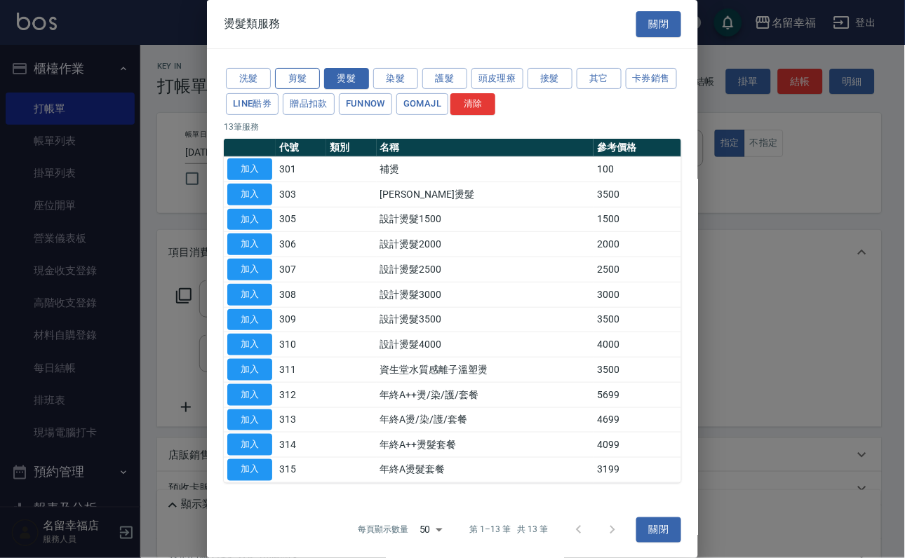
click at [294, 90] on button "剪髮" at bounding box center [297, 79] width 45 height 22
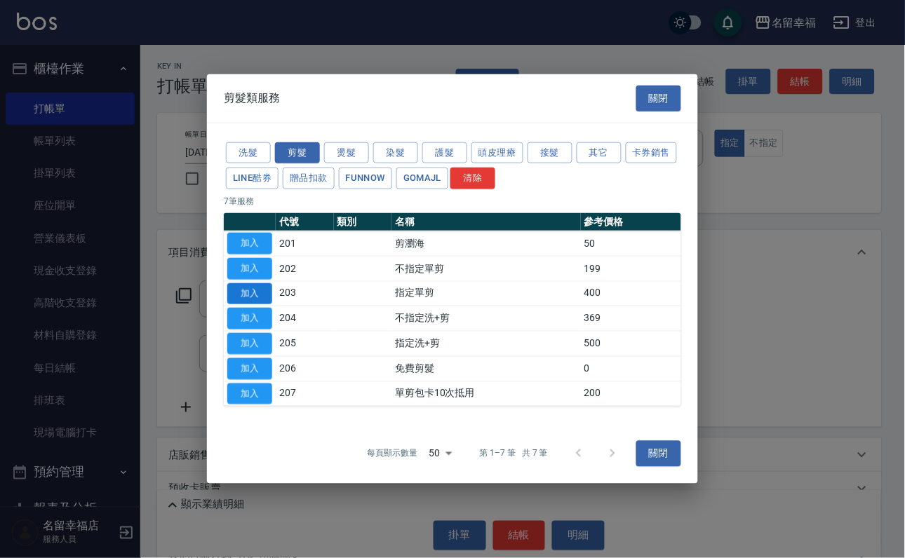
click at [250, 293] on button "加入" at bounding box center [249, 294] width 45 height 22
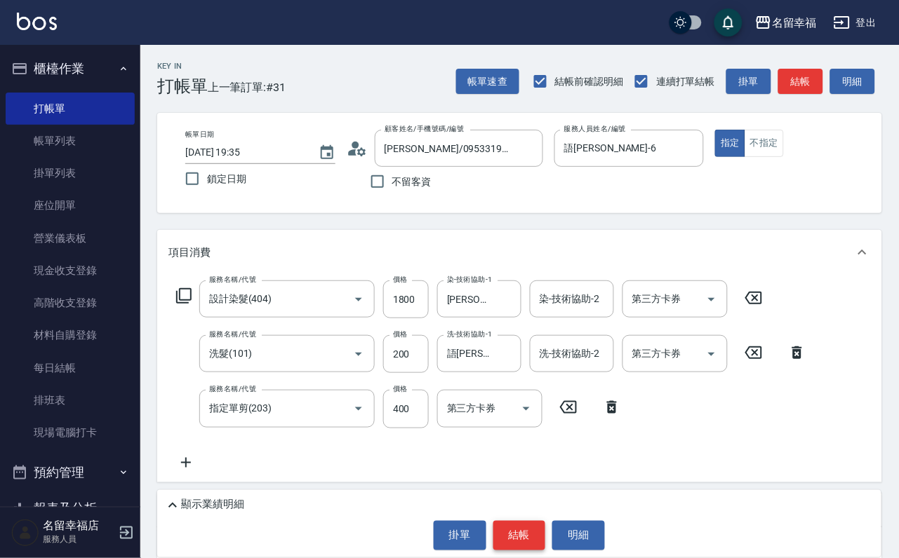
click at [537, 527] on button "結帳" at bounding box center [519, 535] width 53 height 29
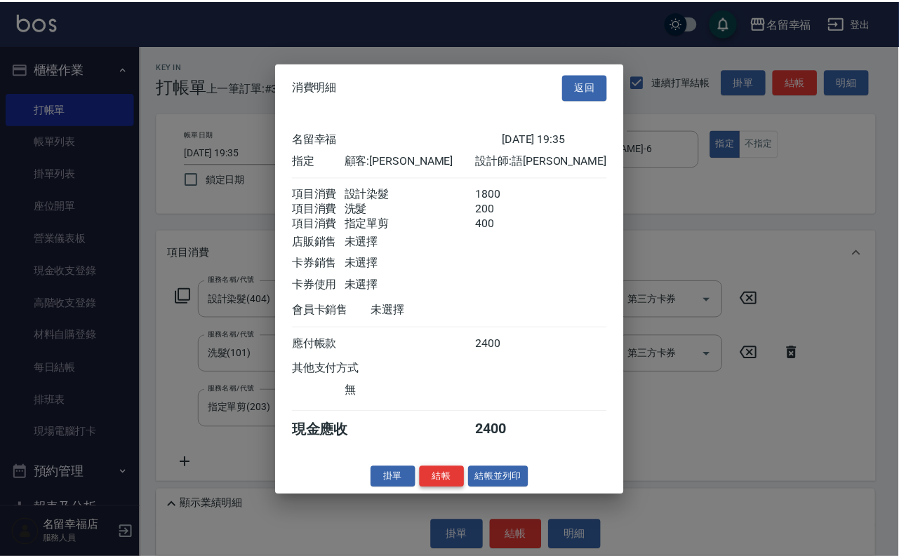
scroll to position [278, 0]
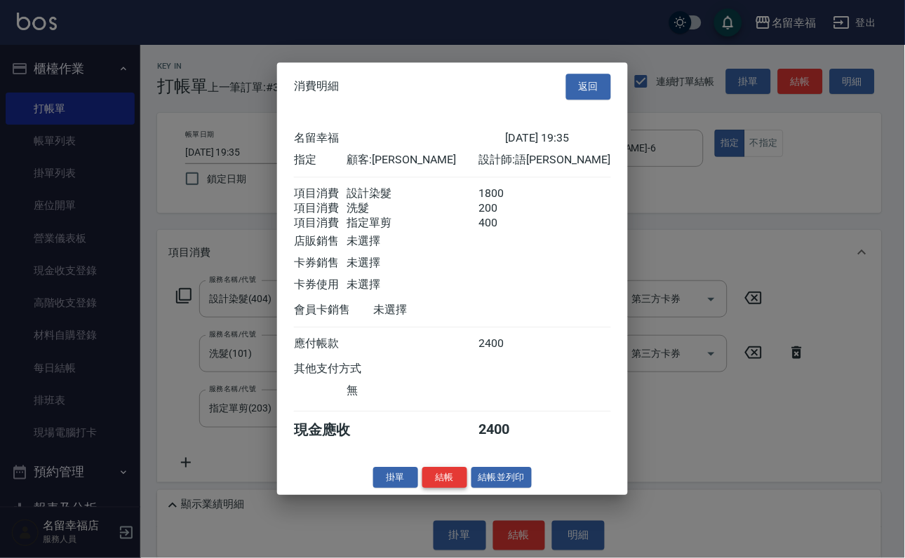
click at [435, 489] on button "結帳" at bounding box center [444, 478] width 45 height 22
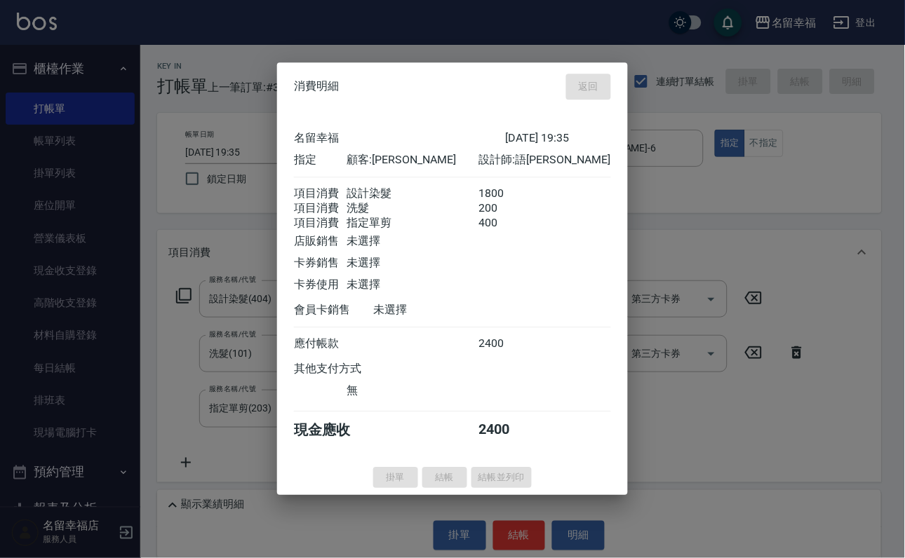
type input "2025/08/25 19:36"
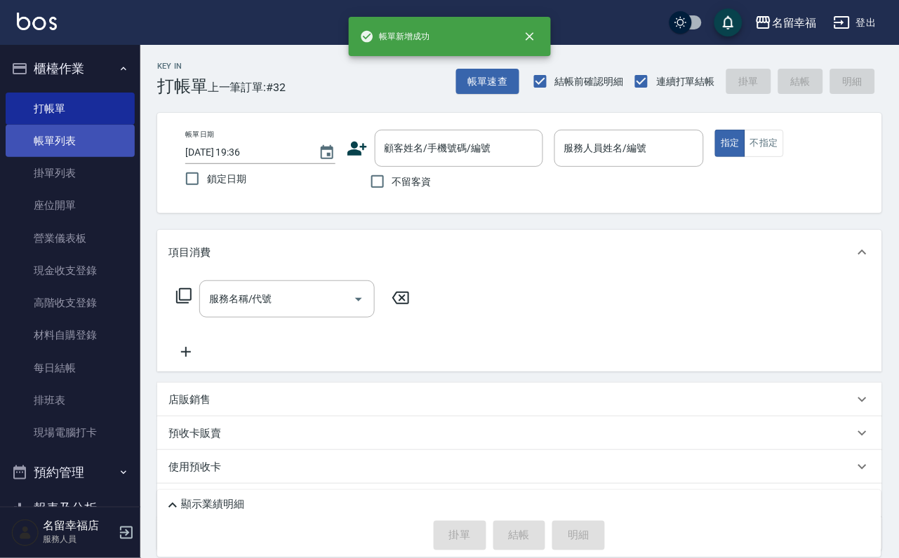
click at [58, 154] on link "帳單列表" at bounding box center [70, 141] width 129 height 32
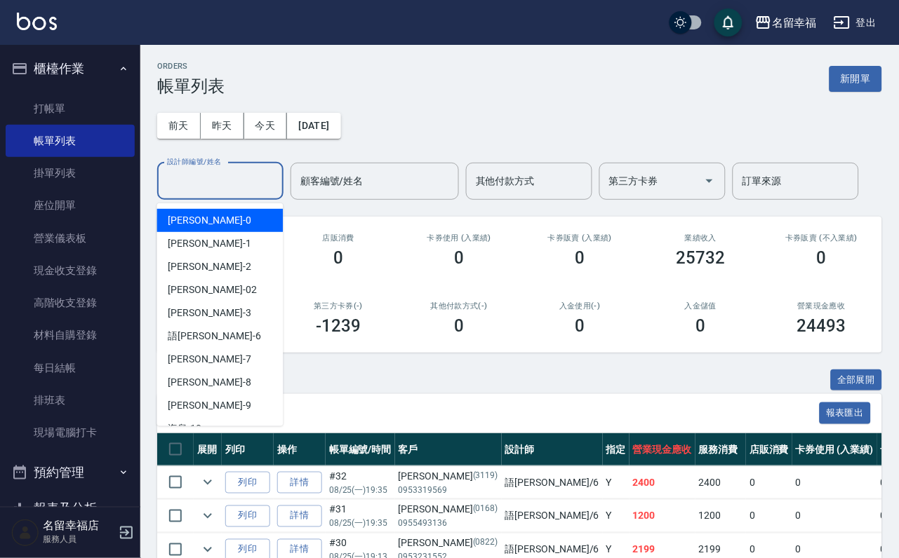
click at [214, 191] on input "設計師編號/姓名" at bounding box center [220, 181] width 114 height 25
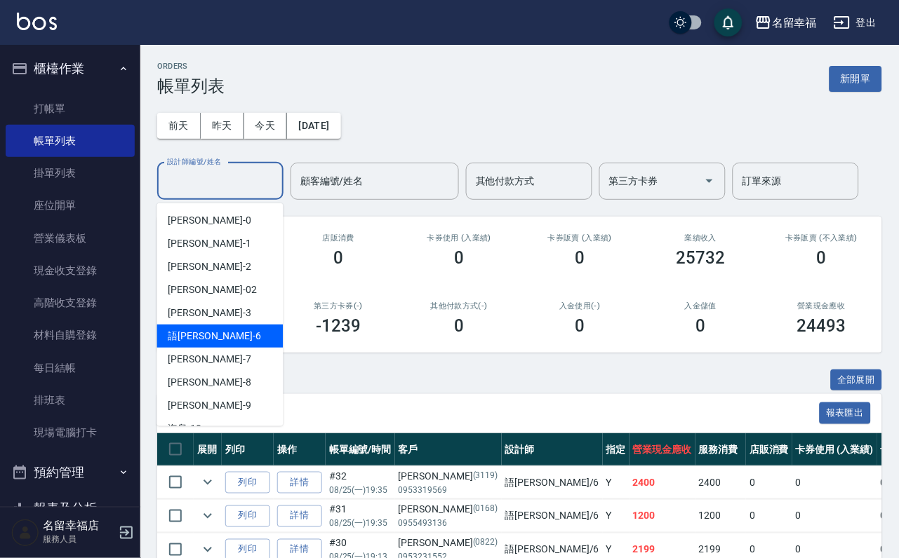
click at [177, 341] on span "語瑄 -6" at bounding box center [214, 336] width 93 height 15
type input "語瑄-6"
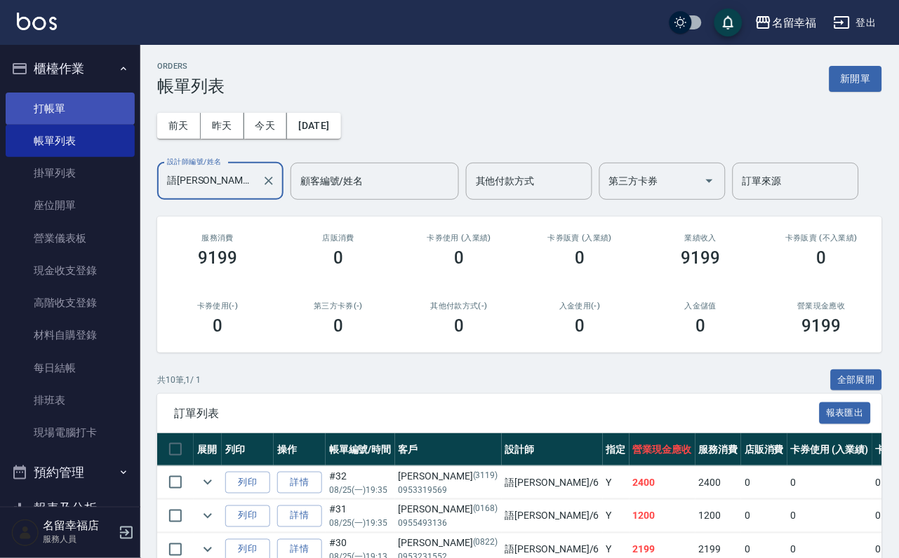
click at [106, 114] on link "打帳單" at bounding box center [70, 109] width 129 height 32
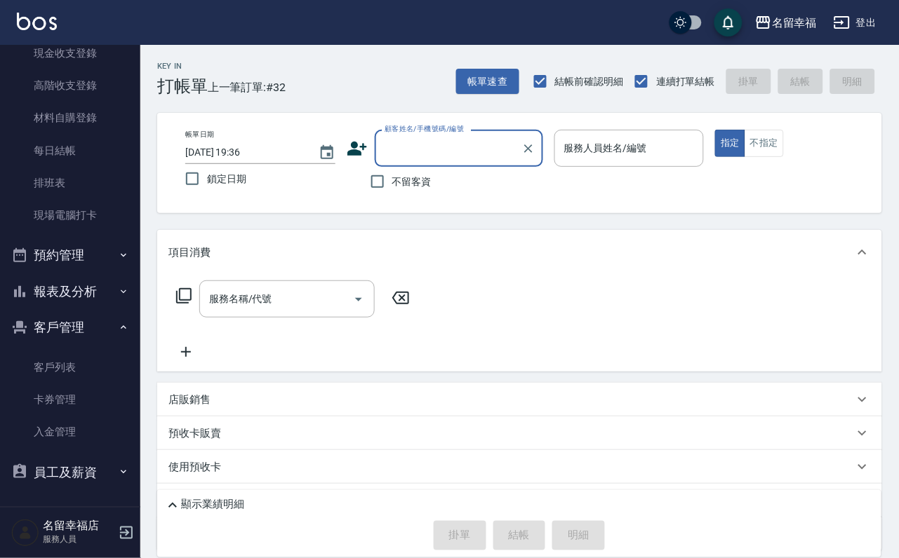
scroll to position [171, 0]
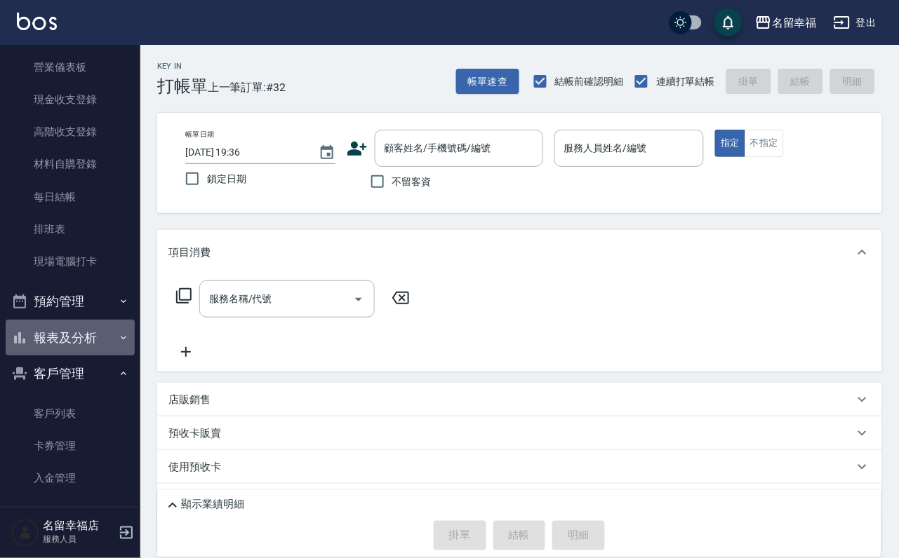
click at [86, 356] on button "報表及分析" at bounding box center [70, 338] width 129 height 36
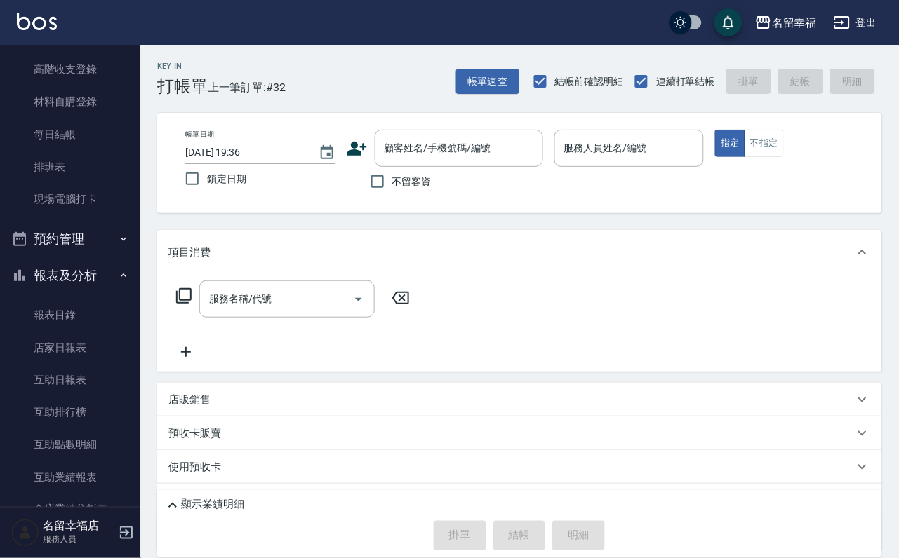
scroll to position [382, 0]
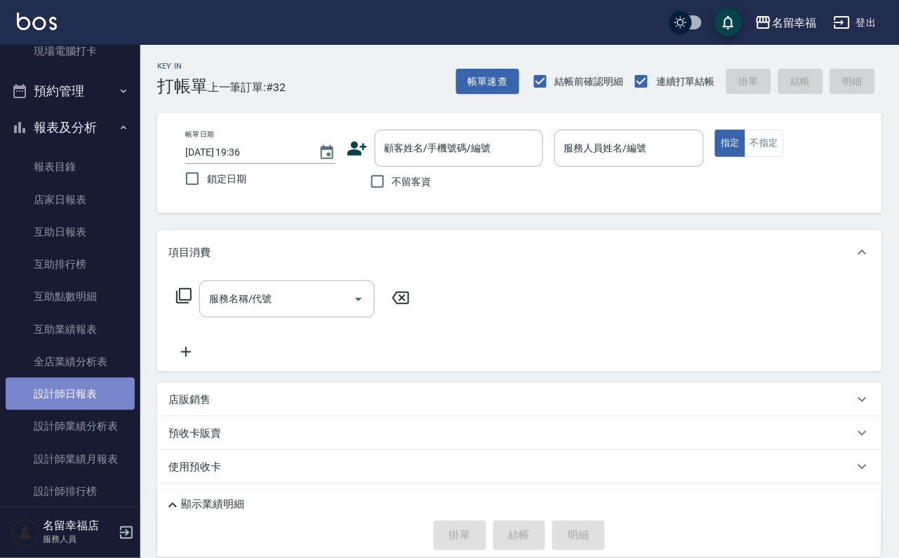
click at [79, 410] on link "設計師日報表" at bounding box center [70, 394] width 129 height 32
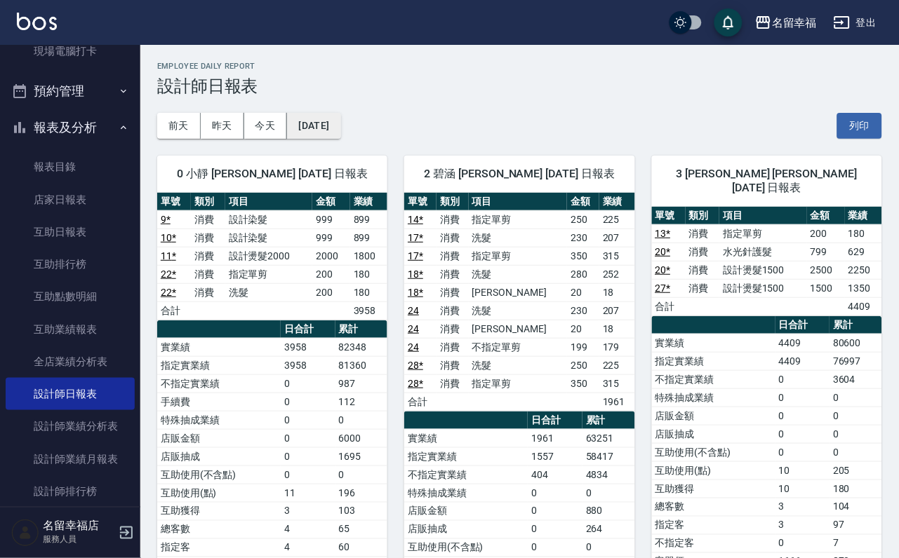
click at [340, 122] on button "[DATE]" at bounding box center [313, 126] width 53 height 26
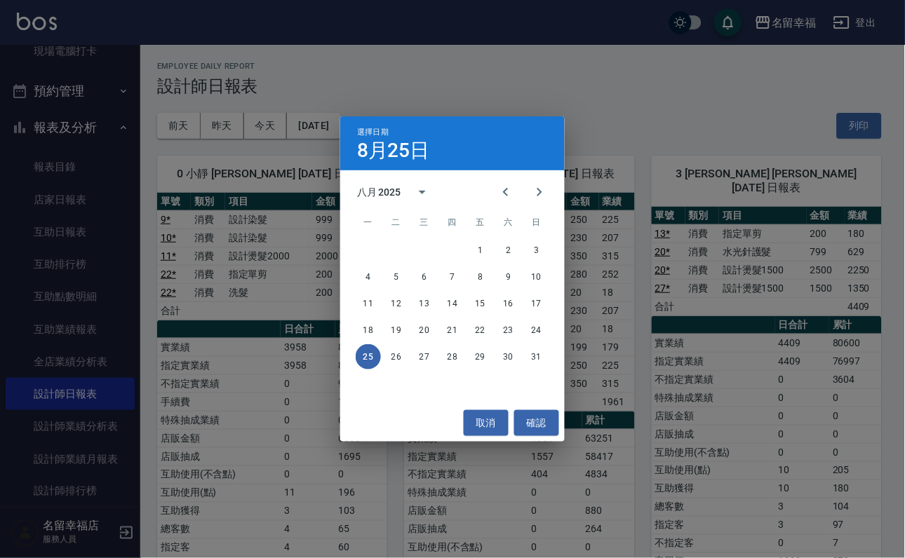
click at [797, 347] on div "選擇日期 8月25日 八月 2025 一 二 三 四 五 六 日 1 2 3 4 5 6 7 8 9 10 11 12 13 14 15 16 17 18 1…" at bounding box center [452, 279] width 905 height 558
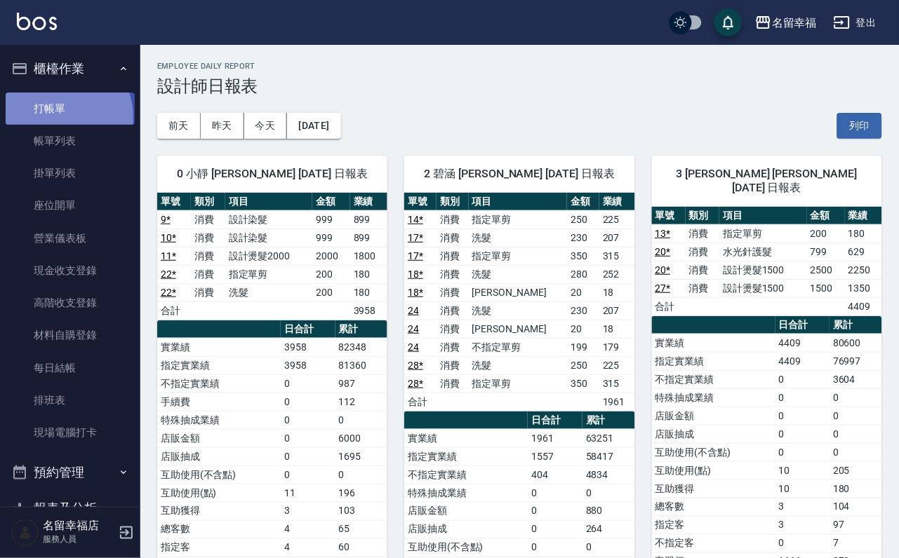
click at [55, 121] on link "打帳單" at bounding box center [70, 109] width 129 height 32
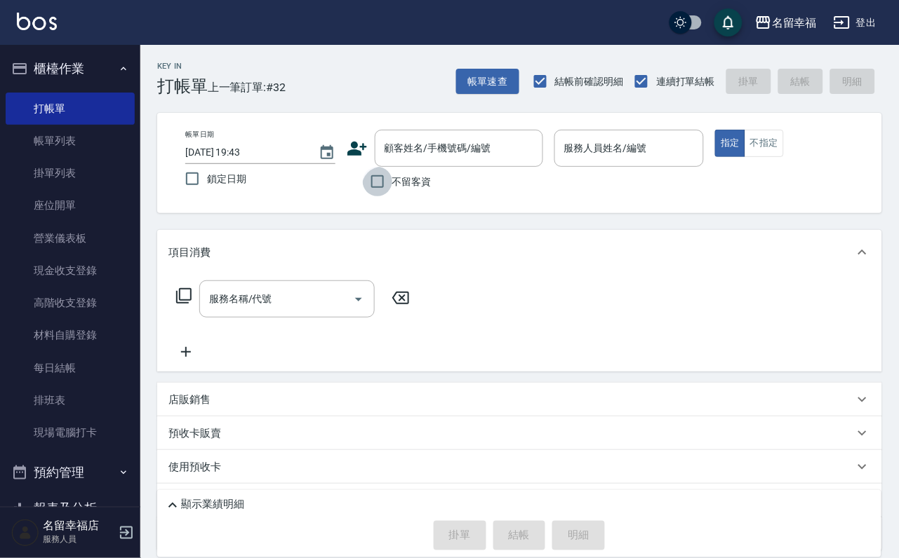
click at [378, 187] on input "不留客資" at bounding box center [377, 181] width 29 height 29
checkbox input "true"
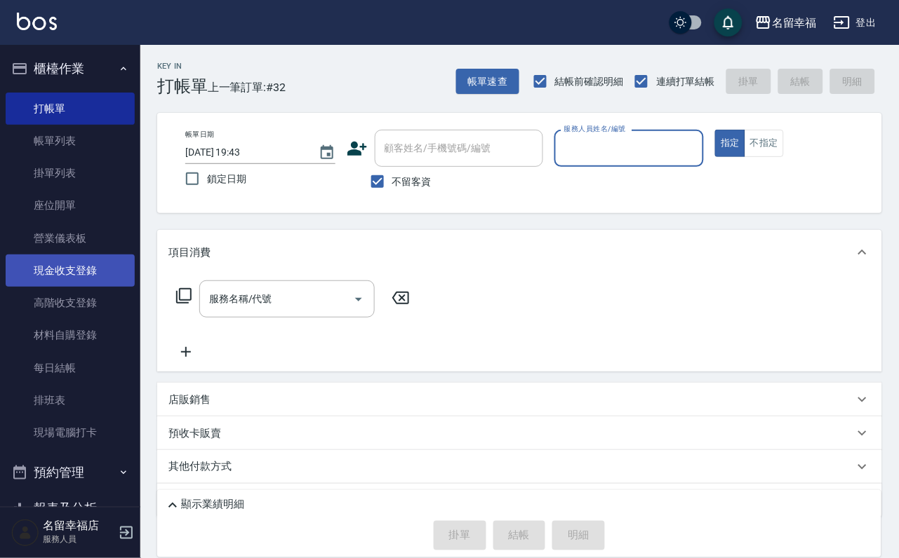
click at [61, 281] on link "現金收支登錄" at bounding box center [70, 271] width 129 height 32
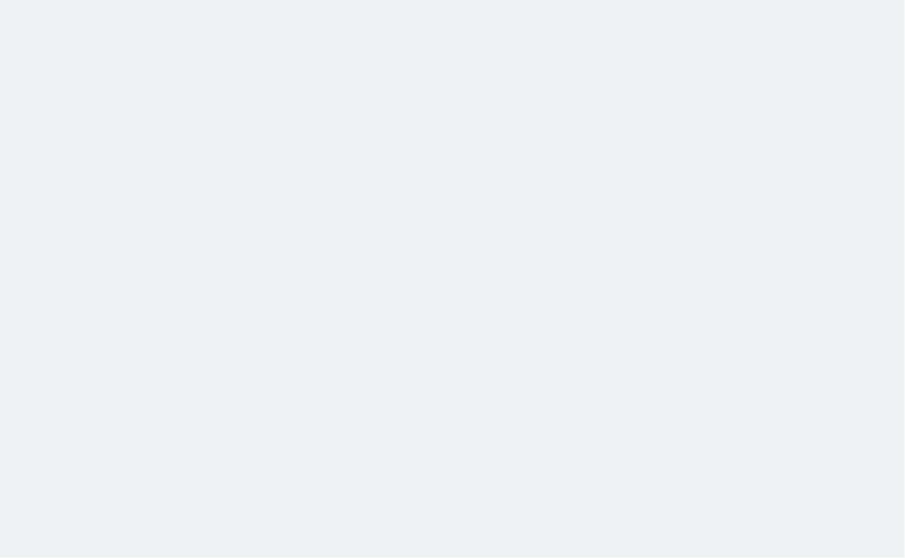
click at [371, 0] on html at bounding box center [452, 0] width 905 height 0
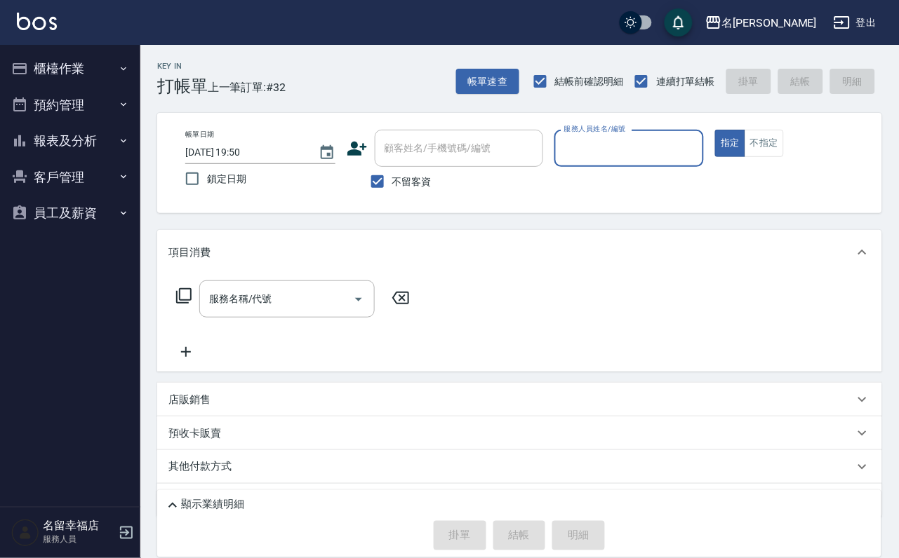
click at [68, 158] on button "報表及分析" at bounding box center [70, 141] width 129 height 36
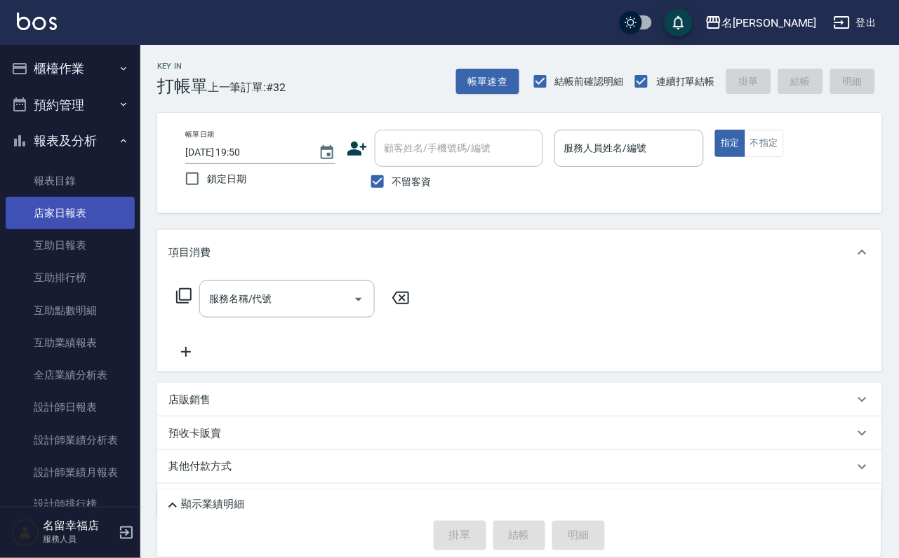
click at [60, 229] on link "店家日報表" at bounding box center [70, 213] width 129 height 32
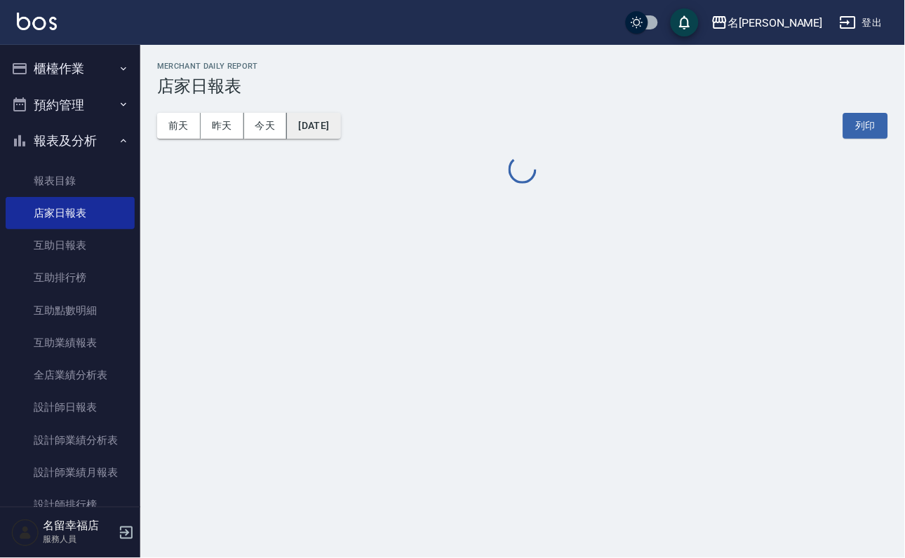
click at [340, 119] on button "[DATE]" at bounding box center [313, 126] width 53 height 26
click at [340, 130] on button "[DATE]" at bounding box center [313, 126] width 53 height 26
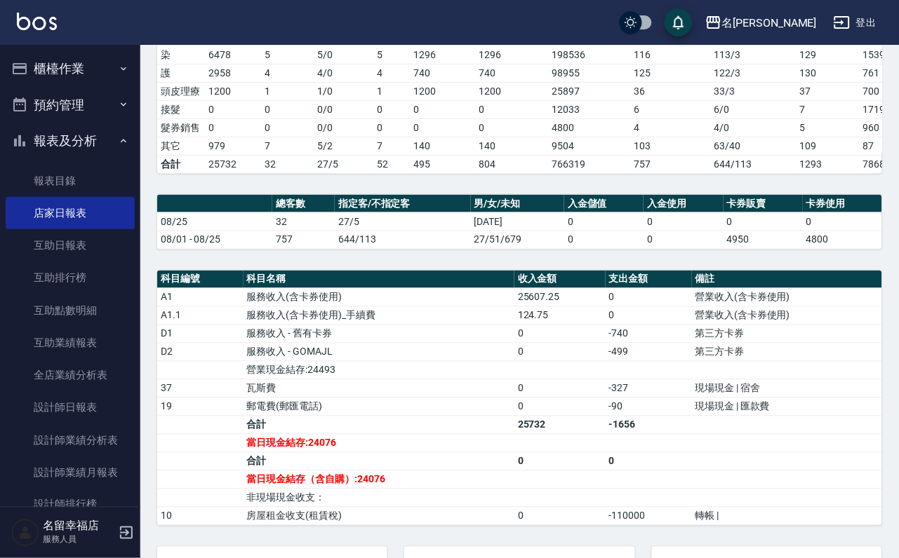
scroll to position [421, 0]
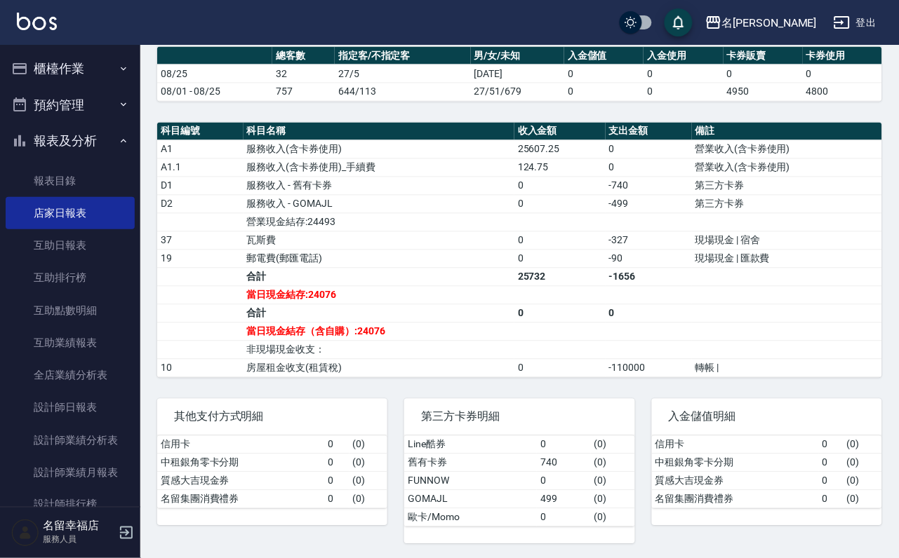
click at [93, 75] on button "櫃檯作業" at bounding box center [70, 69] width 129 height 36
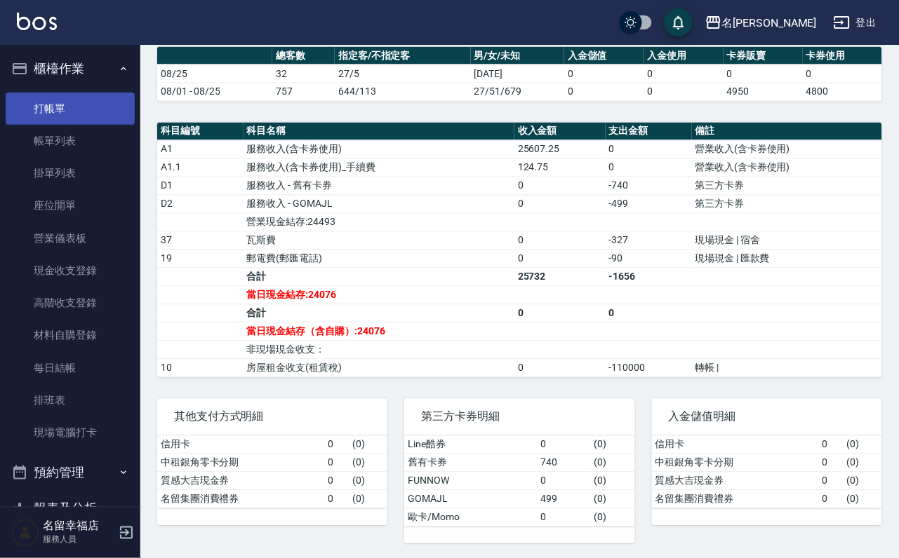
click at [78, 107] on link "打帳單" at bounding box center [70, 109] width 129 height 32
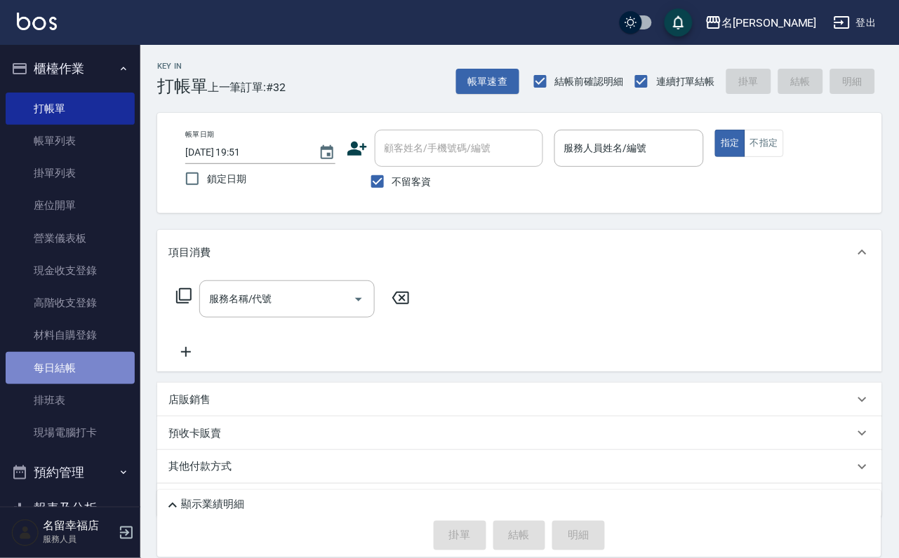
click at [88, 384] on link "每日結帳" at bounding box center [70, 368] width 129 height 32
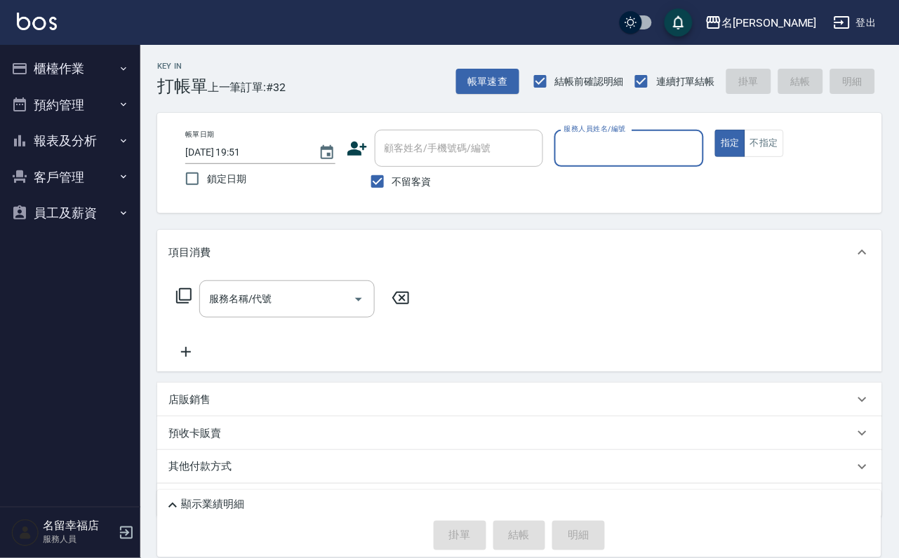
click at [90, 55] on button "櫃檯作業" at bounding box center [70, 69] width 129 height 36
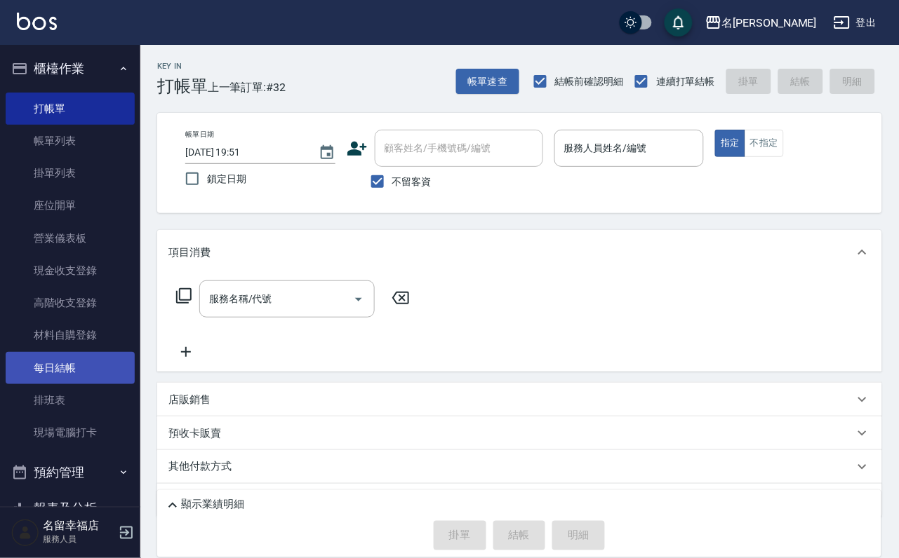
click at [81, 384] on link "每日結帳" at bounding box center [70, 368] width 129 height 32
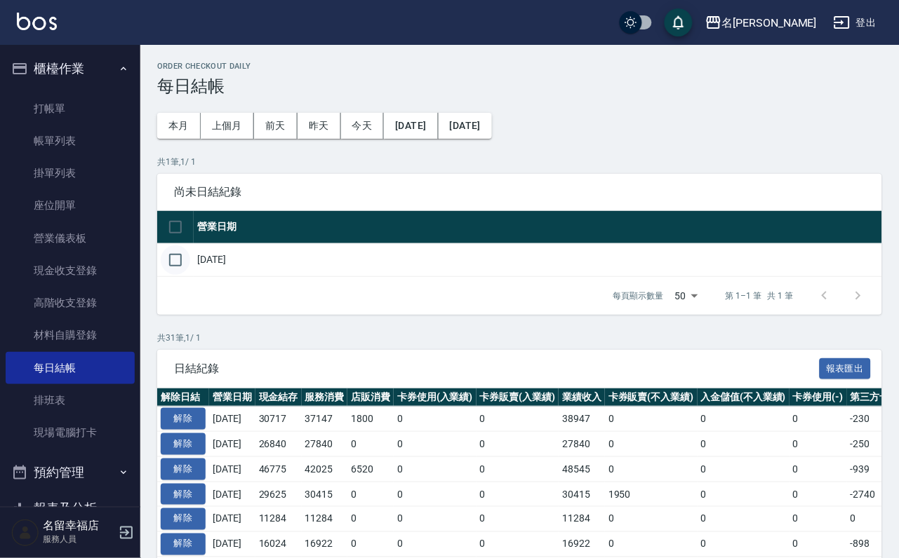
click at [187, 275] on input "checkbox" at bounding box center [175, 260] width 29 height 29
checkbox input "true"
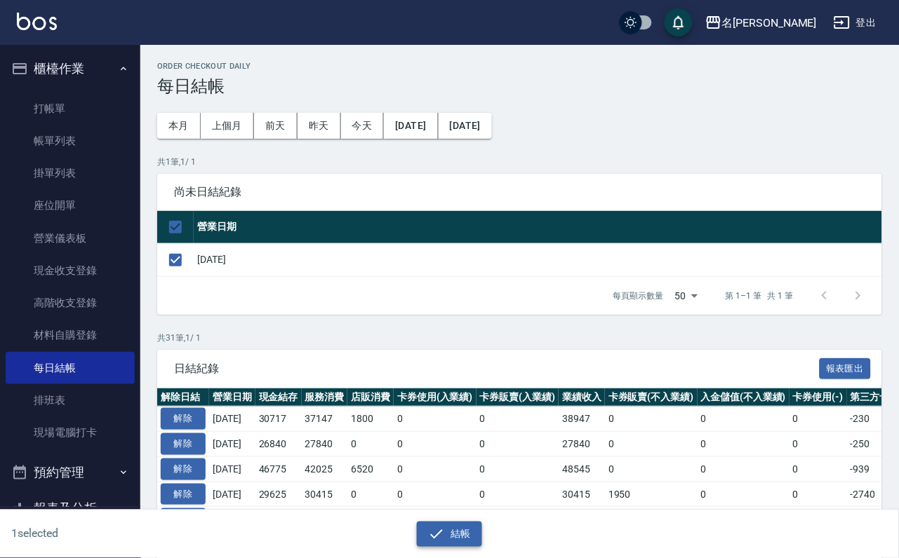
click at [435, 530] on icon "button" at bounding box center [436, 534] width 17 height 17
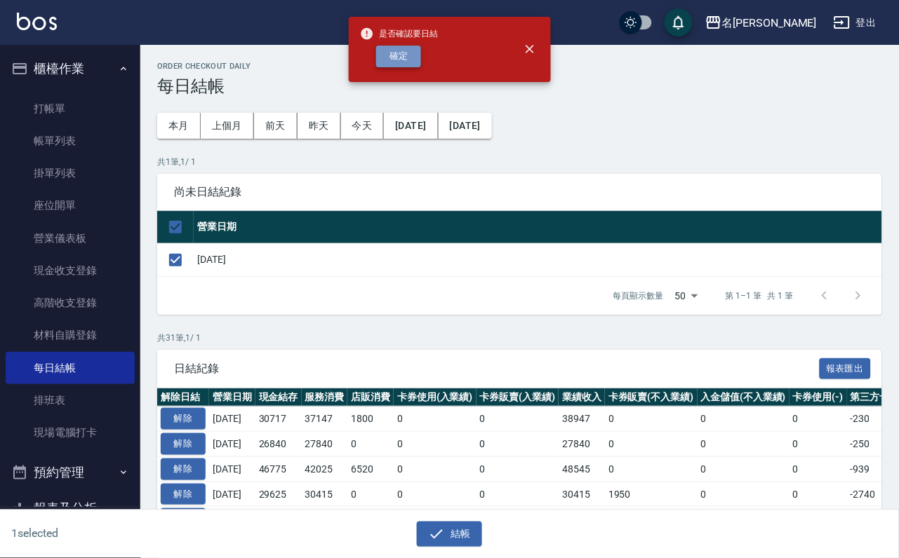
click at [419, 67] on button "確定" at bounding box center [398, 57] width 45 height 22
checkbox input "false"
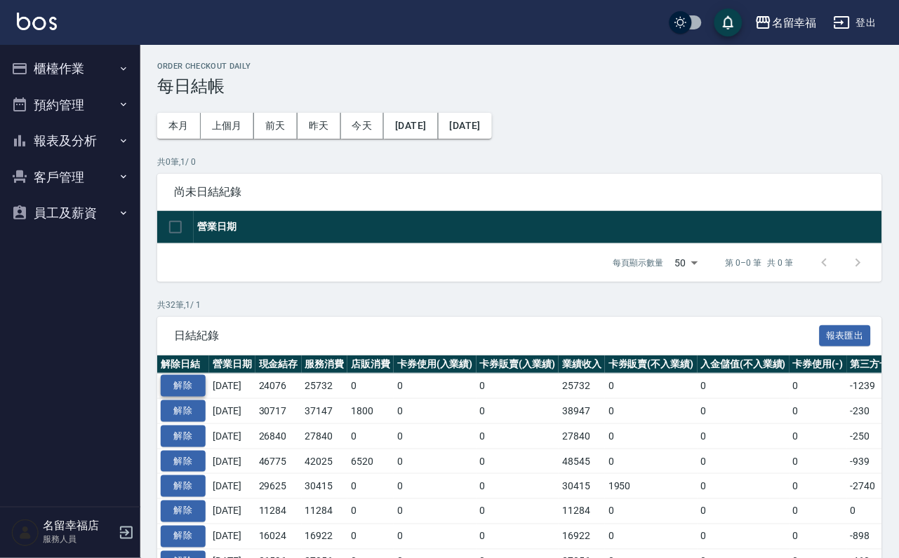
click at [189, 397] on button "解除" at bounding box center [183, 386] width 45 height 22
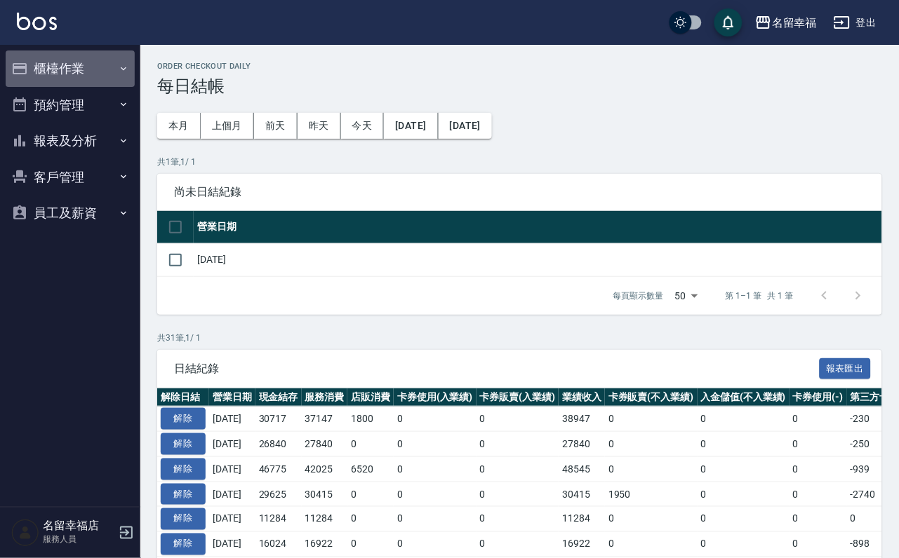
click at [70, 79] on button "櫃檯作業" at bounding box center [70, 69] width 129 height 36
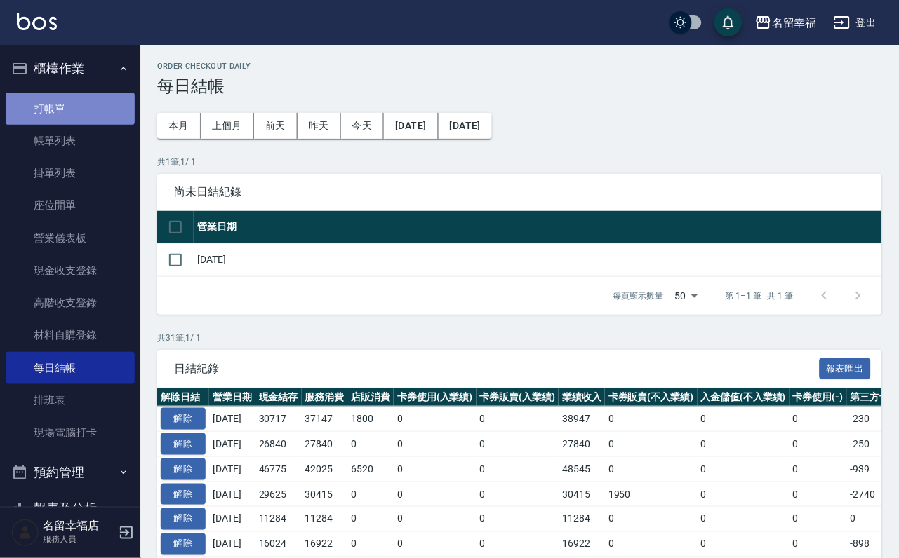
drag, startPoint x: 73, startPoint y: 119, endPoint x: 81, endPoint y: 127, distance: 11.9
click at [73, 119] on link "打帳單" at bounding box center [70, 109] width 129 height 32
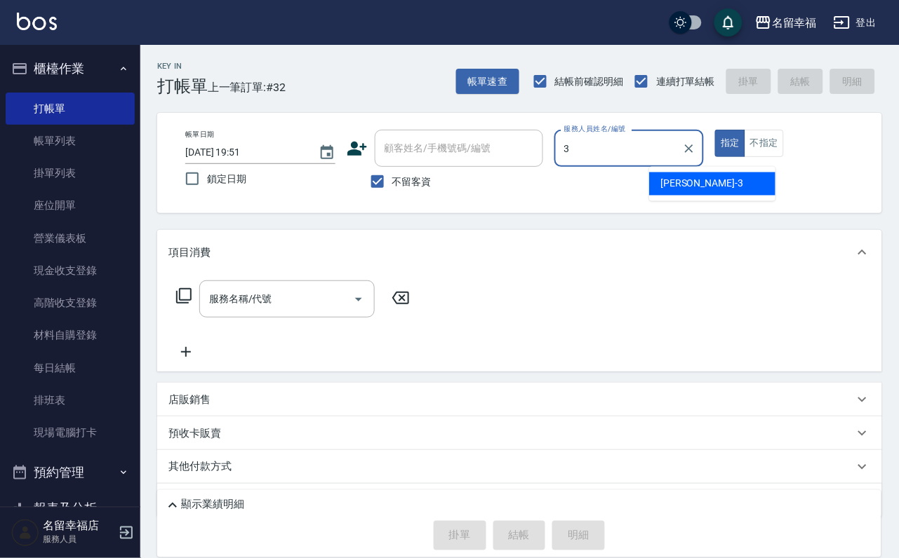
type input "[PERSON_NAME]-3"
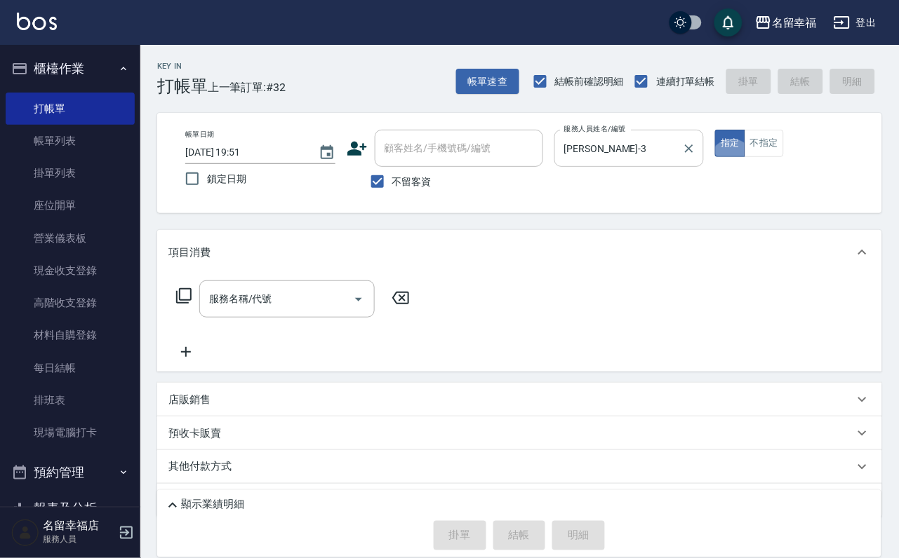
type button "true"
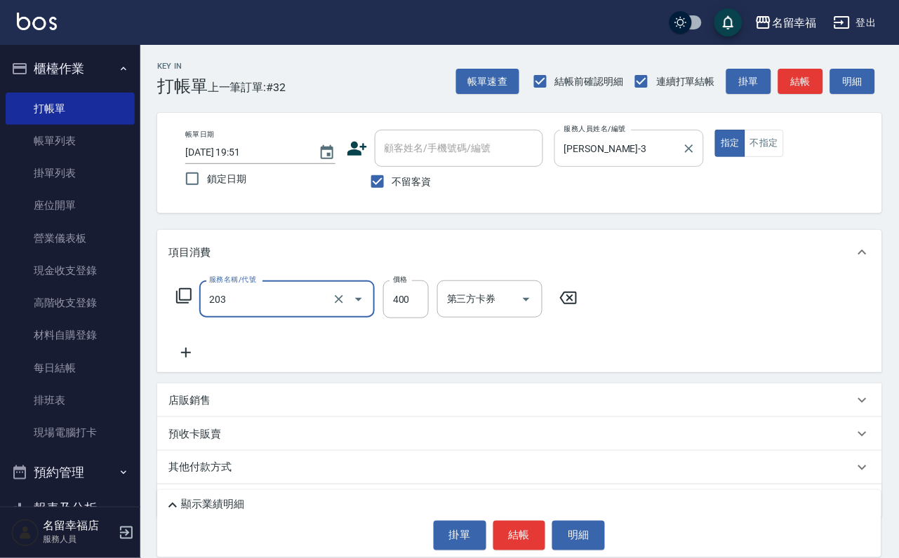
type input "指定單剪(203)"
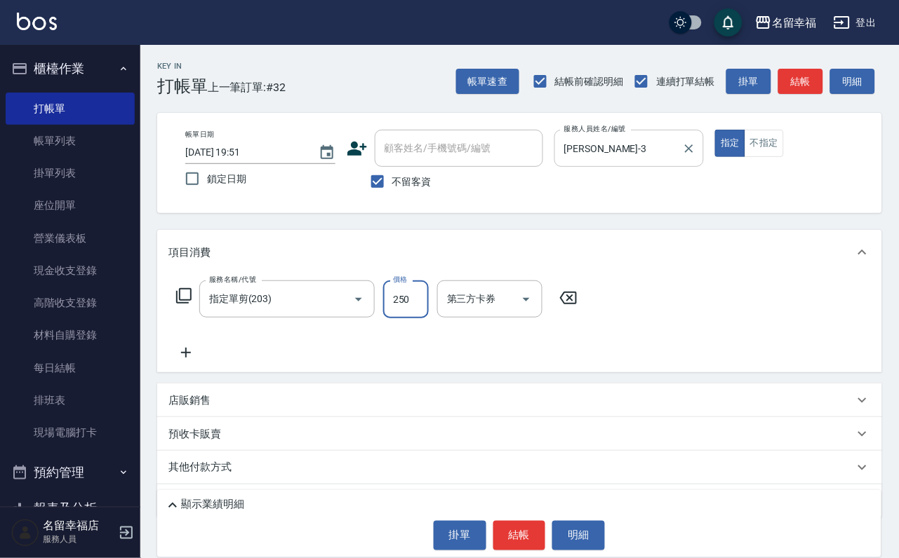
type input "250"
click at [532, 526] on button "結帳" at bounding box center [519, 535] width 53 height 29
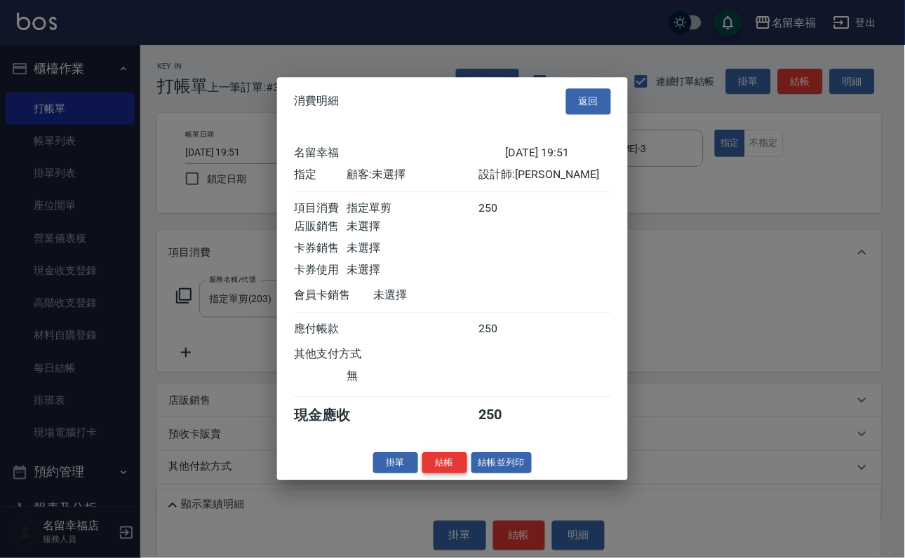
scroll to position [173, 0]
click at [422, 474] on button "結帳" at bounding box center [444, 463] width 45 height 22
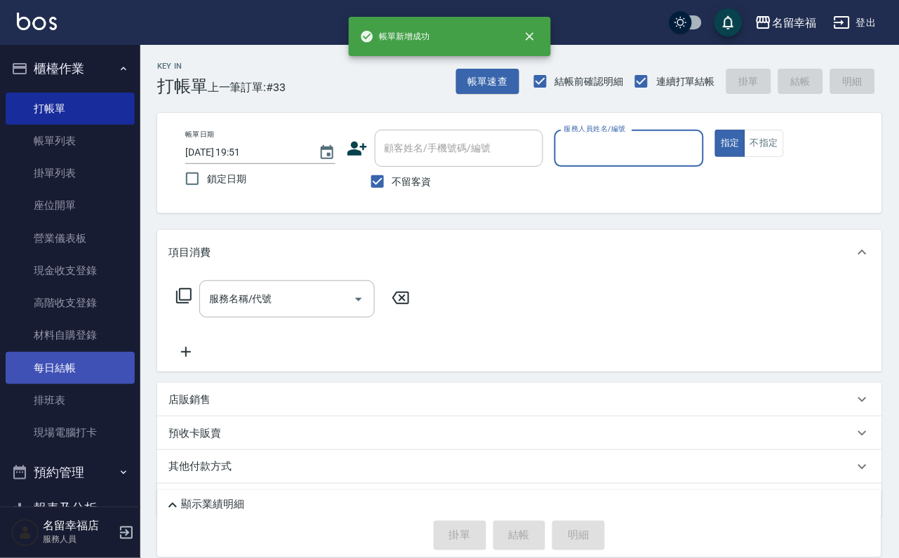
click at [39, 384] on link "每日結帳" at bounding box center [70, 368] width 129 height 32
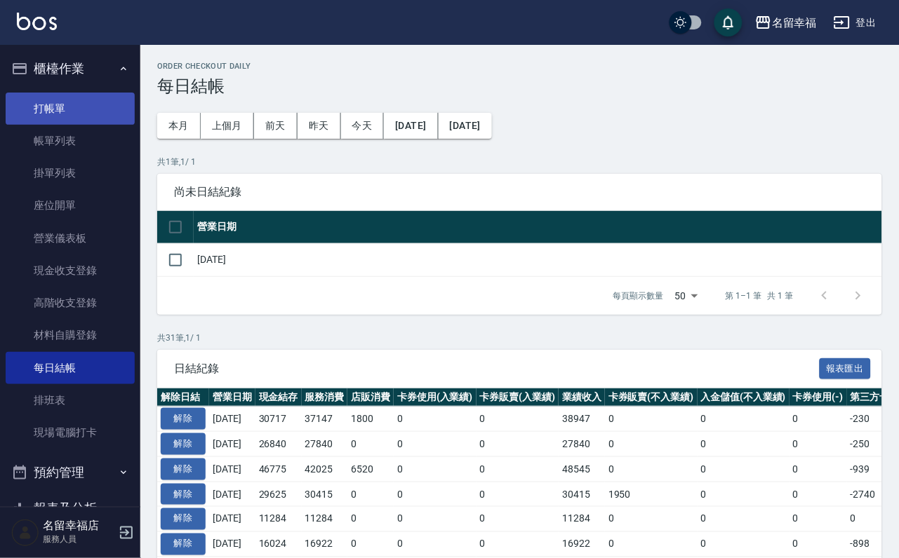
click at [86, 102] on link "打帳單" at bounding box center [70, 109] width 129 height 32
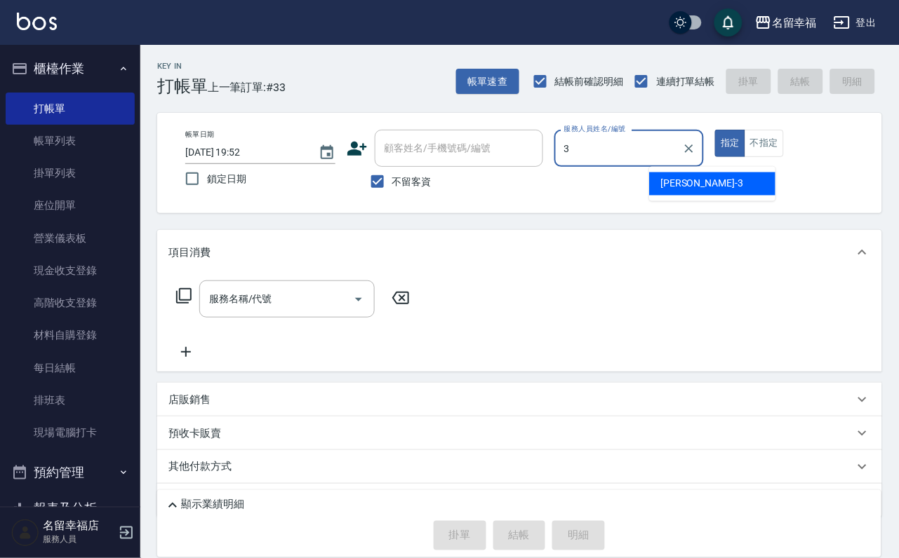
type input "[PERSON_NAME]-3"
type button "true"
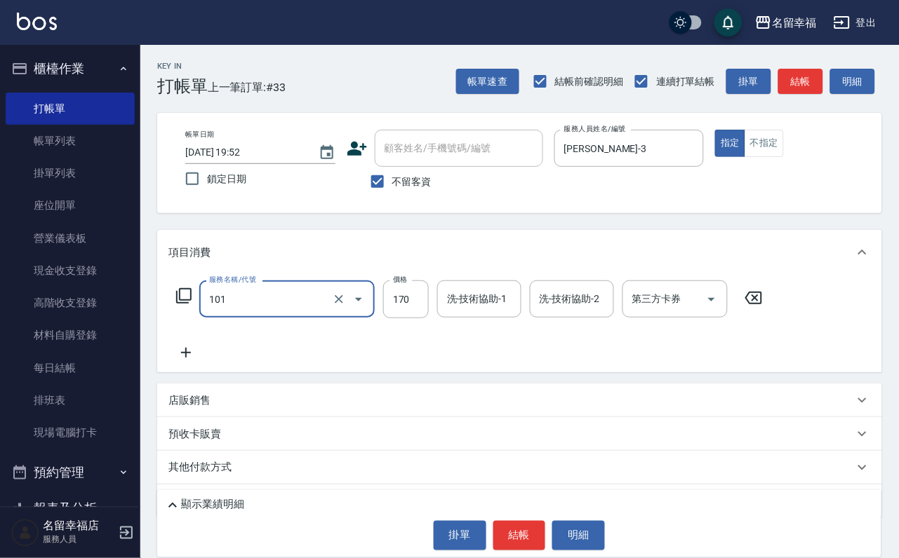
type input "洗髮(101)"
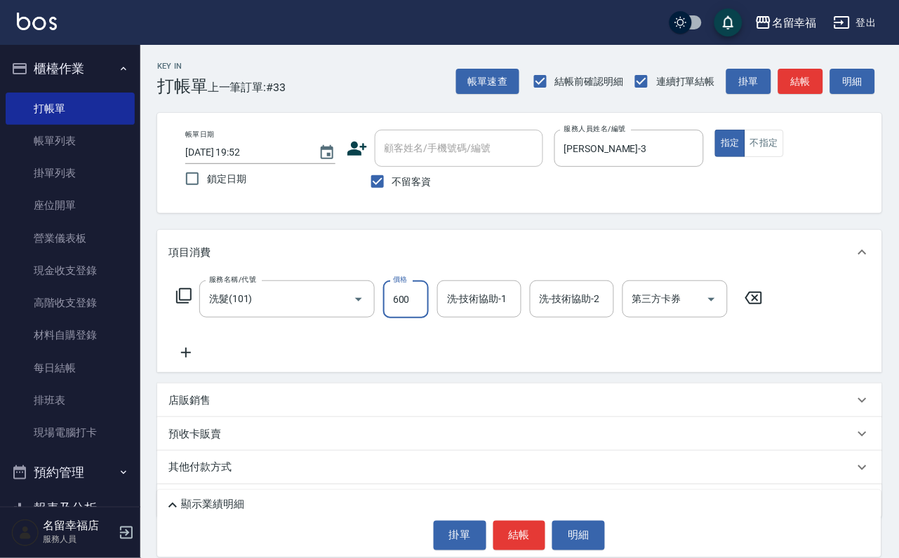
type input "600"
type input "1"
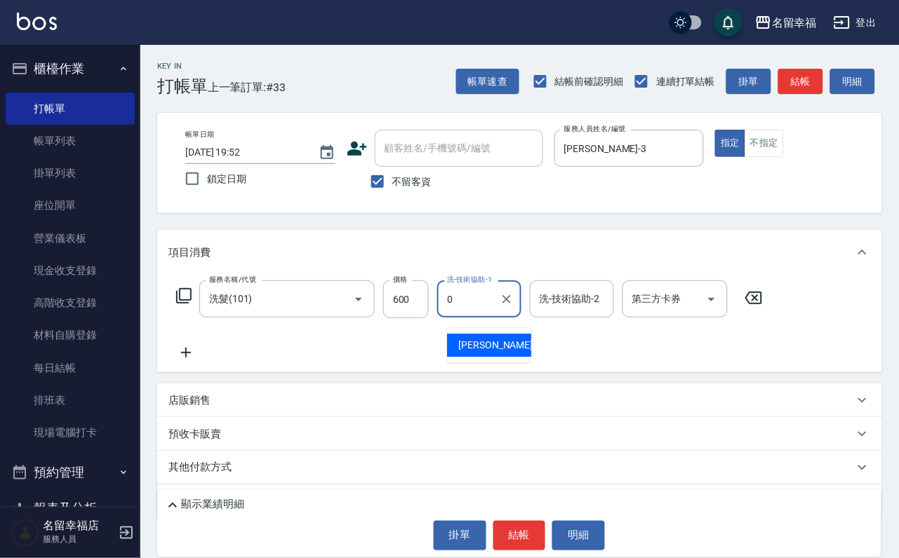
type input "小靜-0"
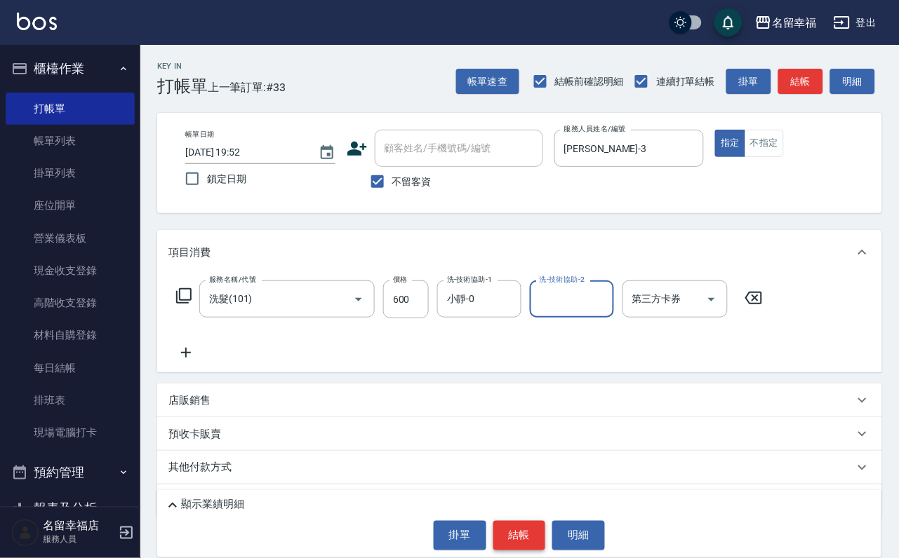
click at [511, 530] on button "結帳" at bounding box center [519, 535] width 53 height 29
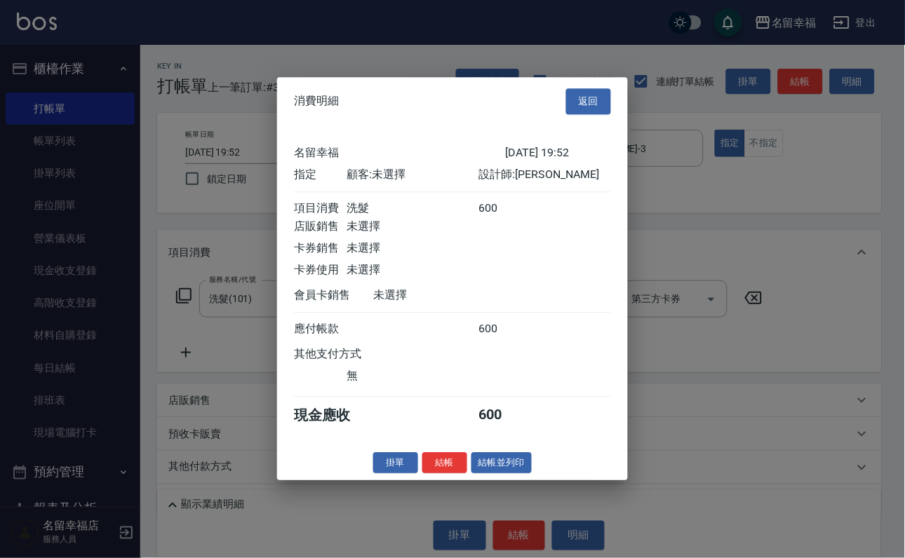
scroll to position [173, 0]
drag, startPoint x: 443, startPoint y: 524, endPoint x: 439, endPoint y: 531, distance: 8.2
click at [443, 474] on button "結帳" at bounding box center [444, 463] width 45 height 22
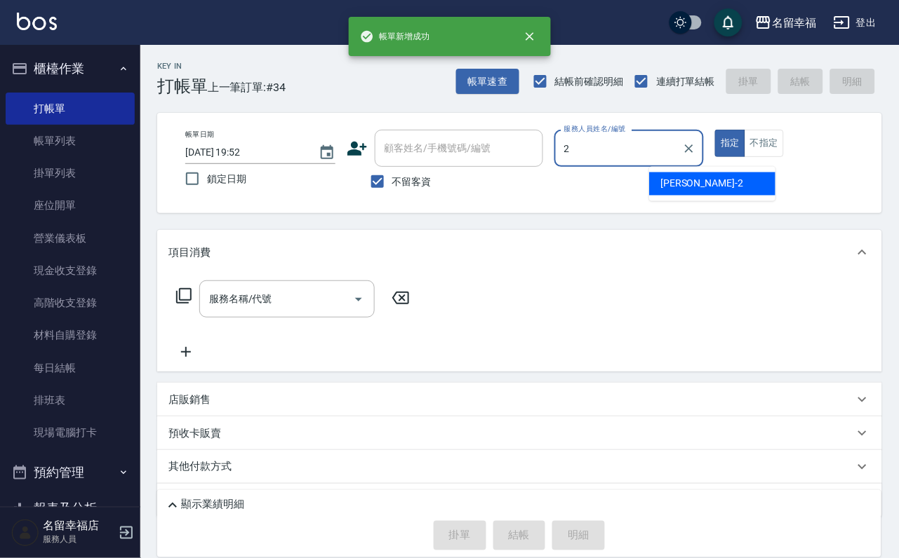
type input "碧涵-2"
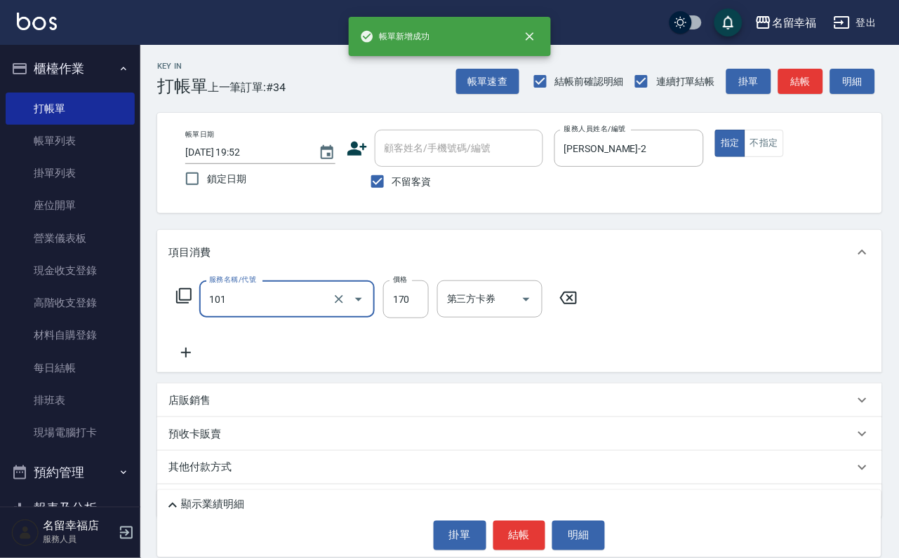
type input "洗髮(101)"
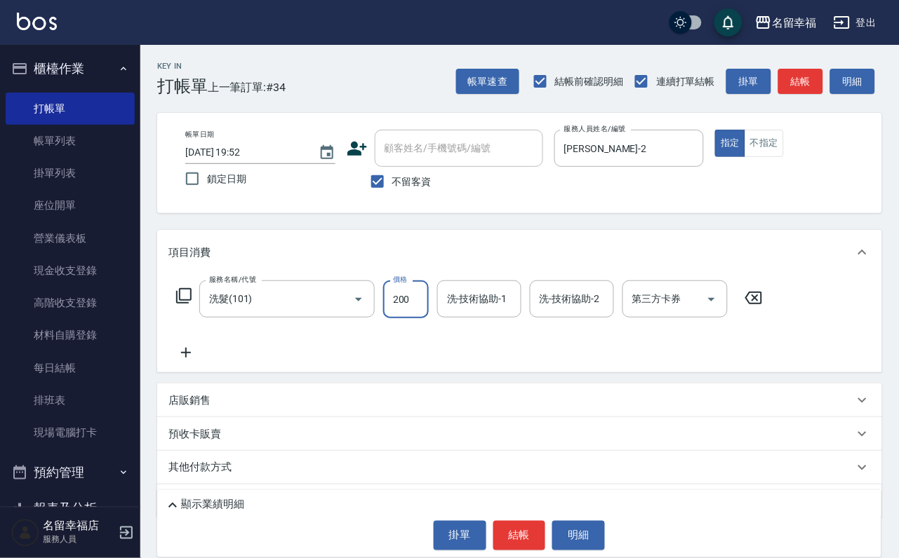
type input "200"
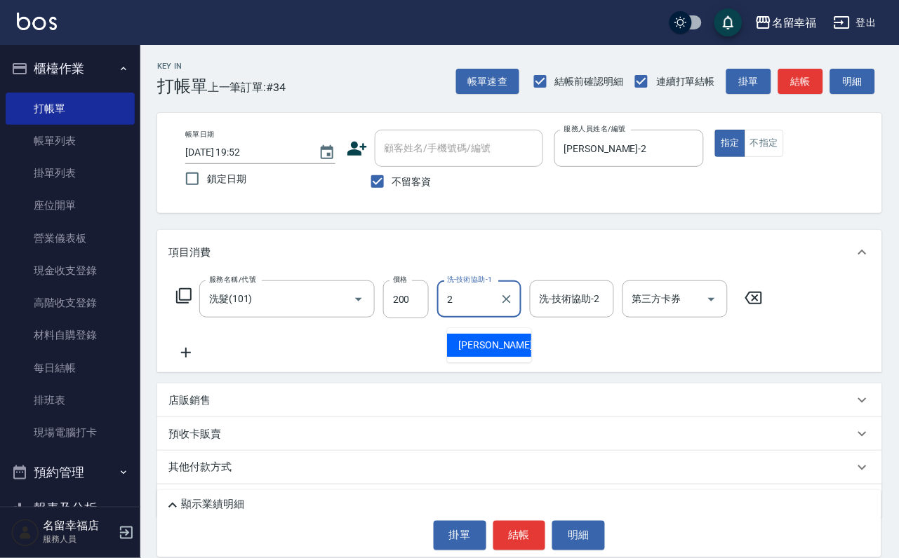
type input "碧涵-2"
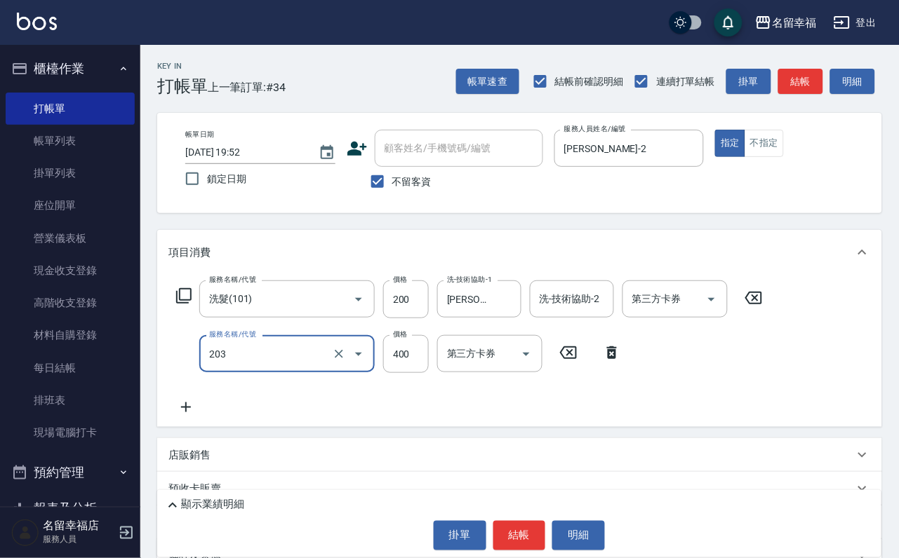
type input "指定單剪(203)"
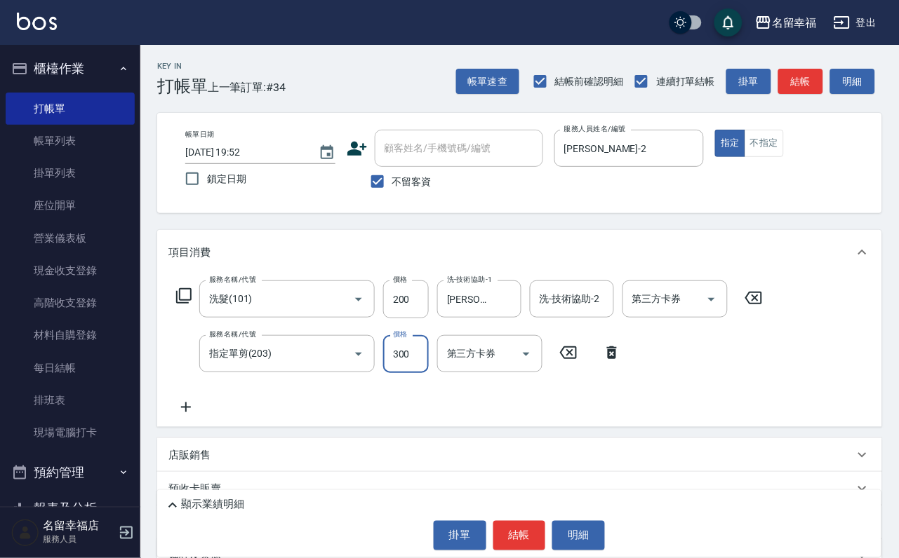
type input "300"
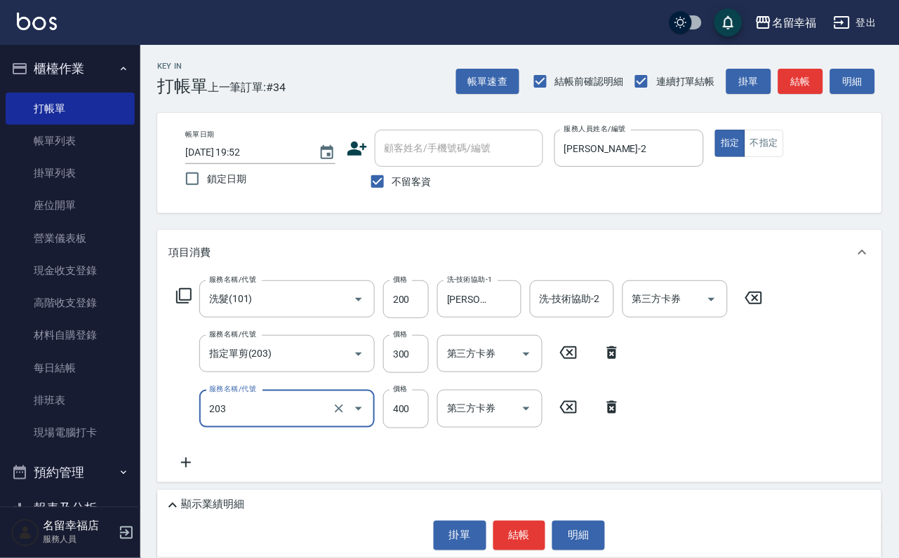
type input "指定單剪(203)"
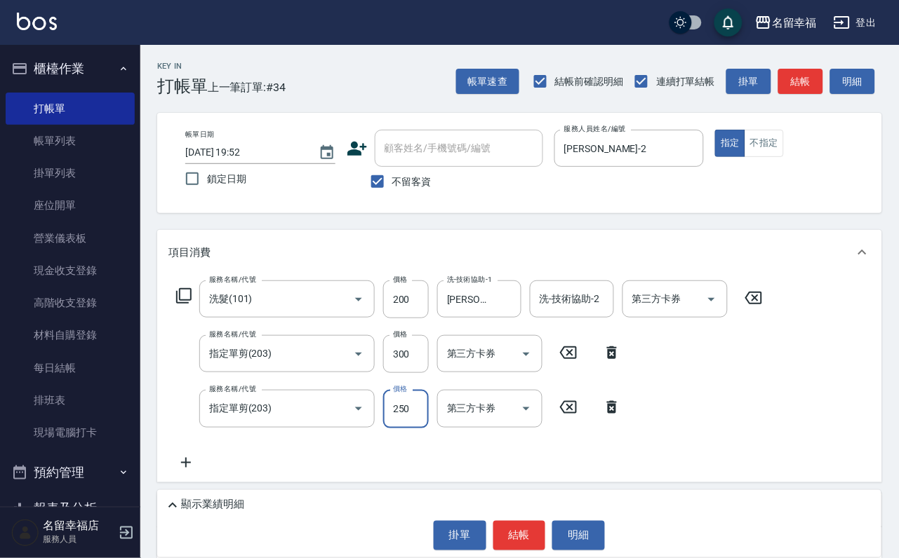
type input "250"
click at [493, 530] on button "結帳" at bounding box center [519, 535] width 53 height 29
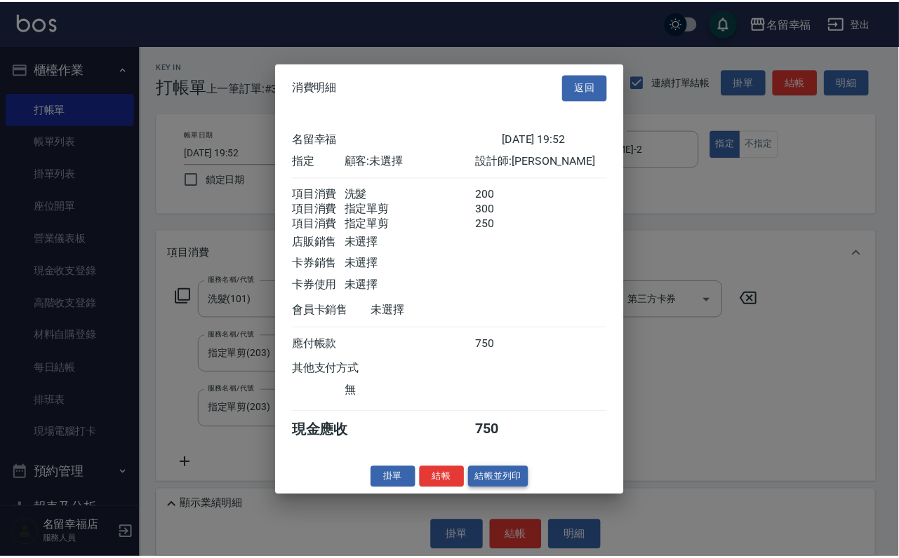
scroll to position [278, 0]
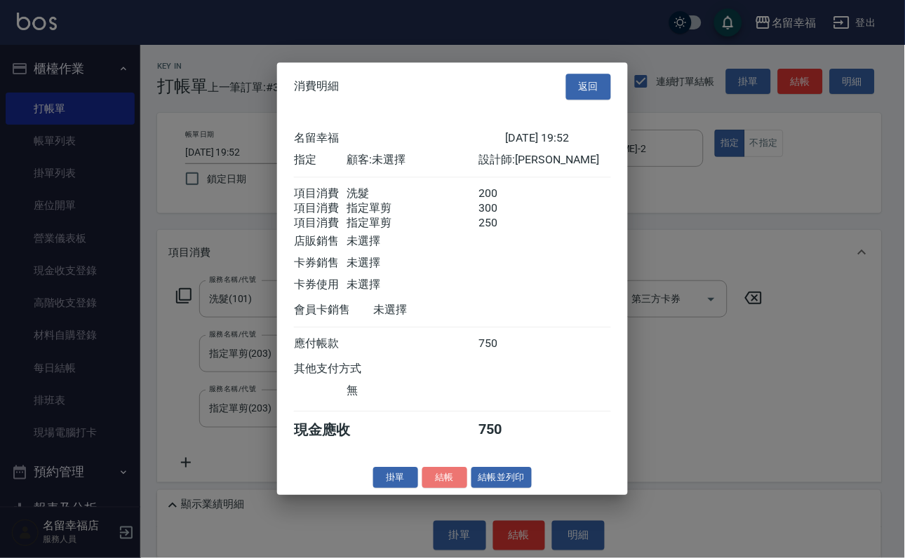
click at [441, 489] on button "結帳" at bounding box center [444, 478] width 45 height 22
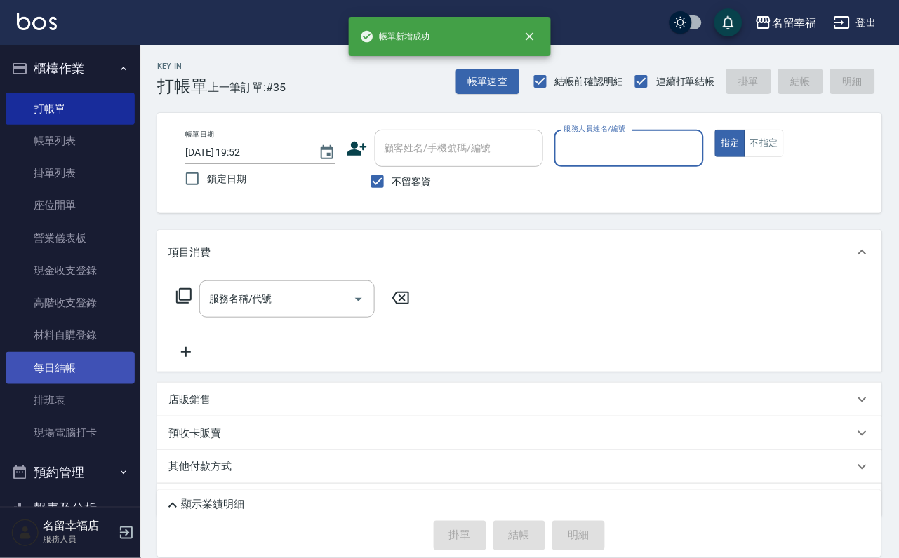
click at [58, 384] on link "每日結帳" at bounding box center [70, 368] width 129 height 32
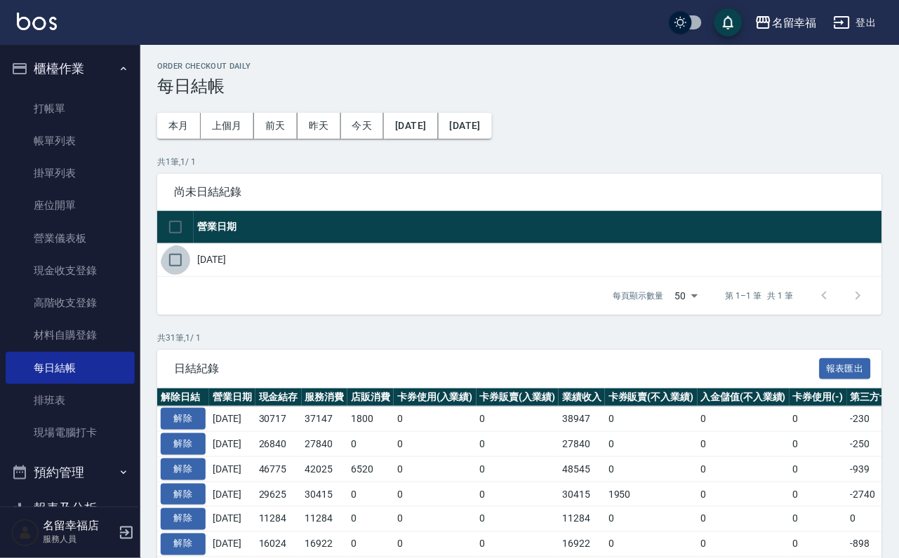
click at [182, 274] on input "checkbox" at bounding box center [175, 260] width 29 height 29
checkbox input "true"
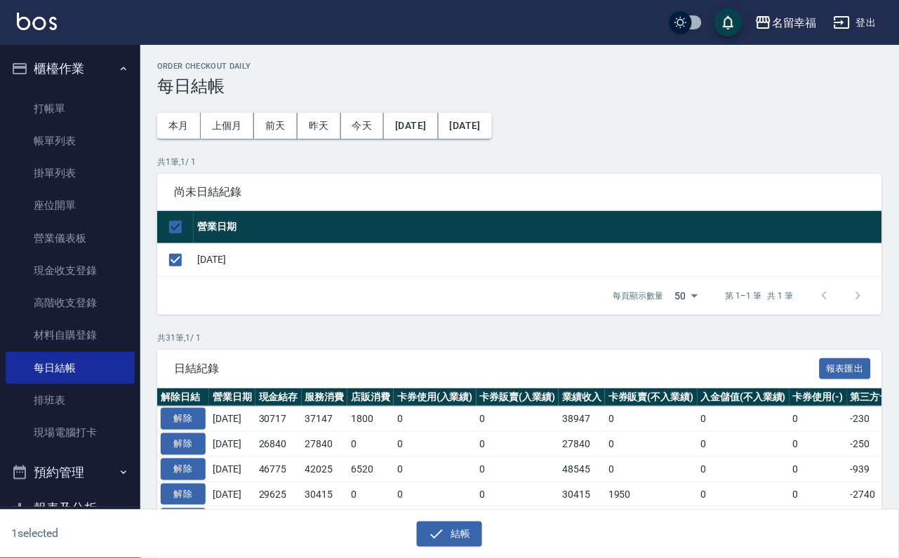
drag, startPoint x: 458, startPoint y: 548, endPoint x: 458, endPoint y: 511, distance: 37.2
click at [458, 544] on div "1 selected 結帳" at bounding box center [449, 535] width 899 height 48
click at [459, 522] on button "結帳" at bounding box center [449, 535] width 65 height 26
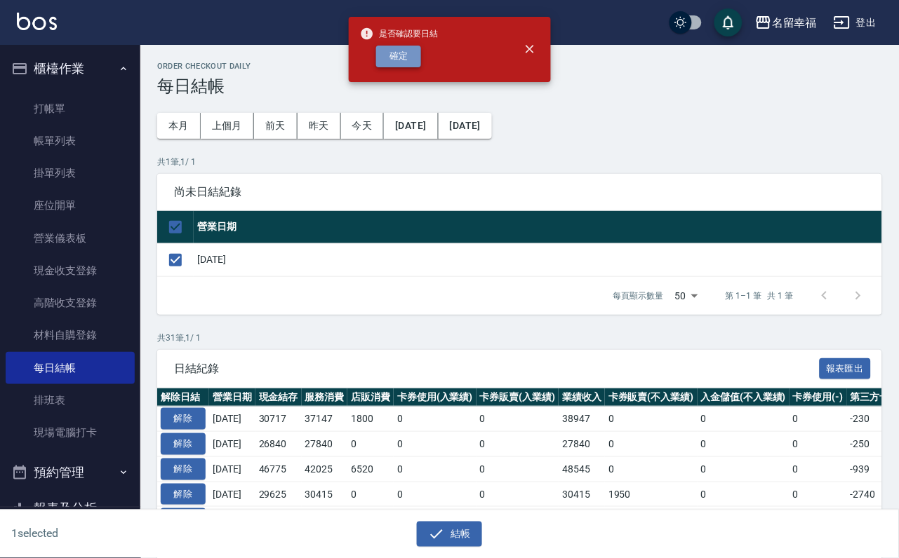
click at [421, 67] on button "確定" at bounding box center [398, 57] width 45 height 22
checkbox input "false"
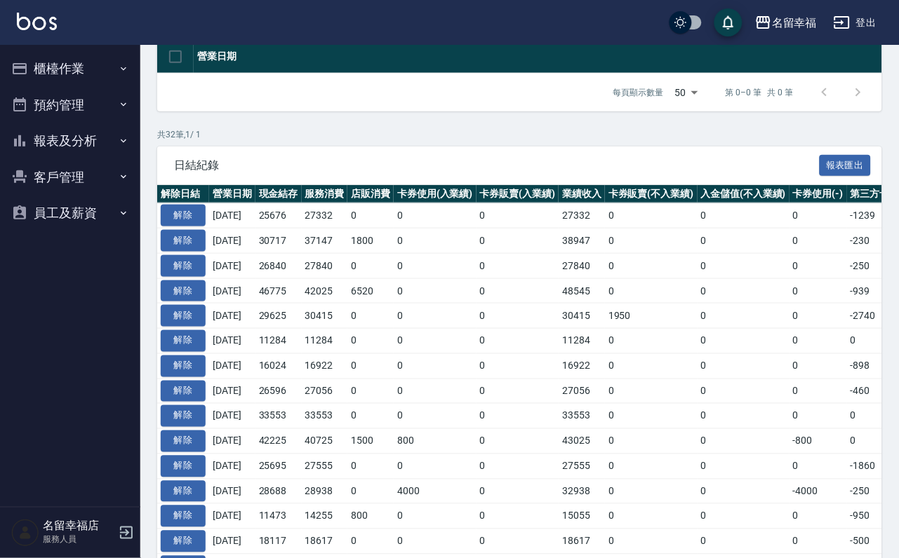
scroll to position [316, 0]
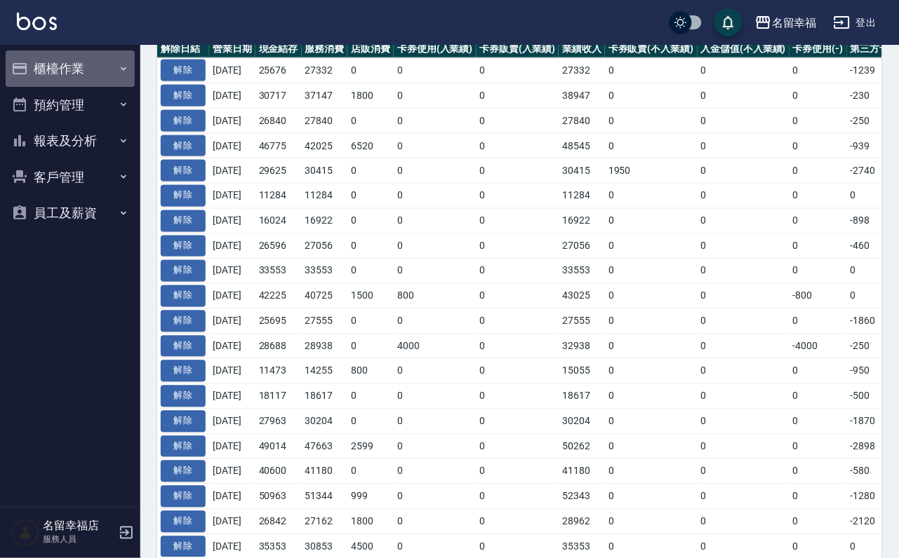
click at [85, 59] on button "櫃檯作業" at bounding box center [70, 69] width 129 height 36
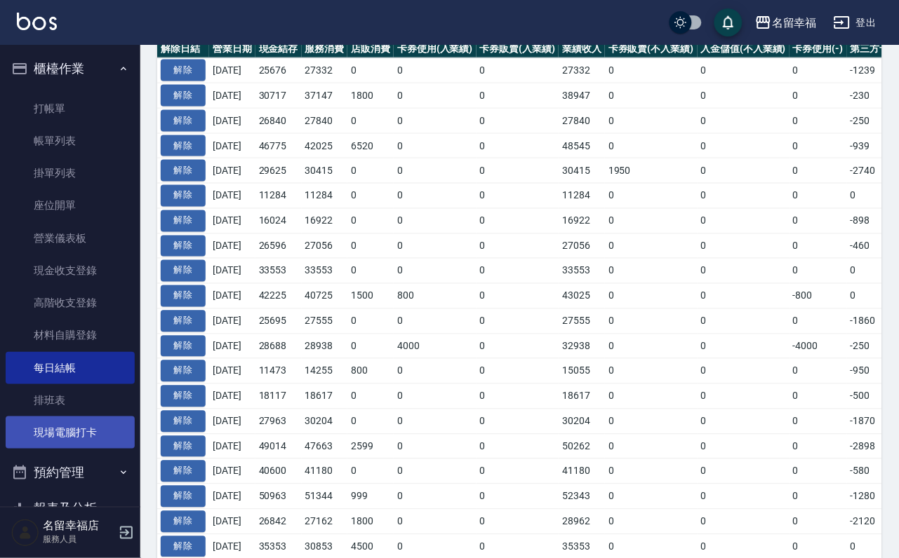
click at [88, 449] on link "現場電腦打卡" at bounding box center [70, 433] width 129 height 32
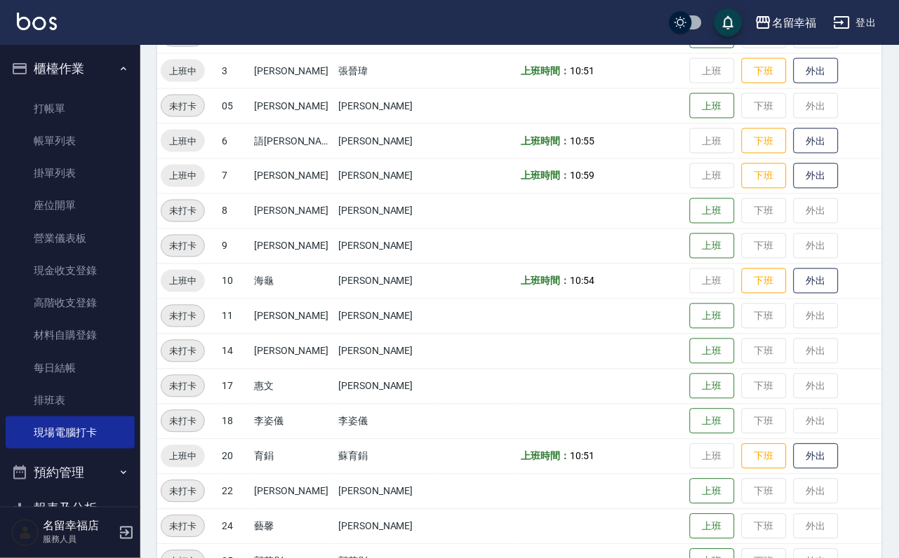
scroll to position [459, 0]
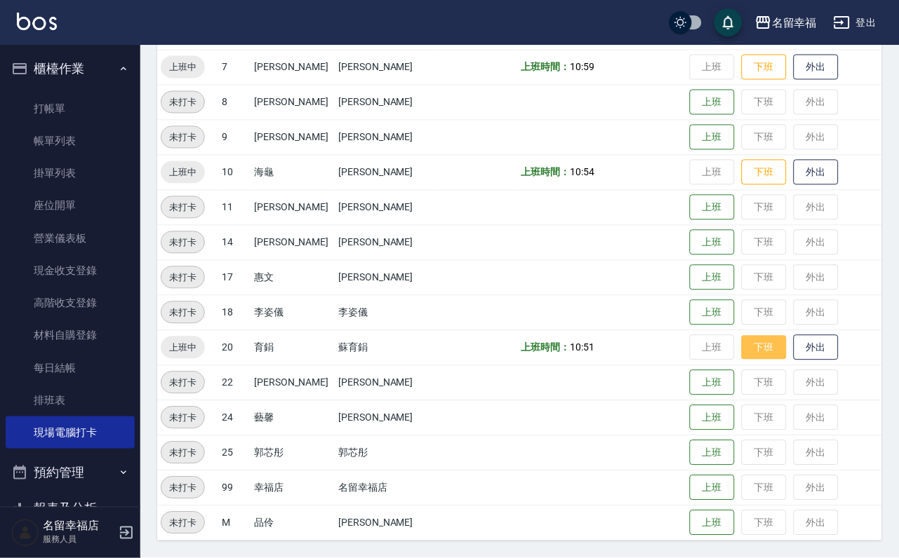
click at [774, 361] on button "下班" at bounding box center [763, 348] width 45 height 25
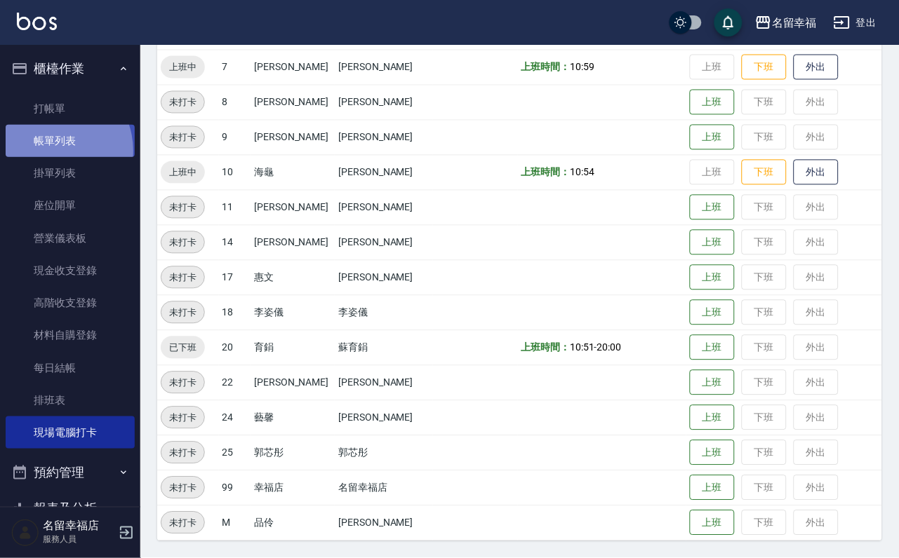
drag, startPoint x: 50, startPoint y: 159, endPoint x: 45, endPoint y: 153, distance: 7.5
click at [49, 157] on link "帳單列表" at bounding box center [70, 141] width 129 height 32
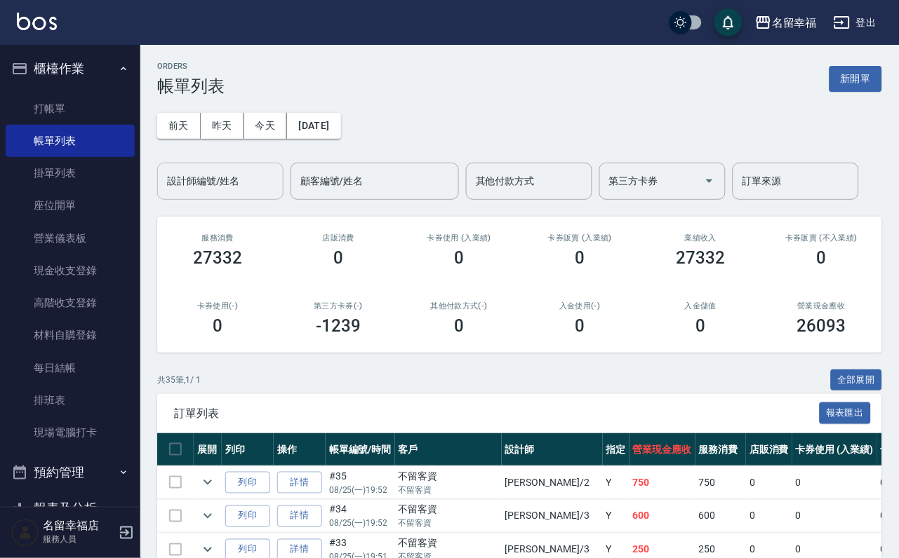
click at [232, 170] on div "設計師編號/姓名" at bounding box center [220, 181] width 126 height 37
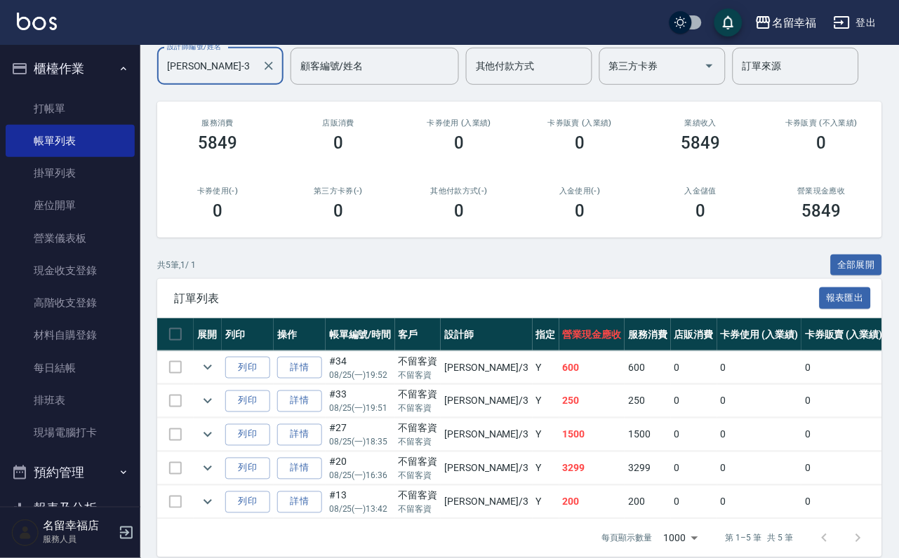
scroll to position [250, 0]
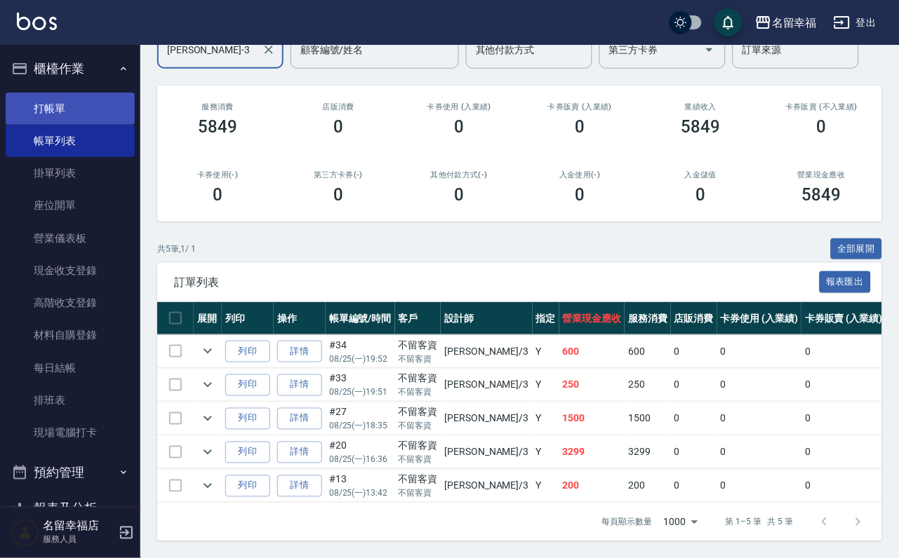
type input "[PERSON_NAME]-3"
click at [39, 103] on link "打帳單" at bounding box center [70, 109] width 129 height 32
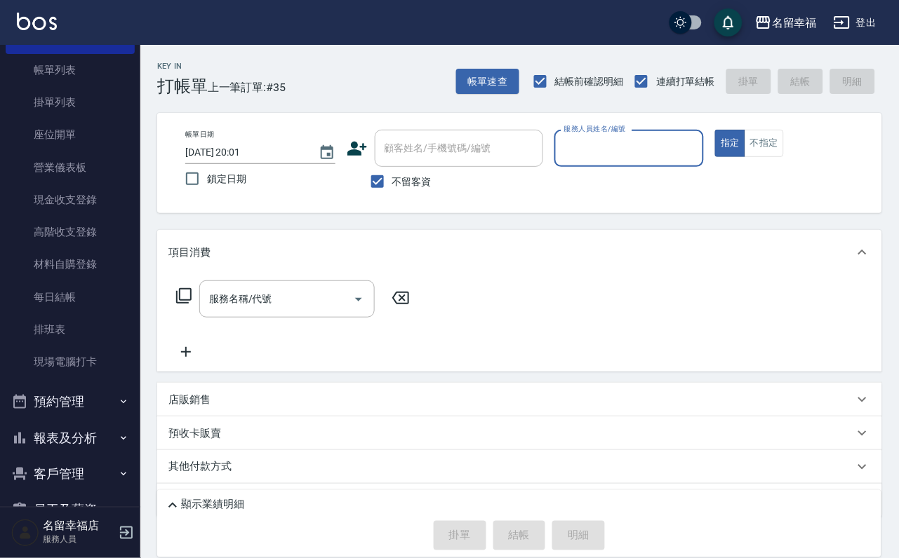
scroll to position [161, 0]
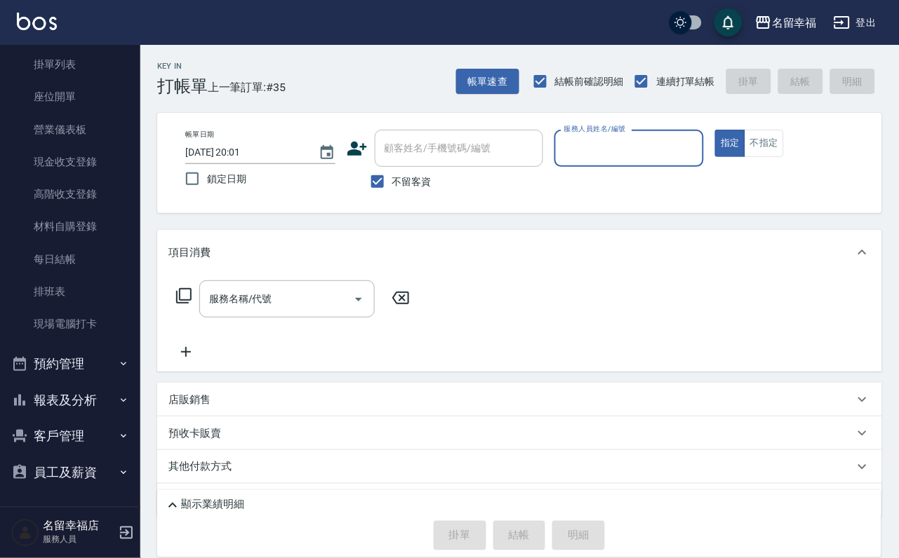
click at [67, 389] on button "報表及分析" at bounding box center [70, 400] width 129 height 36
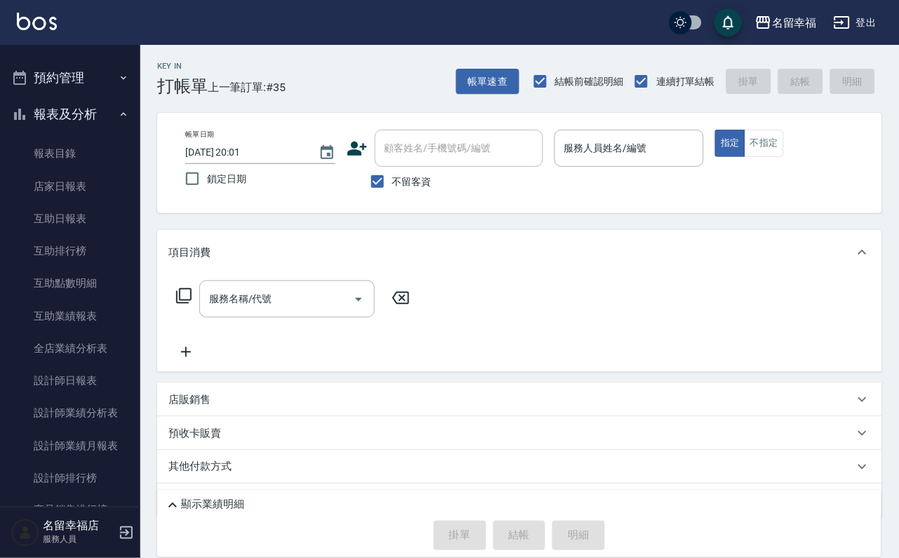
scroll to position [687, 0]
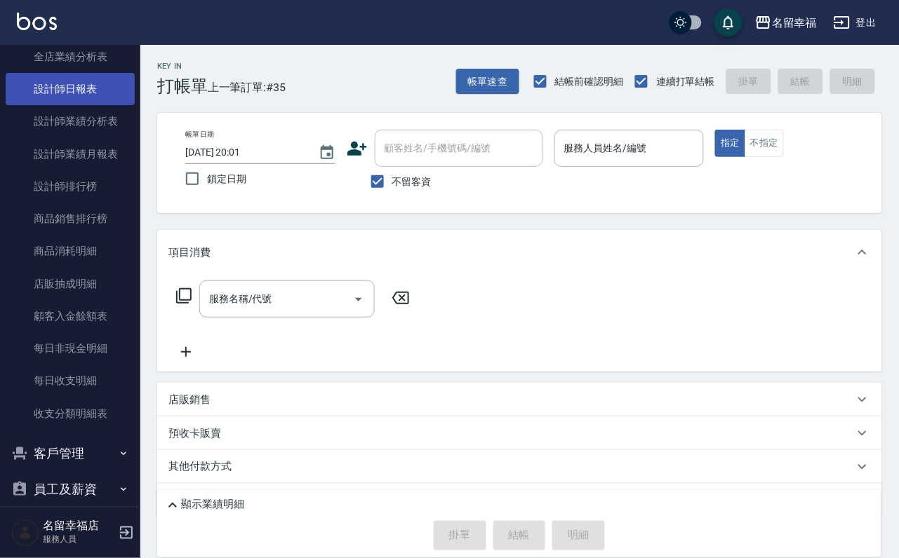
click at [86, 105] on link "設計師日報表" at bounding box center [70, 89] width 129 height 32
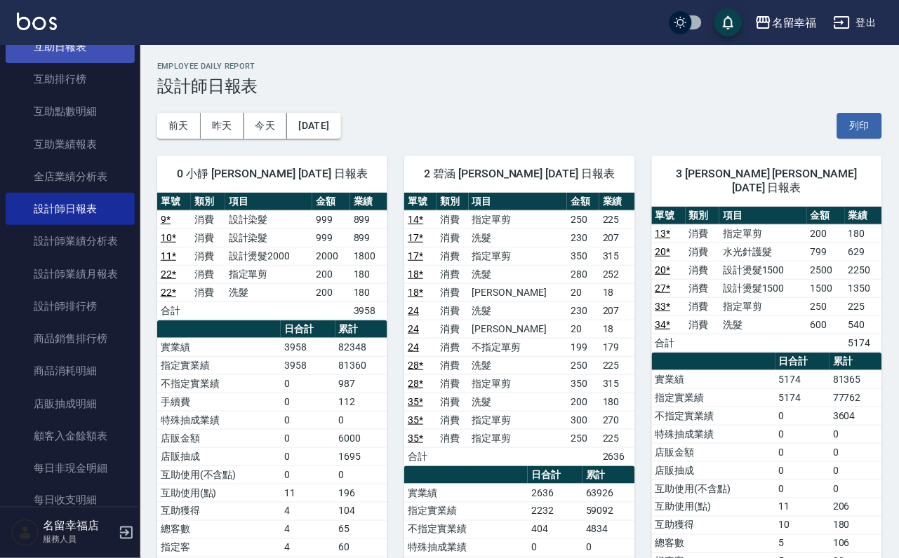
scroll to position [371, 0]
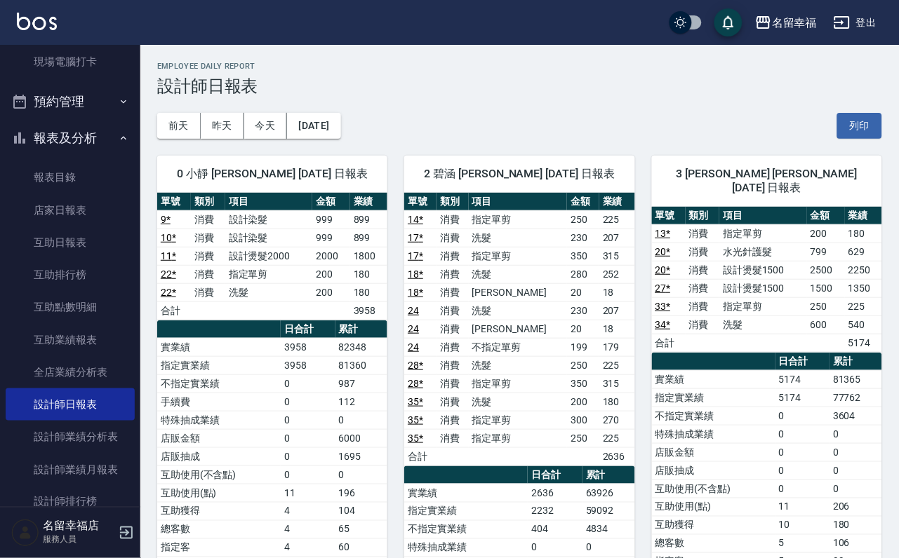
click at [62, 156] on button "報表及分析" at bounding box center [70, 138] width 129 height 36
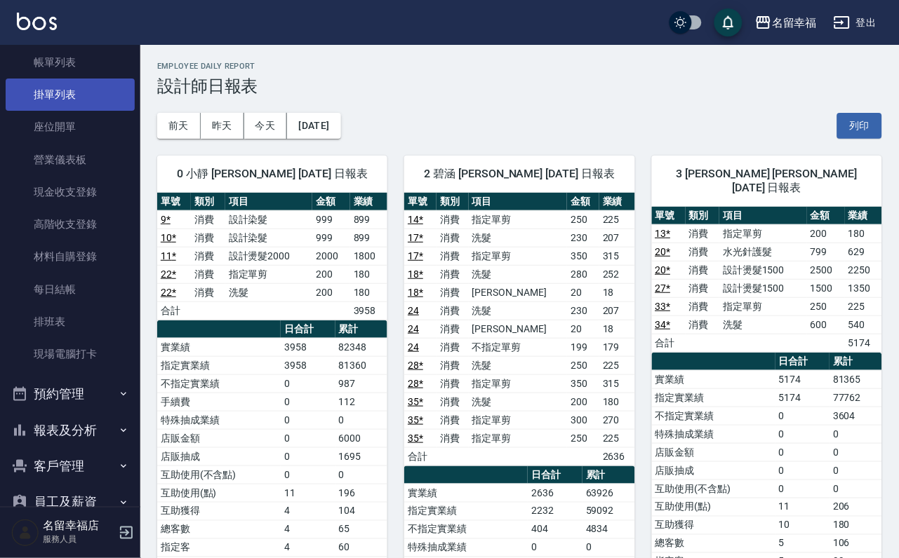
scroll to position [0, 0]
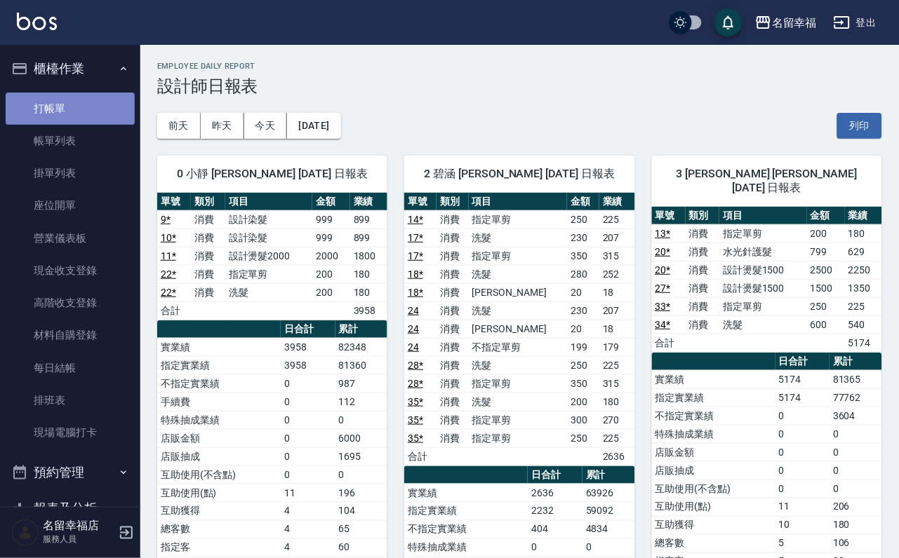
click at [79, 120] on link "打帳單" at bounding box center [70, 109] width 129 height 32
